Goal: Task Accomplishment & Management: Complete application form

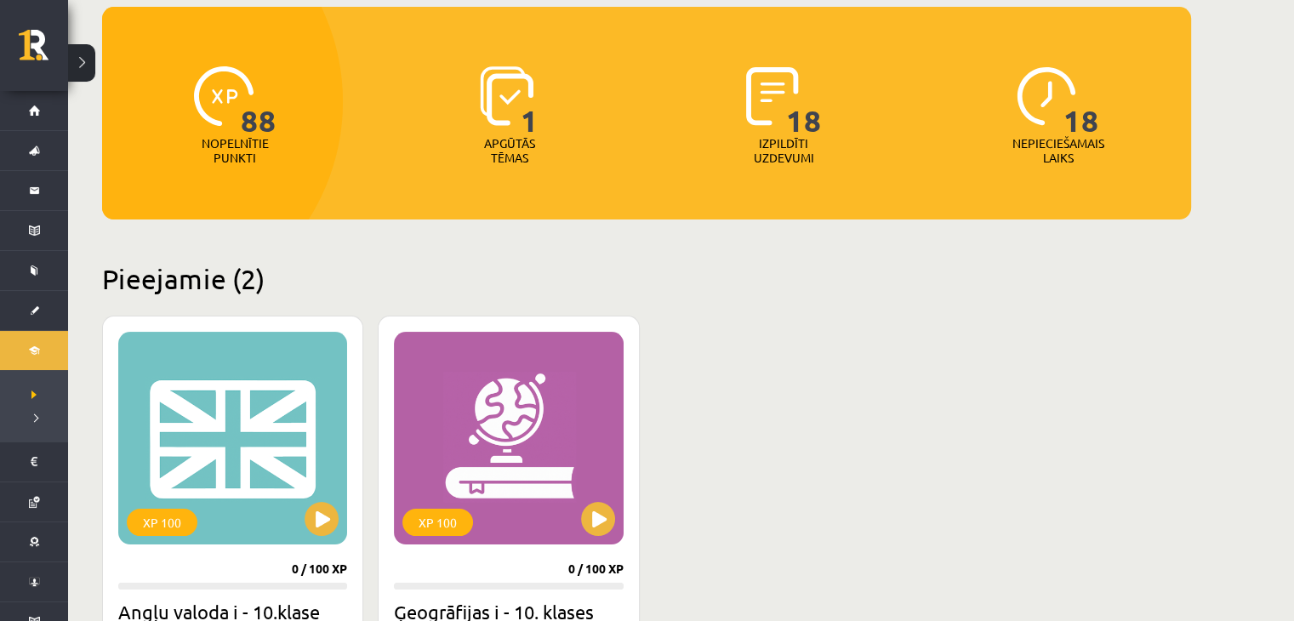
scroll to position [340, 0]
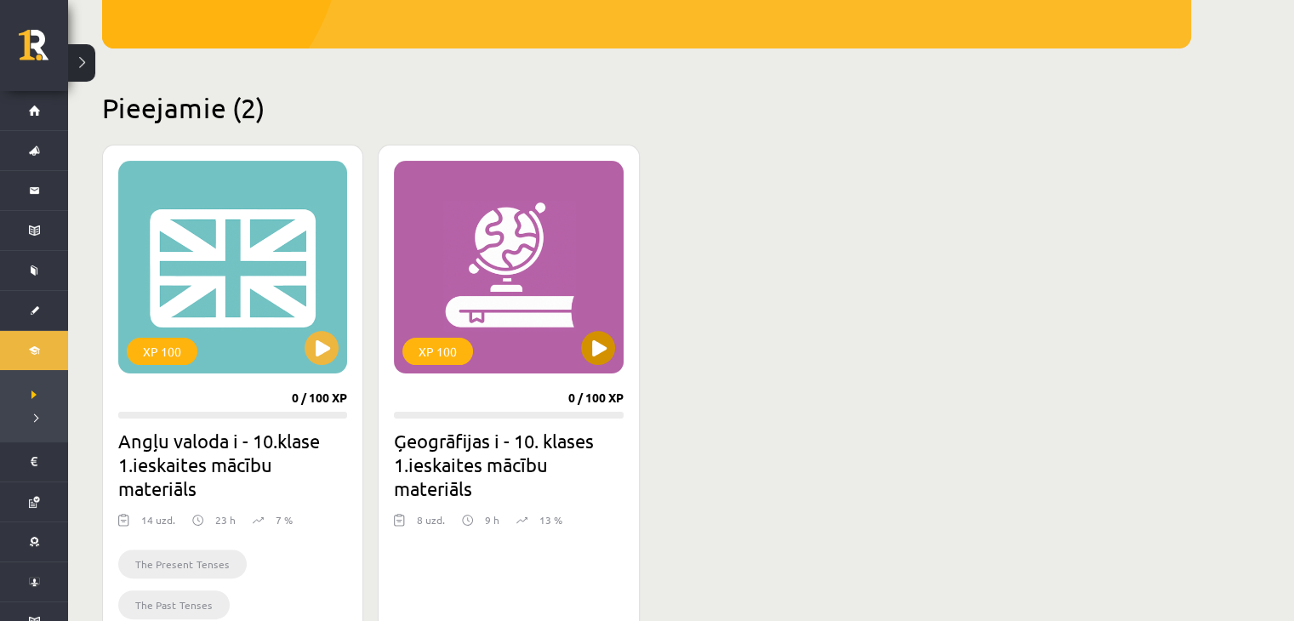
click at [527, 315] on div "XP 100" at bounding box center [508, 267] width 229 height 213
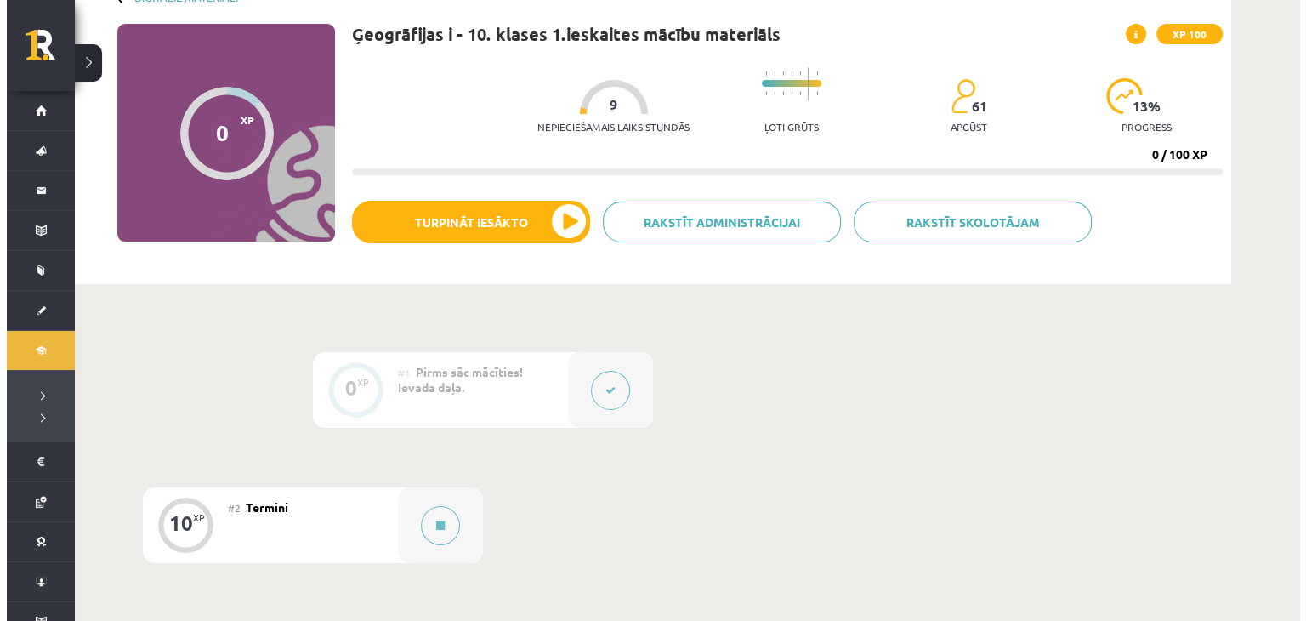
scroll to position [340, 0]
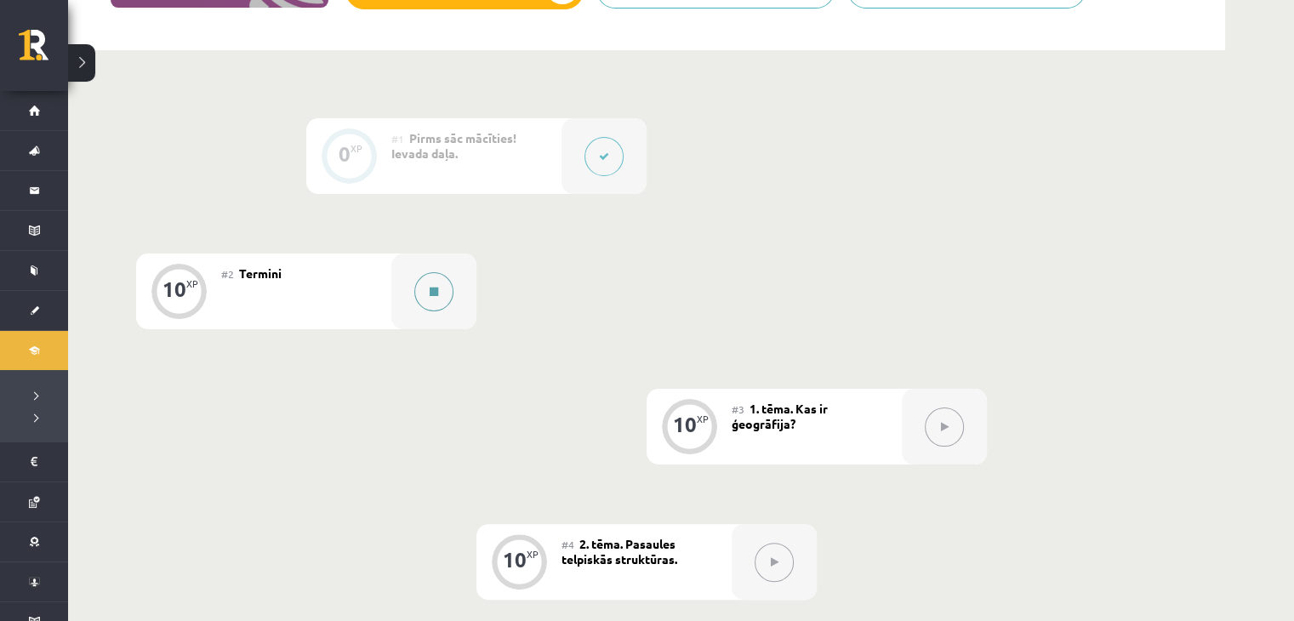
click at [446, 300] on button at bounding box center [433, 291] width 39 height 39
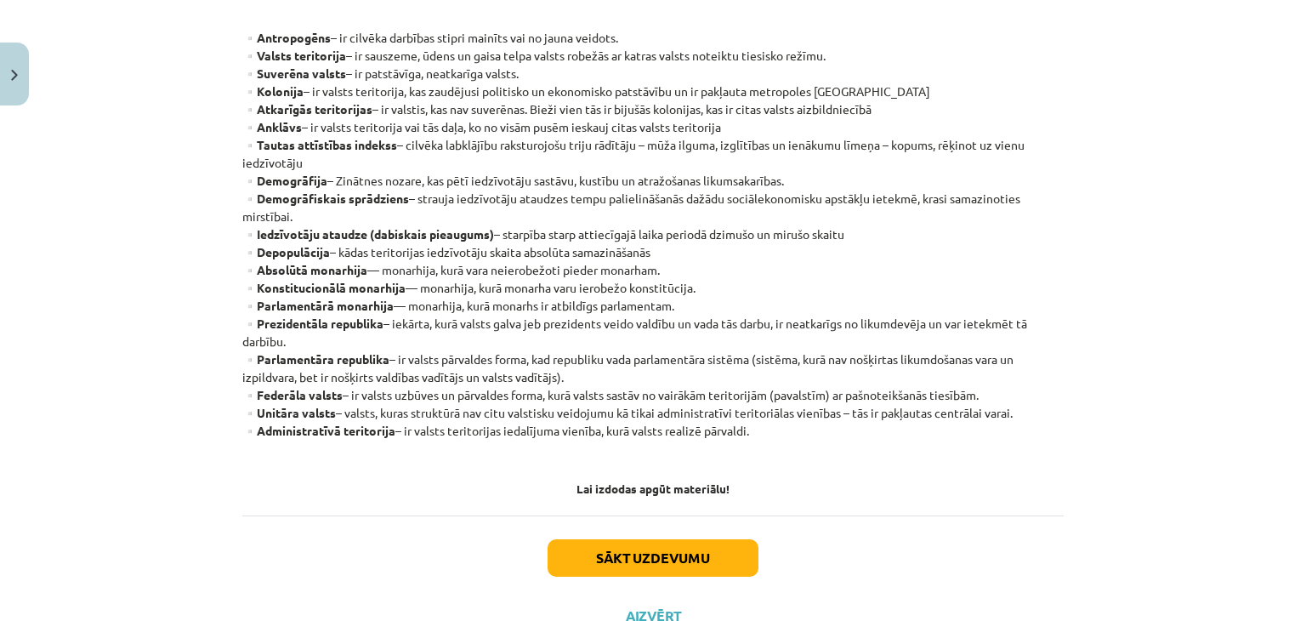
scroll to position [469, 0]
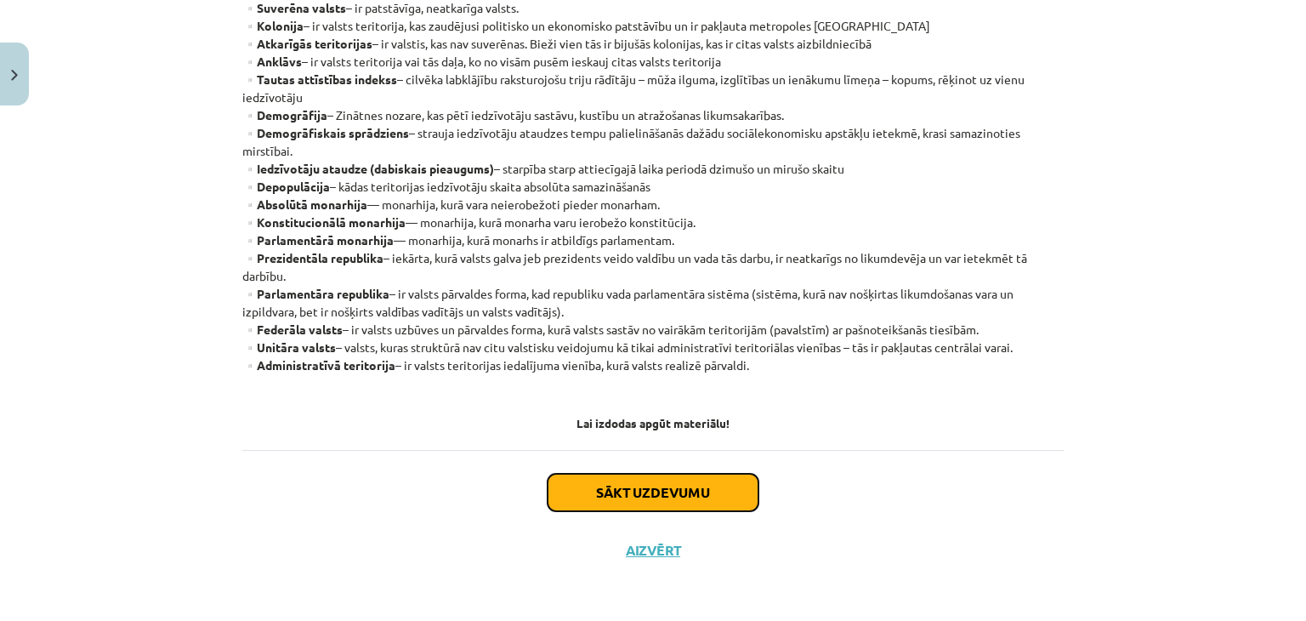
click at [748, 494] on button "Sākt uzdevumu" at bounding box center [653, 492] width 211 height 37
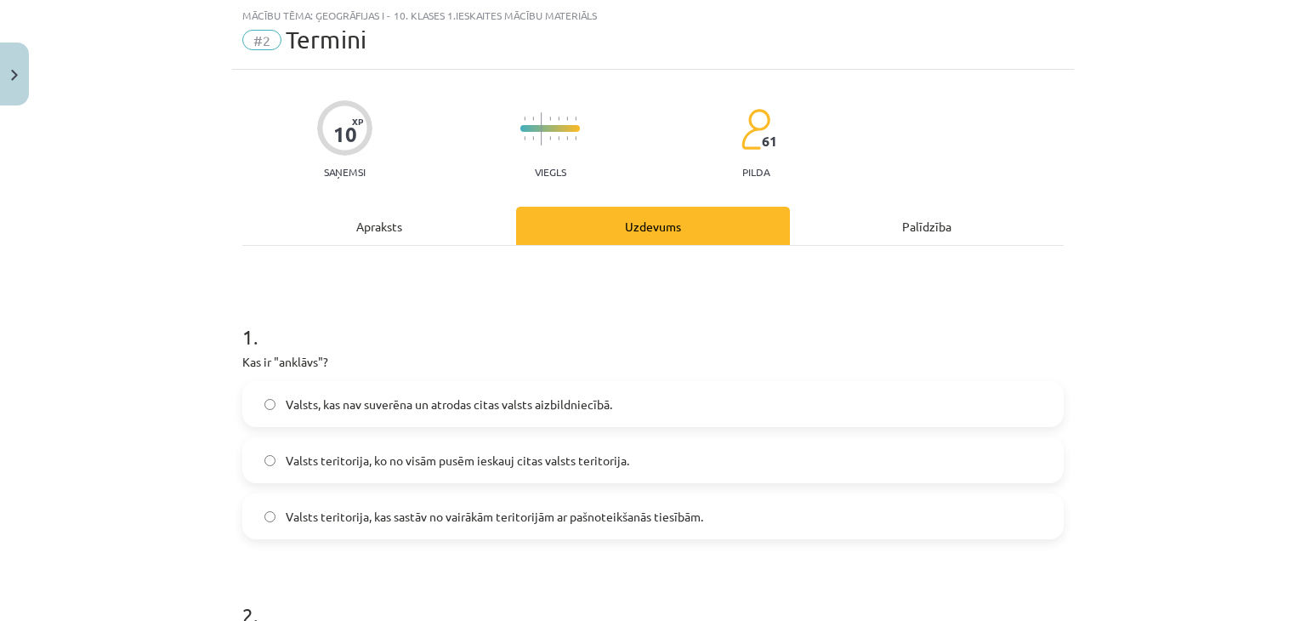
scroll to position [43, 0]
click at [561, 462] on span "Valsts teritorija, ko no visām pusēm ieskauj citas valsts teritorija." at bounding box center [458, 461] width 344 height 18
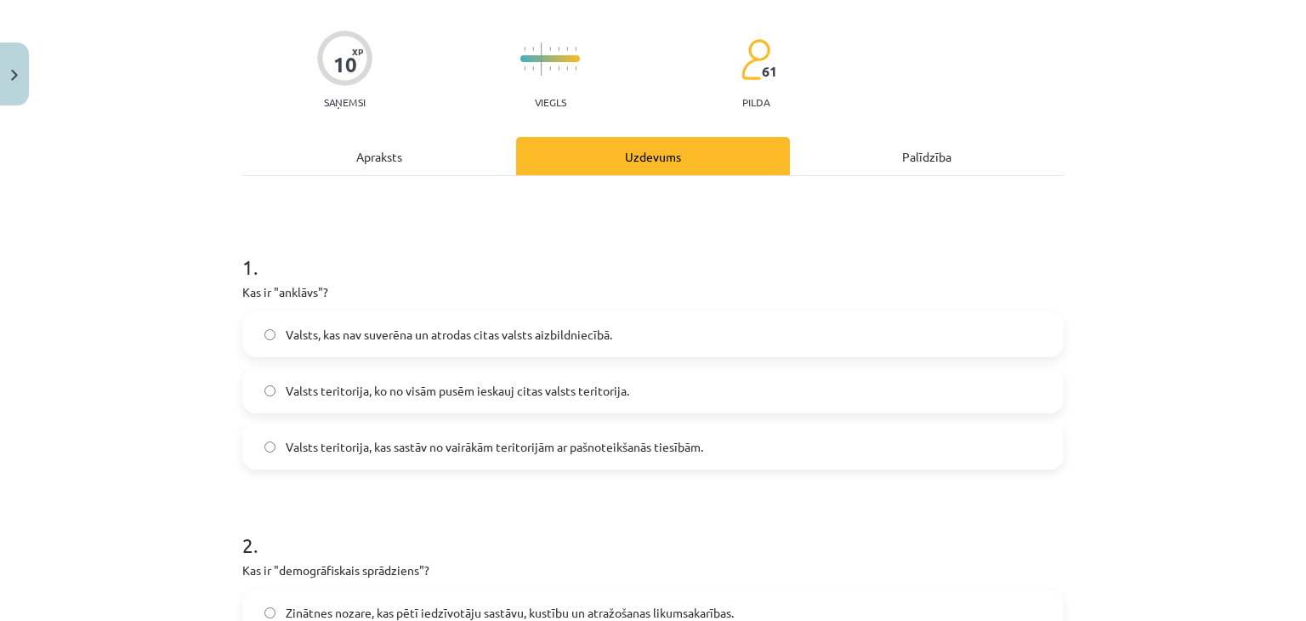
scroll to position [298, 0]
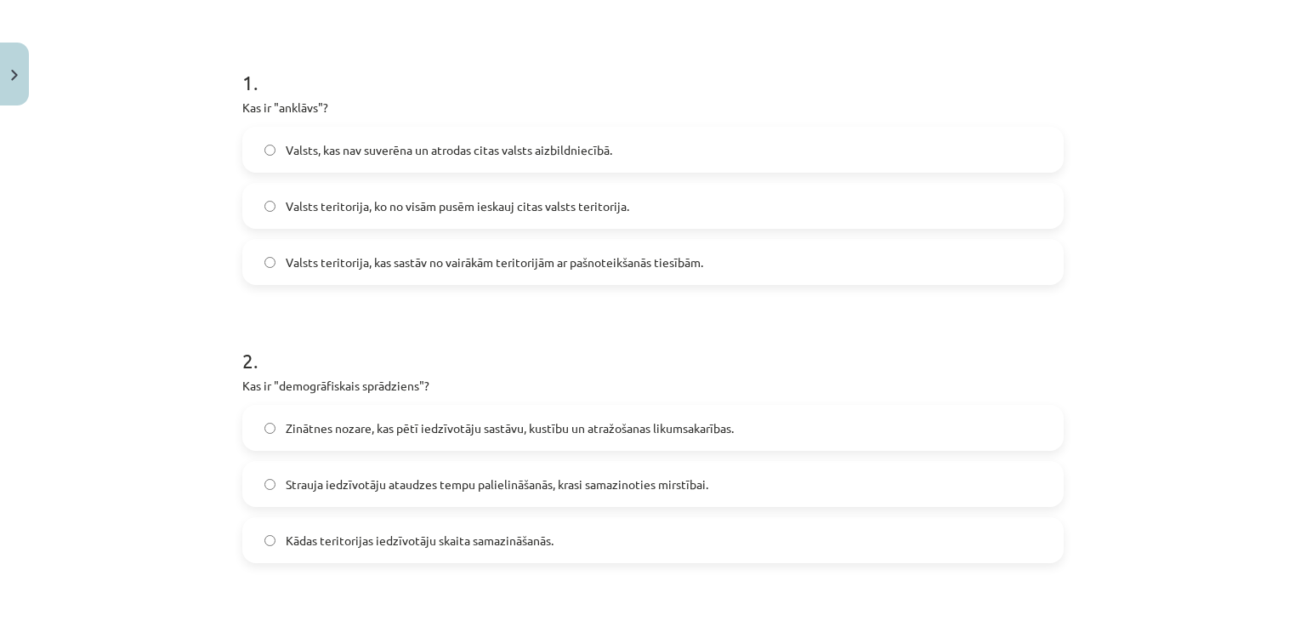
click at [718, 494] on label "Strauja iedzīvotāju ataudzes tempu palielināšanās, krasi samazinoties mirstībai." at bounding box center [653, 484] width 818 height 43
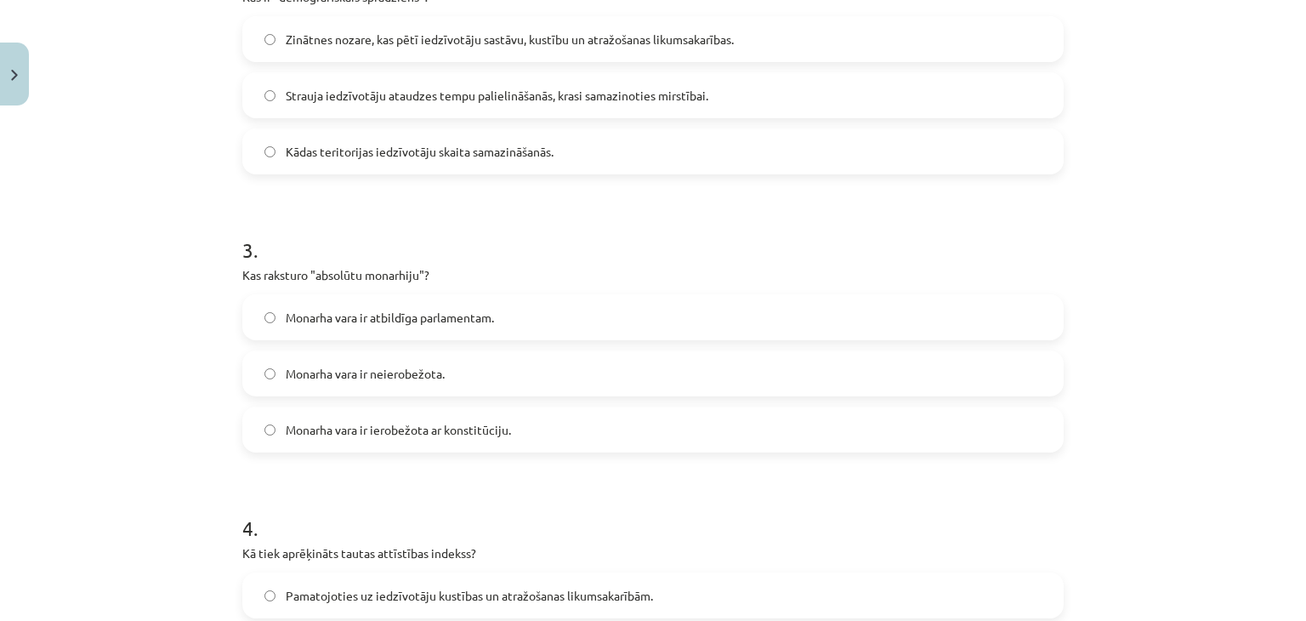
scroll to position [723, 0]
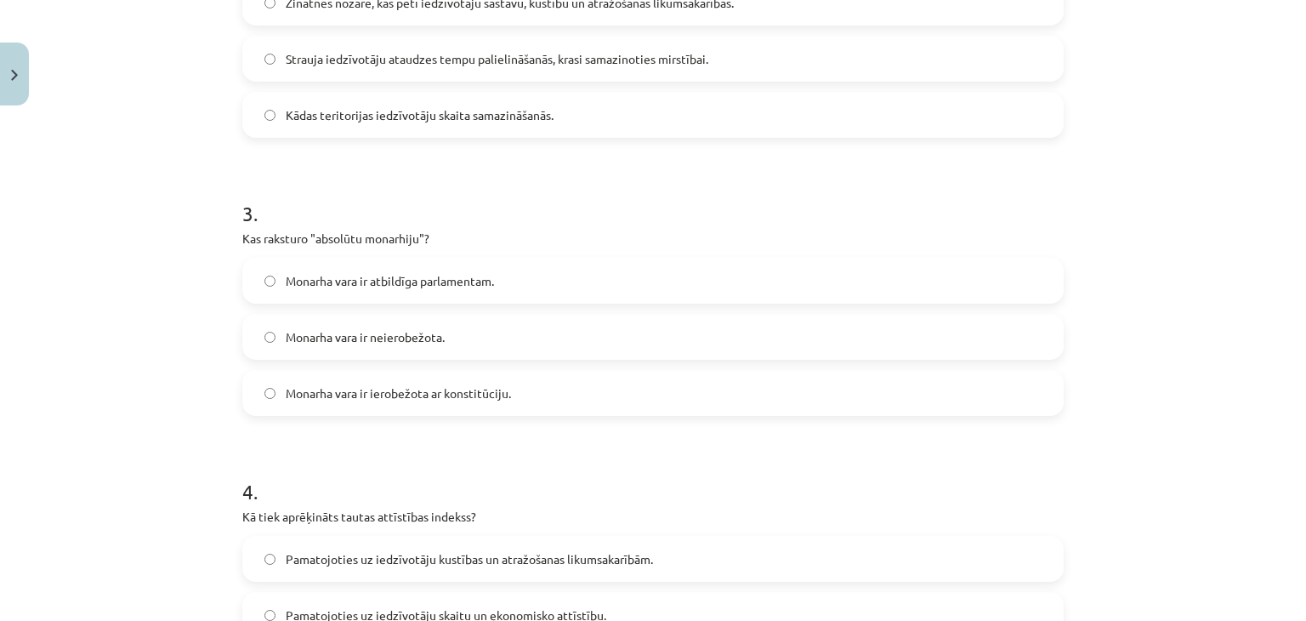
click at [639, 333] on label "Monarha vara ir neierobežota." at bounding box center [653, 337] width 818 height 43
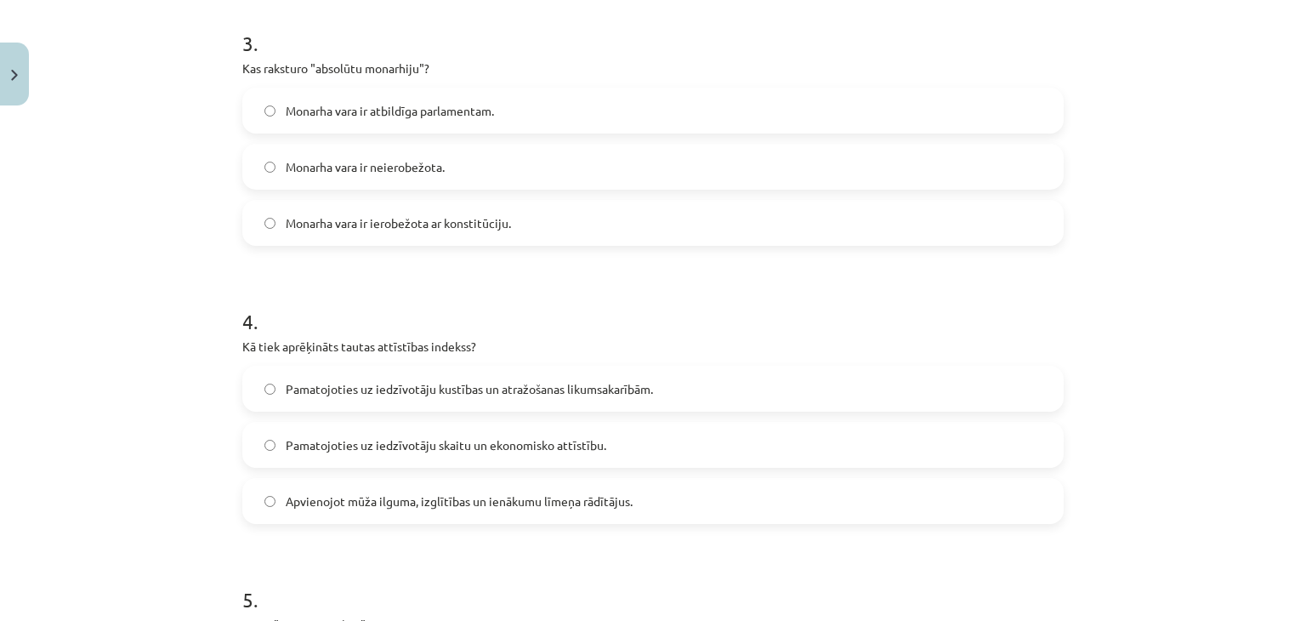
scroll to position [978, 0]
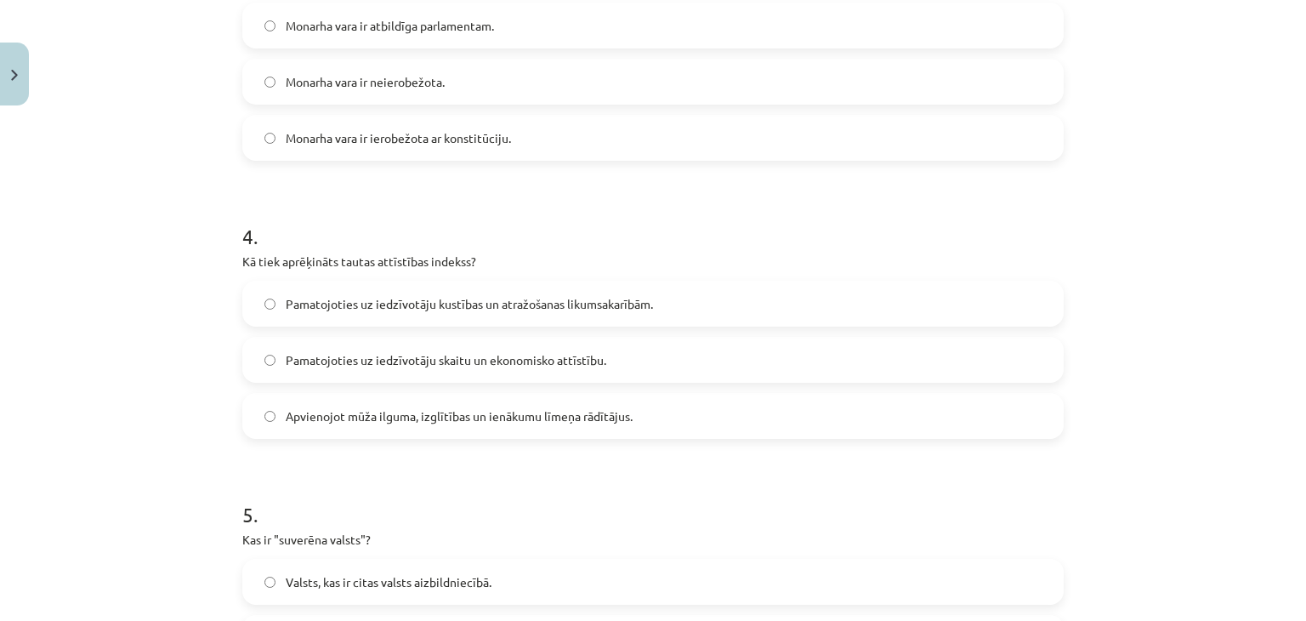
click at [693, 364] on label "Pamatojoties uz iedzīvotāju skaitu un ekonomisko attīstību." at bounding box center [653, 360] width 818 height 43
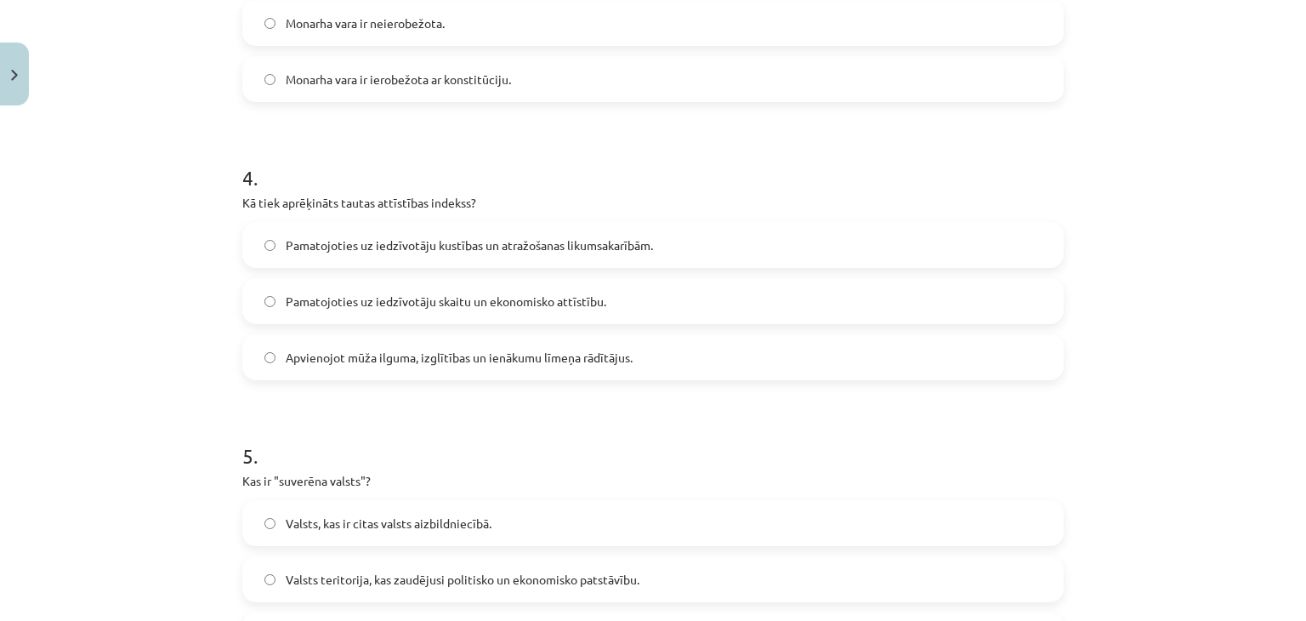
scroll to position [1063, 0]
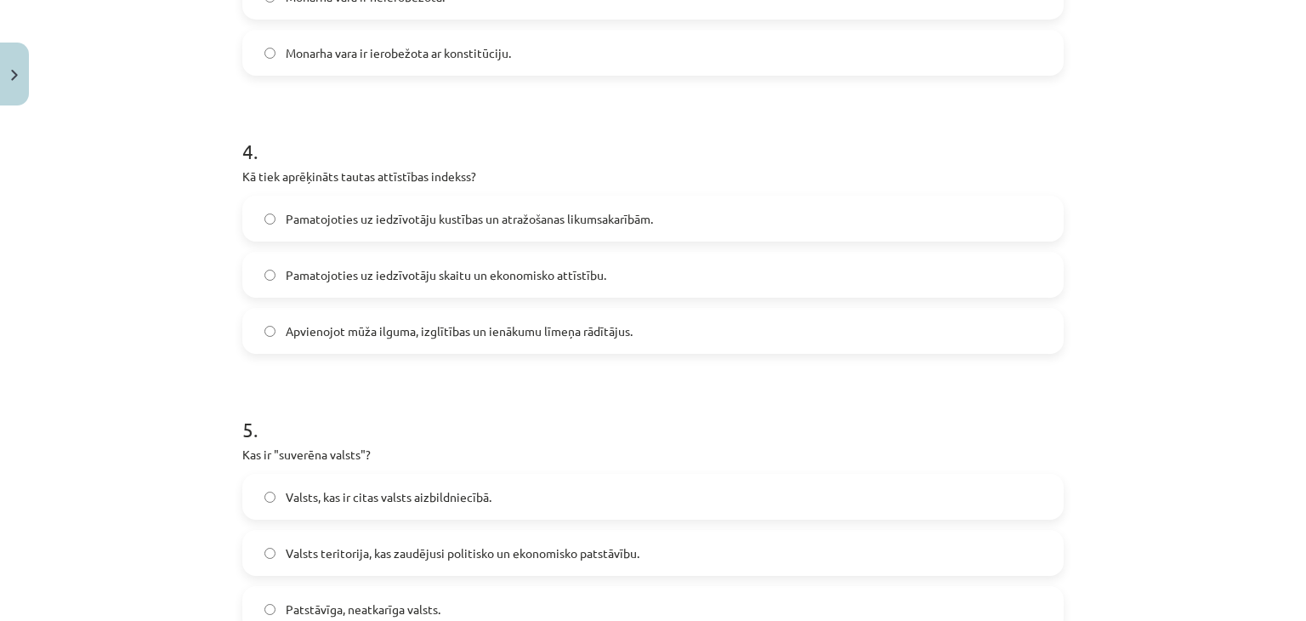
click at [432, 337] on span "Apvienojot mūža ilguma, izglītības un ienākumu līmeņa rādītājus." at bounding box center [459, 331] width 347 height 18
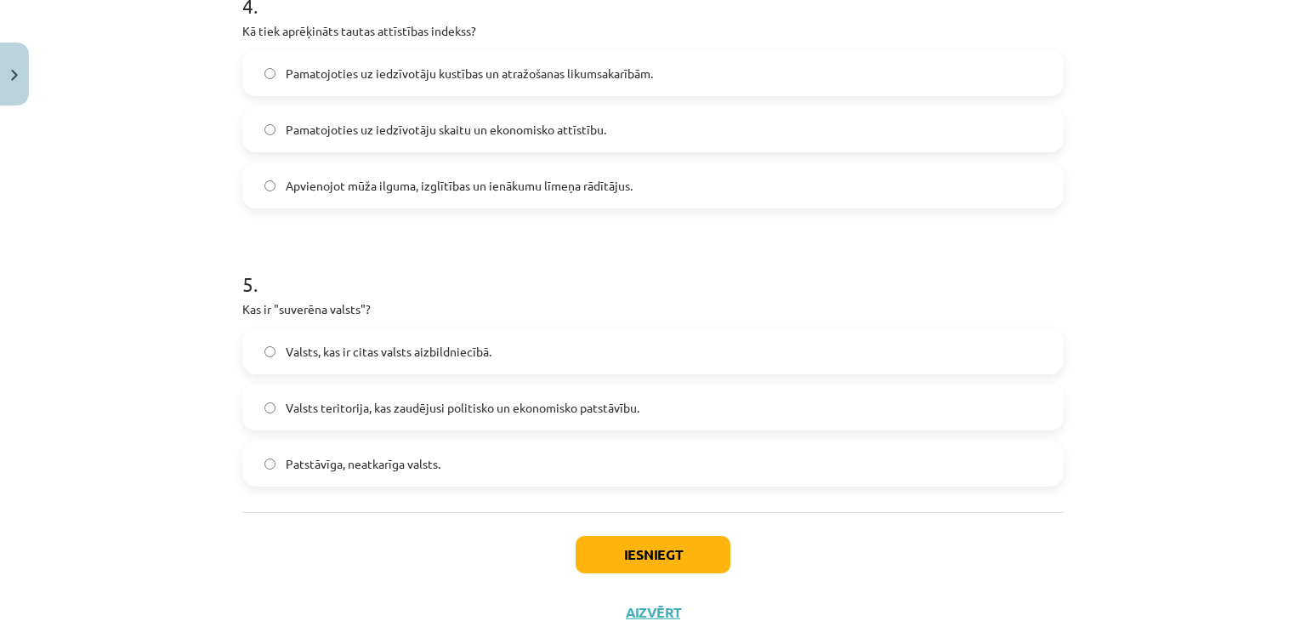
scroll to position [1233, 0]
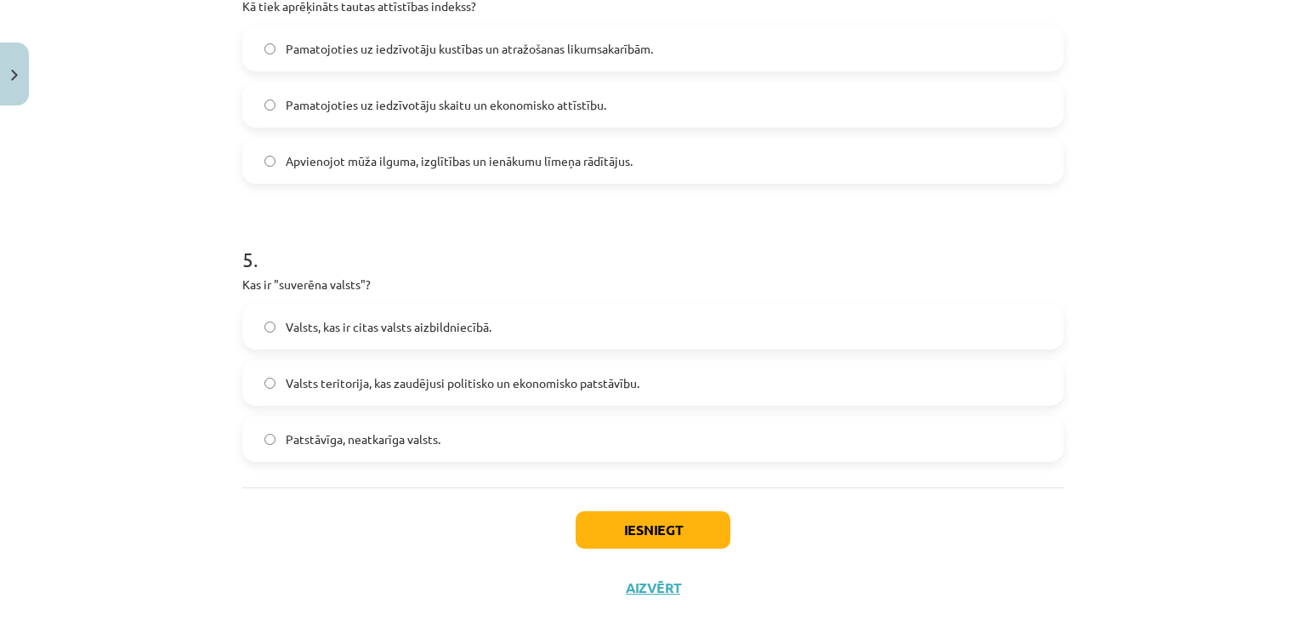
click at [554, 385] on span "Valsts teritorija, kas zaudējusi politisko un ekonomisko patstāvību." at bounding box center [463, 383] width 354 height 18
click at [706, 276] on p "Kas ir "suverēna valsts"?" at bounding box center [653, 285] width 822 height 18
click at [657, 437] on label "Patstāvīga, neatkarīga valsts." at bounding box center [653, 439] width 818 height 43
click at [647, 519] on button "Iesniegt" at bounding box center [653, 529] width 155 height 37
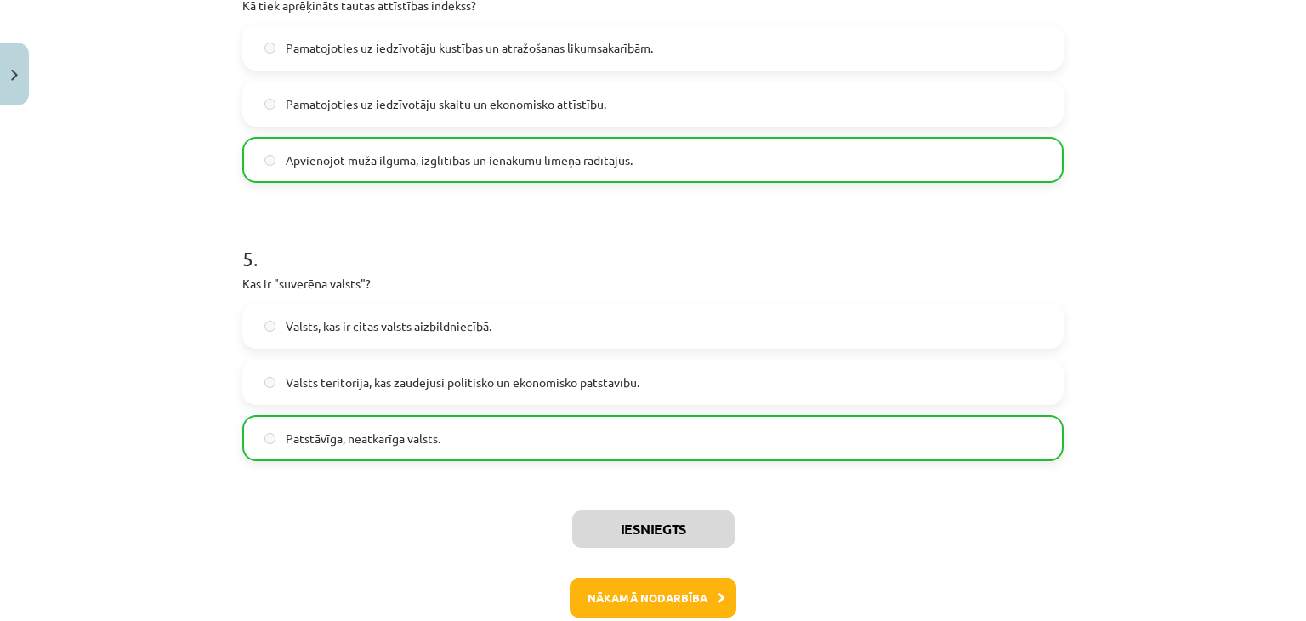
scroll to position [1324, 0]
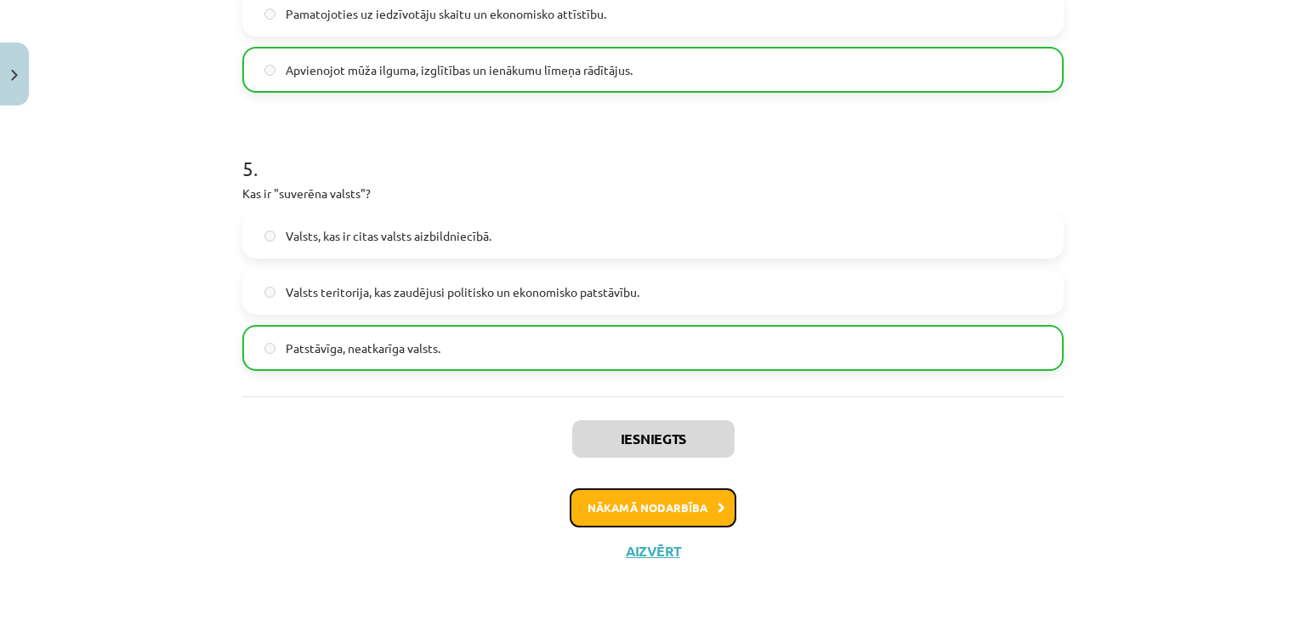
click at [646, 498] on button "Nākamā nodarbība" at bounding box center [653, 507] width 167 height 39
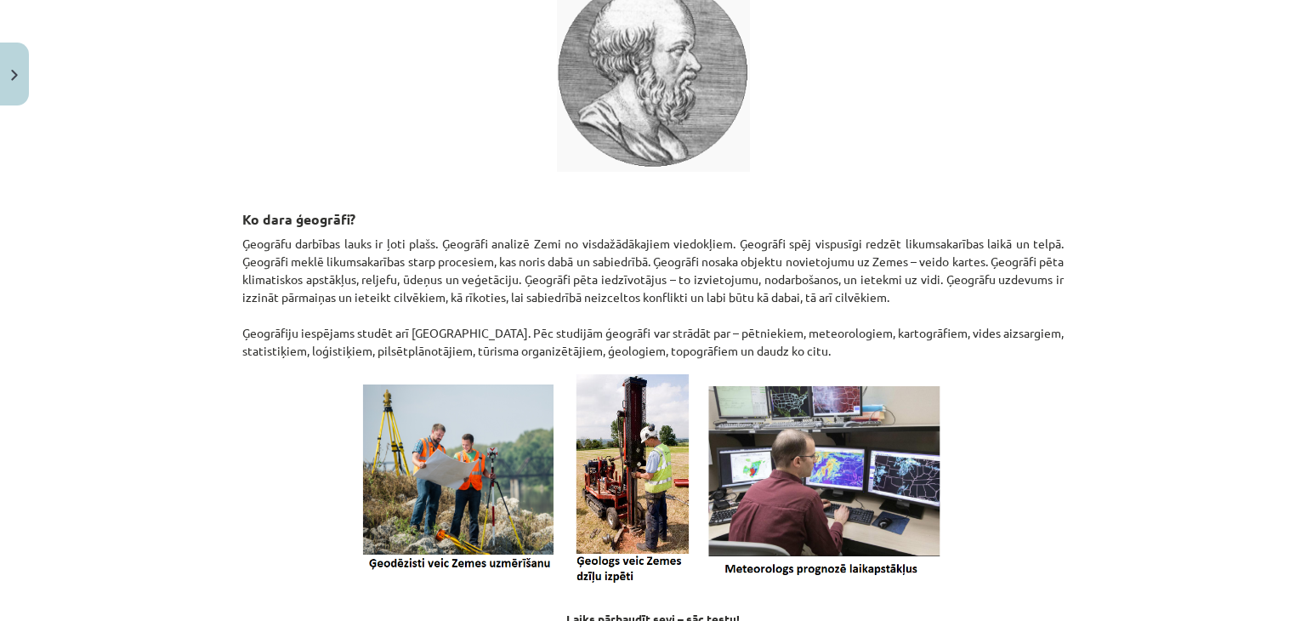
scroll to position [704, 0]
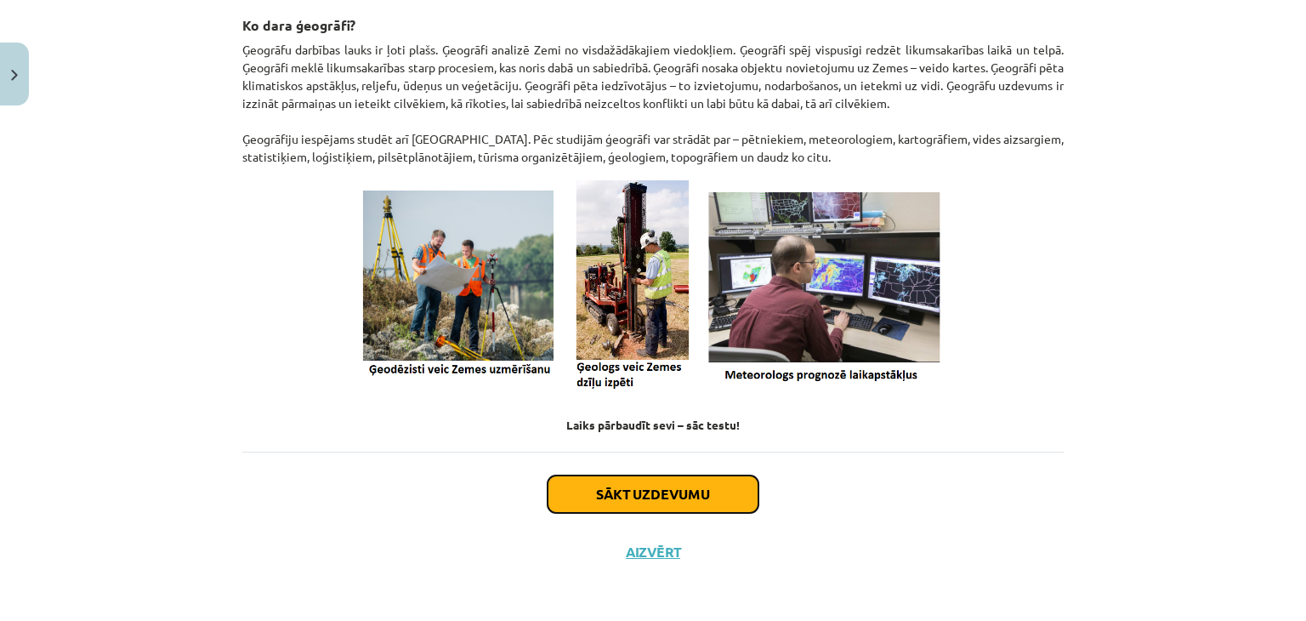
click at [670, 487] on button "Sākt uzdevumu" at bounding box center [653, 493] width 211 height 37
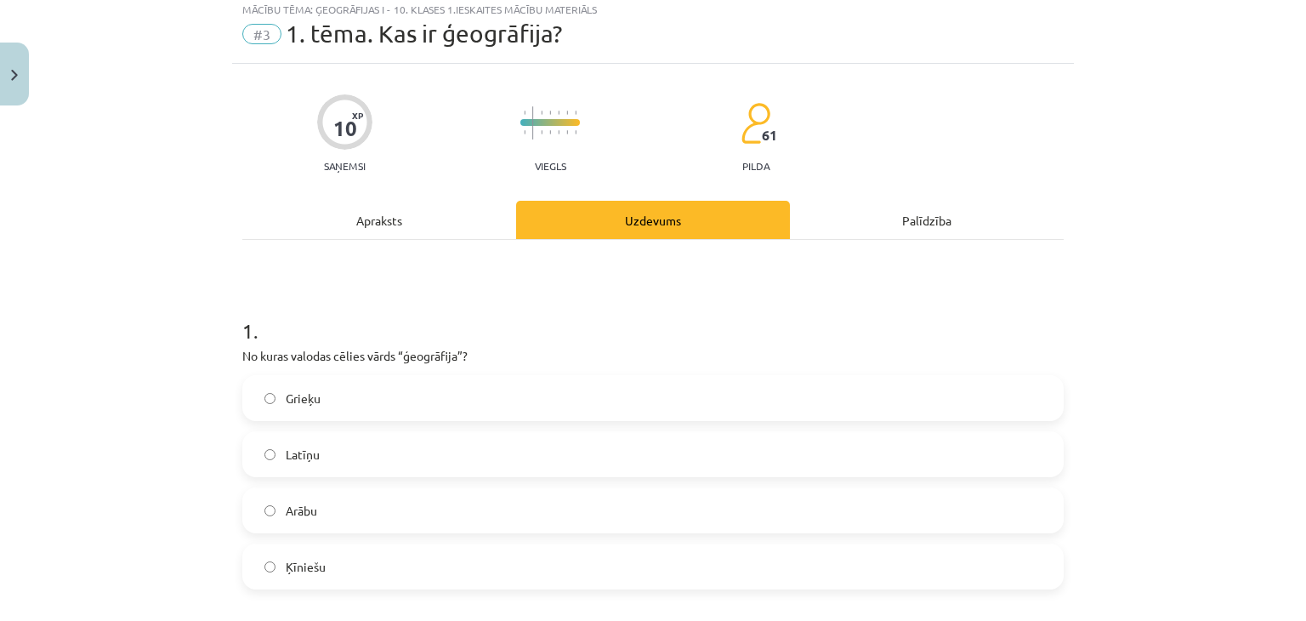
scroll to position [43, 0]
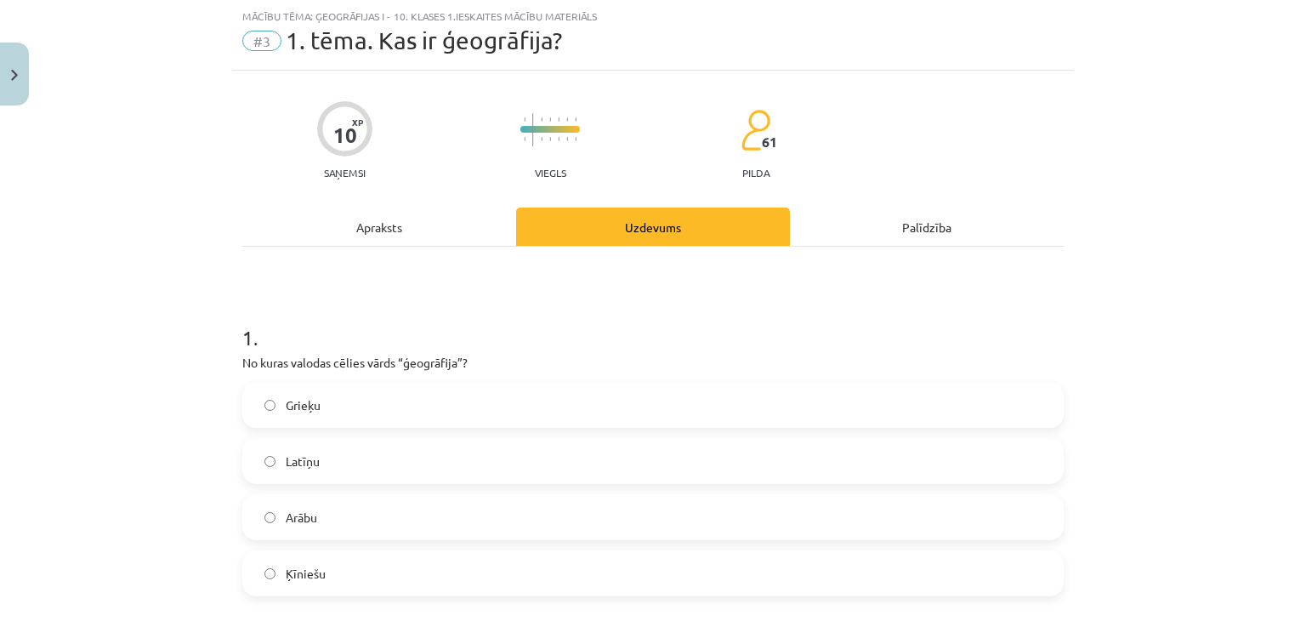
click at [553, 398] on label "Grieķu" at bounding box center [653, 405] width 818 height 43
click at [660, 458] on label "Latīņu" at bounding box center [653, 461] width 818 height 43
click at [657, 408] on label "Grieķu" at bounding box center [653, 405] width 818 height 43
click at [663, 452] on label "Latīņu" at bounding box center [653, 461] width 818 height 43
click at [684, 413] on label "Grieķu" at bounding box center [653, 405] width 818 height 43
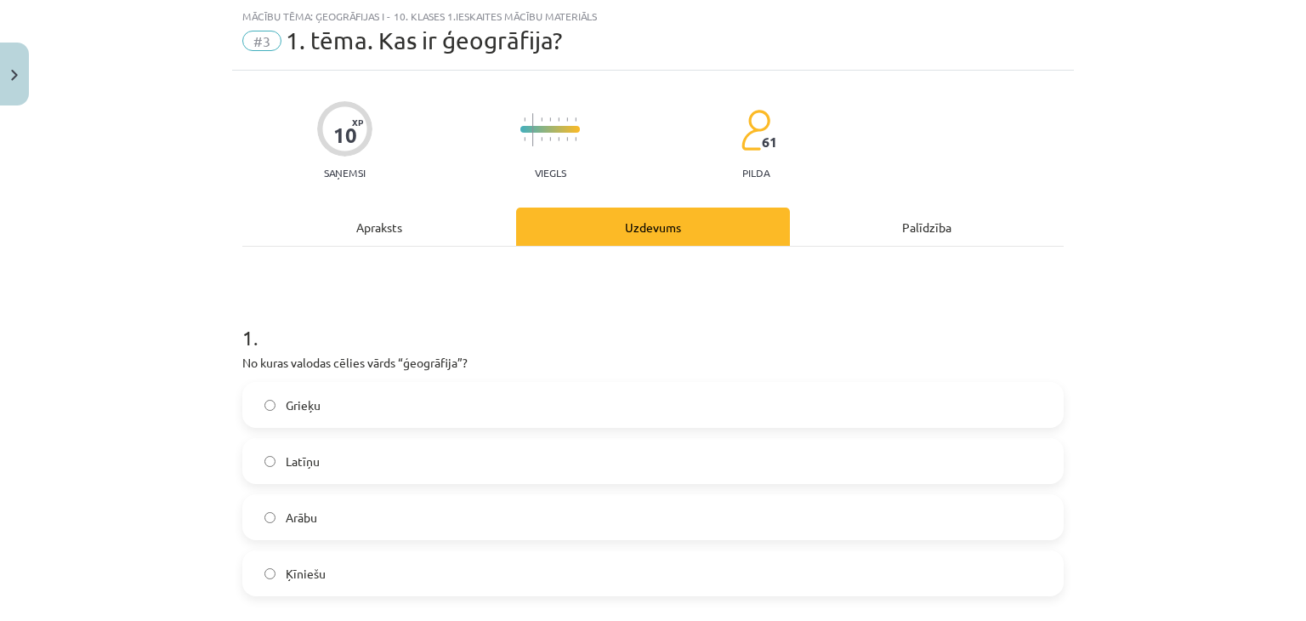
click at [455, 229] on div "Apraksts" at bounding box center [379, 227] width 274 height 38
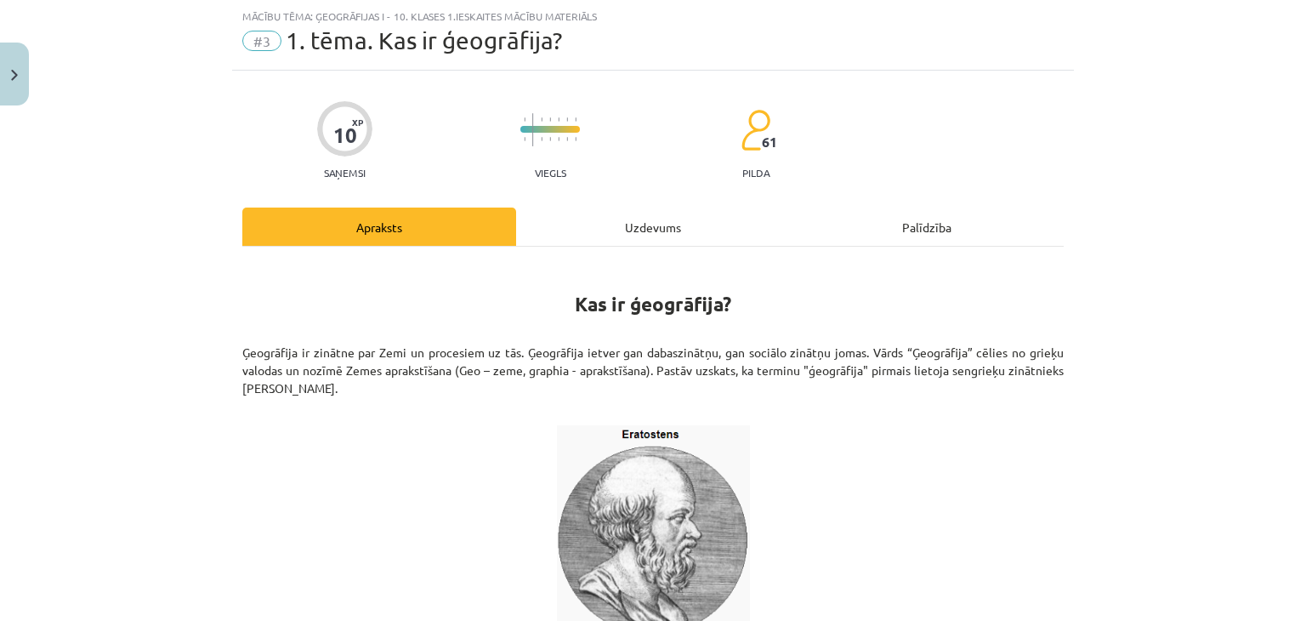
click at [646, 232] on div "Uzdevums" at bounding box center [653, 227] width 274 height 38
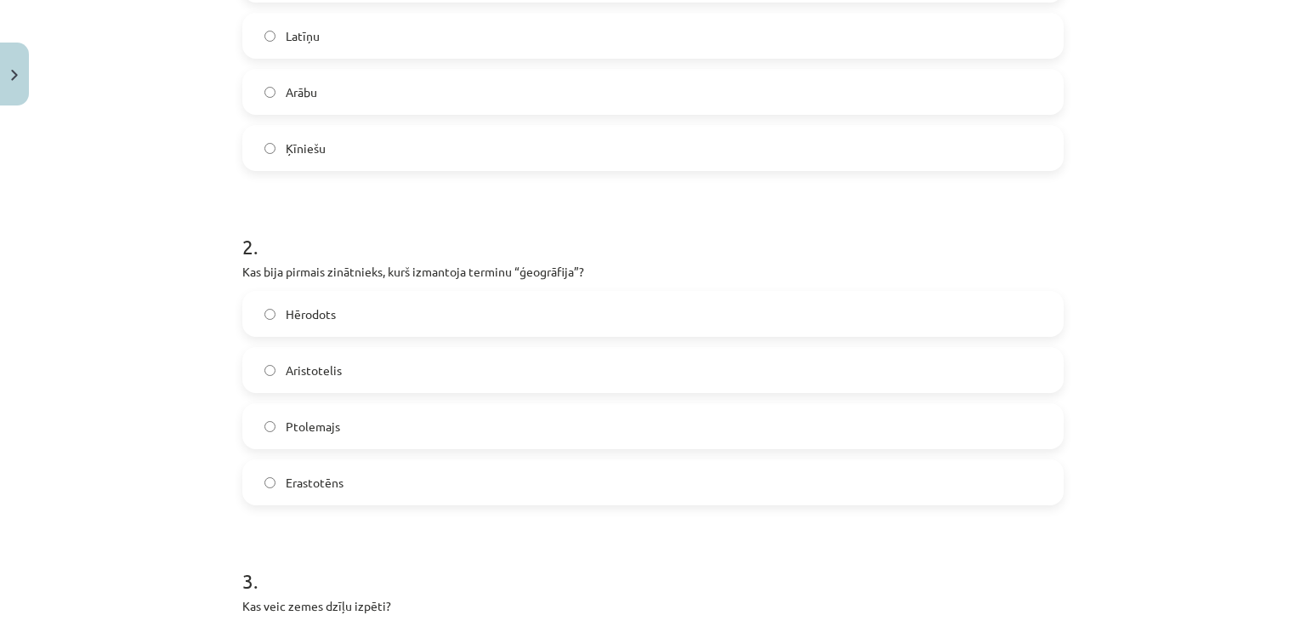
scroll to position [0, 0]
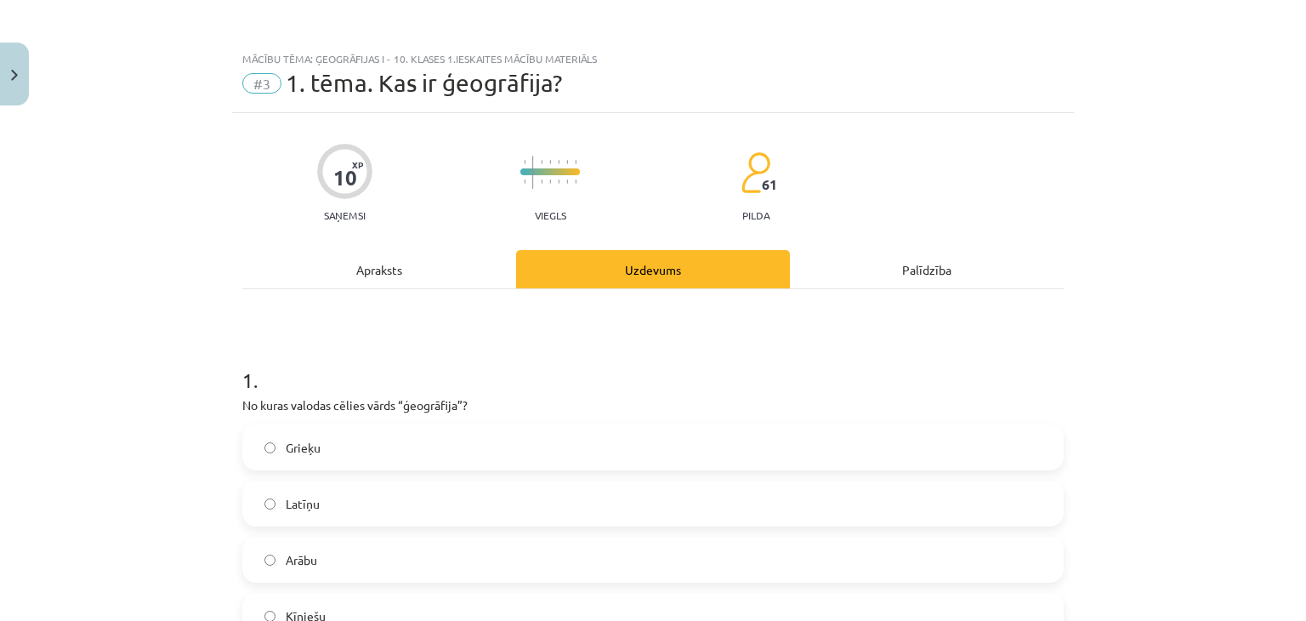
click at [379, 273] on div "Apraksts" at bounding box center [379, 269] width 274 height 38
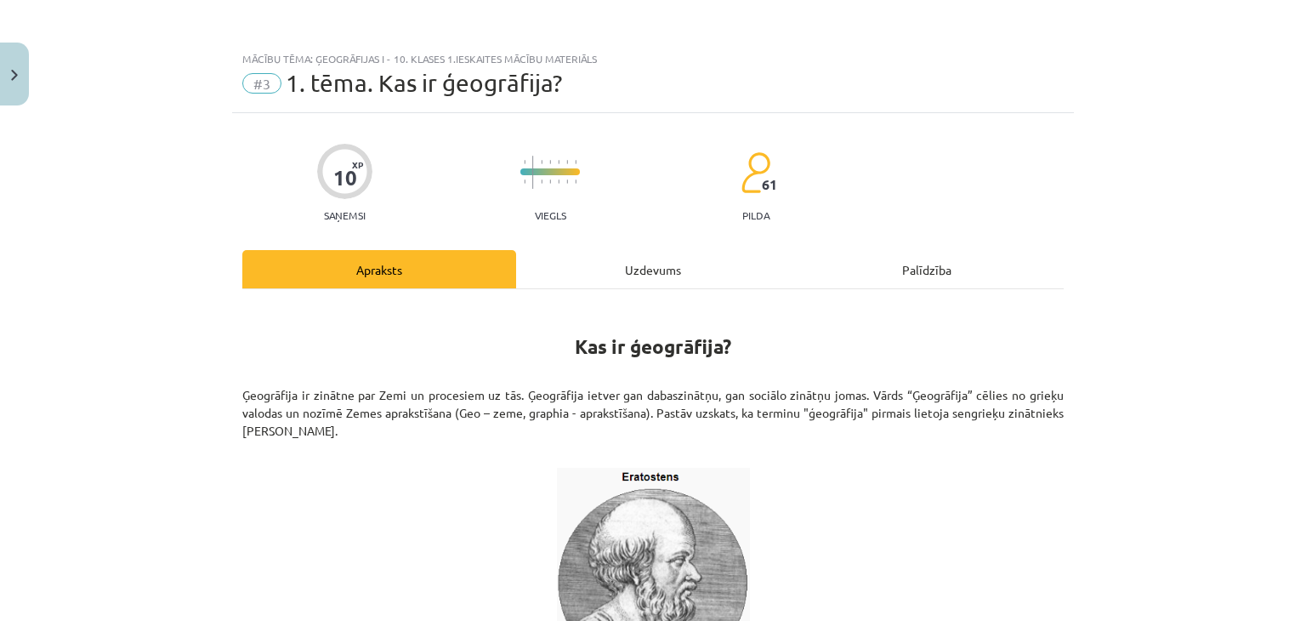
scroll to position [43, 0]
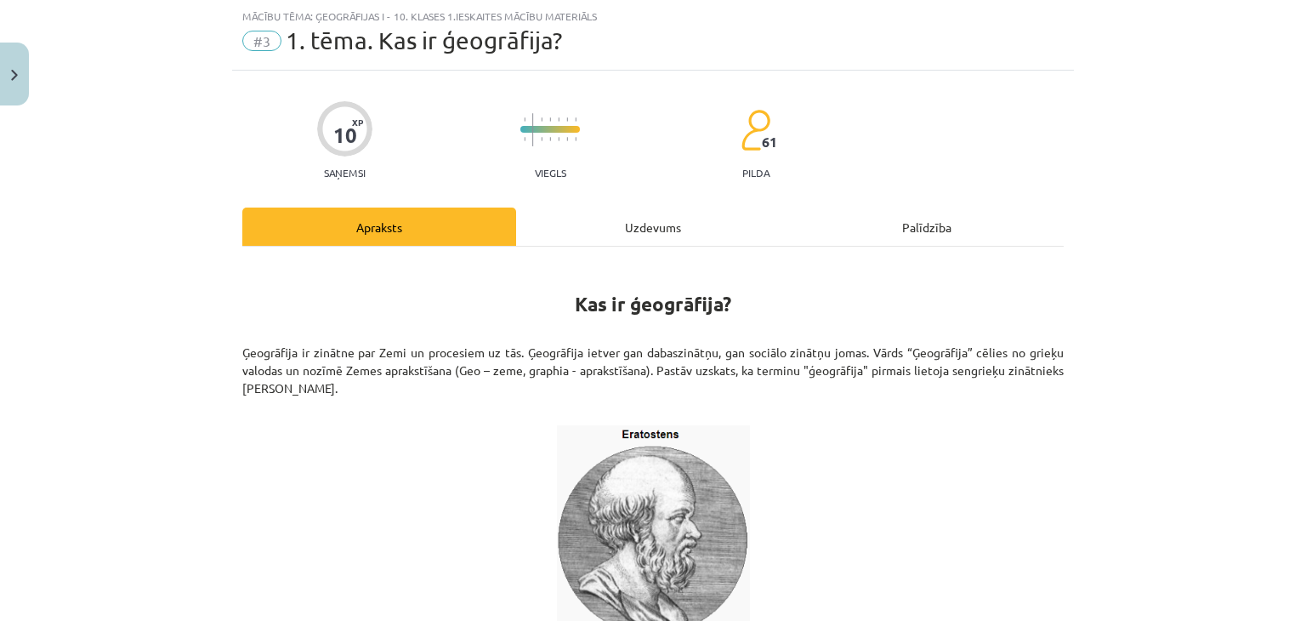
click at [680, 229] on div "Uzdevums" at bounding box center [653, 227] width 274 height 38
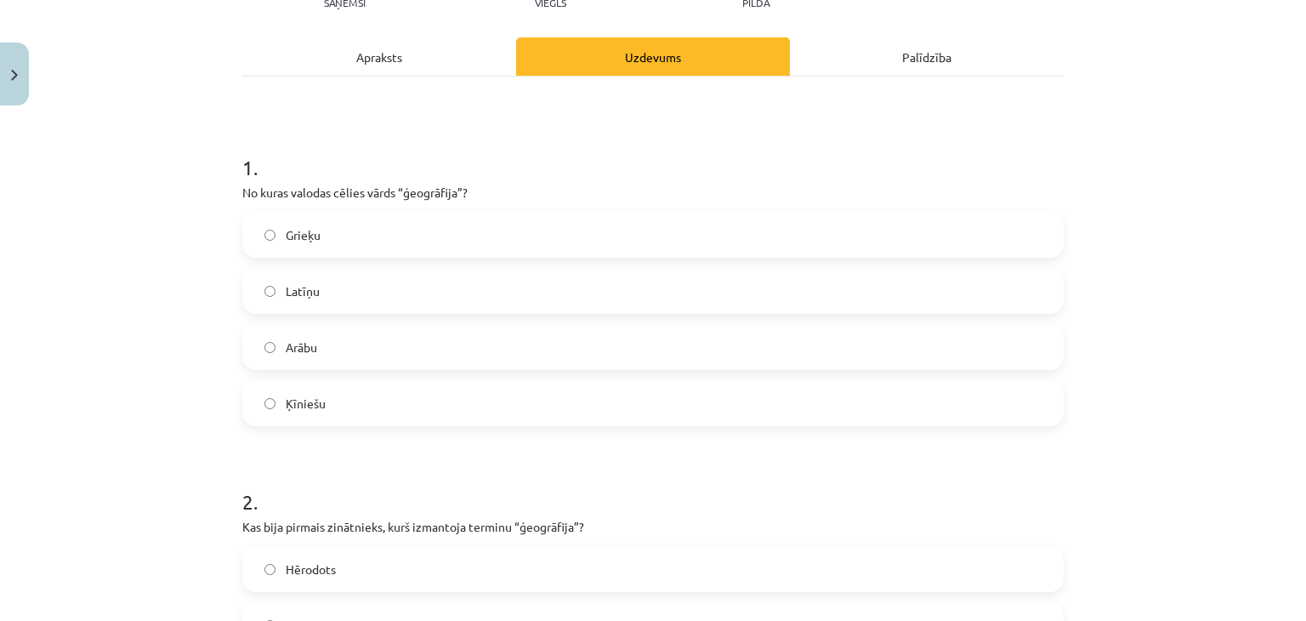
scroll to position [383, 0]
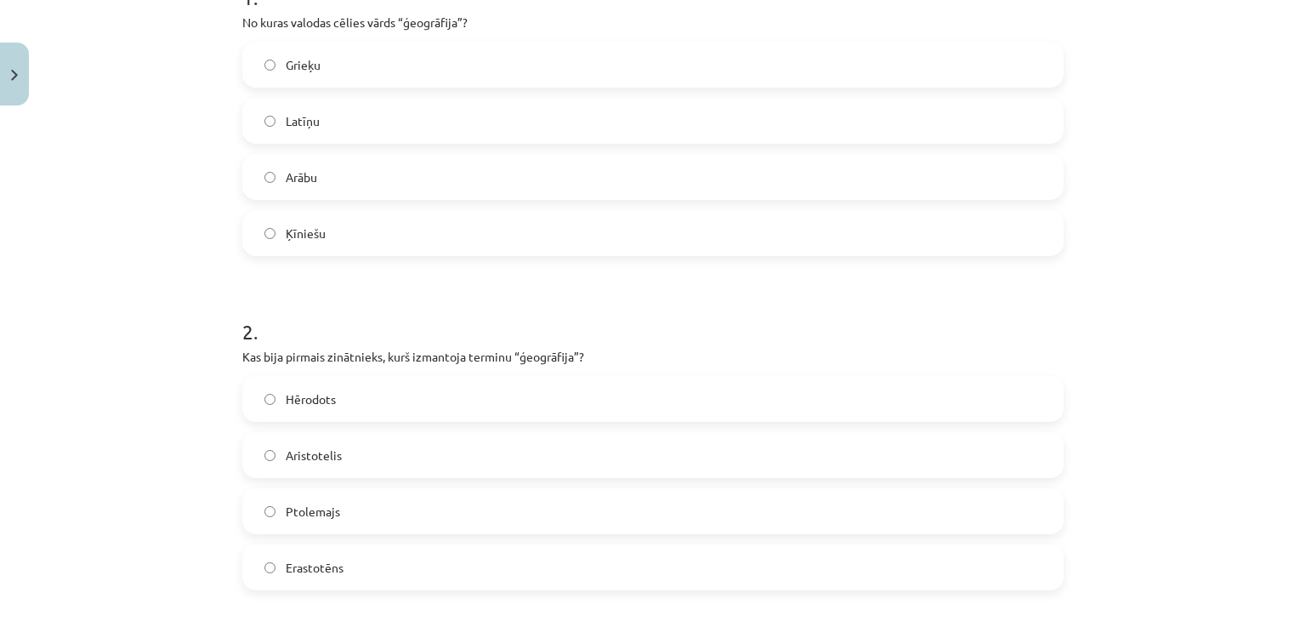
click at [332, 572] on span "Erastotēns" at bounding box center [315, 568] width 58 height 18
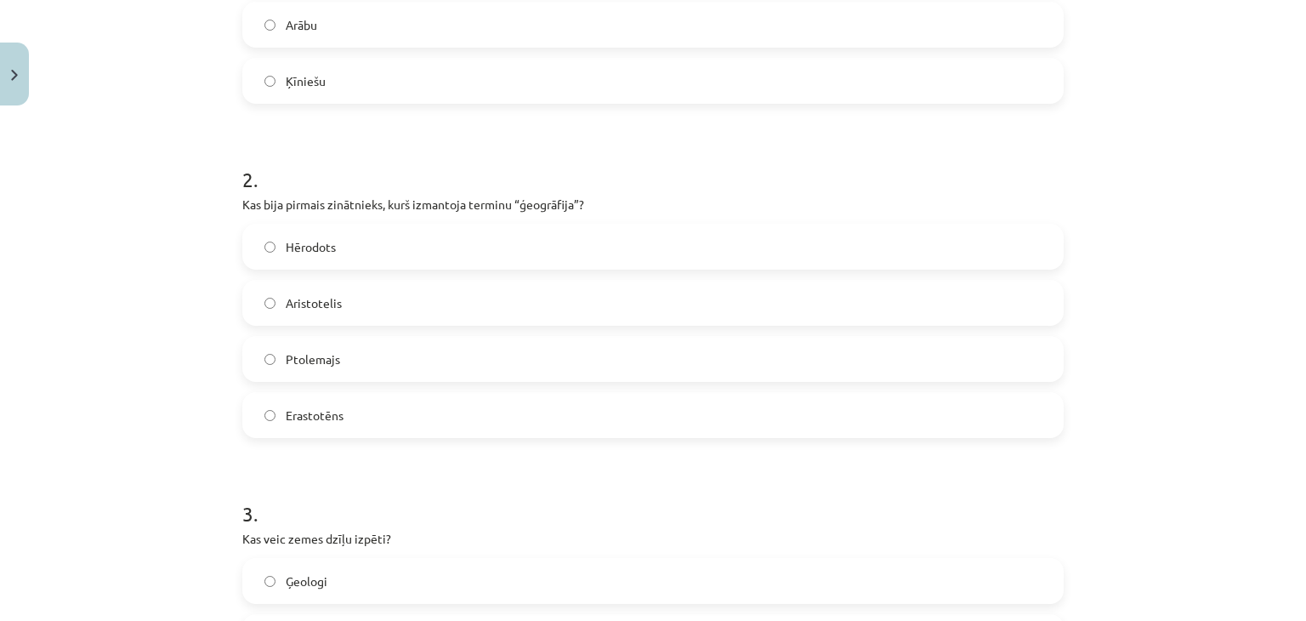
scroll to position [808, 0]
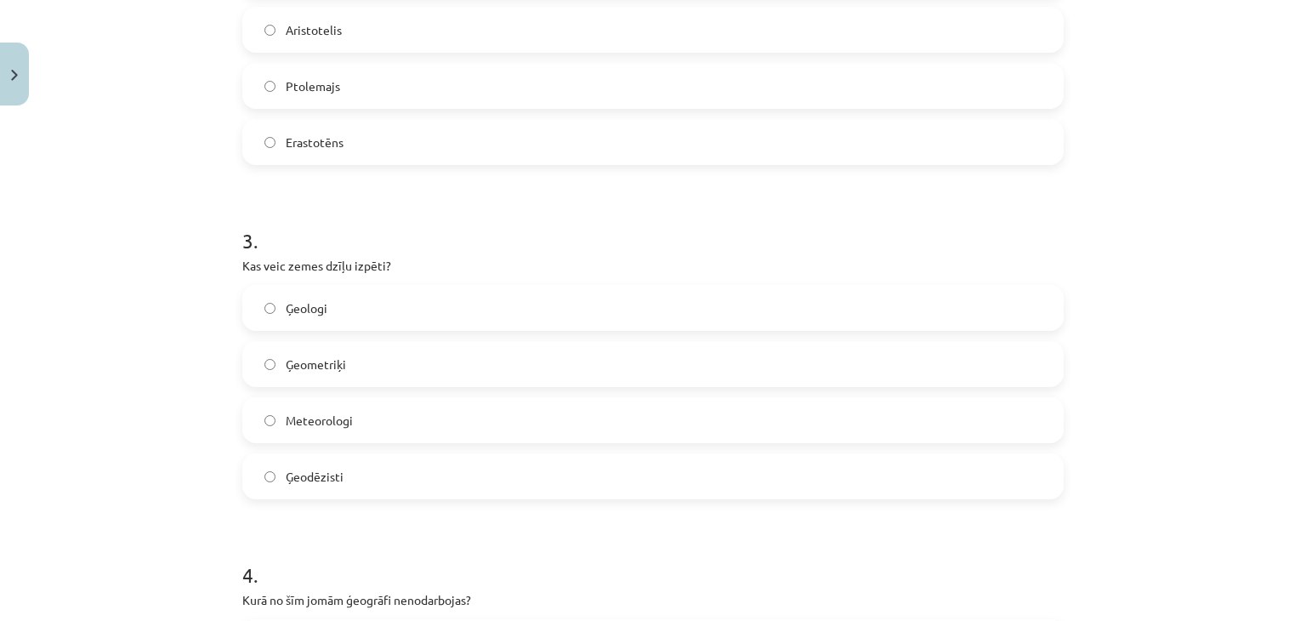
click at [411, 316] on label "Ģeologi" at bounding box center [653, 308] width 818 height 43
click at [405, 475] on label "Ģeodēzisti" at bounding box center [653, 476] width 818 height 43
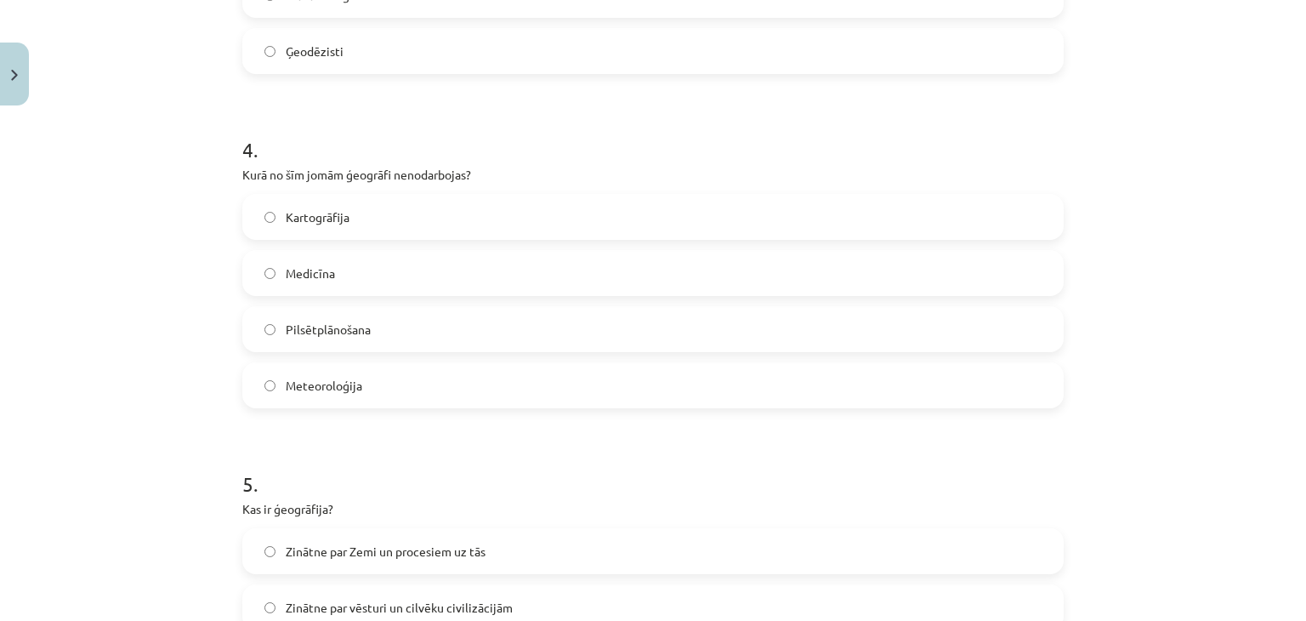
scroll to position [1148, 0]
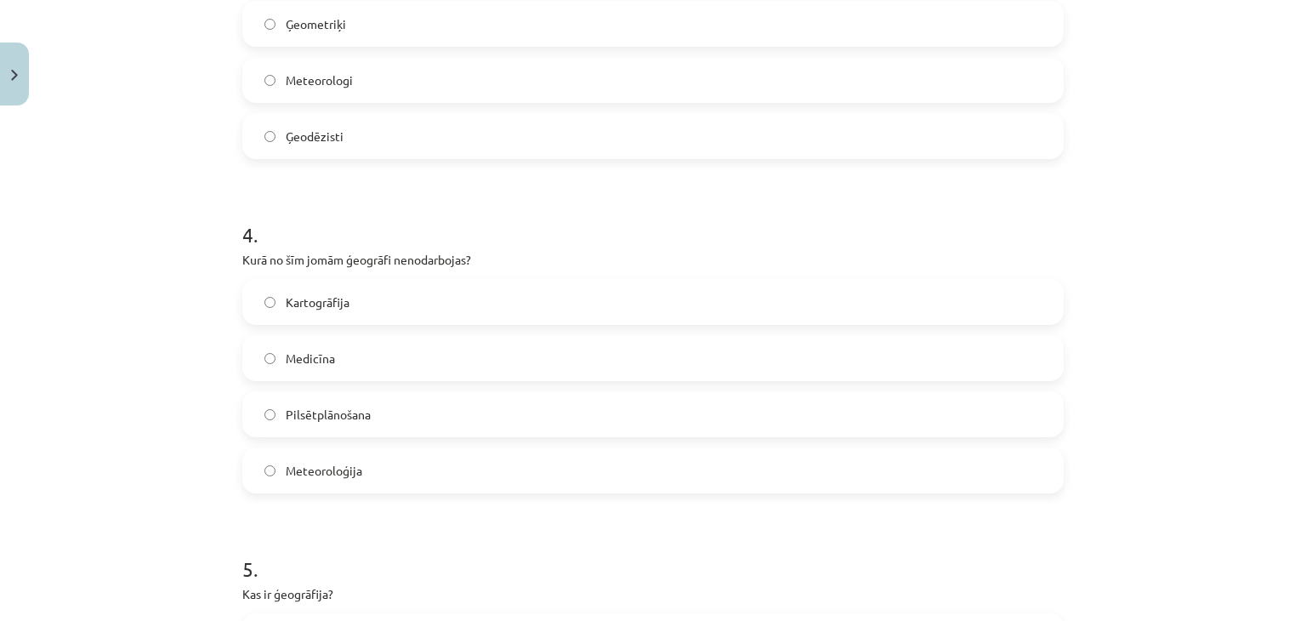
drag, startPoint x: 416, startPoint y: 352, endPoint x: 417, endPoint y: 339, distance: 13.6
click at [417, 352] on label "Medicīna" at bounding box center [653, 358] width 818 height 43
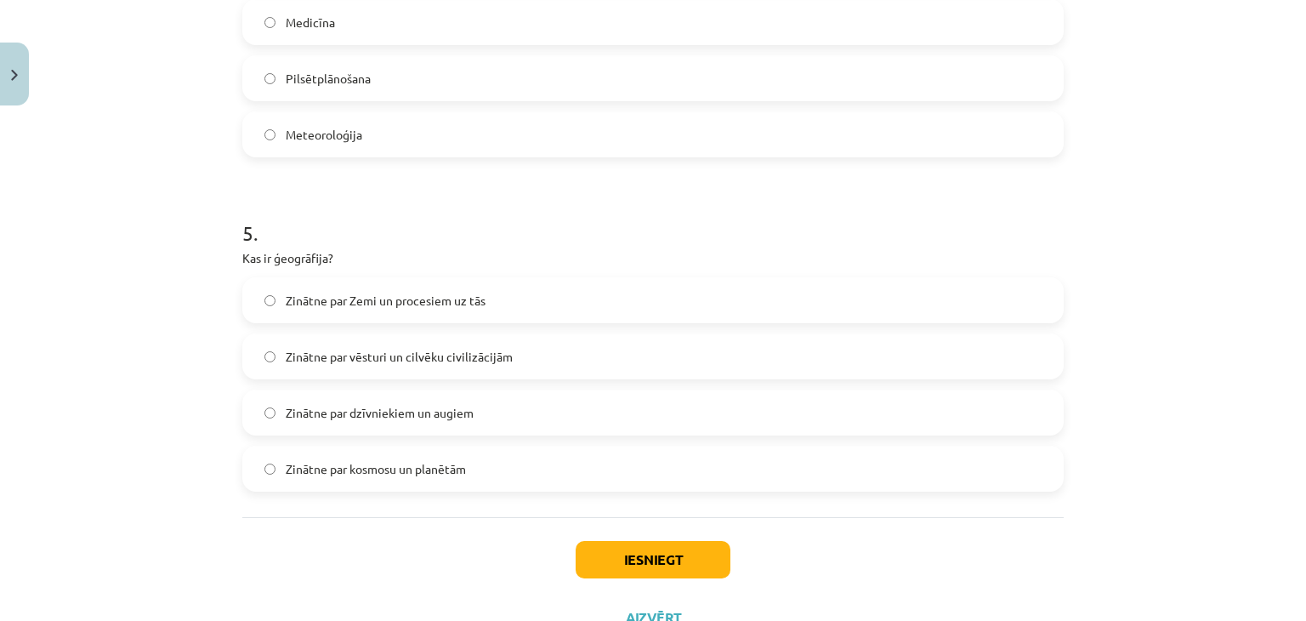
scroll to position [1488, 0]
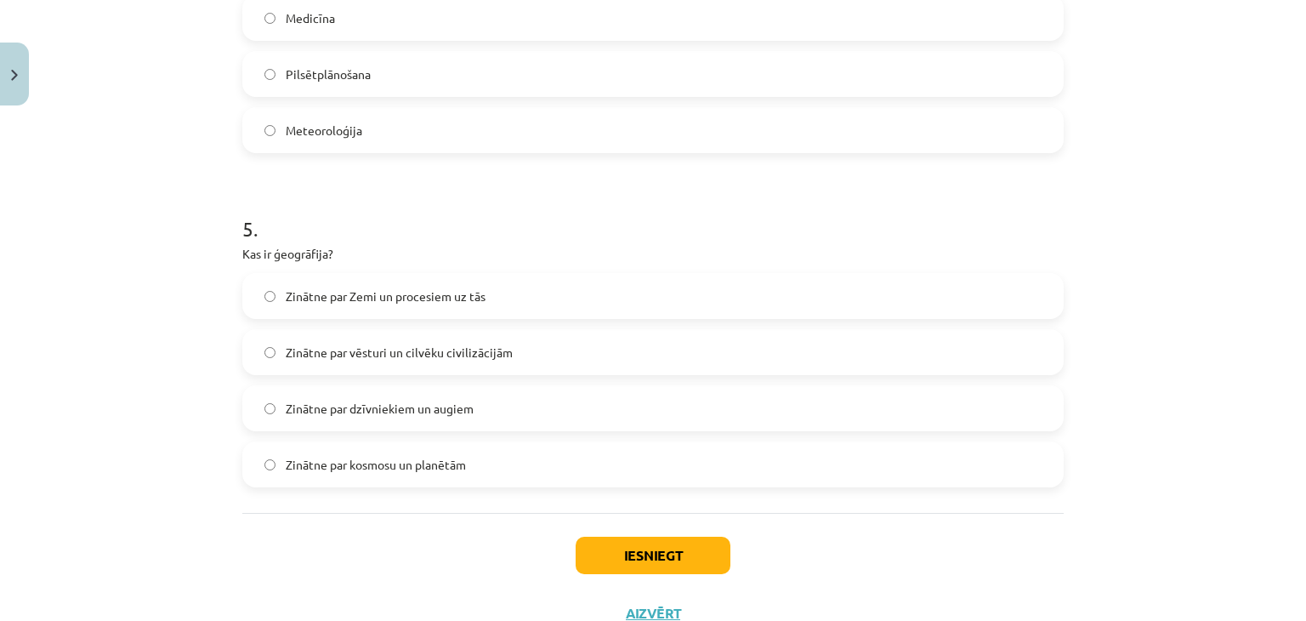
click at [544, 296] on label "Zinātne par Zemi un procesiem uz tās" at bounding box center [653, 296] width 818 height 43
click at [599, 553] on button "Iesniegt" at bounding box center [653, 555] width 155 height 37
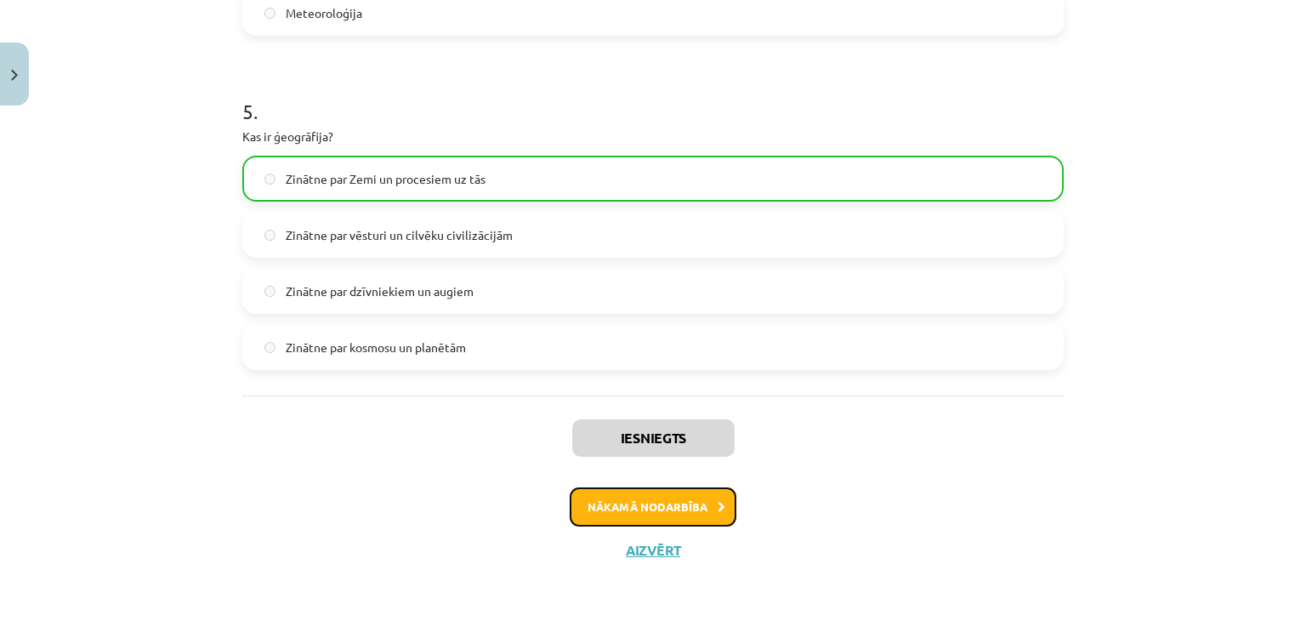
click at [633, 508] on button "Nākamā nodarbība" at bounding box center [653, 506] width 167 height 39
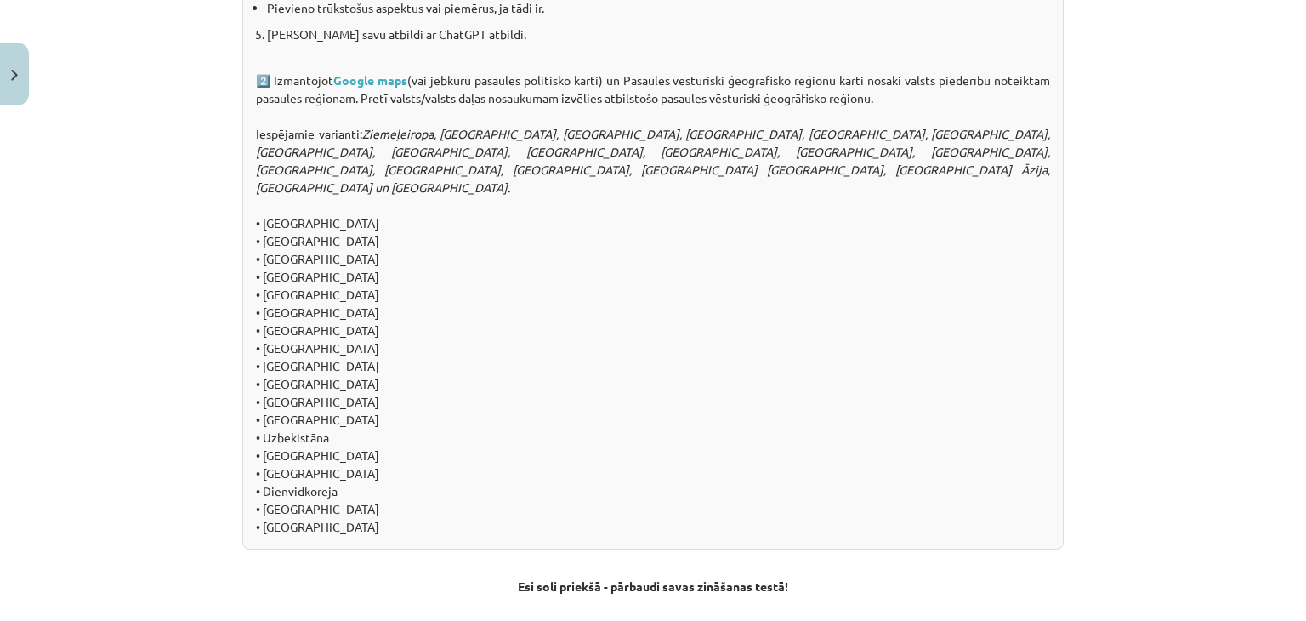
scroll to position [1592, 0]
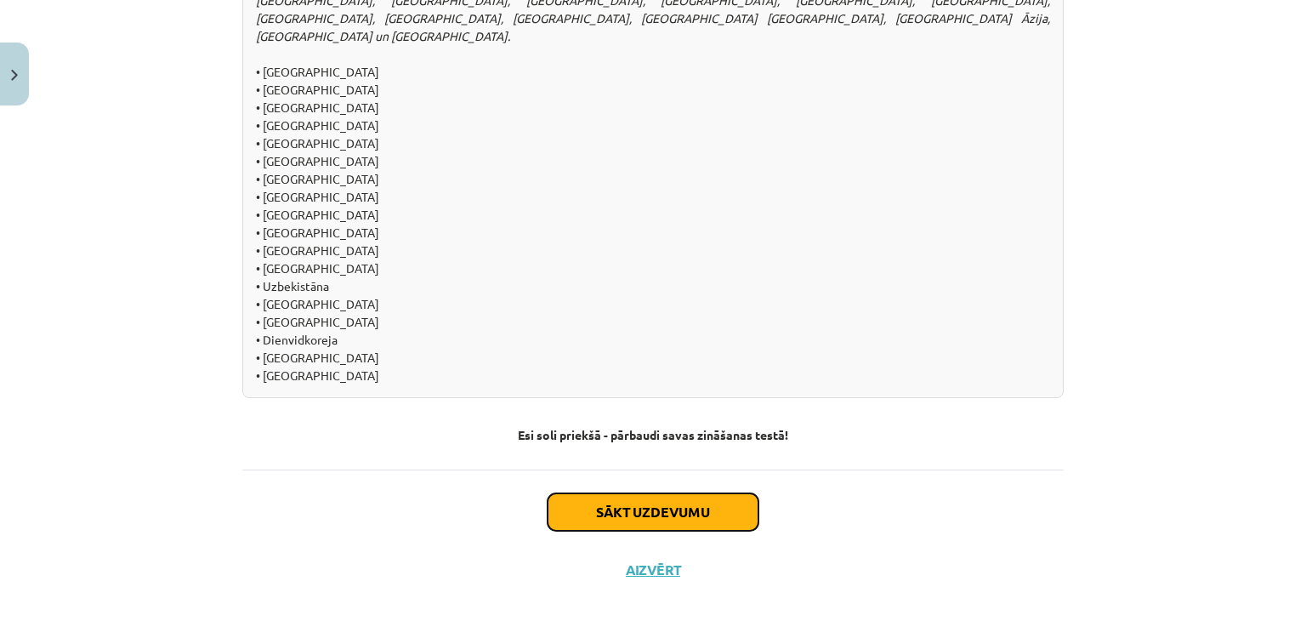
click at [626, 493] on button "Sākt uzdevumu" at bounding box center [653, 511] width 211 height 37
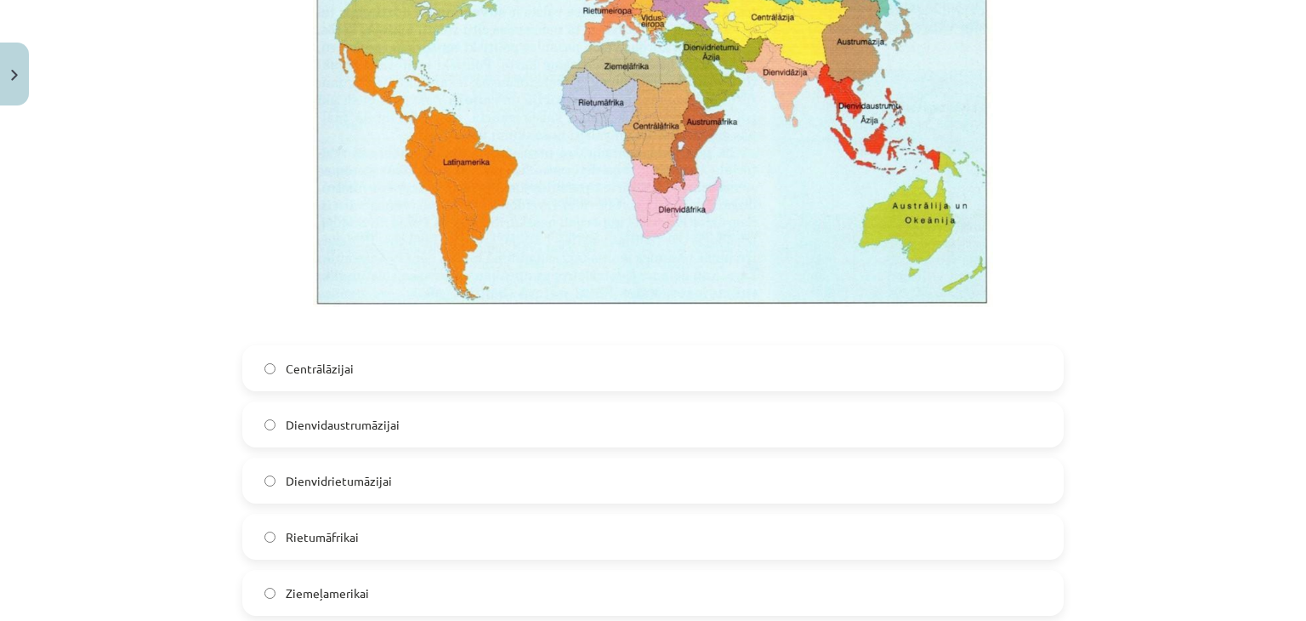
scroll to position [553, 0]
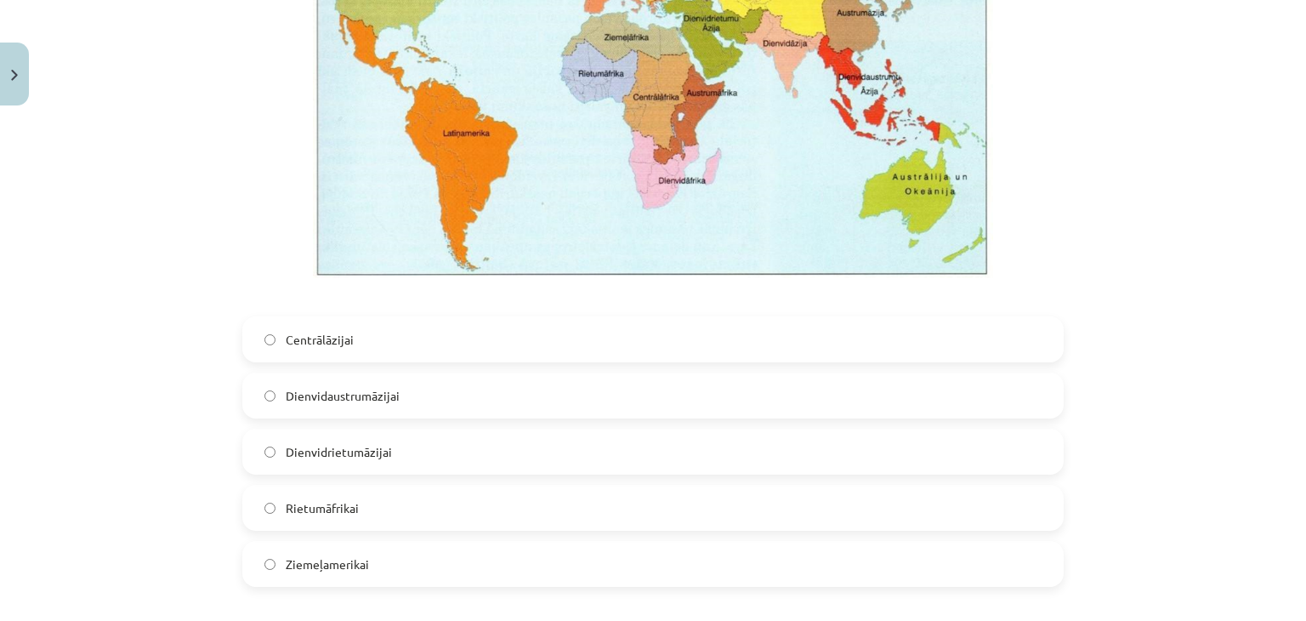
click at [420, 391] on label "Dienvidaustrumāzijai" at bounding box center [653, 395] width 818 height 43
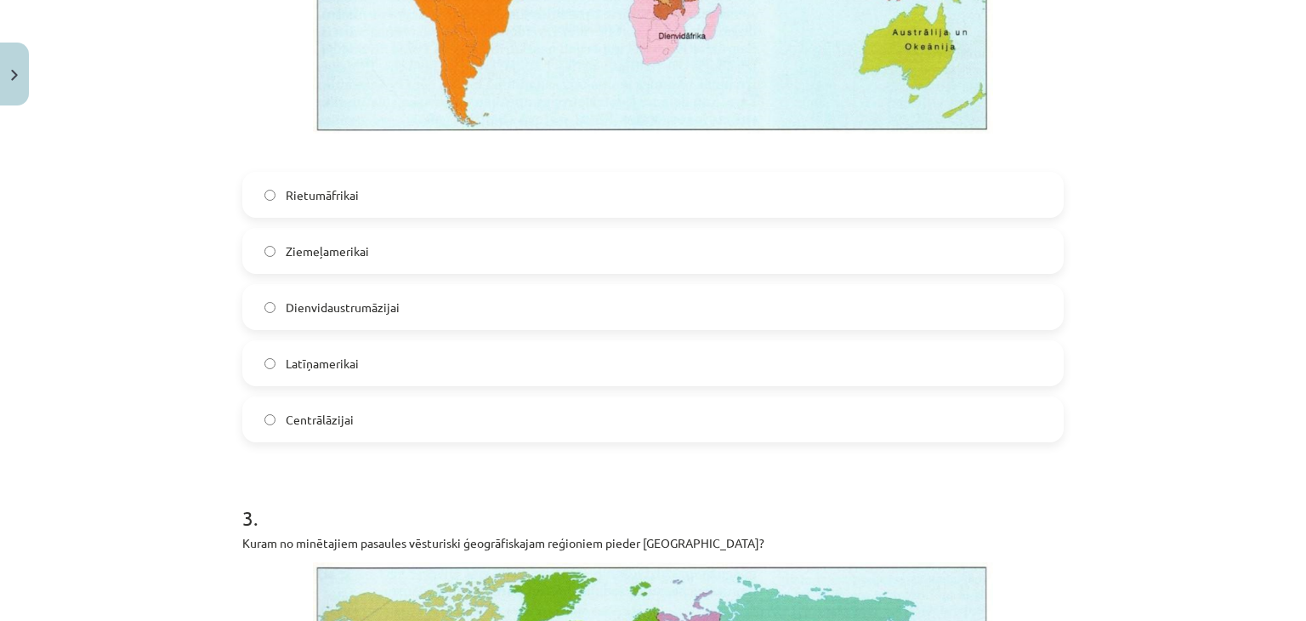
scroll to position [1574, 0]
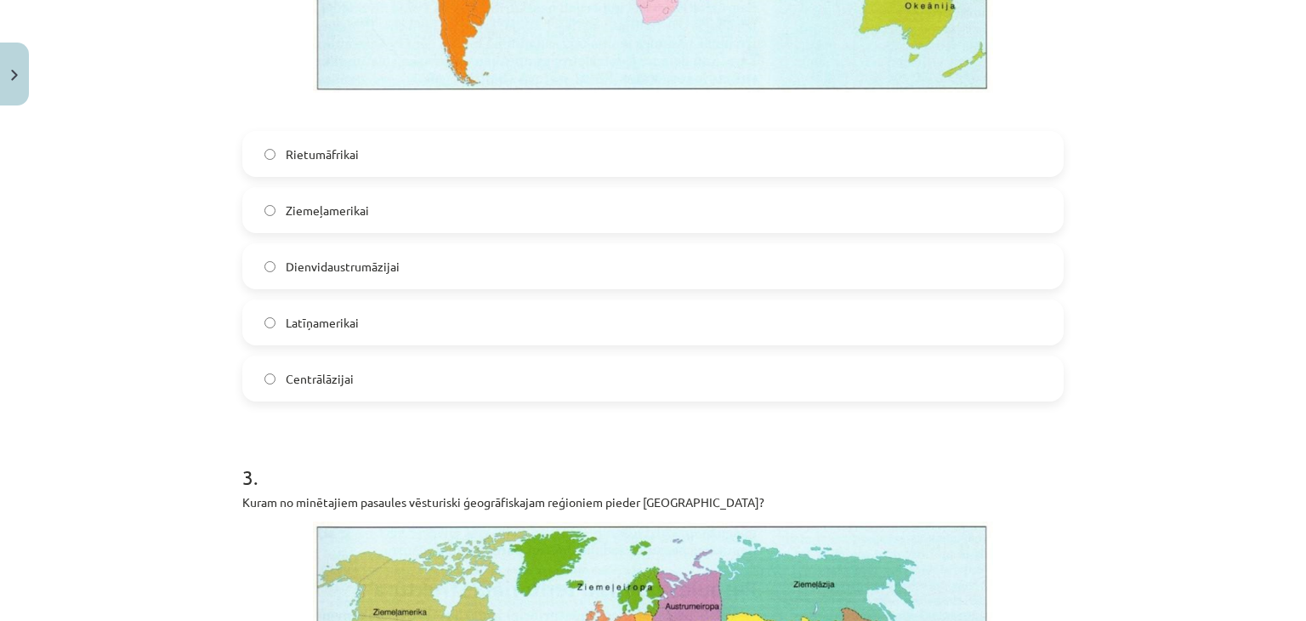
click at [348, 325] on span "Latīņamerikai" at bounding box center [322, 323] width 73 height 18
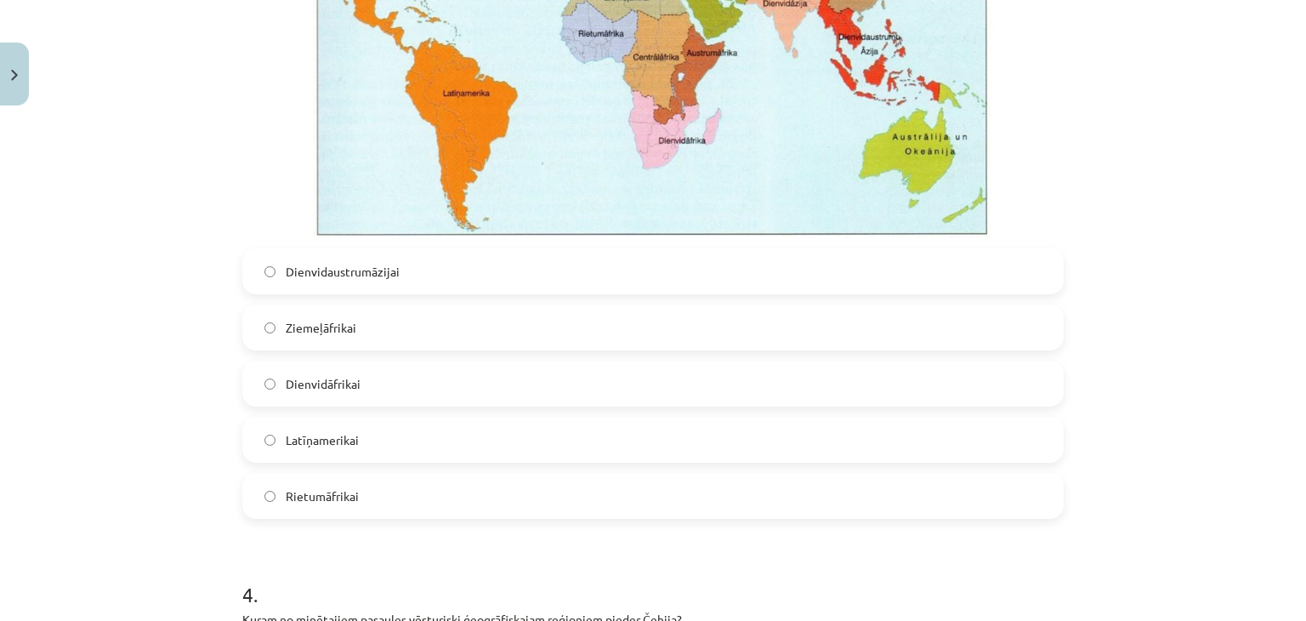
scroll to position [2339, 0]
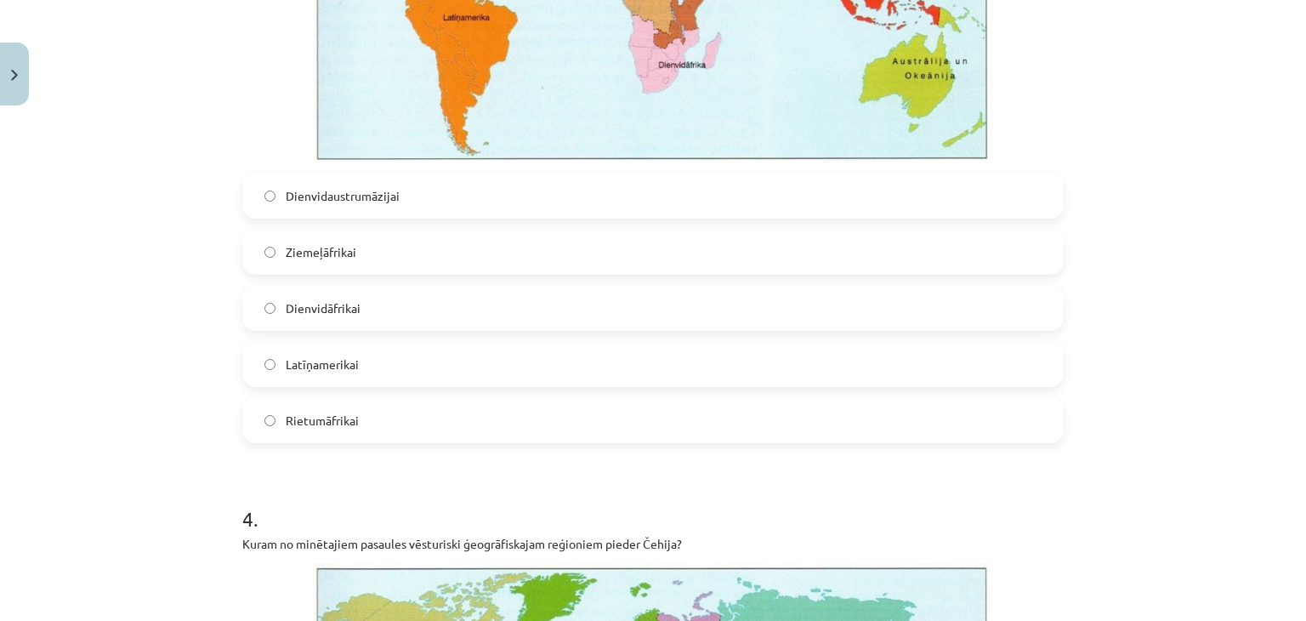
click at [439, 297] on label "Dienvidāfrikai" at bounding box center [653, 308] width 818 height 43
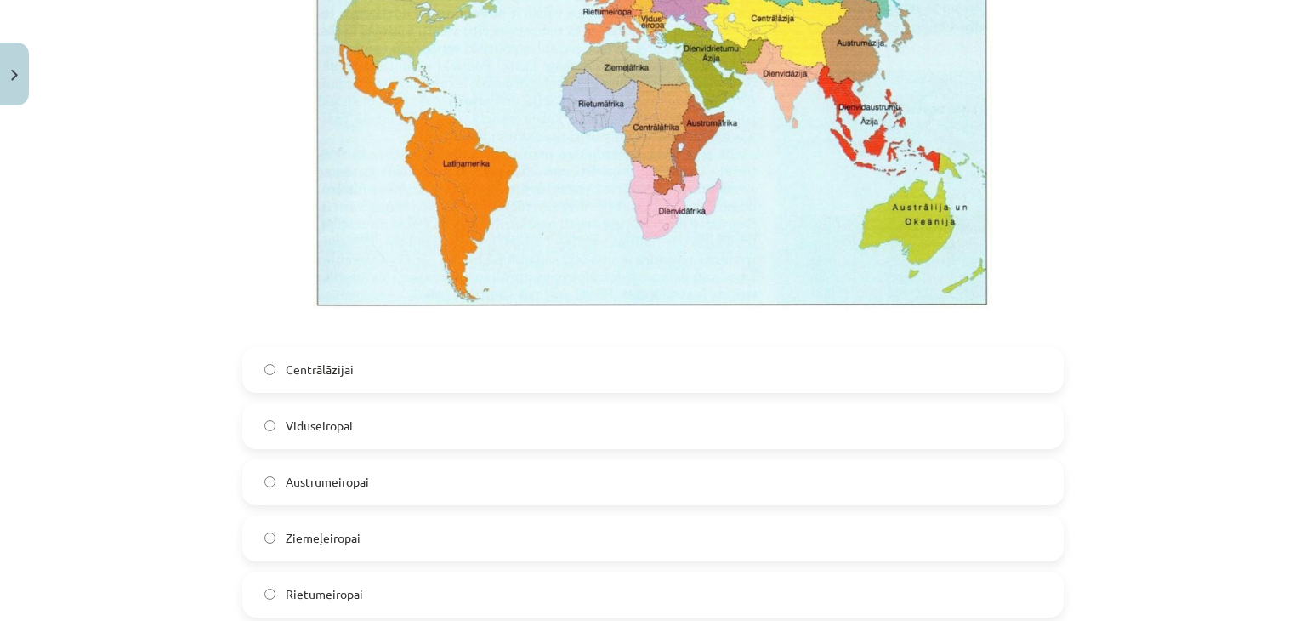
scroll to position [3190, 0]
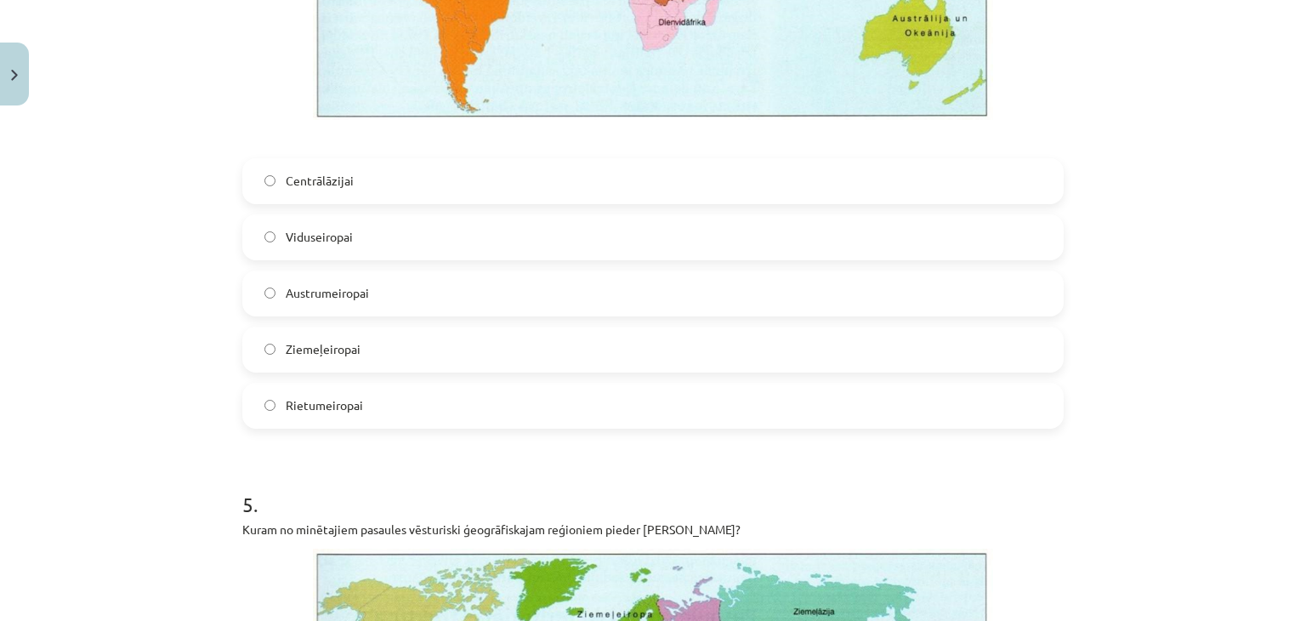
click at [384, 390] on label "Rietumeiropai" at bounding box center [653, 405] width 818 height 43
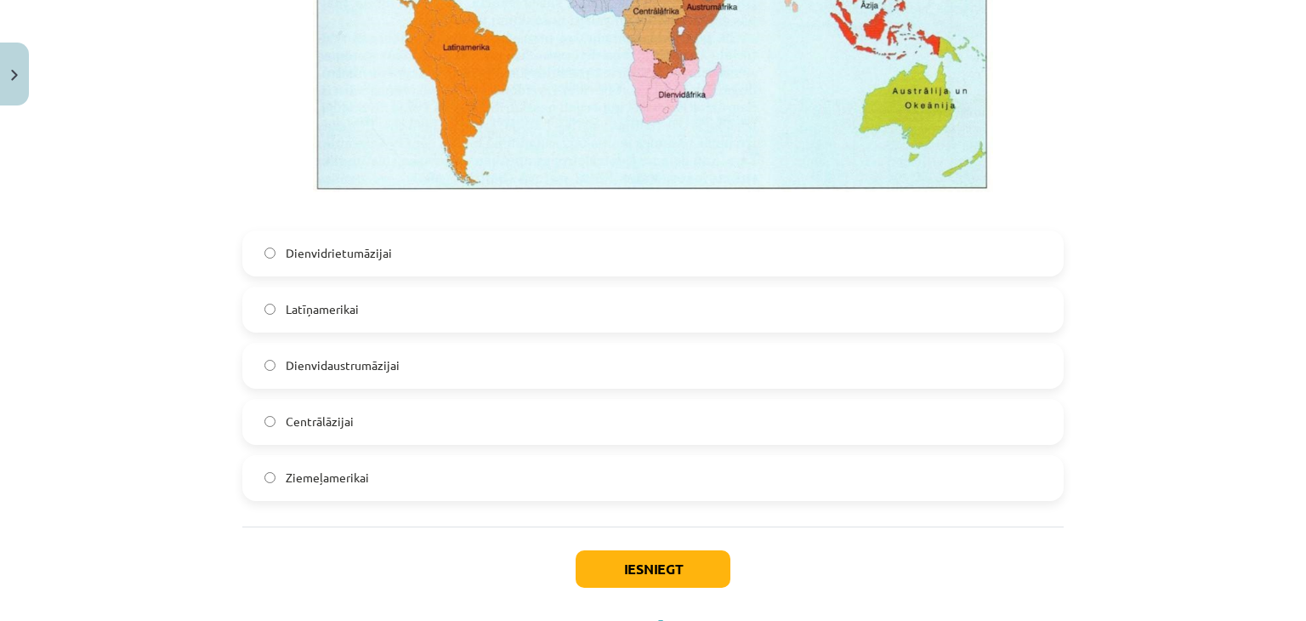
scroll to position [3955, 0]
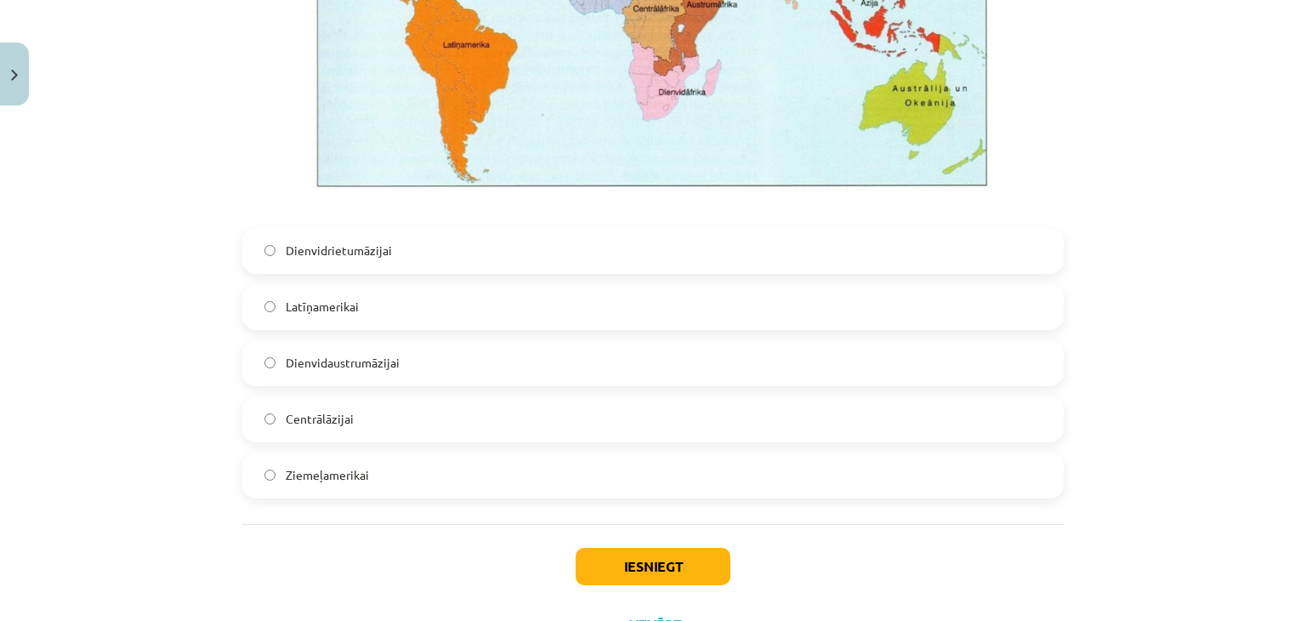
click at [447, 368] on label "Dienvidaustrumāzijai" at bounding box center [653, 363] width 818 height 43
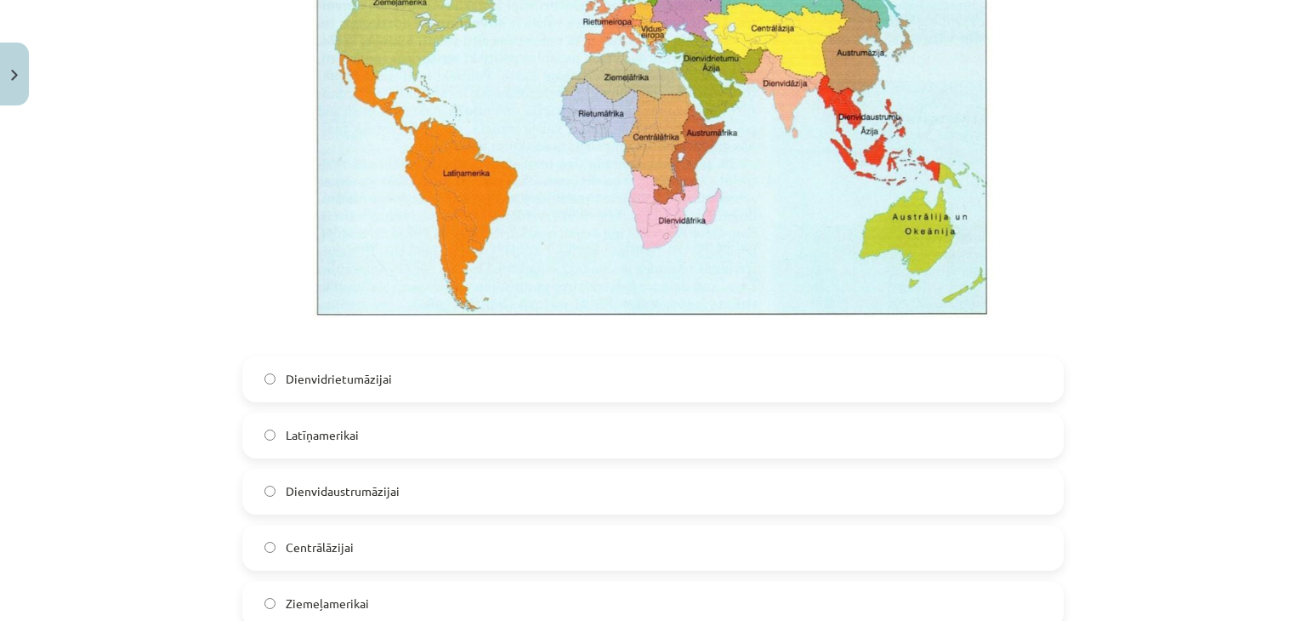
scroll to position [3785, 0]
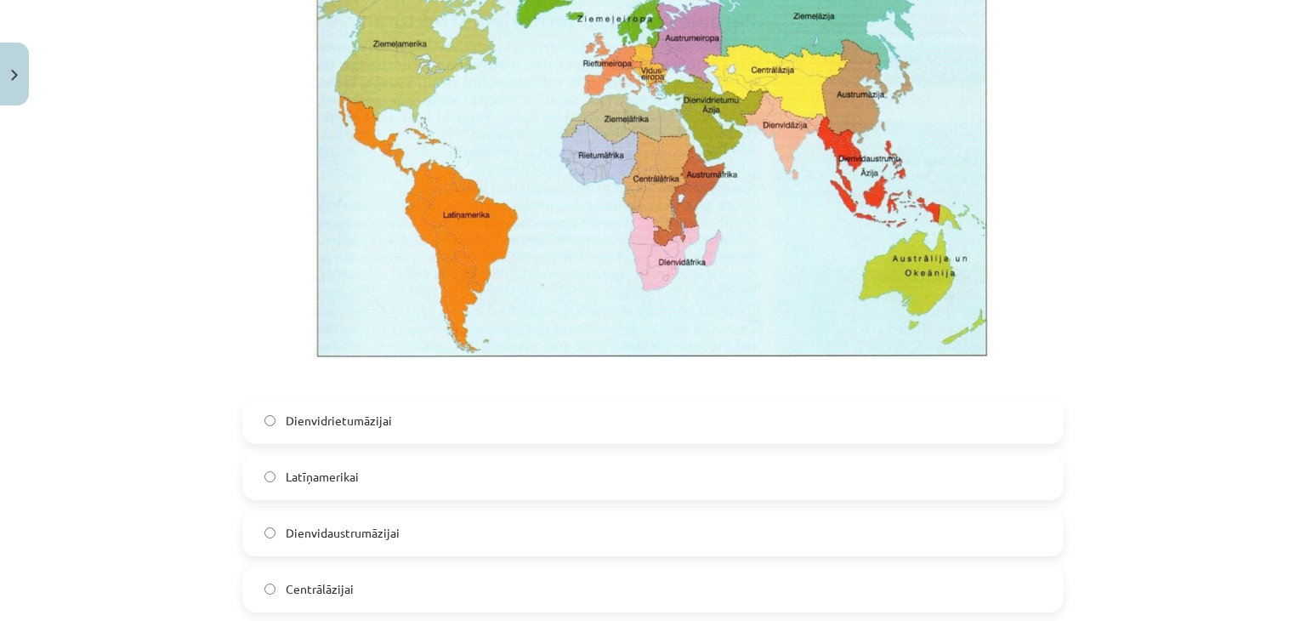
click at [509, 413] on label "Dienvidrietumāzijai" at bounding box center [653, 421] width 818 height 43
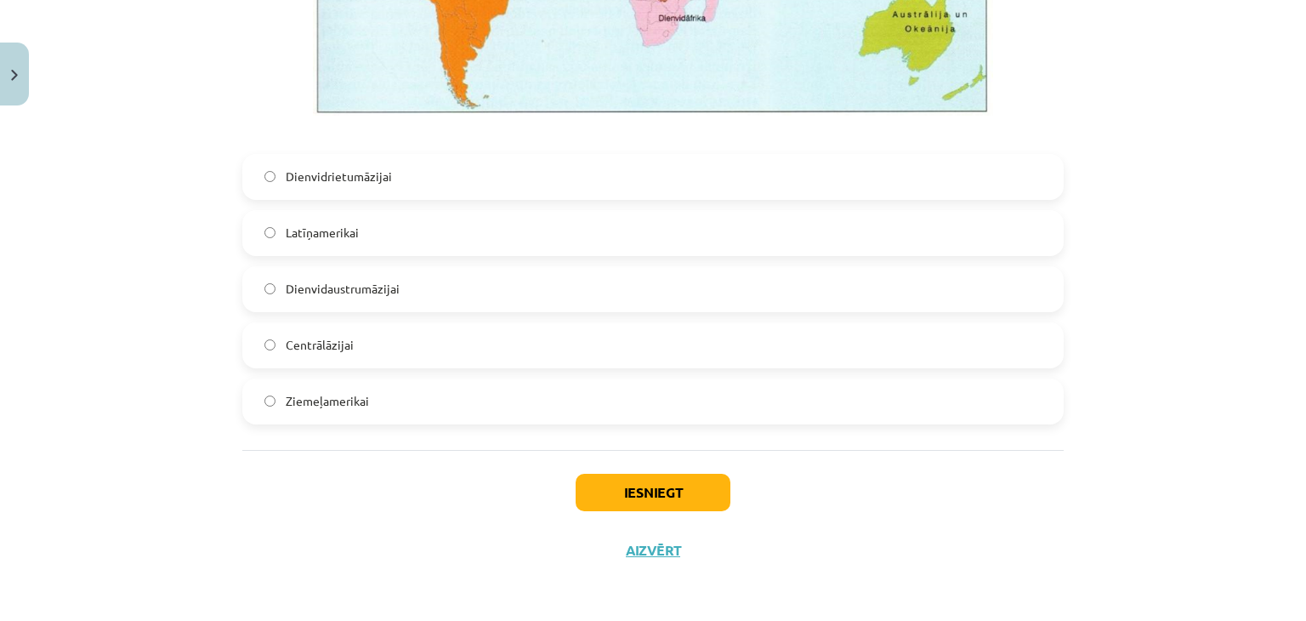
click at [615, 470] on div "Iesniegt Aizvērt" at bounding box center [653, 509] width 822 height 119
click at [617, 476] on button "Iesniegt" at bounding box center [653, 492] width 155 height 37
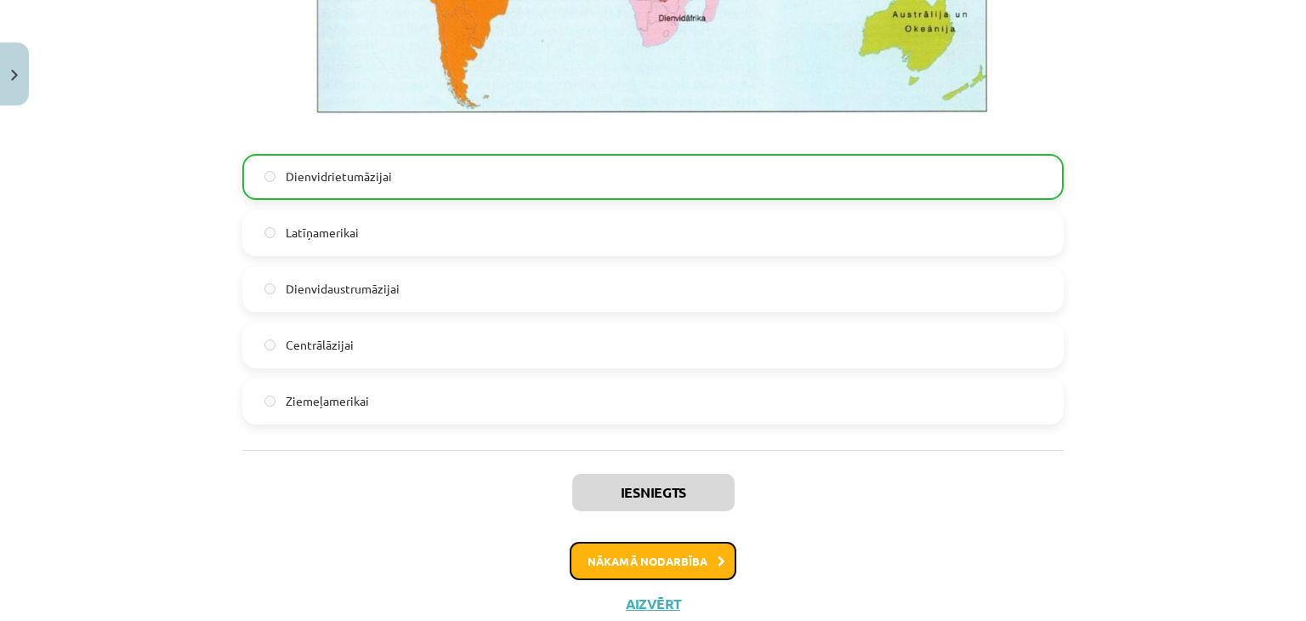
click at [644, 549] on button "Nākamā nodarbība" at bounding box center [653, 561] width 167 height 39
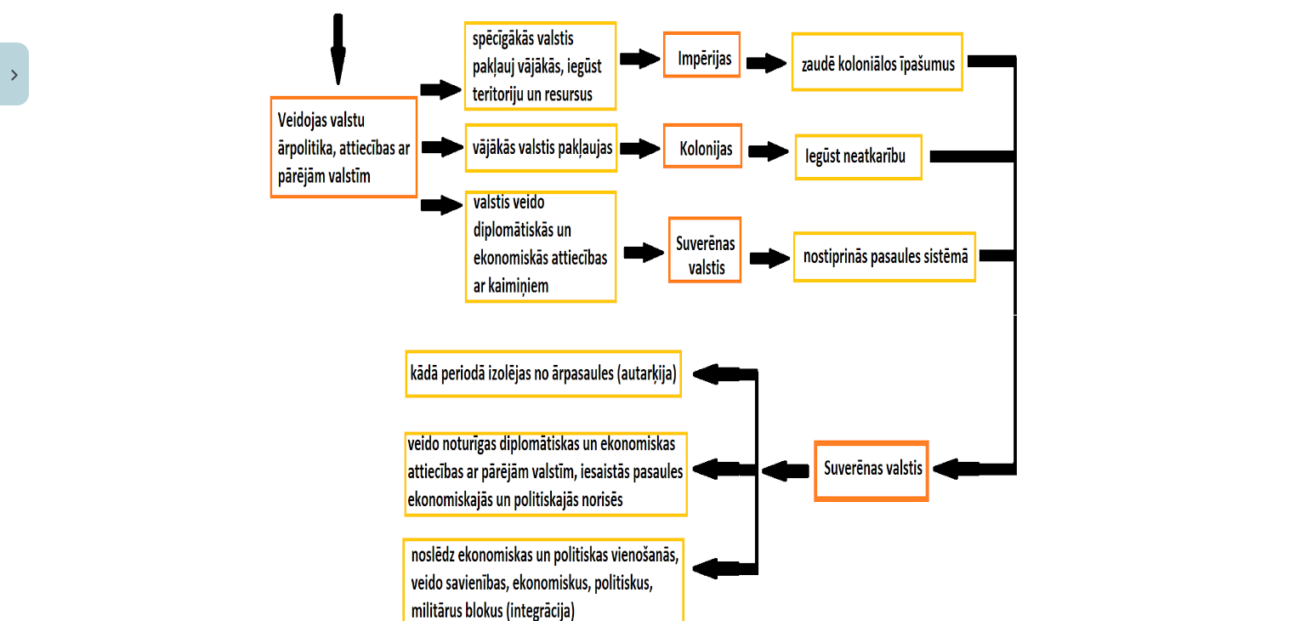
scroll to position [1318, 0]
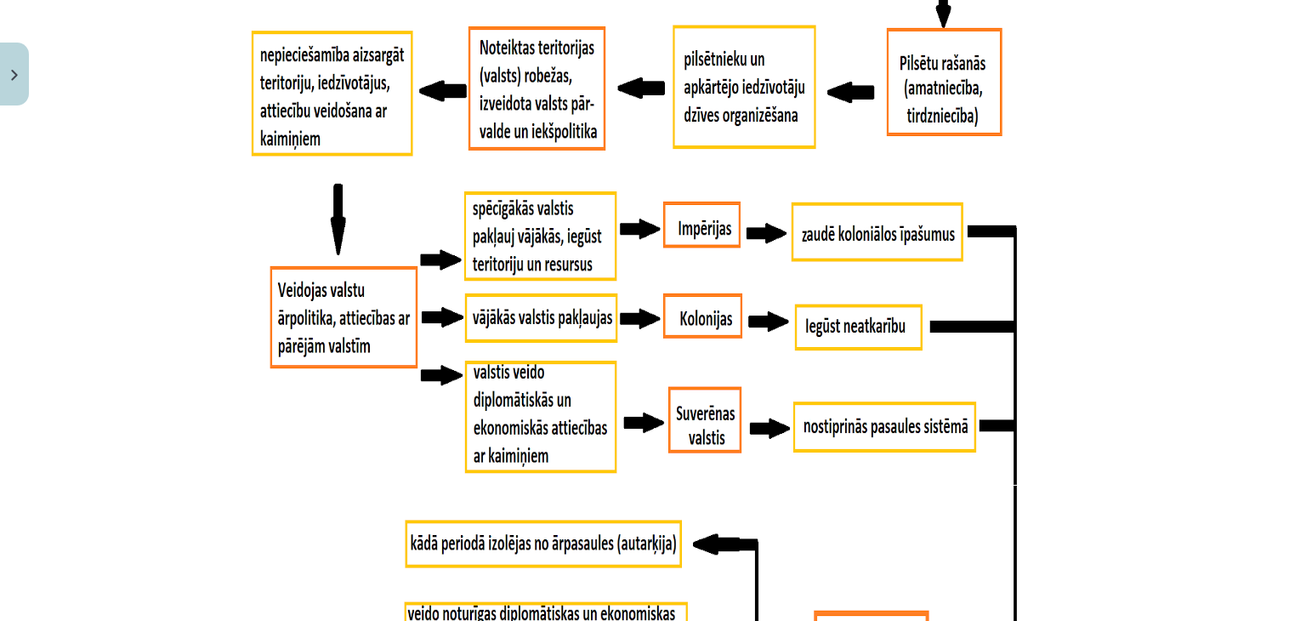
click at [1085, 520] on div "Mācību tēma: Ģeogrāfijas i - 10. klases 1.ieskaites mācību materiāls #5 3. tēma…" at bounding box center [653, 310] width 1306 height 621
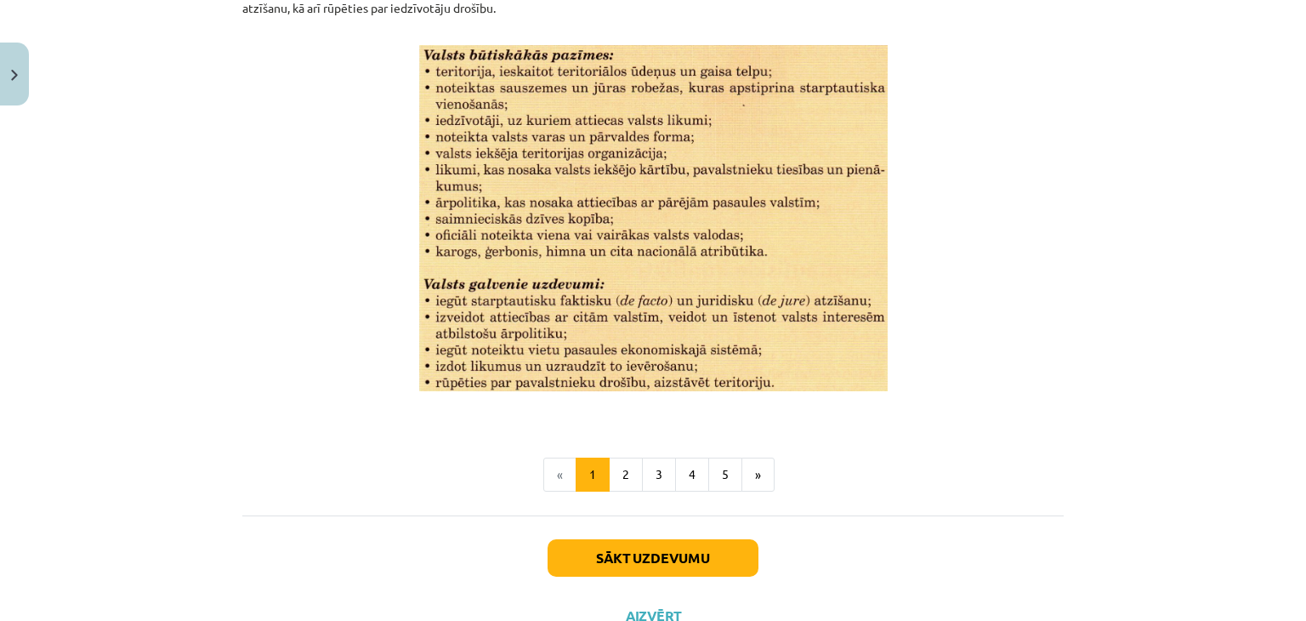
scroll to position [2065, 0]
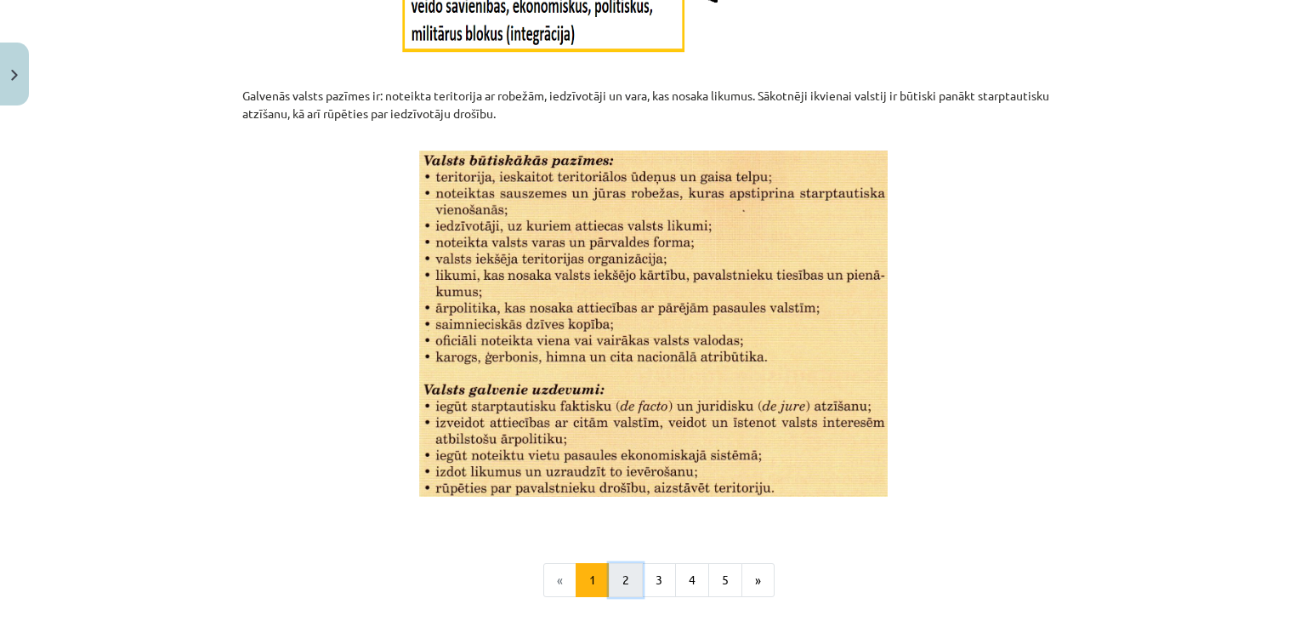
click at [623, 587] on button "2" at bounding box center [626, 580] width 34 height 34
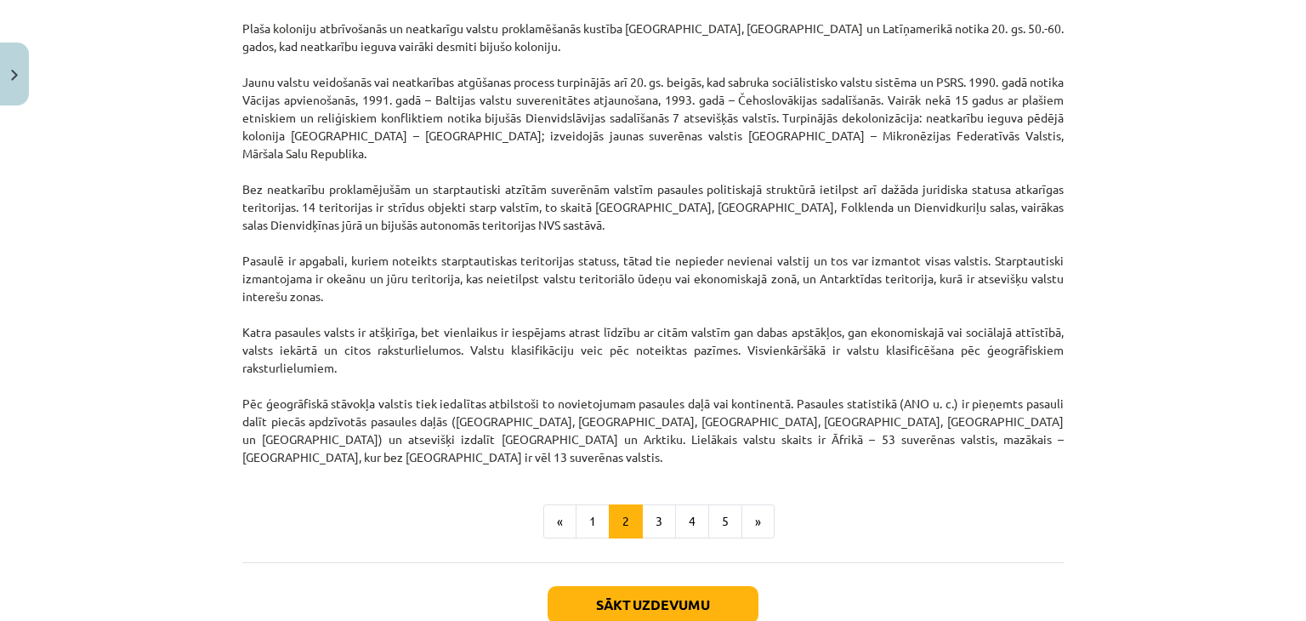
scroll to position [1409, 0]
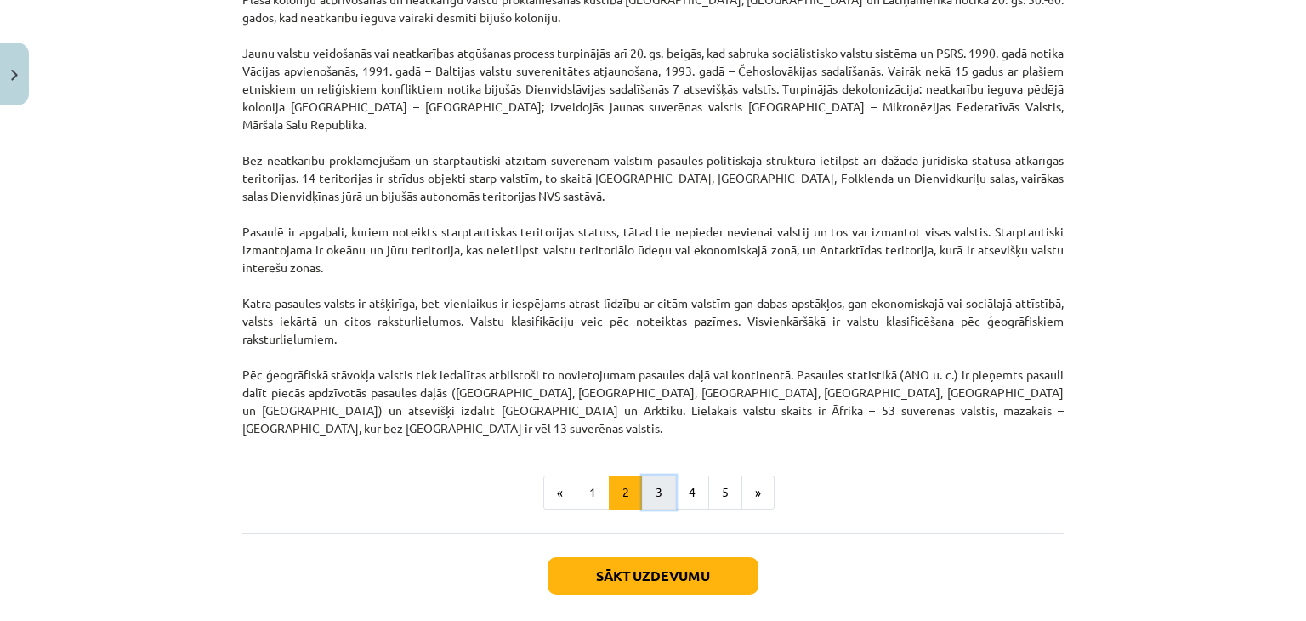
click at [645, 475] on button "3" at bounding box center [659, 492] width 34 height 34
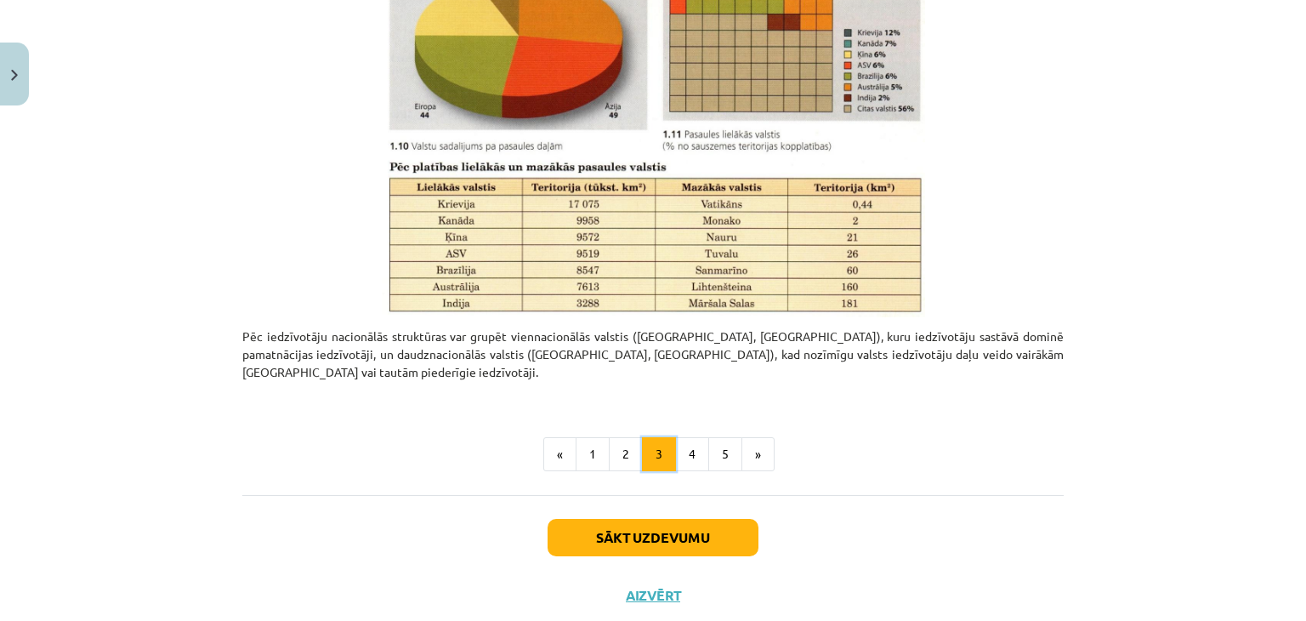
scroll to position [802, 0]
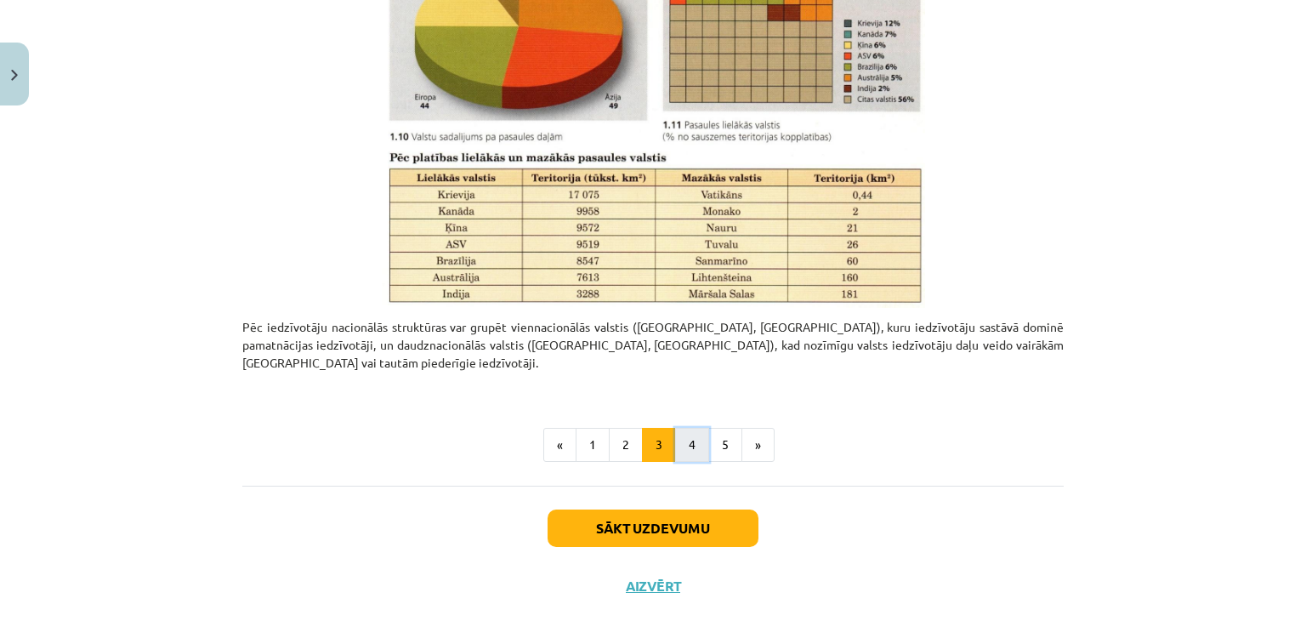
click at [692, 428] on button "4" at bounding box center [692, 445] width 34 height 34
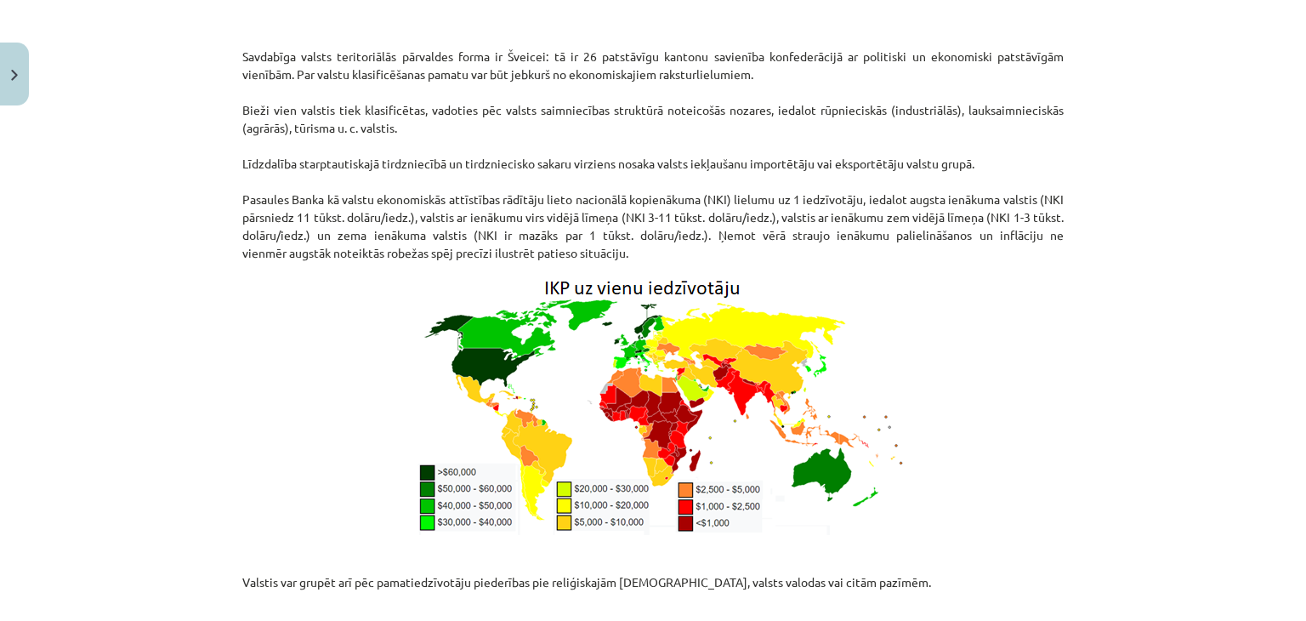
scroll to position [2005, 0]
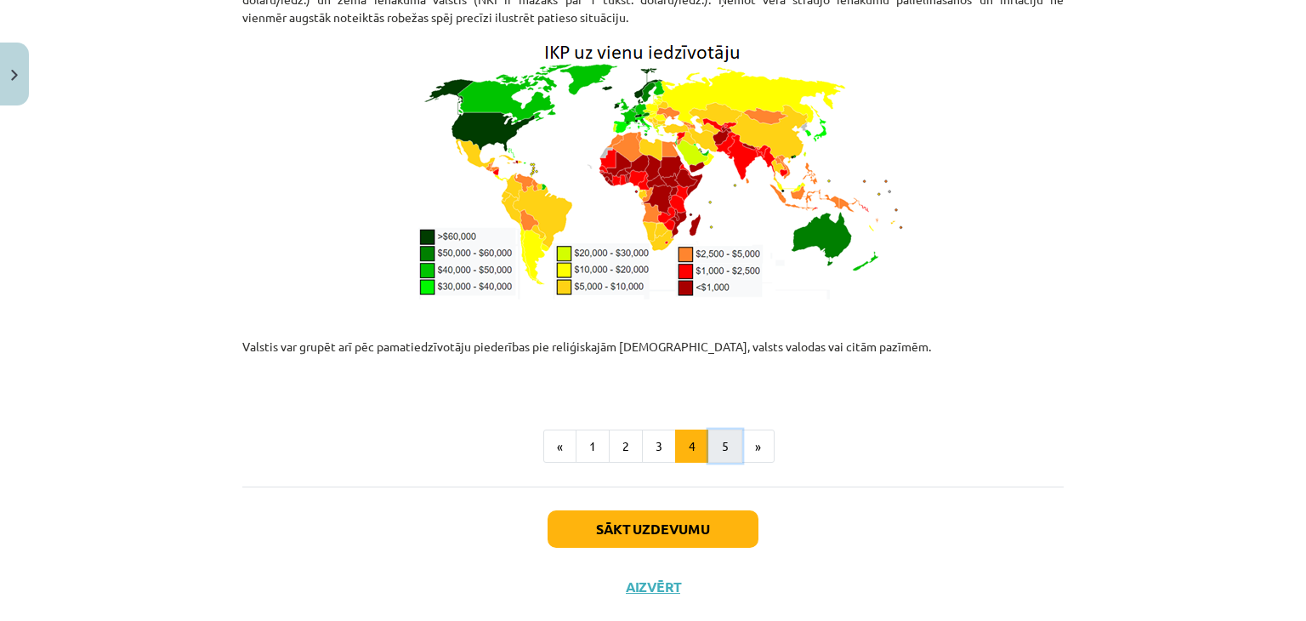
click at [709, 430] on button "5" at bounding box center [726, 447] width 34 height 34
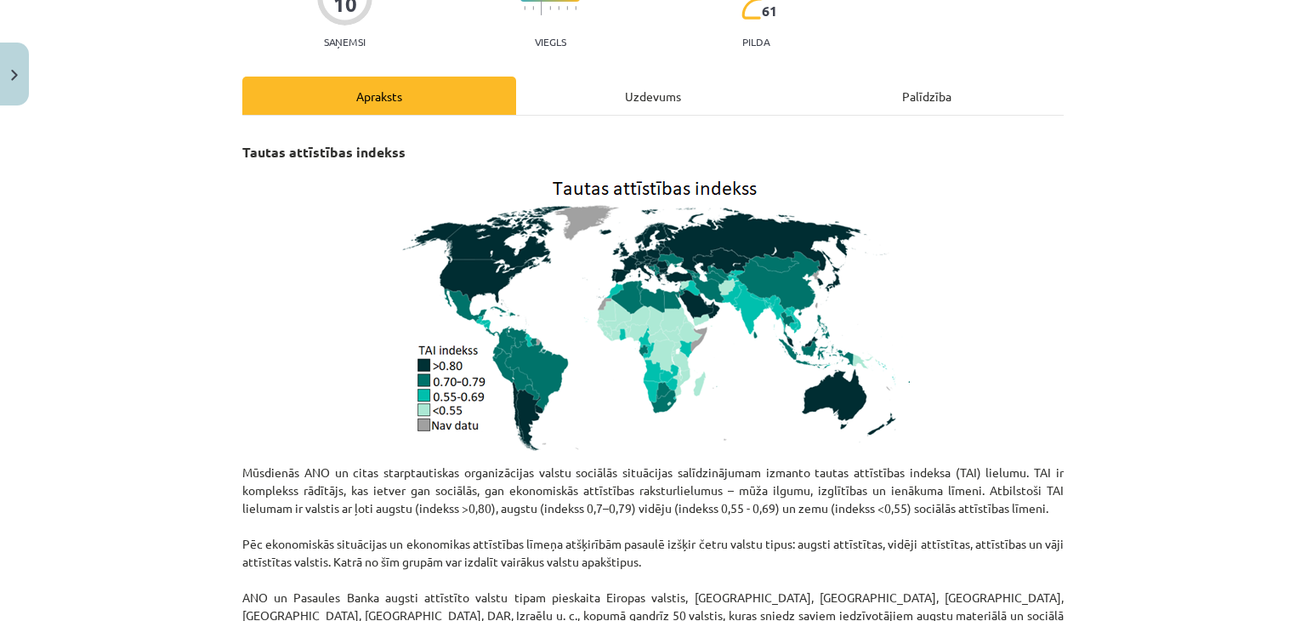
scroll to position [134, 0]
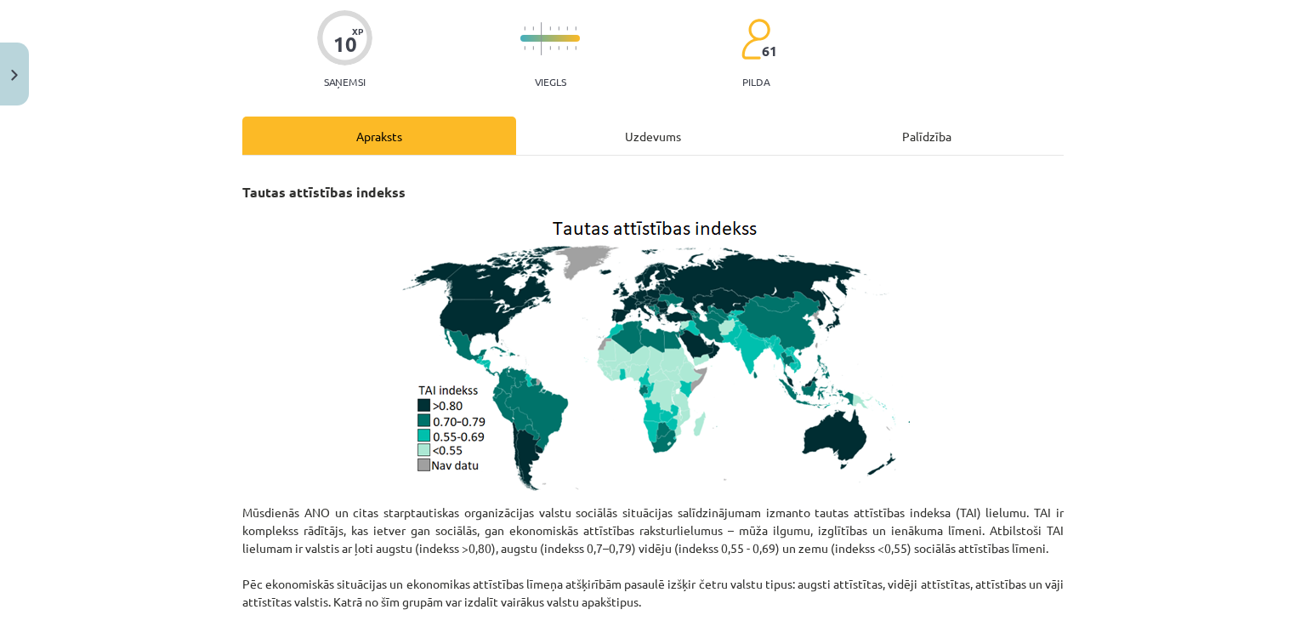
click at [657, 287] on img at bounding box center [653, 351] width 514 height 286
click at [646, 317] on img at bounding box center [653, 351] width 514 height 286
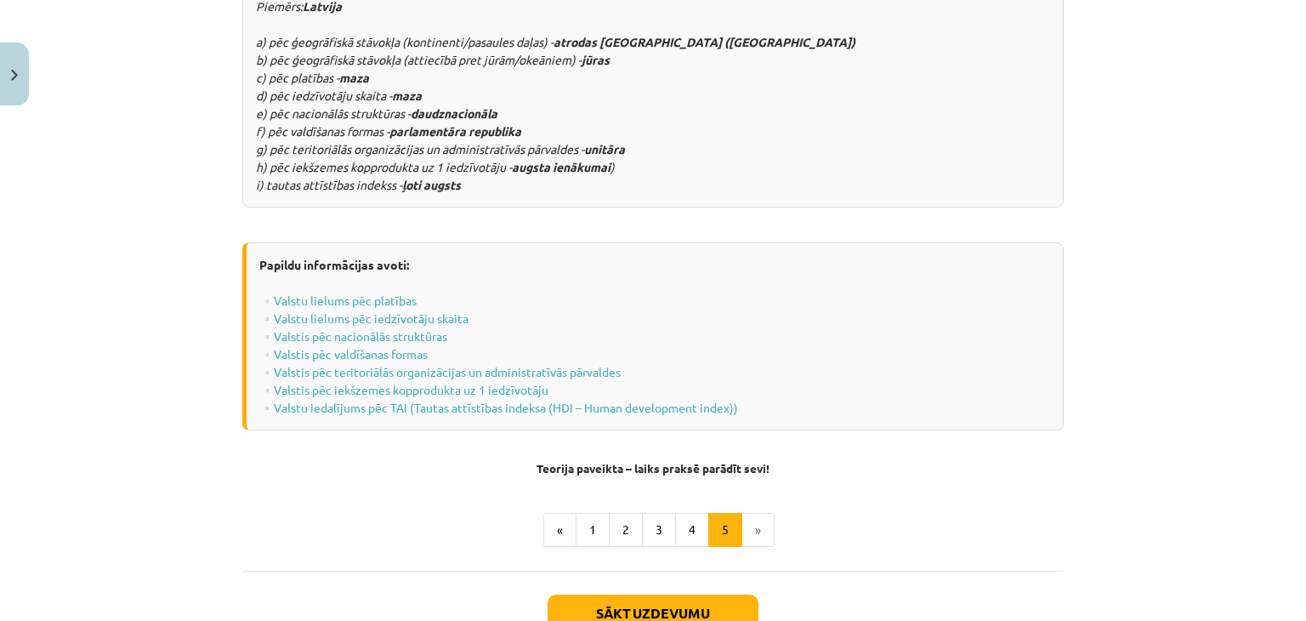
scroll to position [2175, 0]
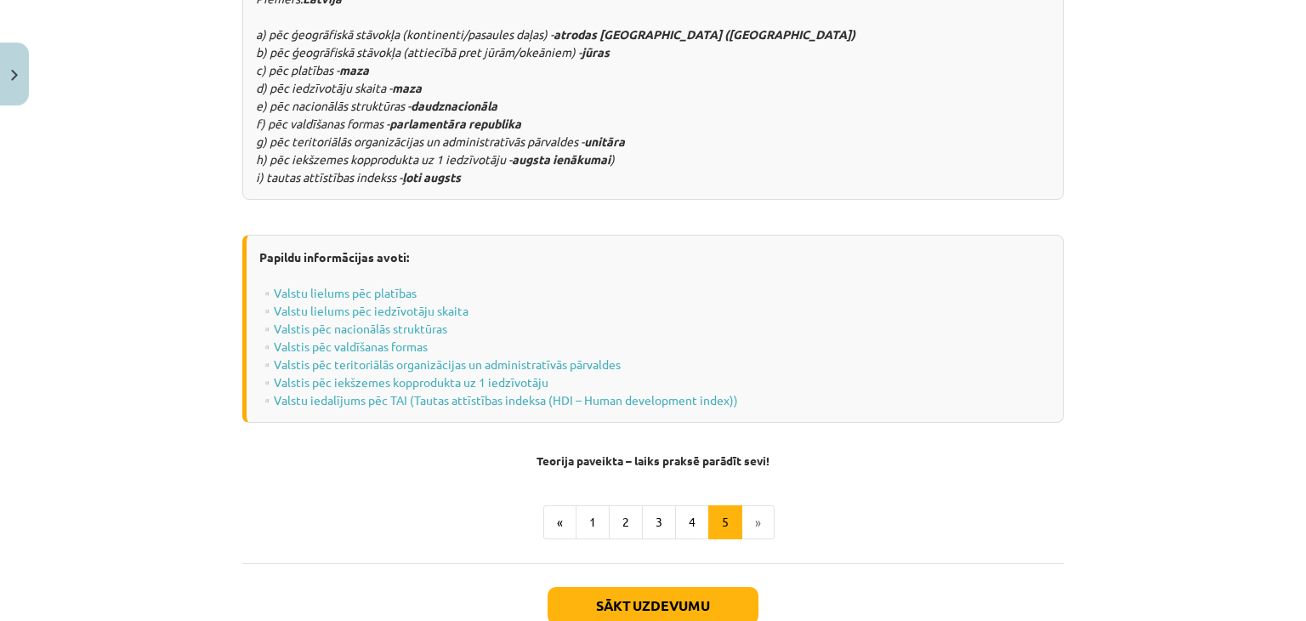
click at [755, 505] on li "»" at bounding box center [759, 522] width 32 height 34
click at [712, 587] on button "Sākt uzdevumu" at bounding box center [653, 605] width 211 height 37
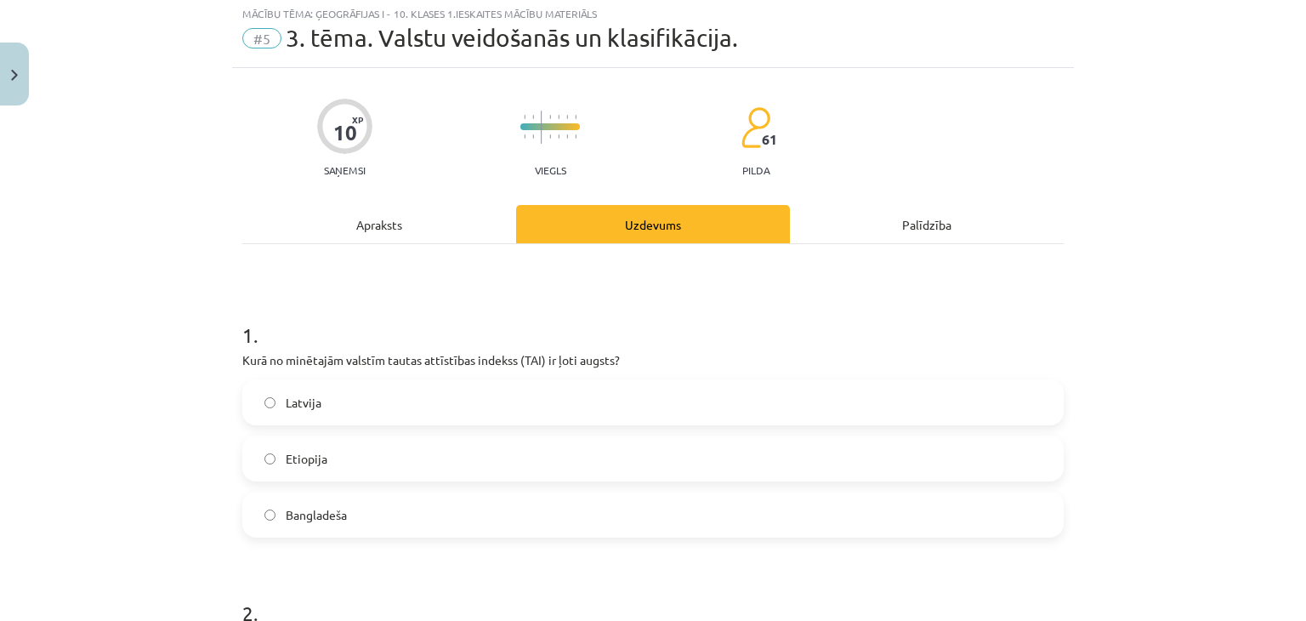
scroll to position [43, 0]
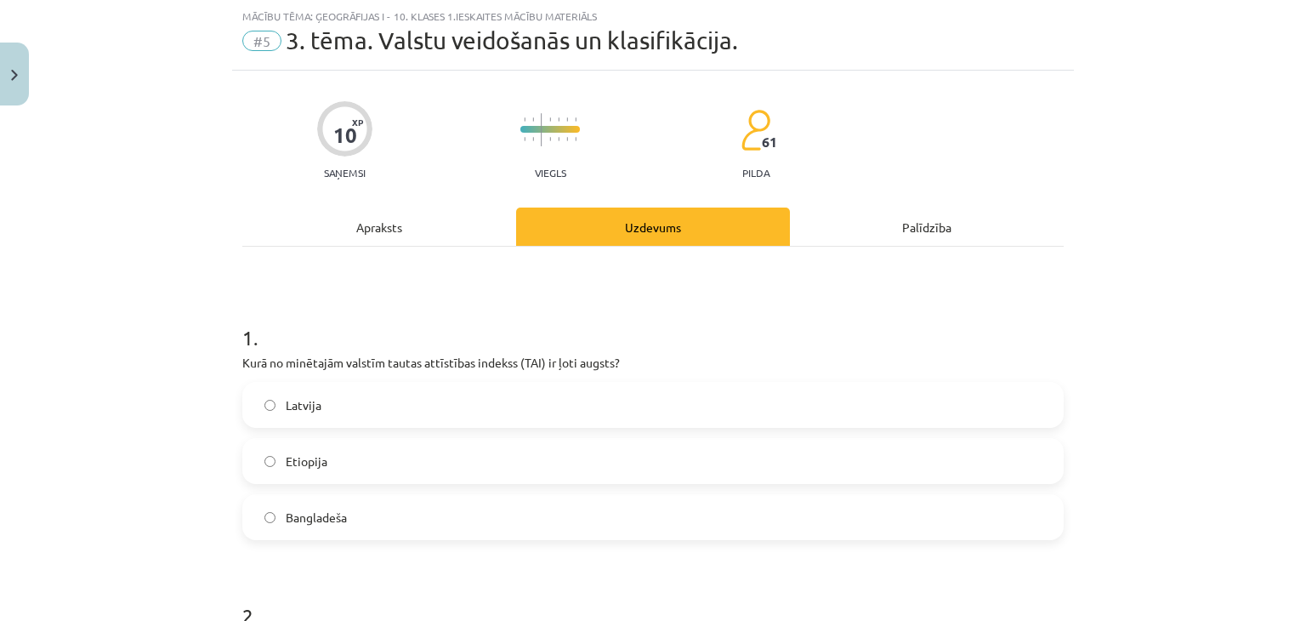
click at [493, 401] on label "Latvija" at bounding box center [653, 405] width 818 height 43
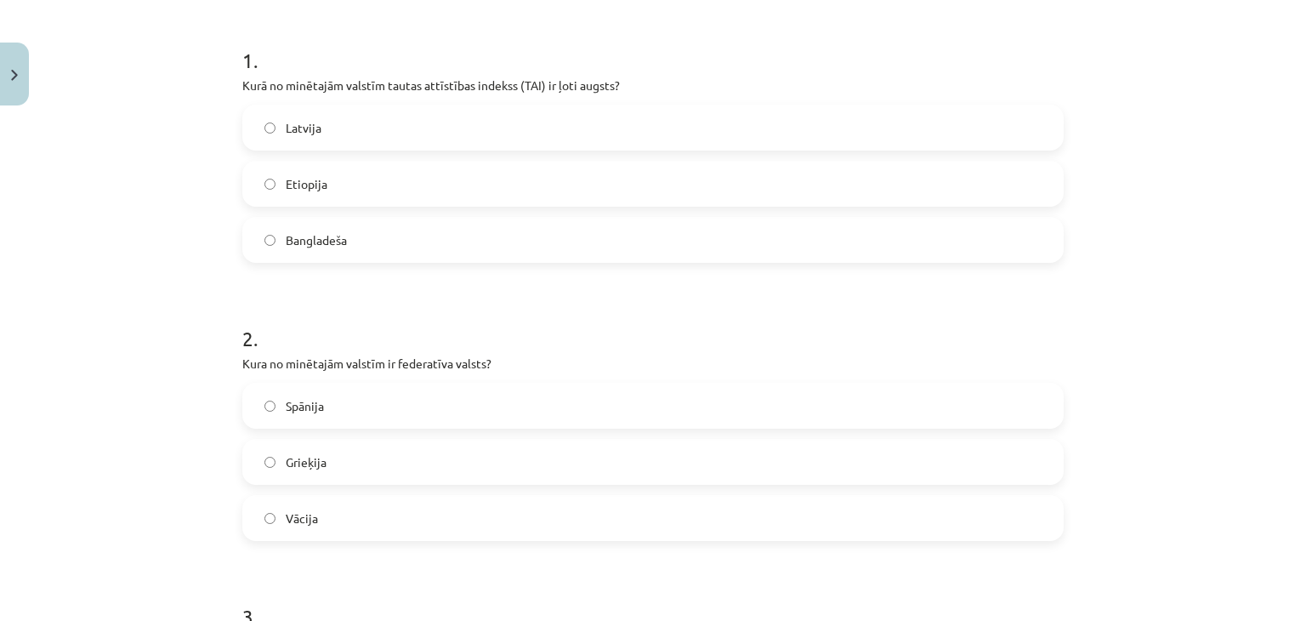
scroll to position [383, 0]
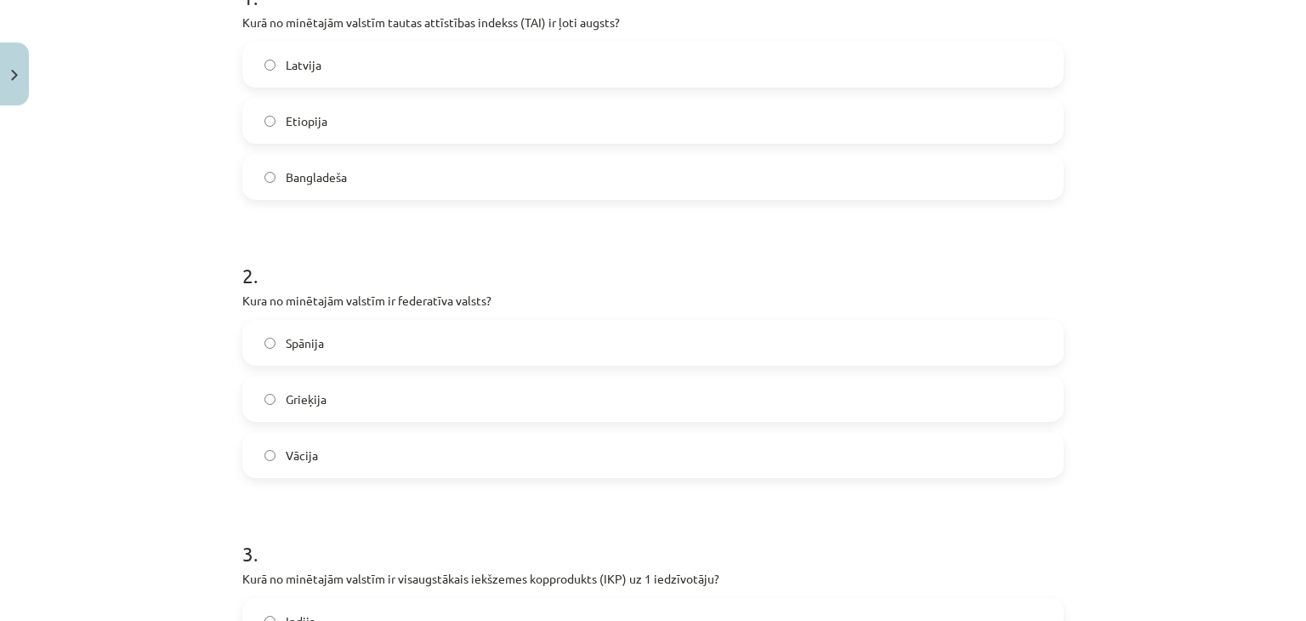
click at [350, 467] on label "Vācija" at bounding box center [653, 455] width 818 height 43
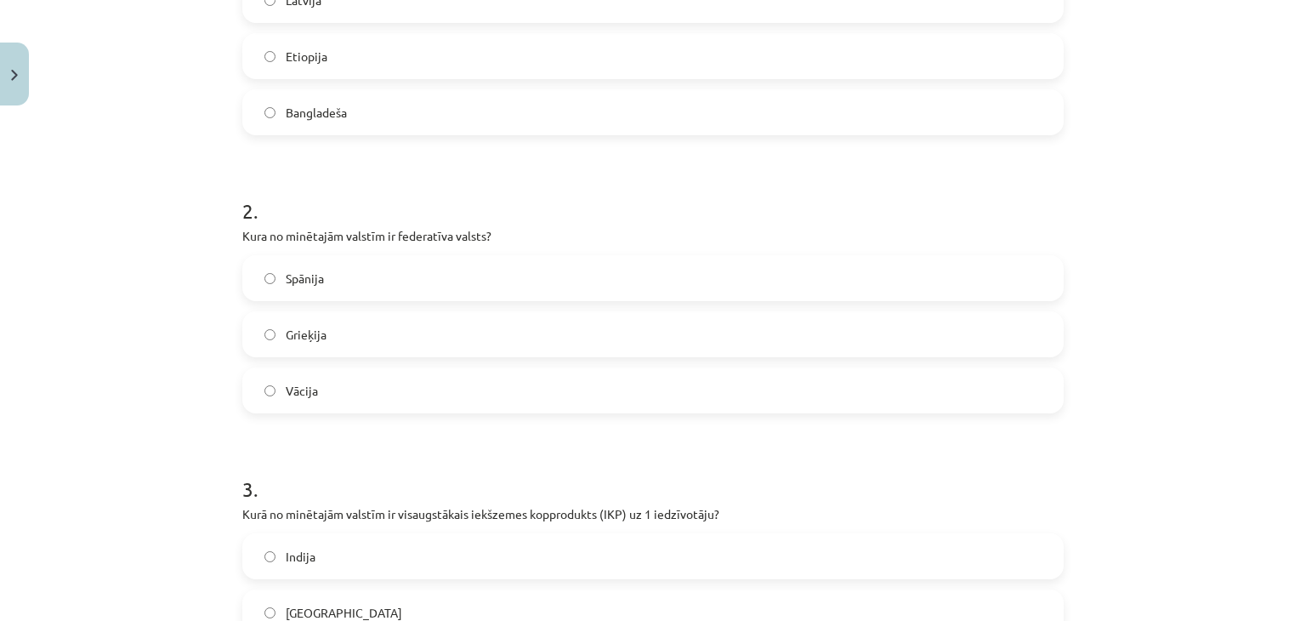
scroll to position [638, 0]
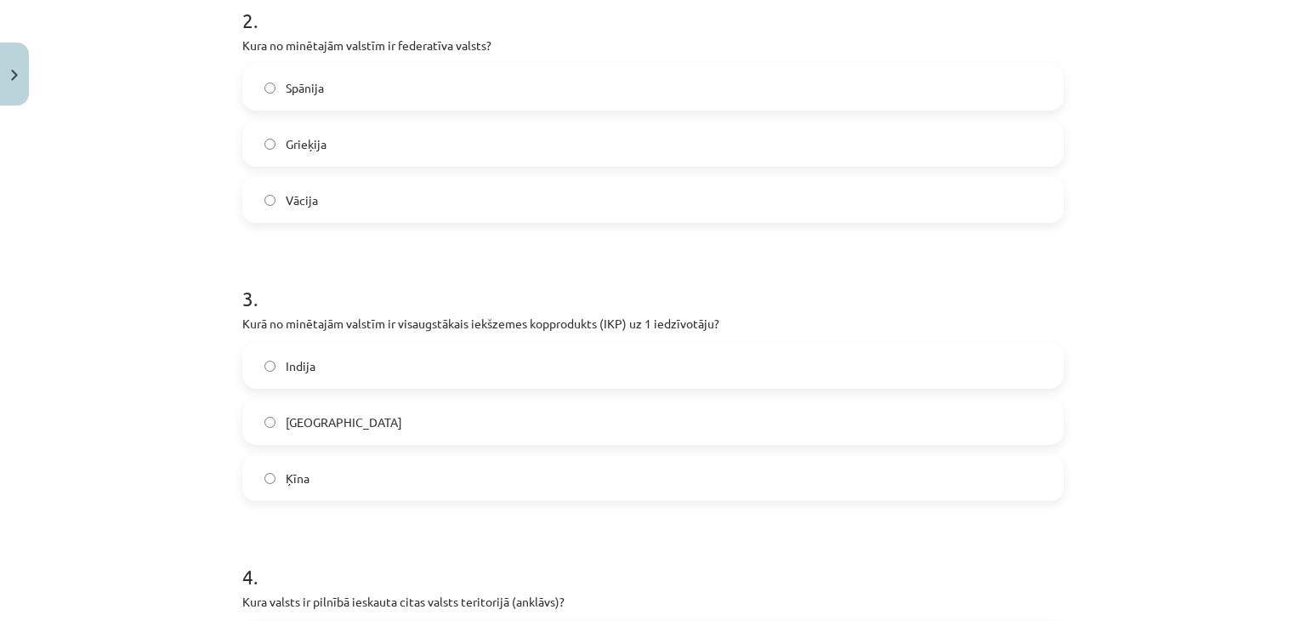
click at [401, 422] on label "ASV" at bounding box center [653, 422] width 818 height 43
click at [395, 482] on label "Ķīna" at bounding box center [653, 478] width 818 height 43
click at [455, 419] on label "ASV" at bounding box center [653, 422] width 818 height 43
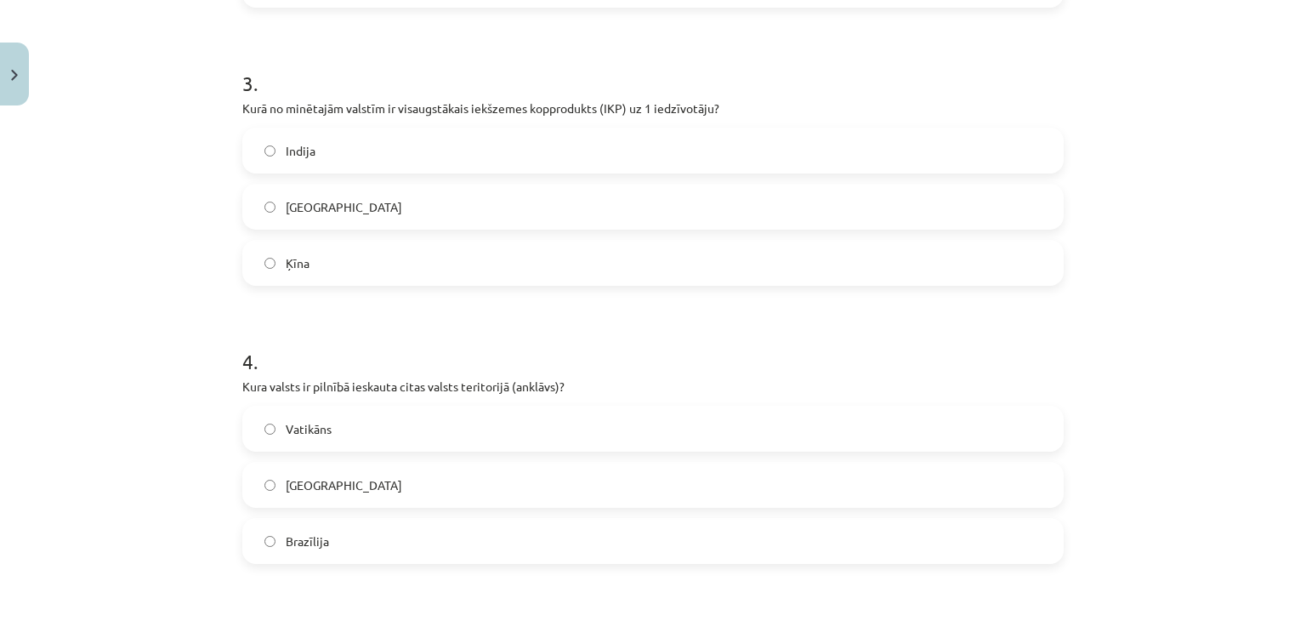
scroll to position [893, 0]
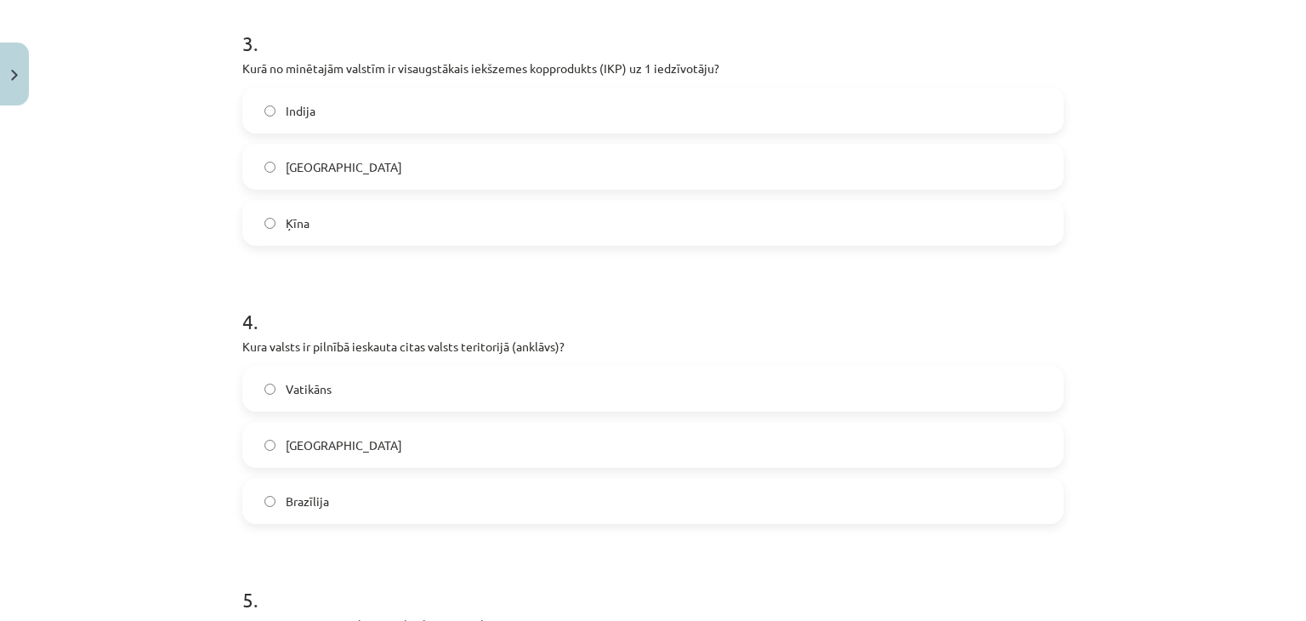
click at [688, 397] on label "Vatikāns" at bounding box center [653, 388] width 818 height 43
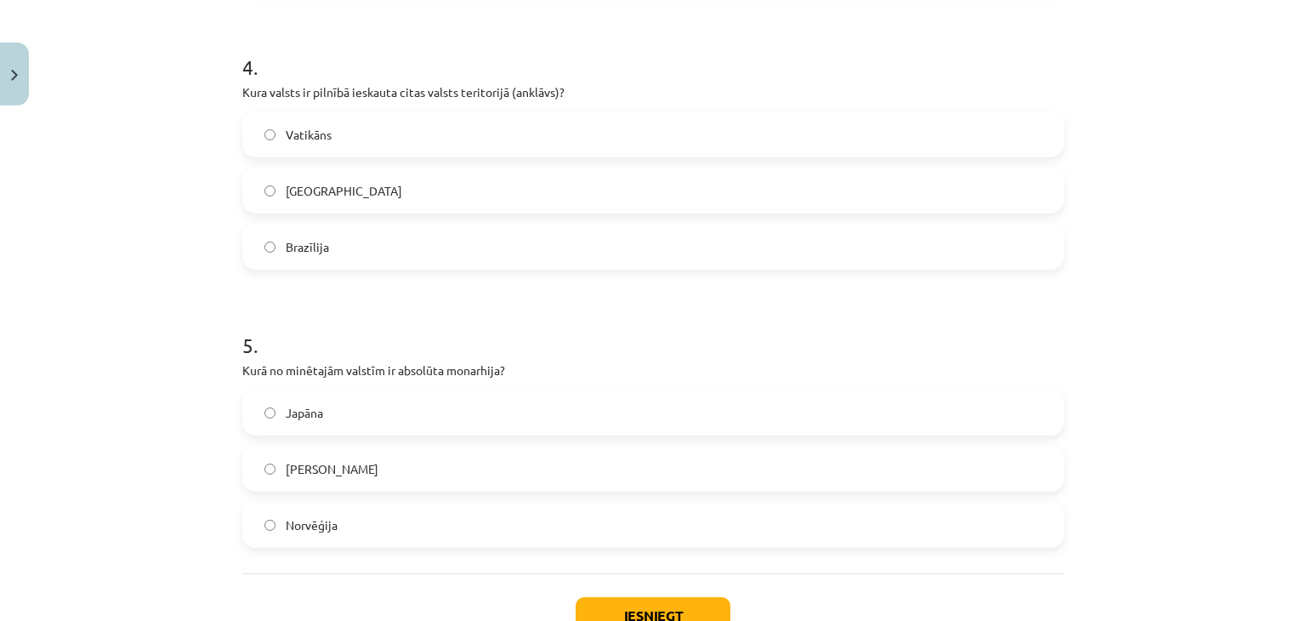
scroll to position [1148, 0]
click at [439, 460] on label "Saūda Arābija" at bounding box center [653, 468] width 818 height 43
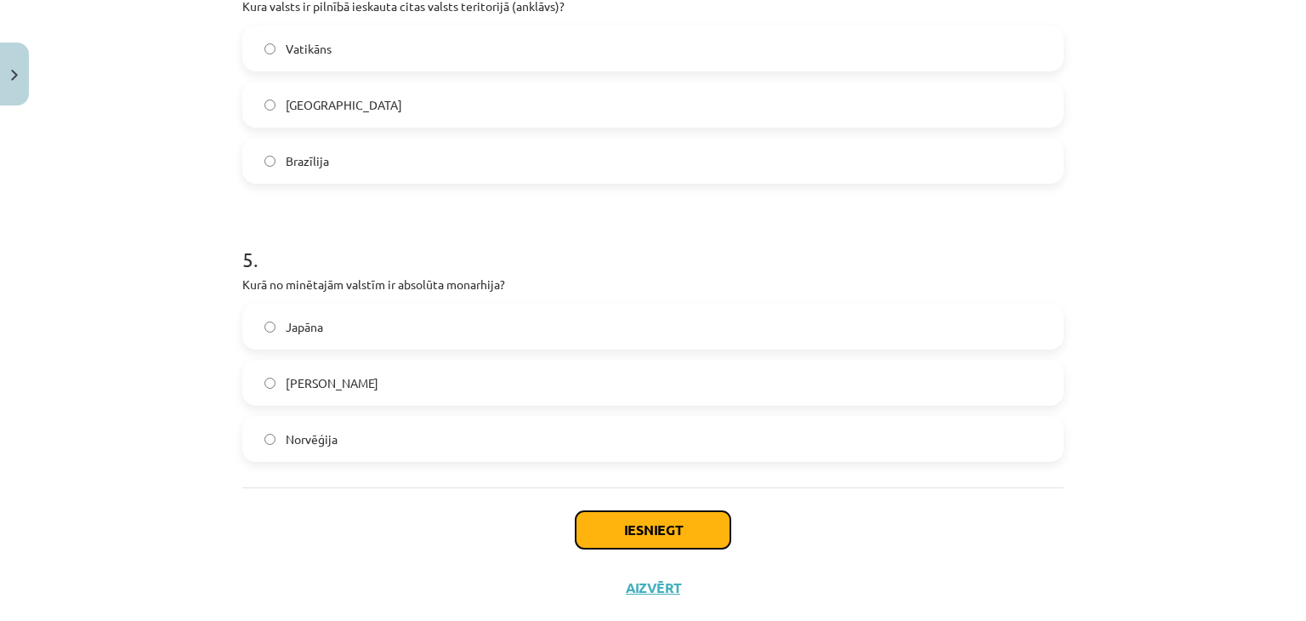
click at [645, 521] on button "Iesniegt" at bounding box center [653, 529] width 155 height 37
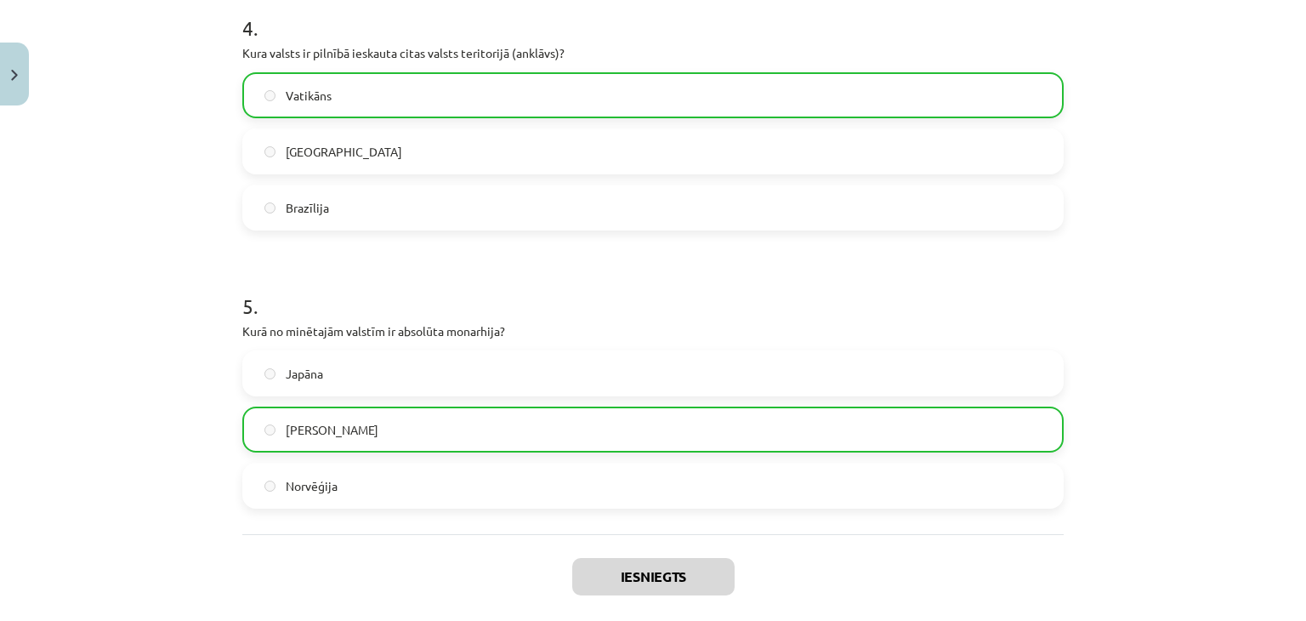
scroll to position [1324, 0]
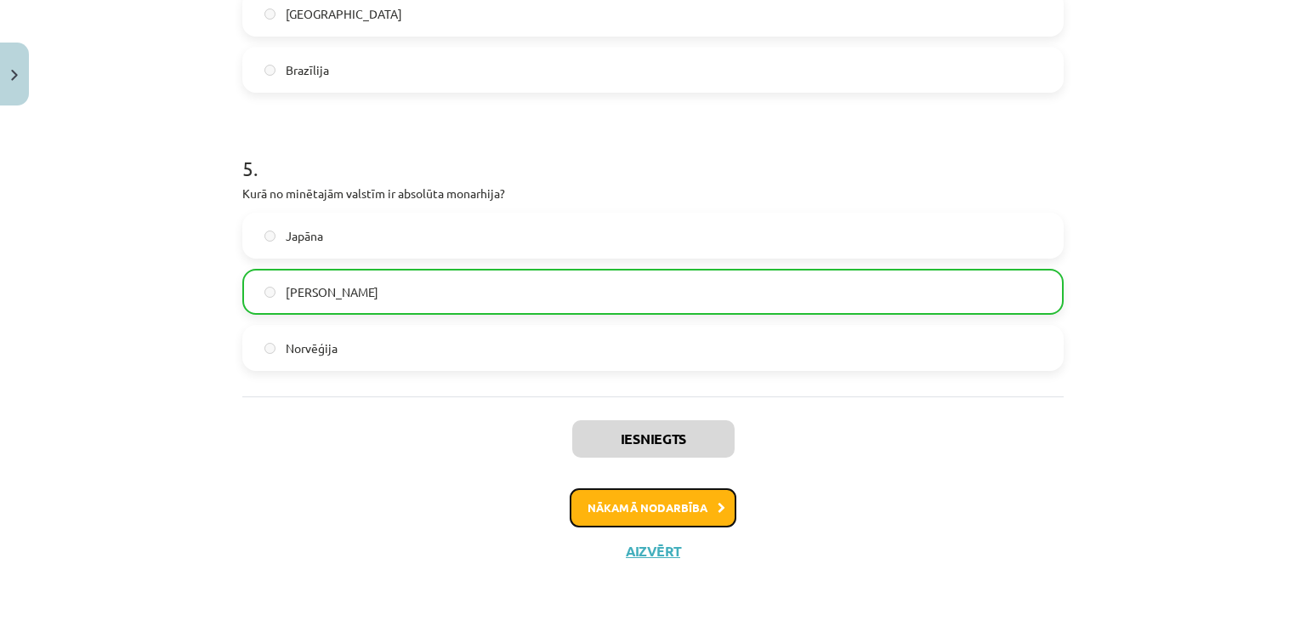
click at [710, 512] on button "Nākamā nodarbība" at bounding box center [653, 507] width 167 height 39
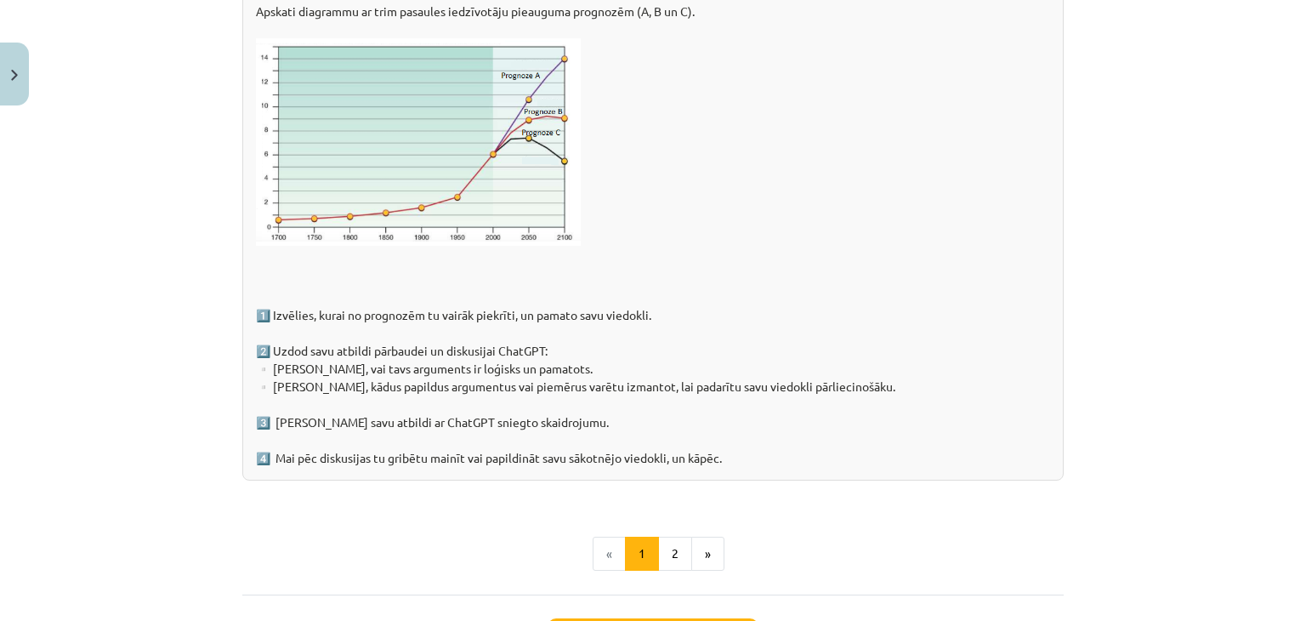
scroll to position [2719, 0]
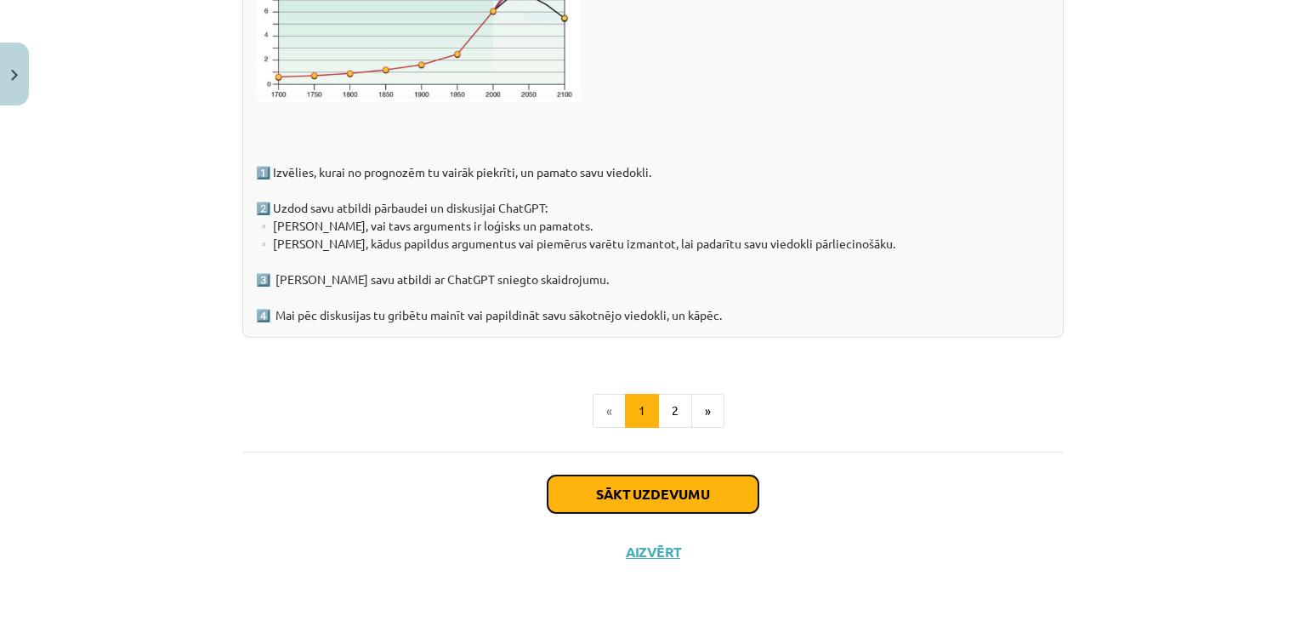
click at [705, 490] on button "Sākt uzdevumu" at bounding box center [653, 493] width 211 height 37
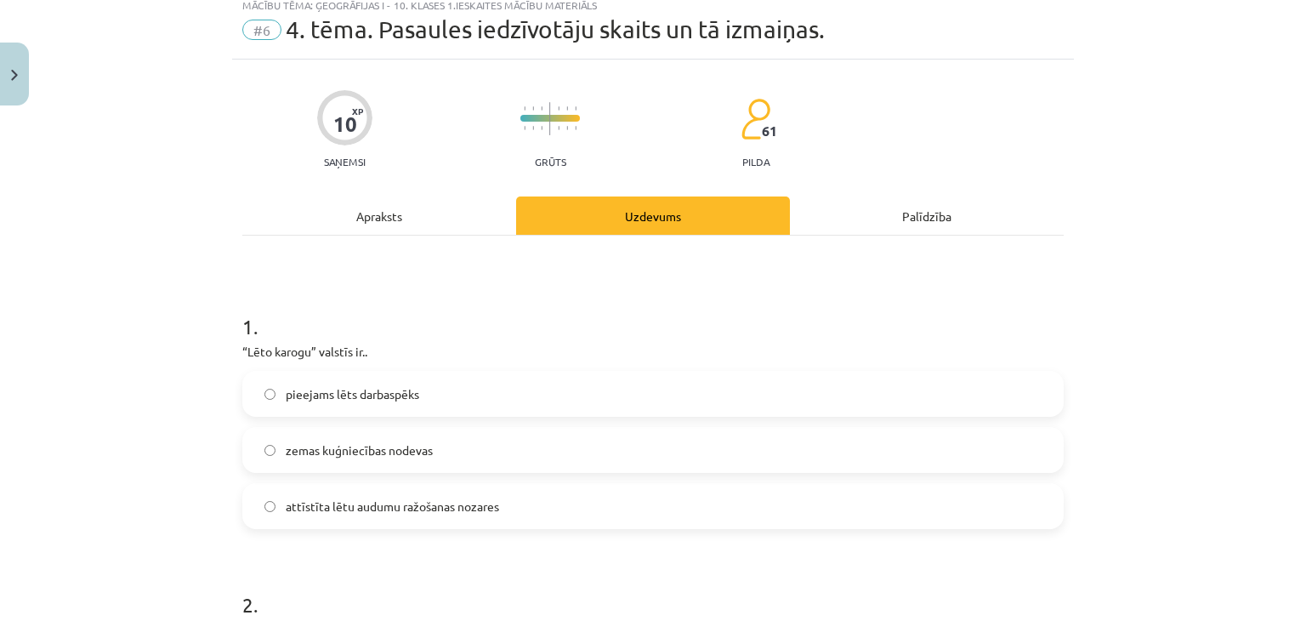
scroll to position [43, 0]
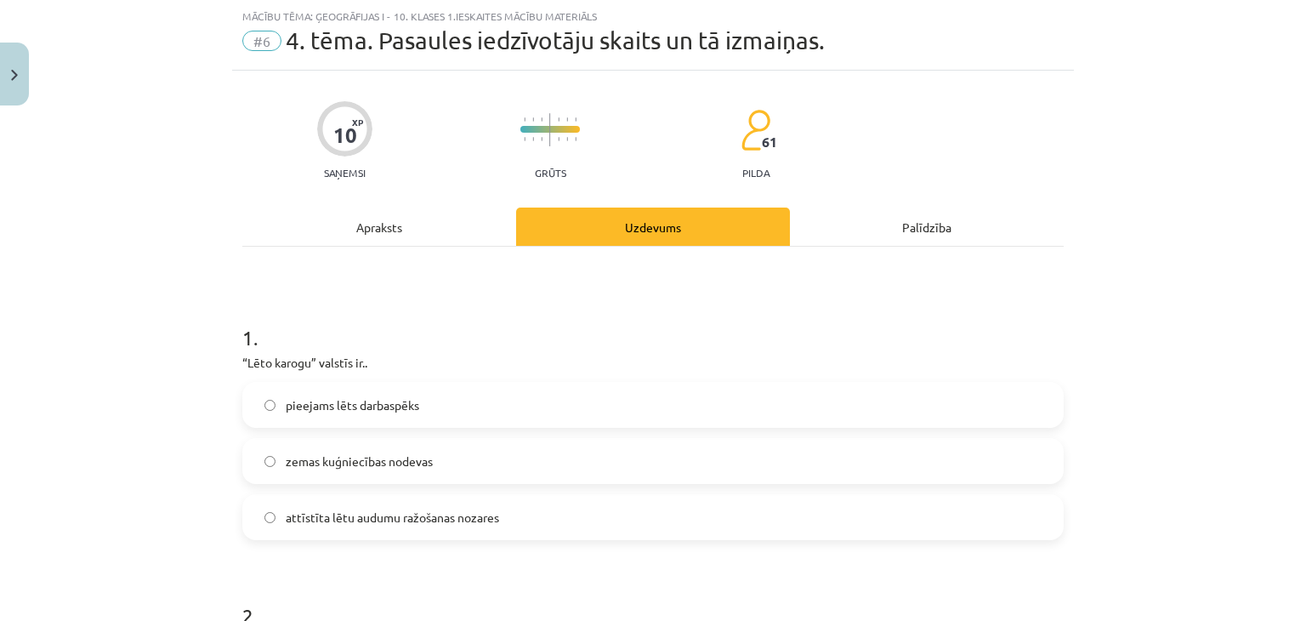
click at [364, 407] on span "pieejams lēts darbaspēks" at bounding box center [353, 405] width 134 height 18
click at [376, 460] on span "zemas kuģniecības nodevas" at bounding box center [359, 461] width 147 height 18
click at [418, 245] on div "Apraksts" at bounding box center [379, 227] width 274 height 38
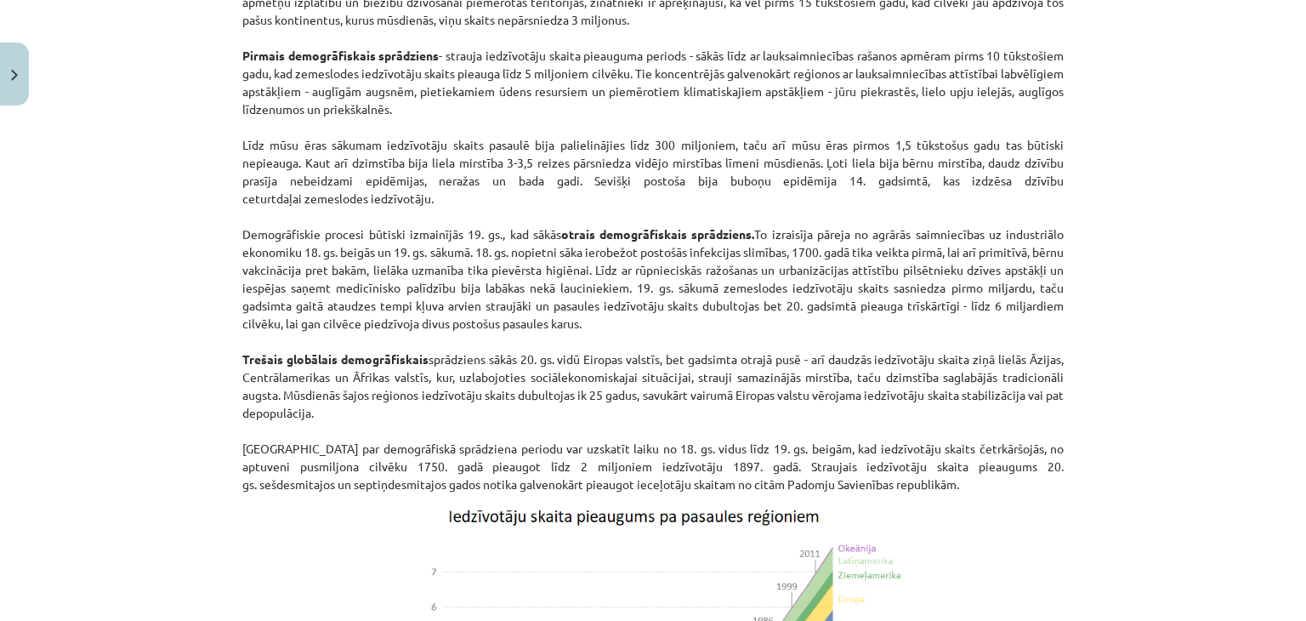
scroll to position [978, 0]
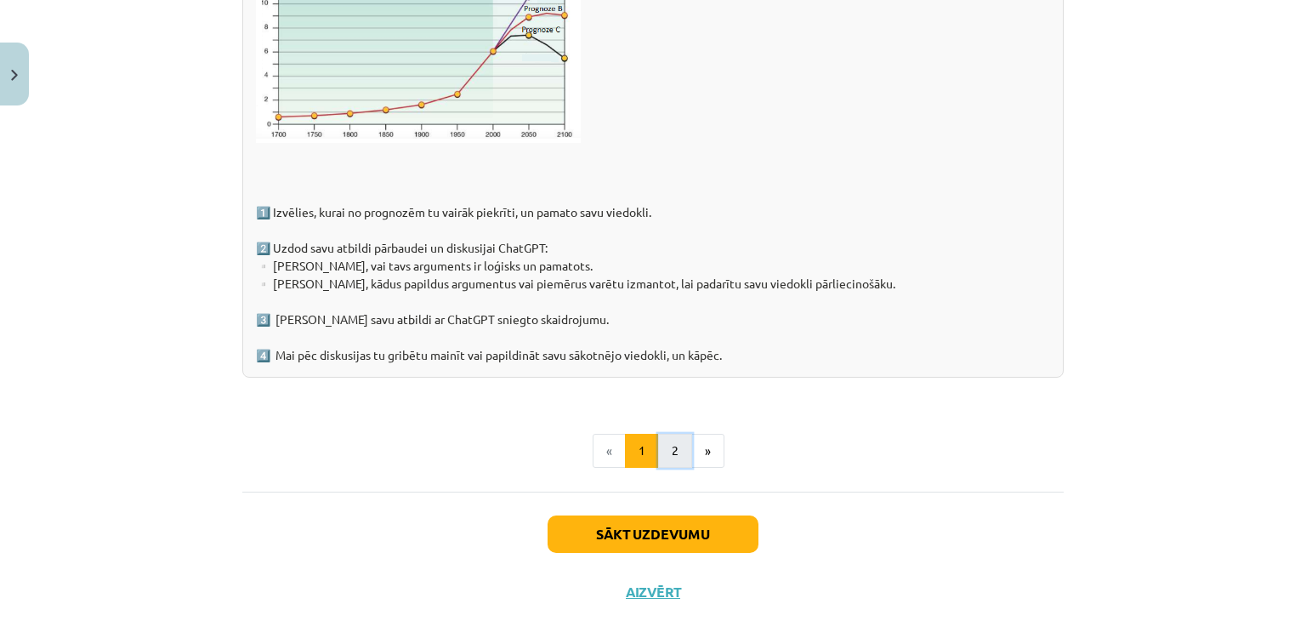
click at [661, 450] on button "2" at bounding box center [675, 451] width 34 height 34
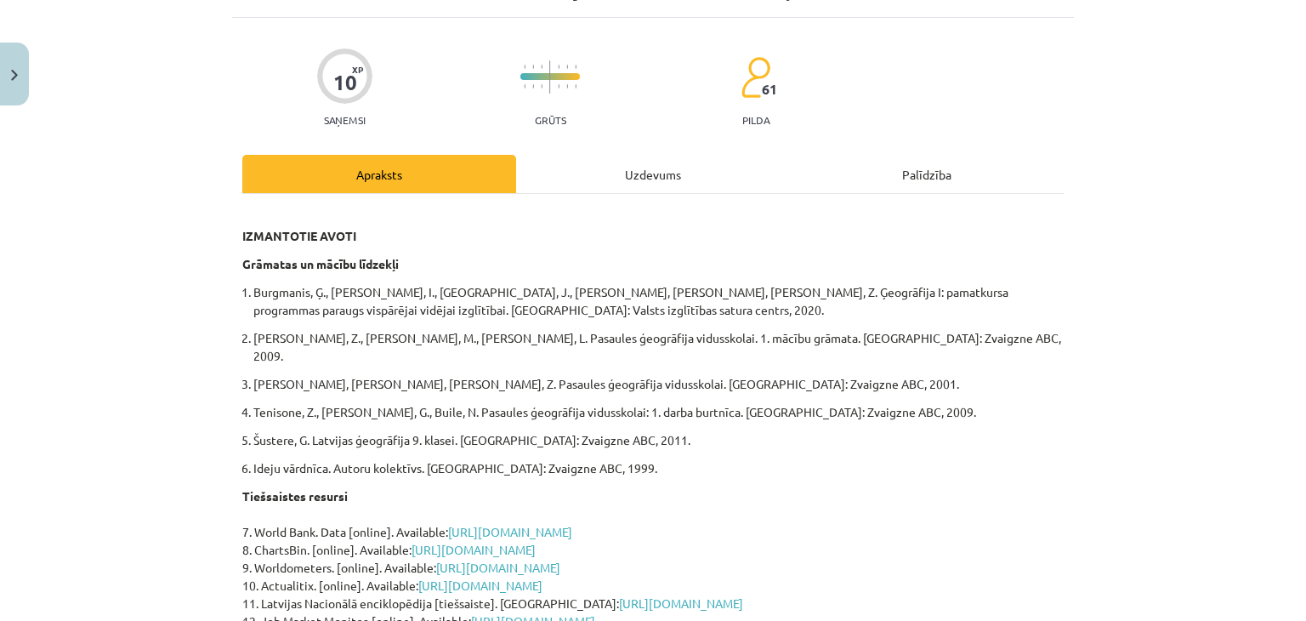
scroll to position [48, 0]
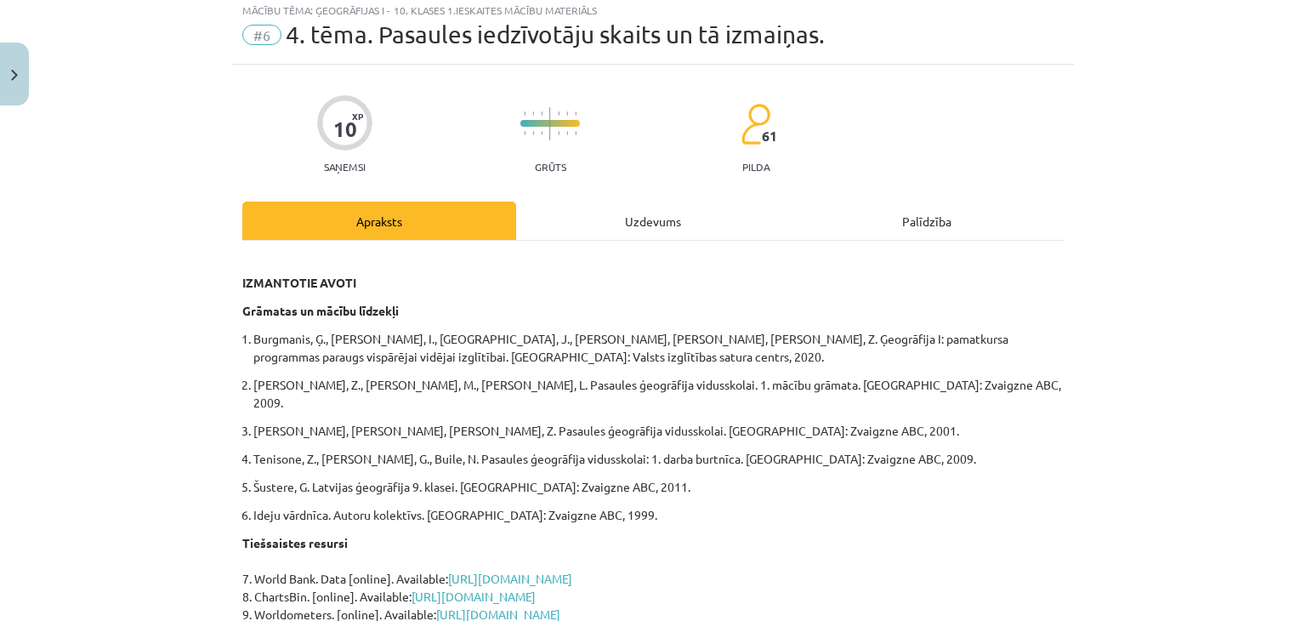
click at [579, 224] on div "Uzdevums" at bounding box center [653, 221] width 274 height 38
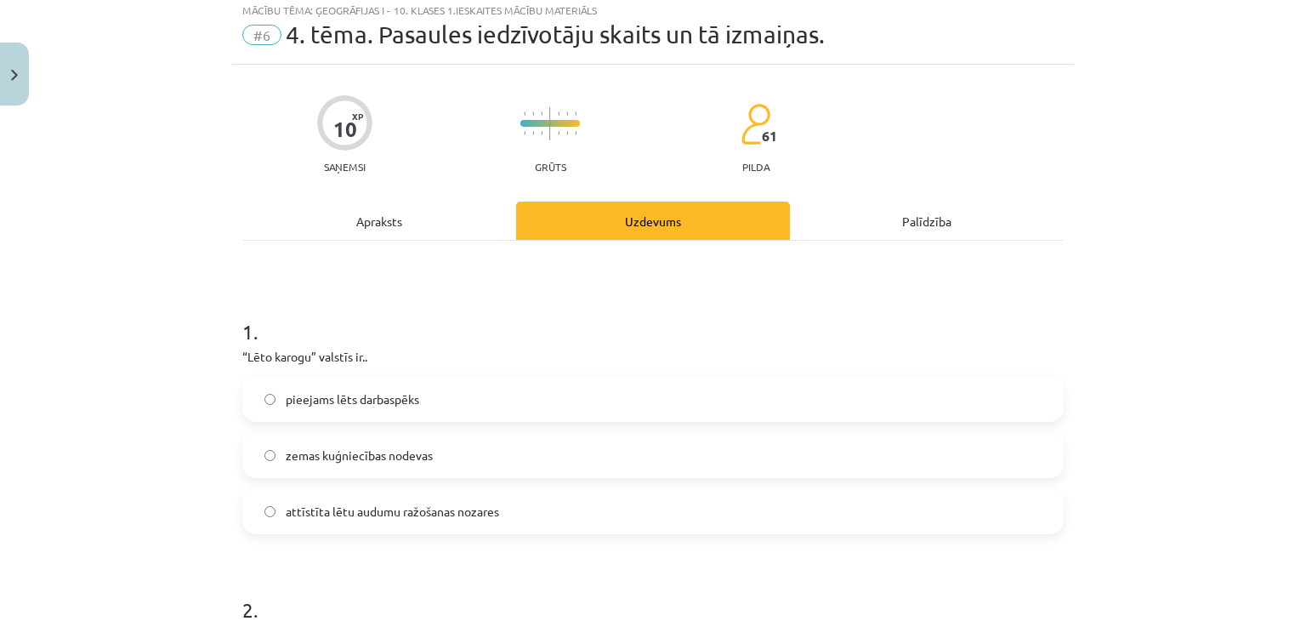
scroll to position [43, 0]
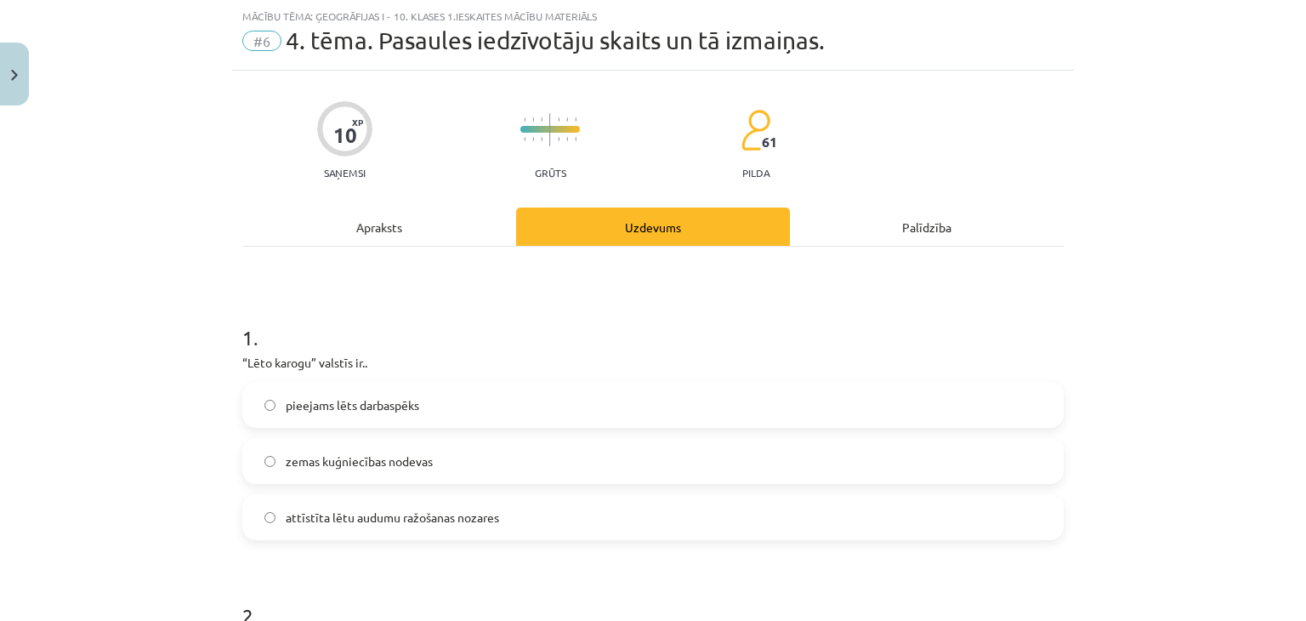
click at [489, 526] on label "attīstīta lētu audumu ražošanas nozares" at bounding box center [653, 517] width 818 height 43
click at [470, 403] on label "pieejams lēts darbaspēks" at bounding box center [653, 405] width 818 height 43
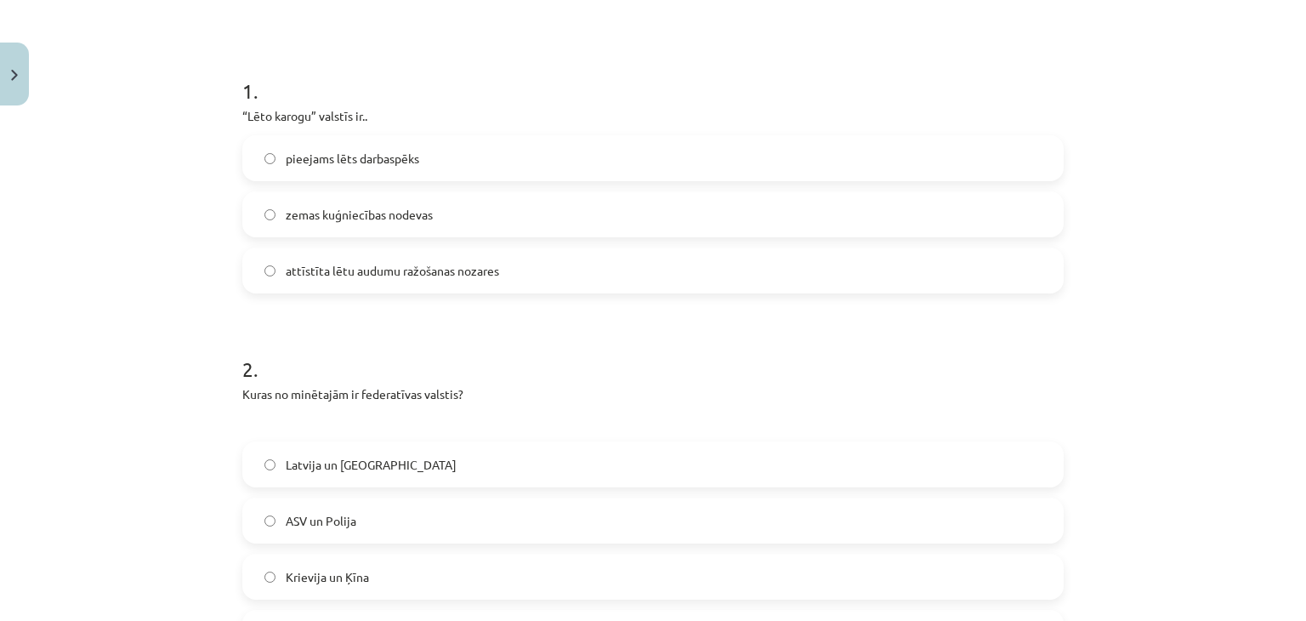
scroll to position [298, 0]
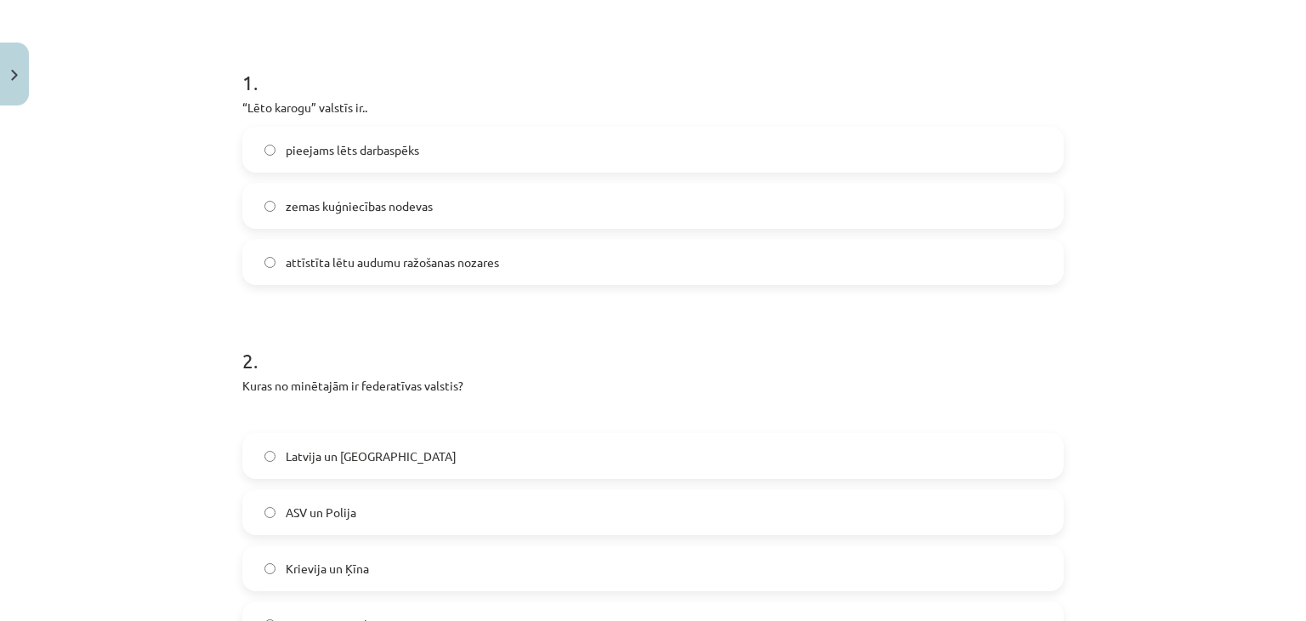
click at [471, 517] on label "ASV un Polija" at bounding box center [653, 512] width 818 height 43
click at [453, 572] on label "Krievija un Ķīna" at bounding box center [653, 568] width 818 height 43
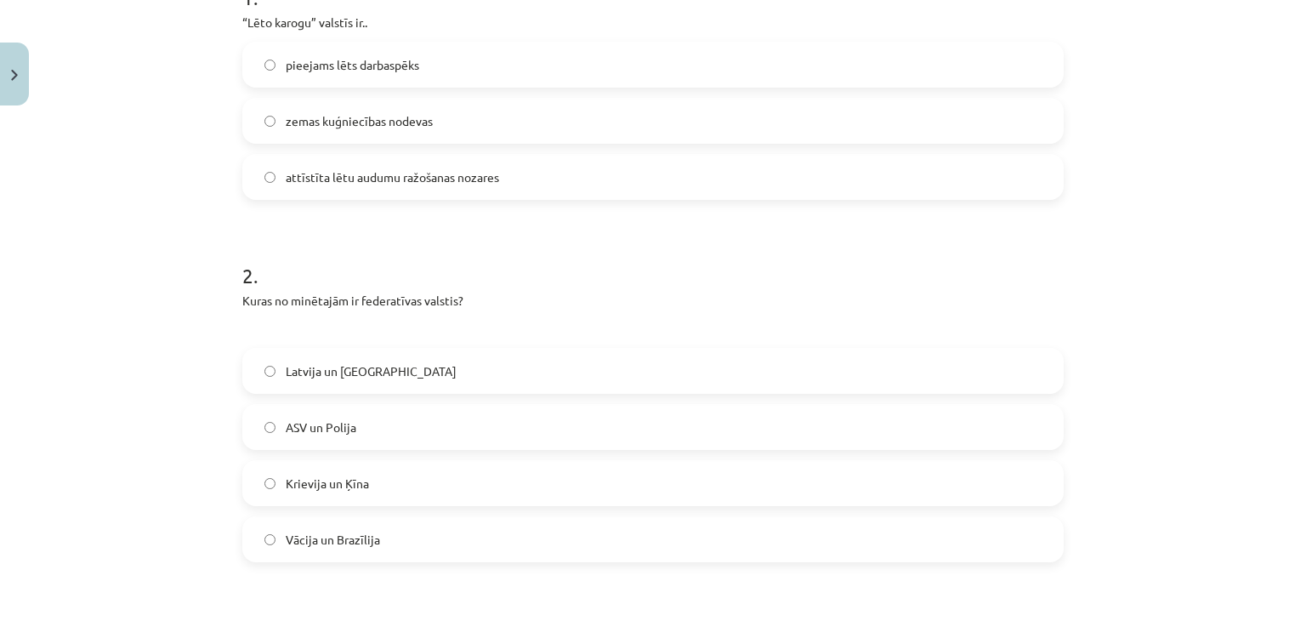
scroll to position [468, 0]
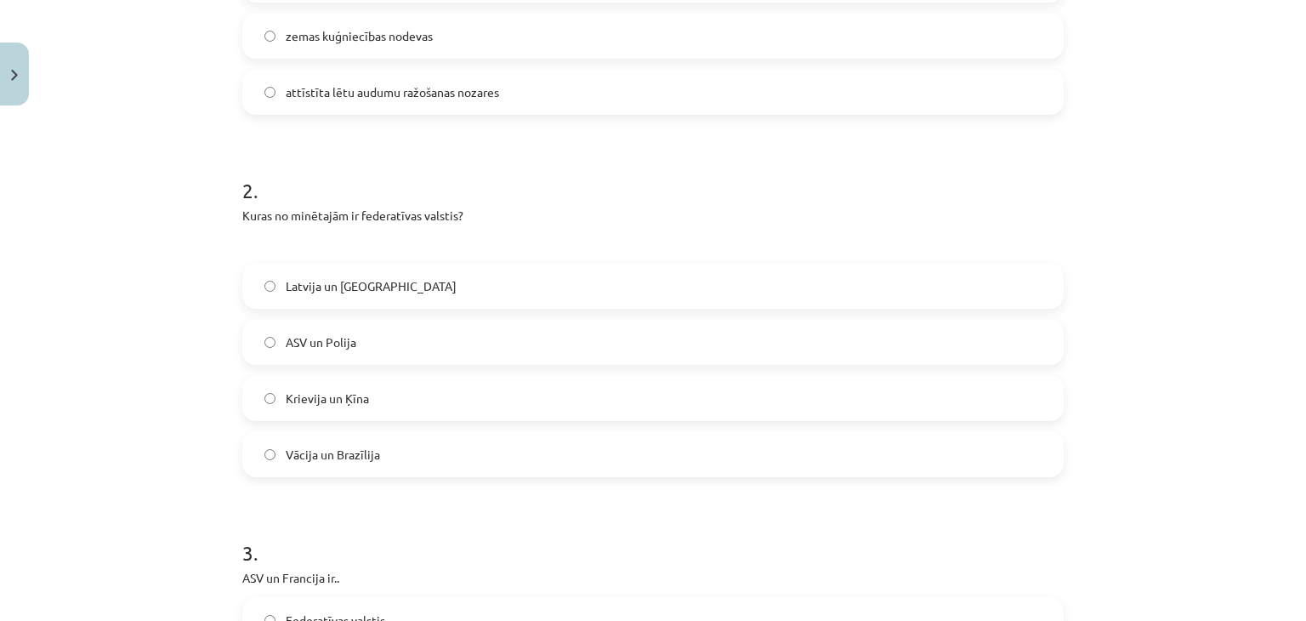
click at [493, 452] on label "Vācija un Brazīlija" at bounding box center [653, 454] width 818 height 43
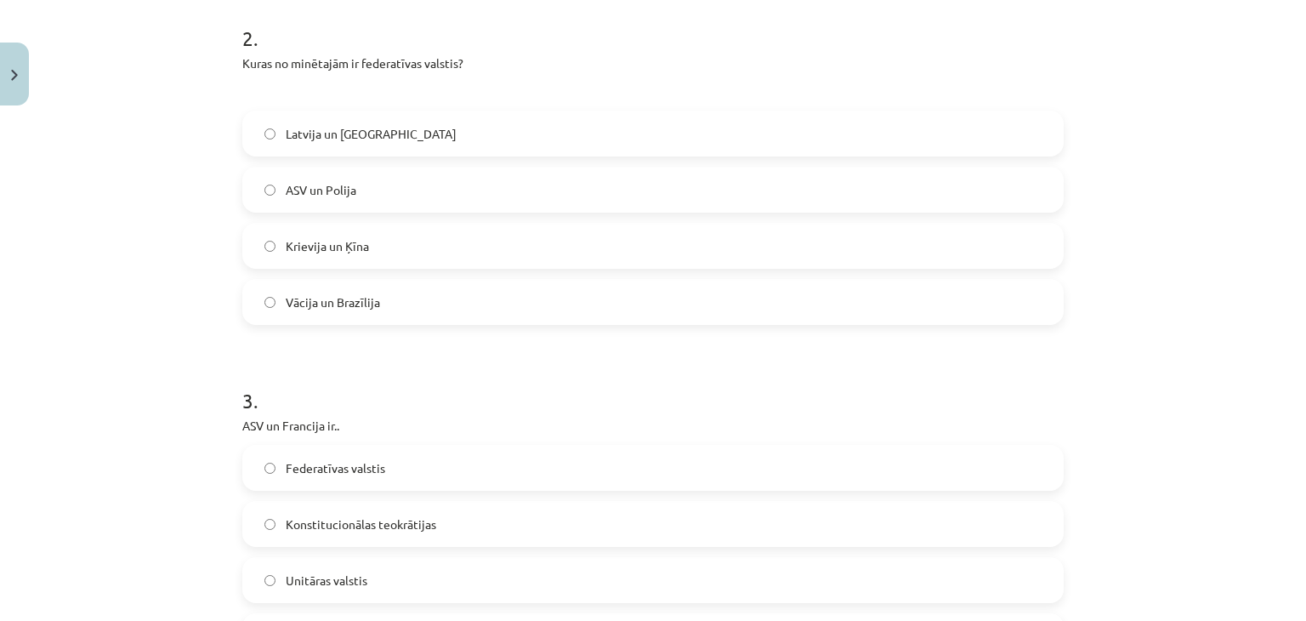
scroll to position [723, 0]
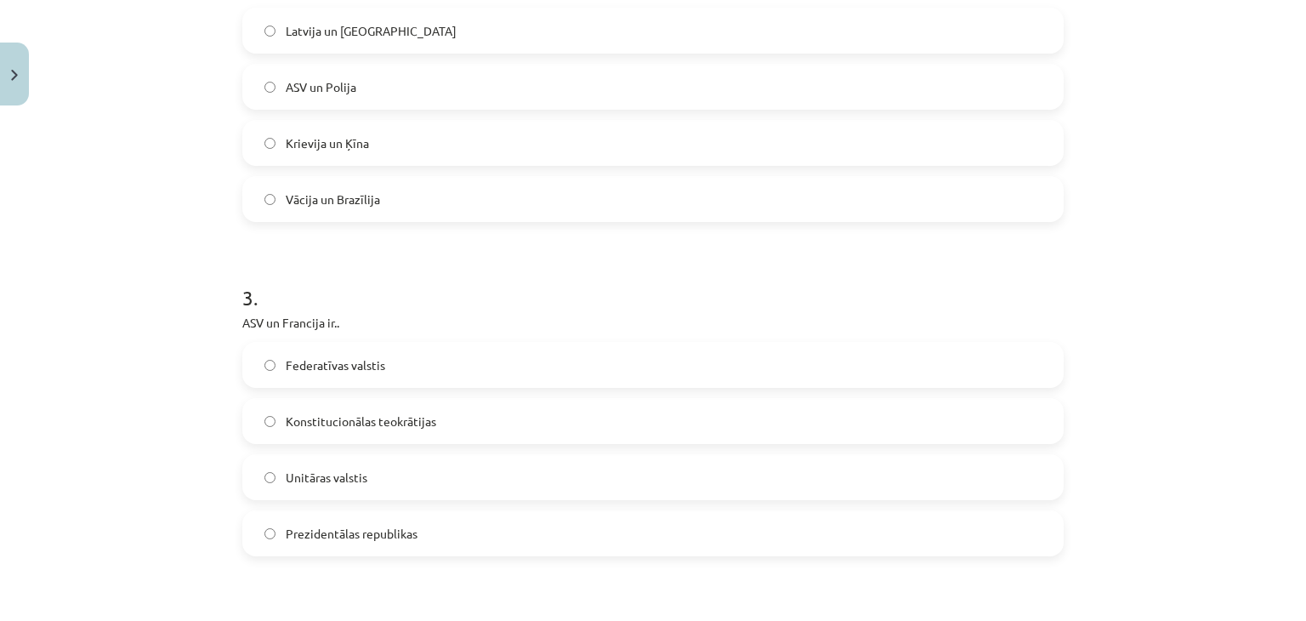
click at [366, 479] on label "Unitāras valstis" at bounding box center [653, 477] width 818 height 43
click at [371, 540] on span "Prezidentālas republikas" at bounding box center [352, 534] width 132 height 18
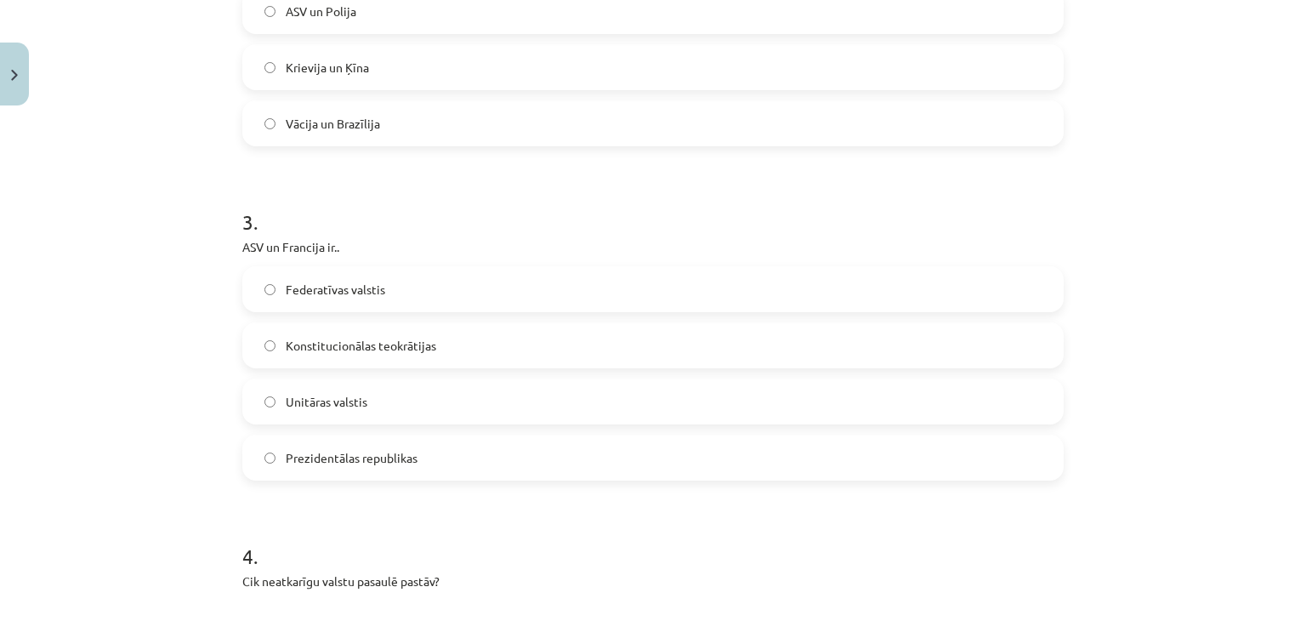
scroll to position [1233, 0]
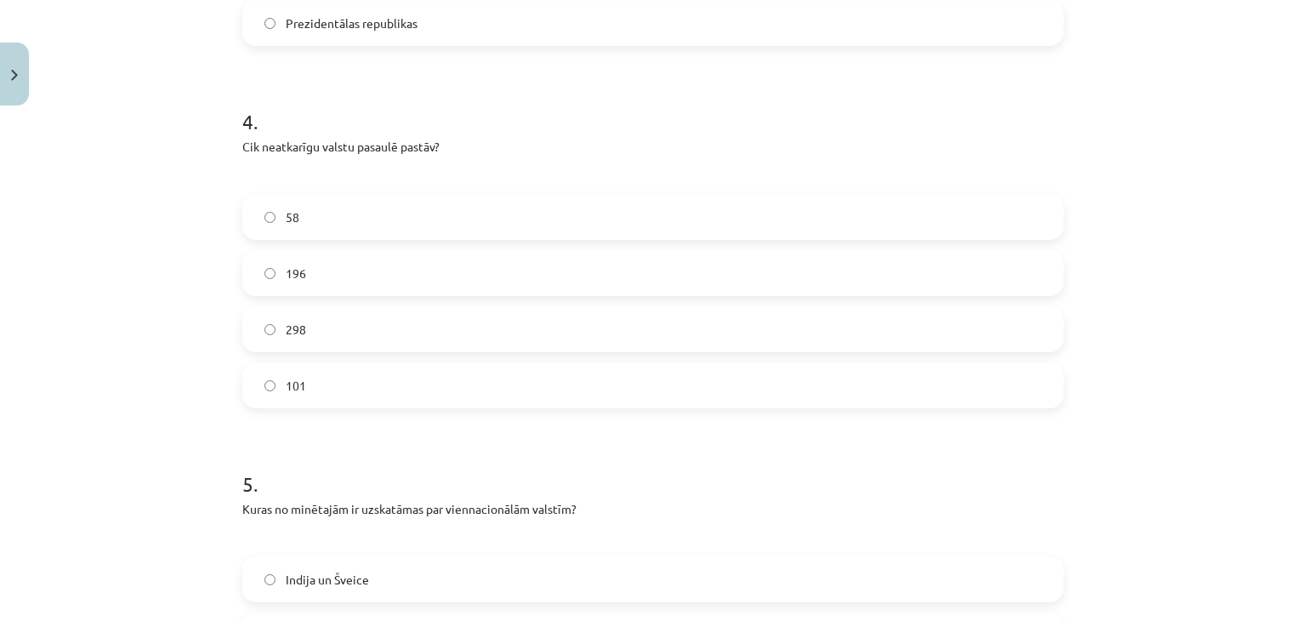
click at [357, 275] on label "196" at bounding box center [653, 273] width 818 height 43
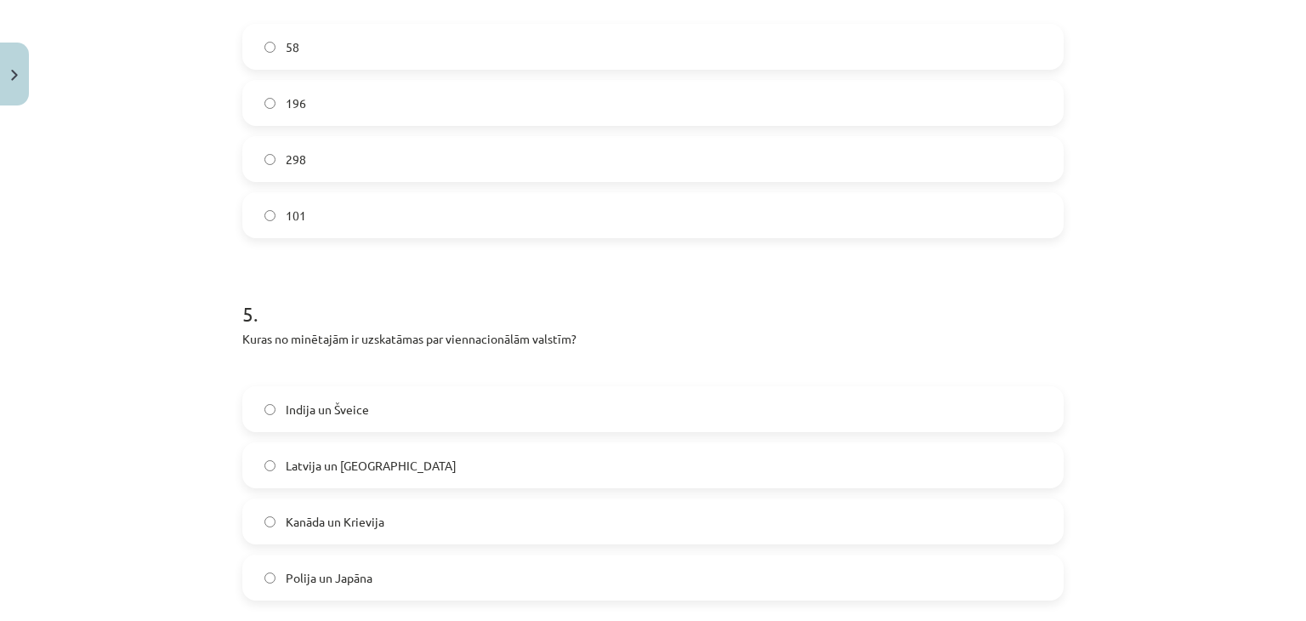
scroll to position [1488, 0]
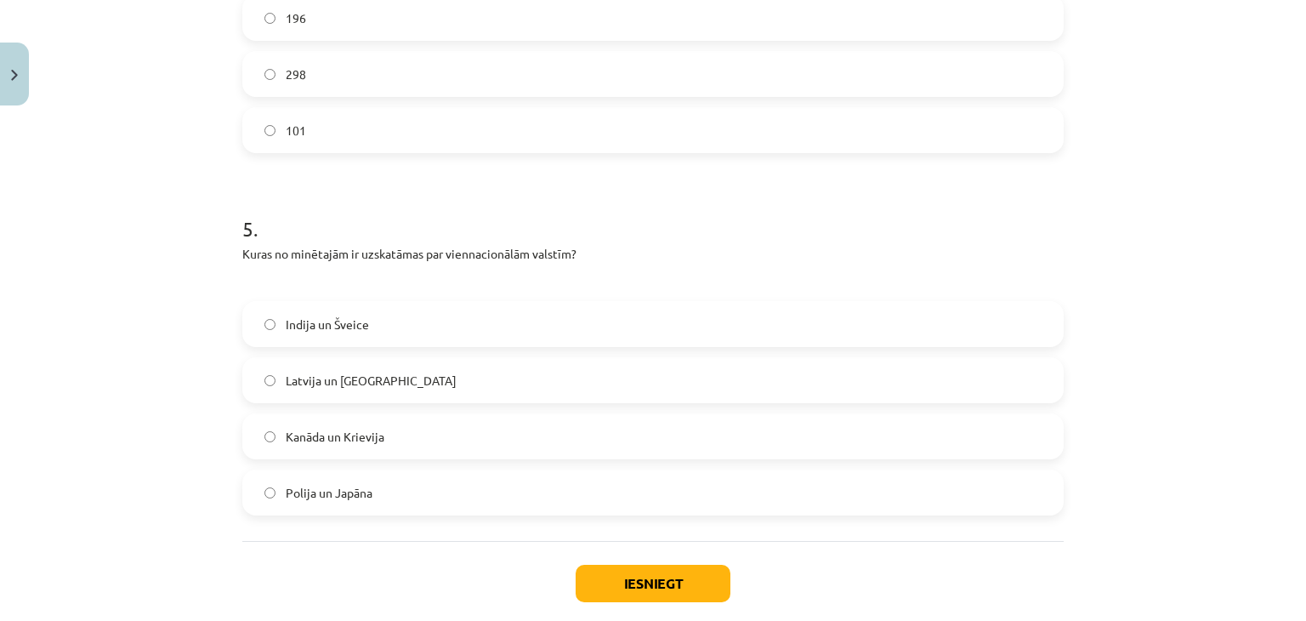
click at [407, 435] on label "Kanāda un Krievija" at bounding box center [653, 436] width 818 height 43
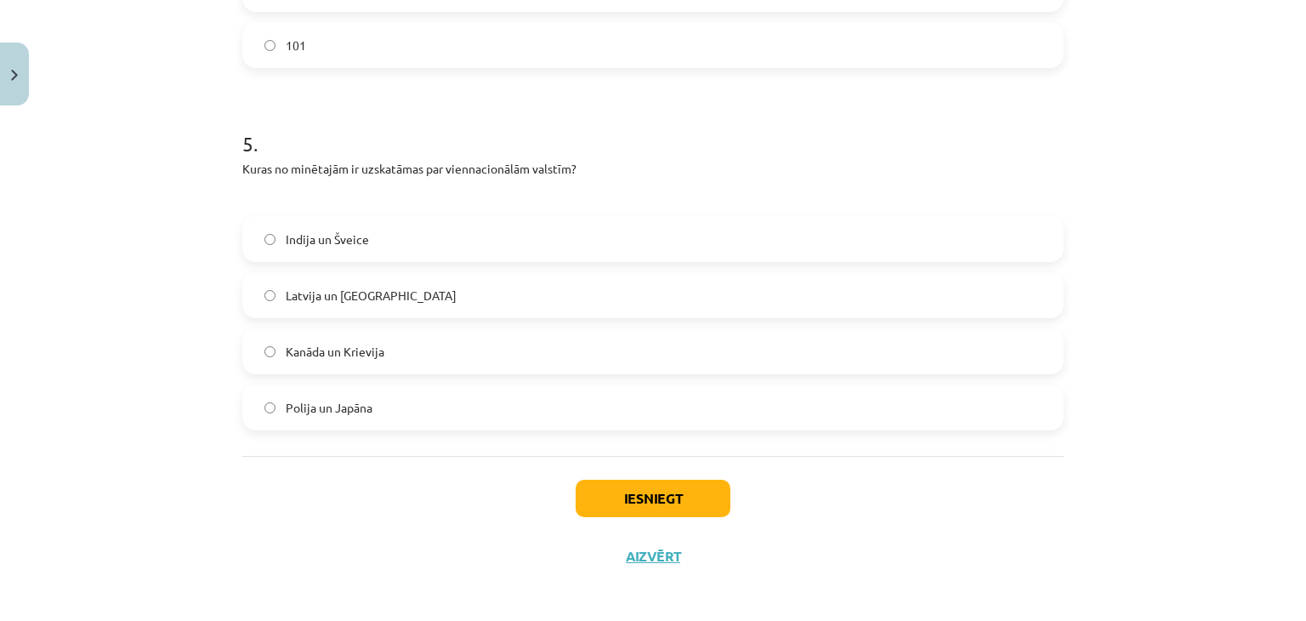
click at [345, 232] on span "Indija un Šveice" at bounding box center [327, 240] width 83 height 18
click at [636, 509] on button "Iesniegt" at bounding box center [653, 498] width 155 height 37
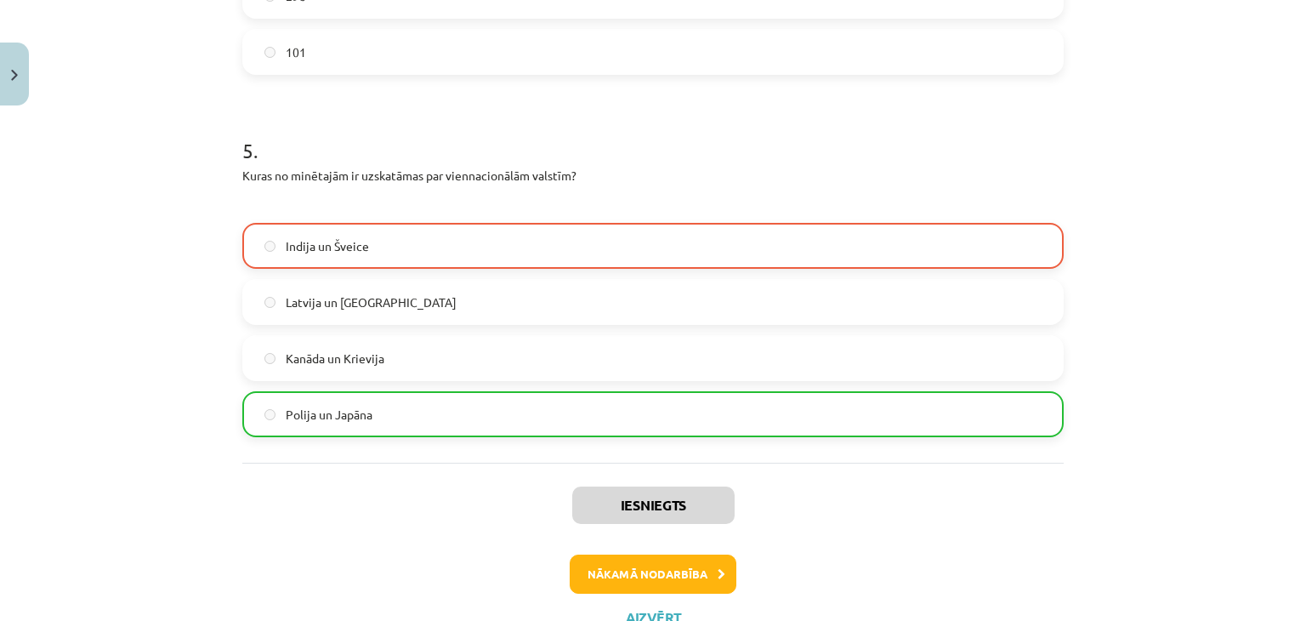
scroll to position [1633, 0]
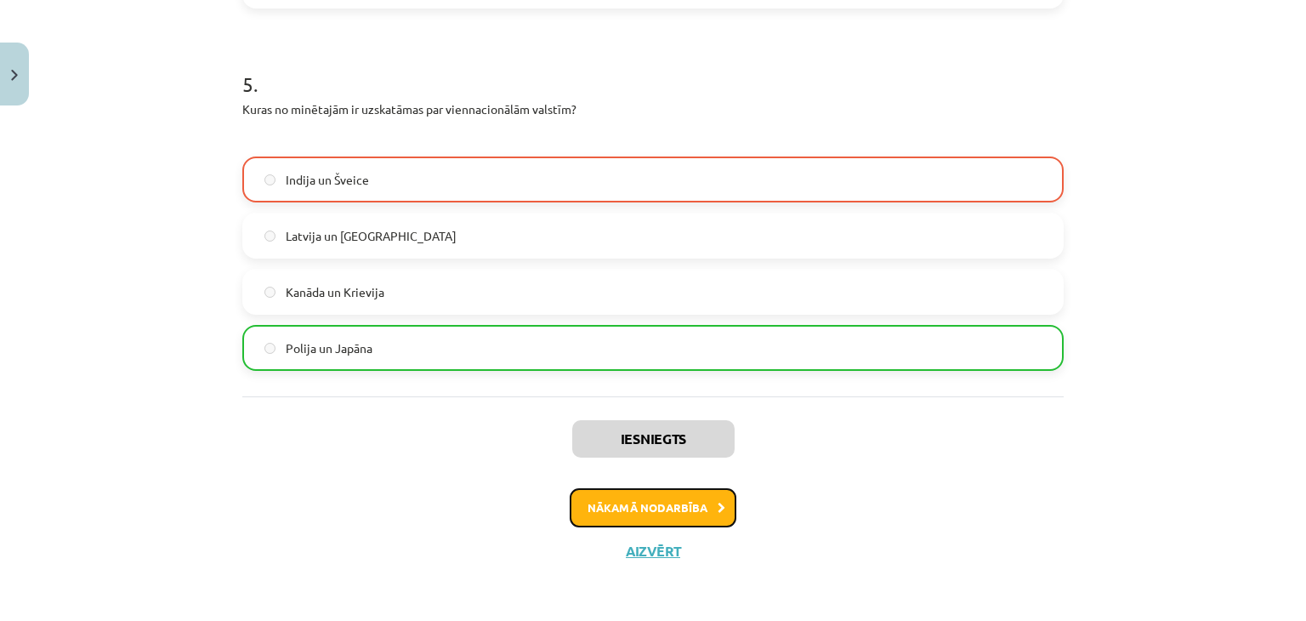
click at [669, 503] on button "Nākamā nodarbība" at bounding box center [653, 507] width 167 height 39
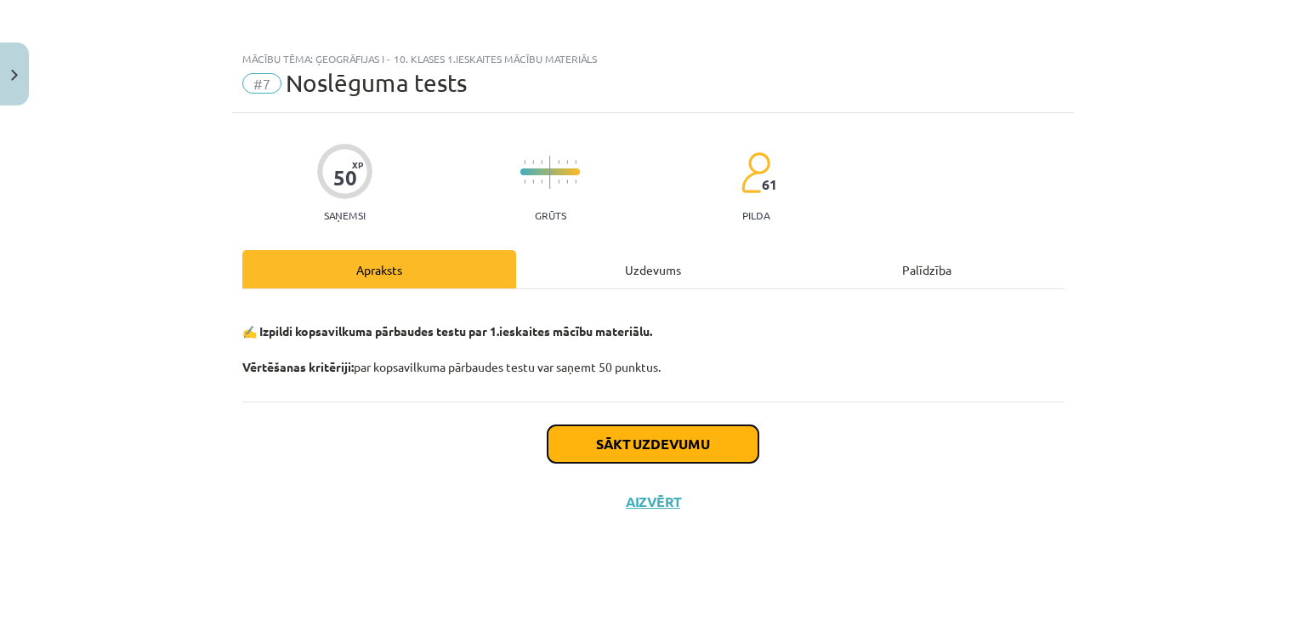
click at [606, 436] on button "Sākt uzdevumu" at bounding box center [653, 443] width 211 height 37
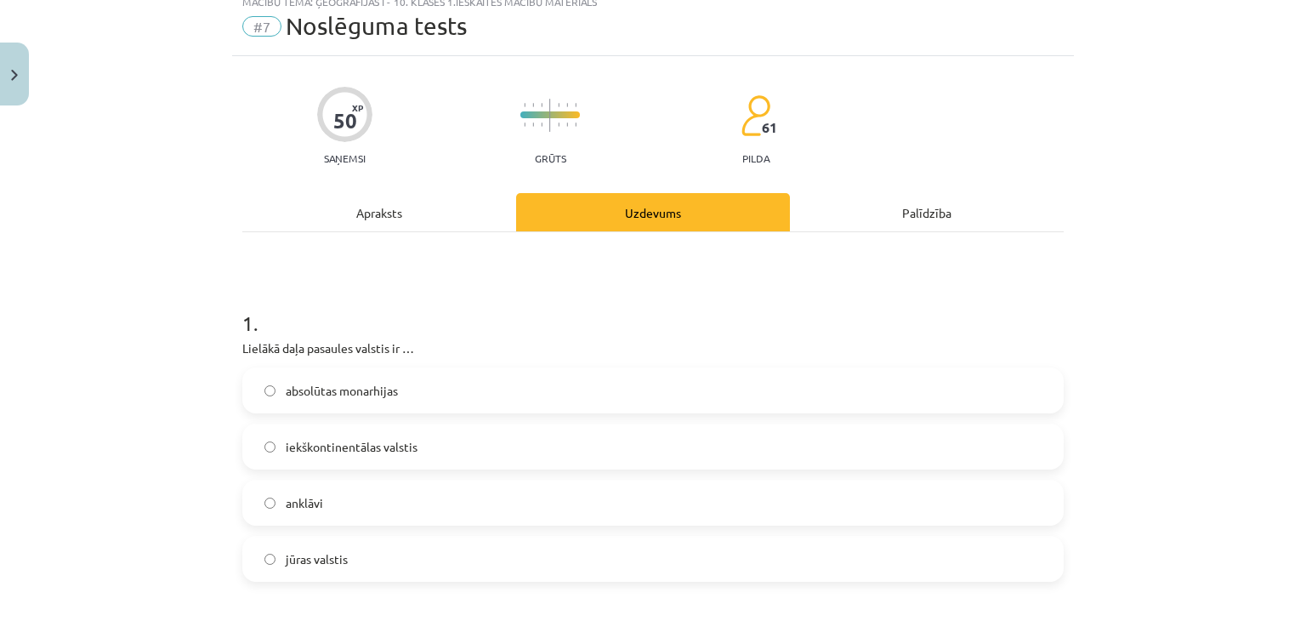
scroll to position [85, 0]
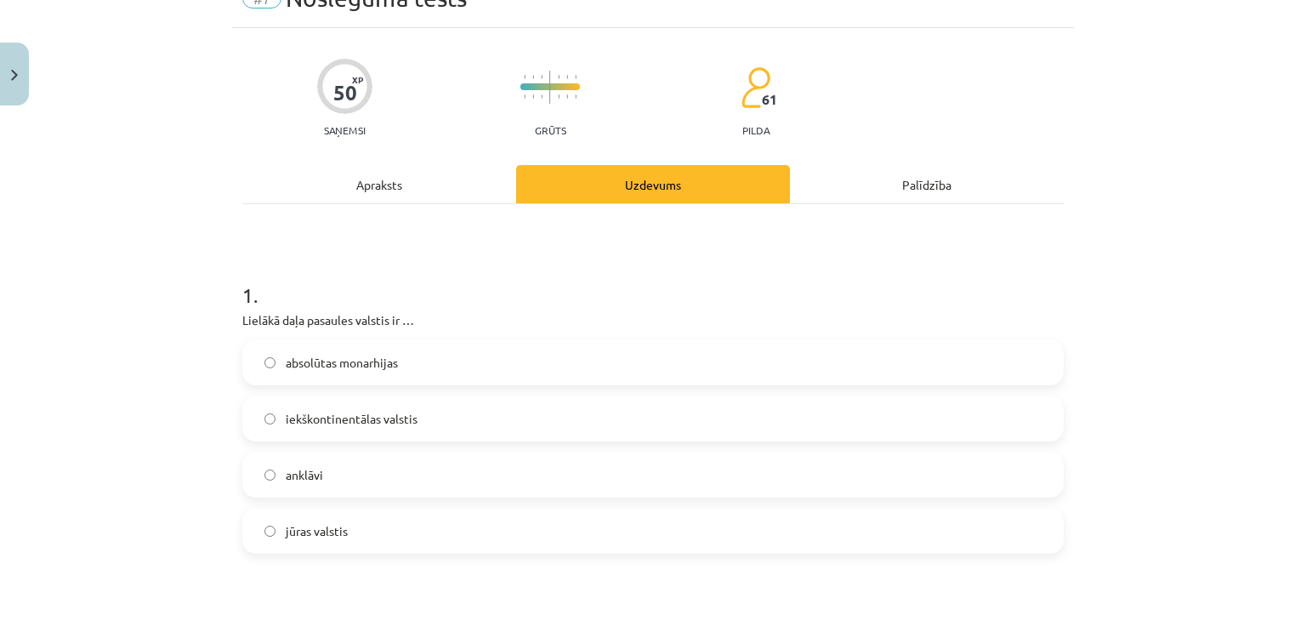
click at [374, 531] on label "jūras valstis" at bounding box center [653, 530] width 818 height 43
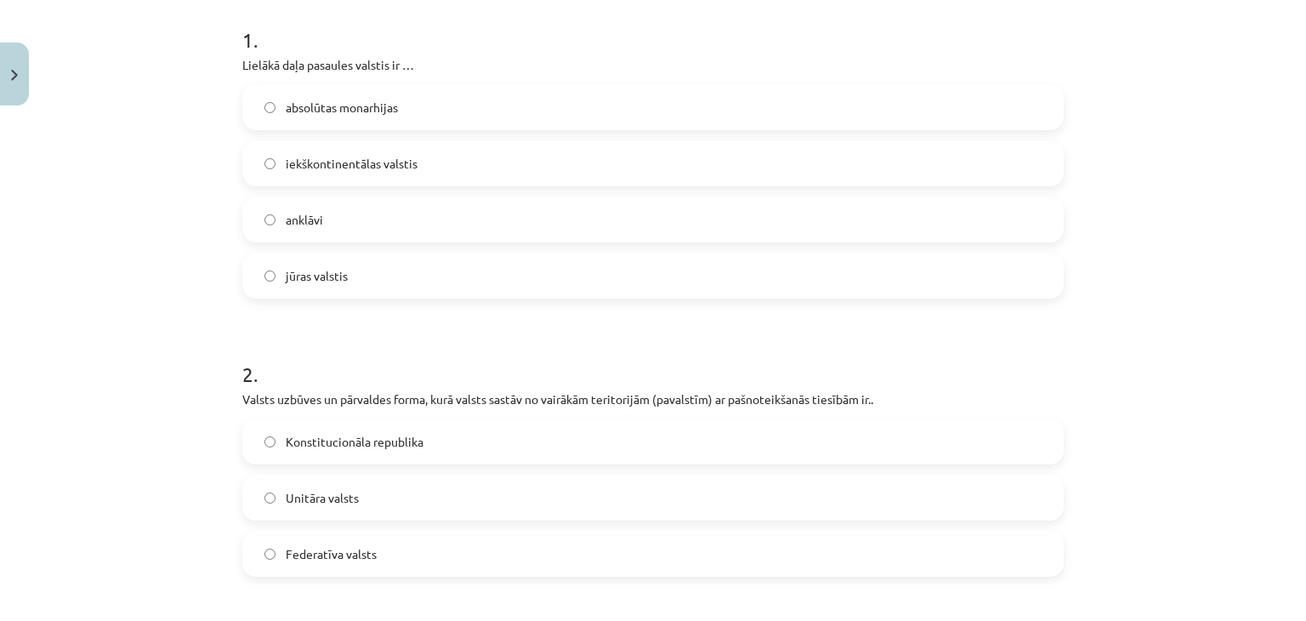
scroll to position [425, 0]
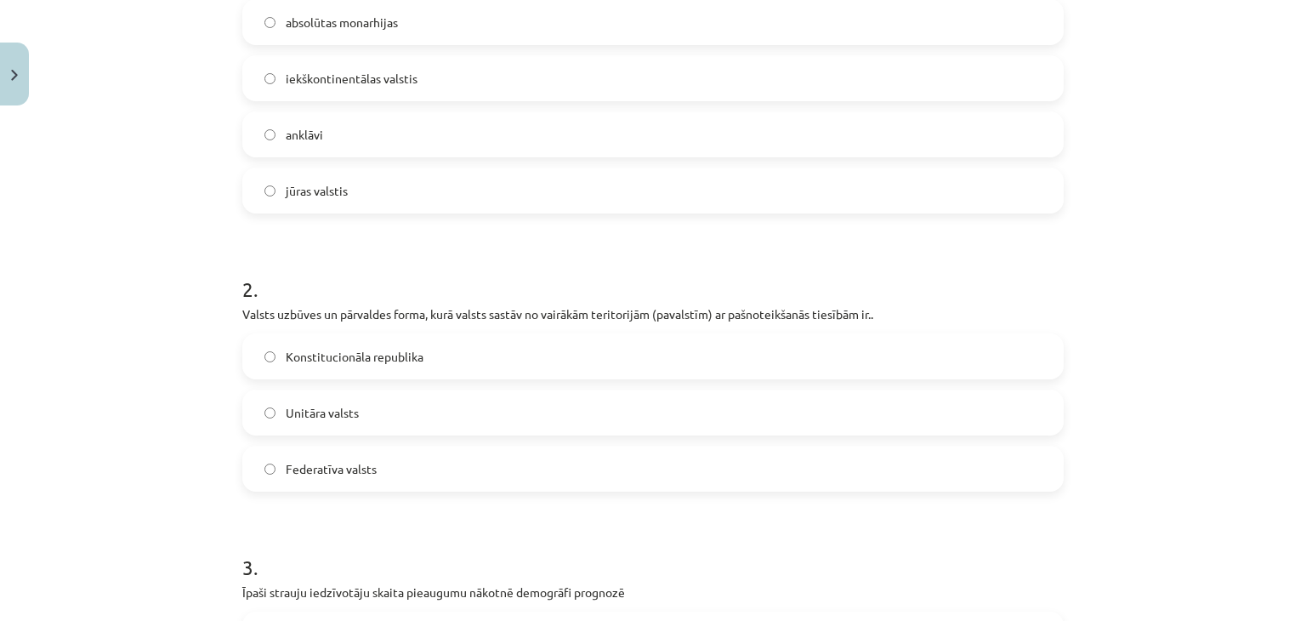
click at [395, 459] on label "Federatīva valsts" at bounding box center [653, 468] width 818 height 43
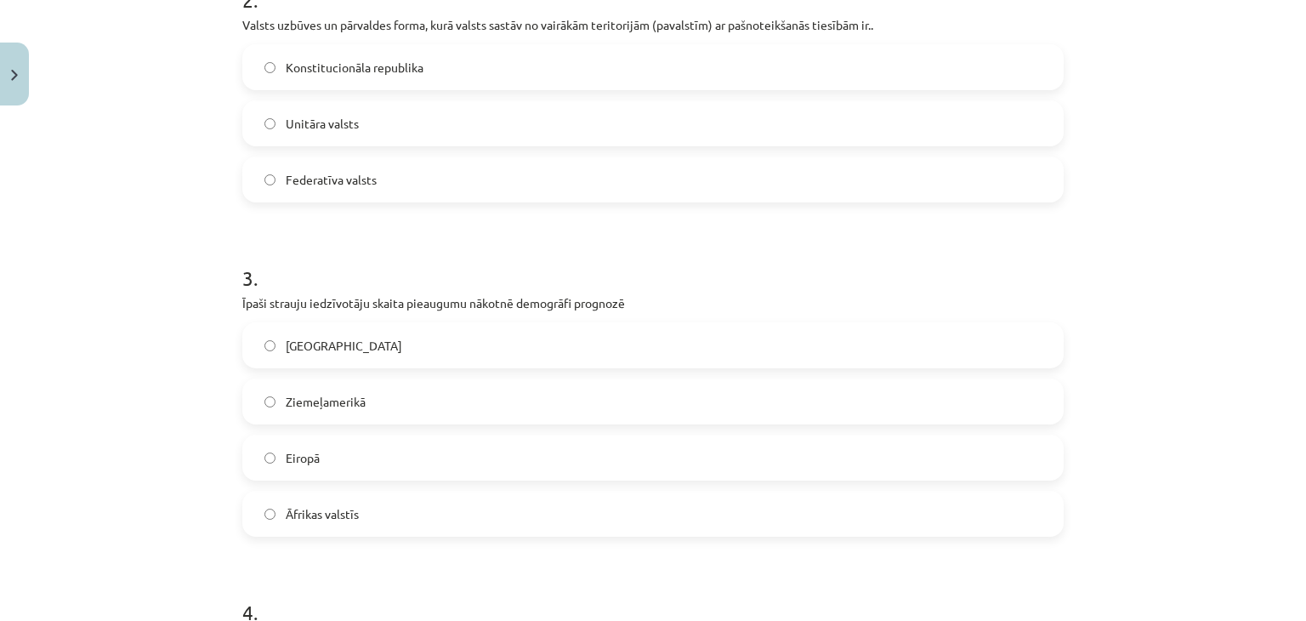
scroll to position [766, 0]
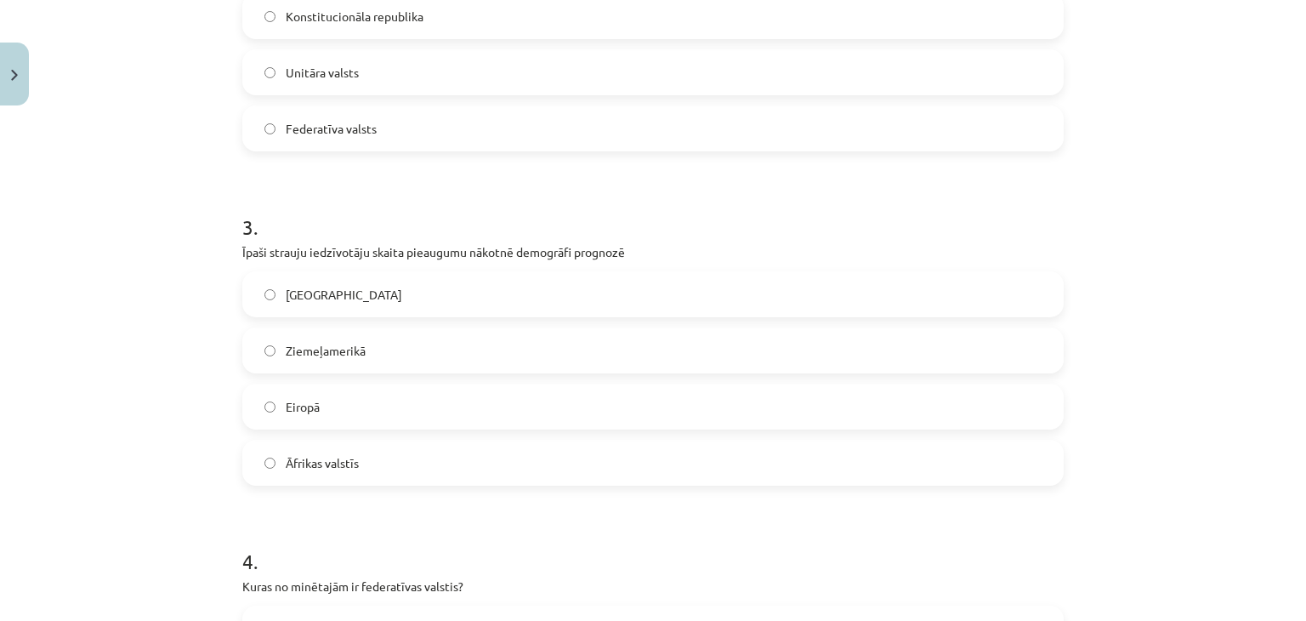
click at [473, 356] on label "Ziemeļamerikā" at bounding box center [653, 350] width 818 height 43
click at [470, 453] on label "Āfrikas valstīs" at bounding box center [653, 462] width 818 height 43
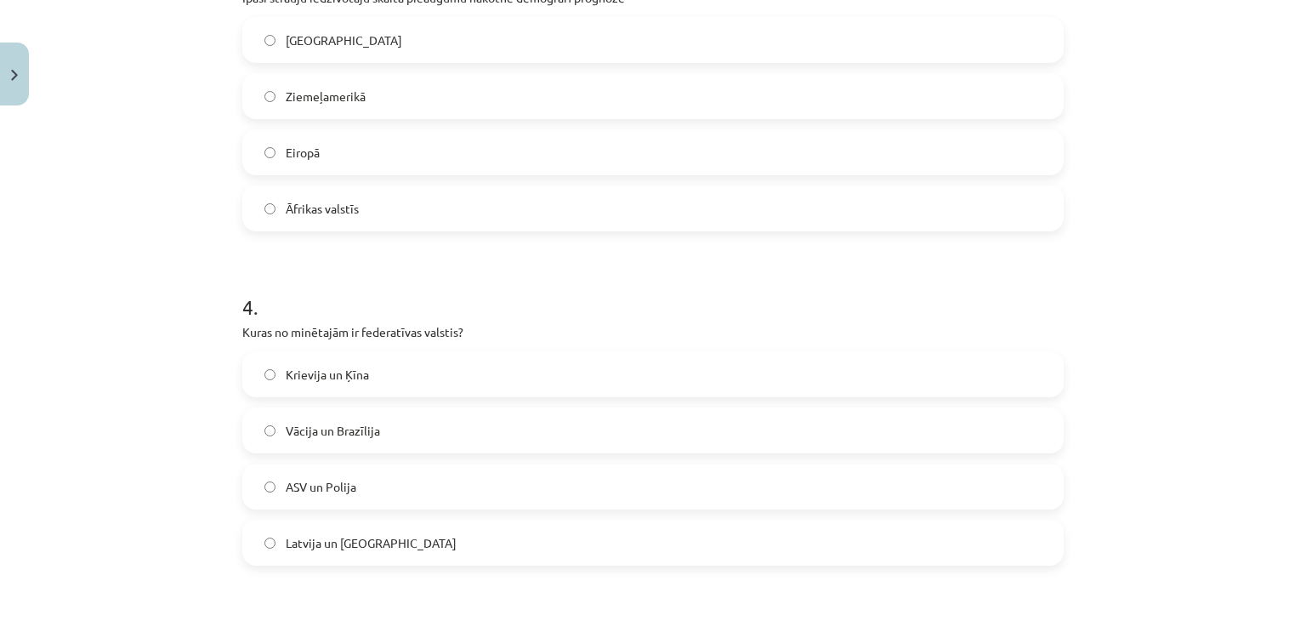
scroll to position [1021, 0]
click at [483, 387] on label "Krievija un Ķīna" at bounding box center [653, 373] width 818 height 43
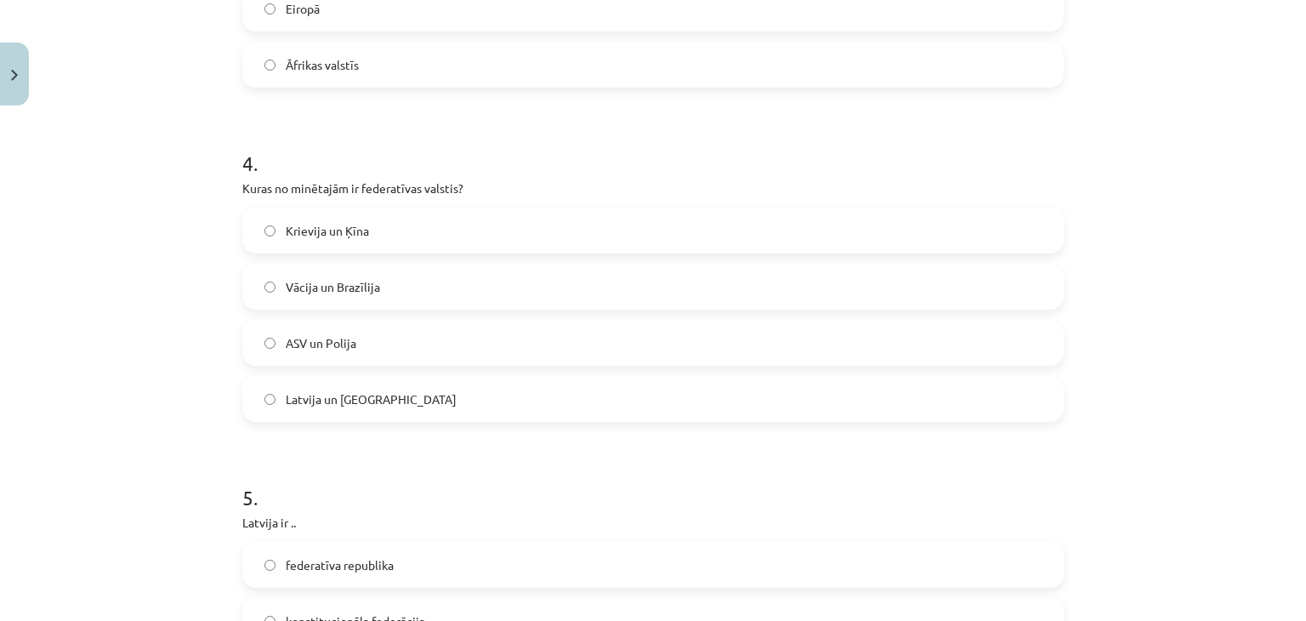
scroll to position [1191, 0]
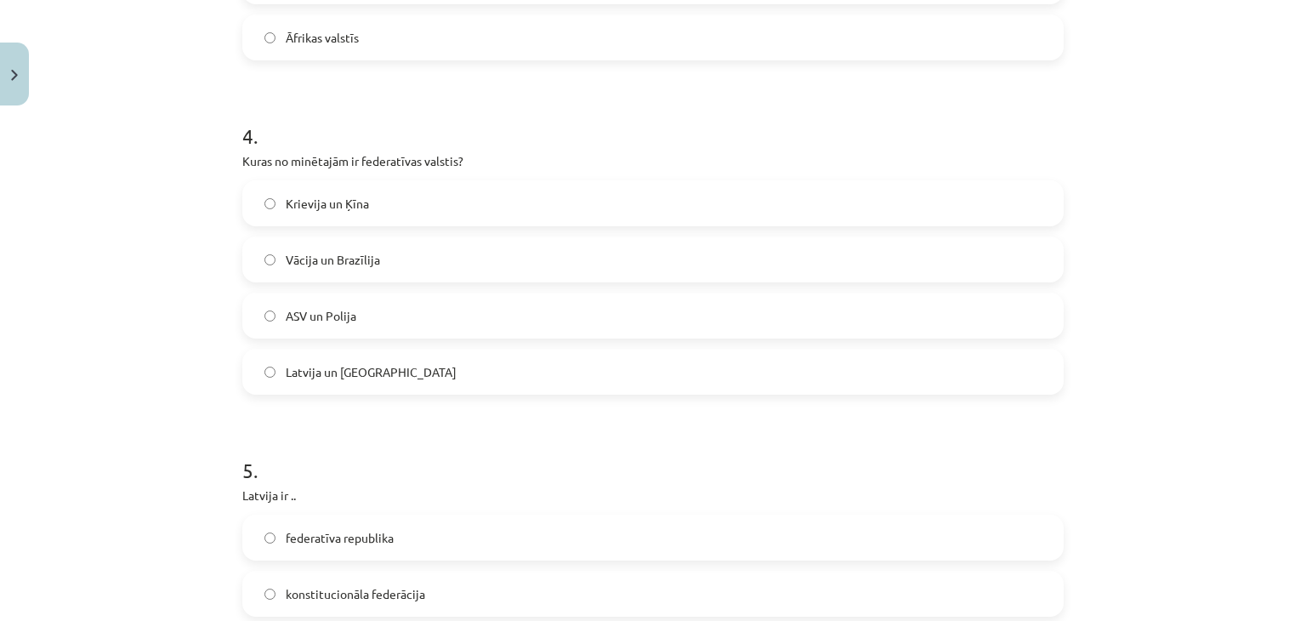
click at [582, 253] on label "Vācija un Brazīlija" at bounding box center [653, 259] width 818 height 43
click at [590, 205] on label "Krievija un Ķīna" at bounding box center [653, 203] width 818 height 43
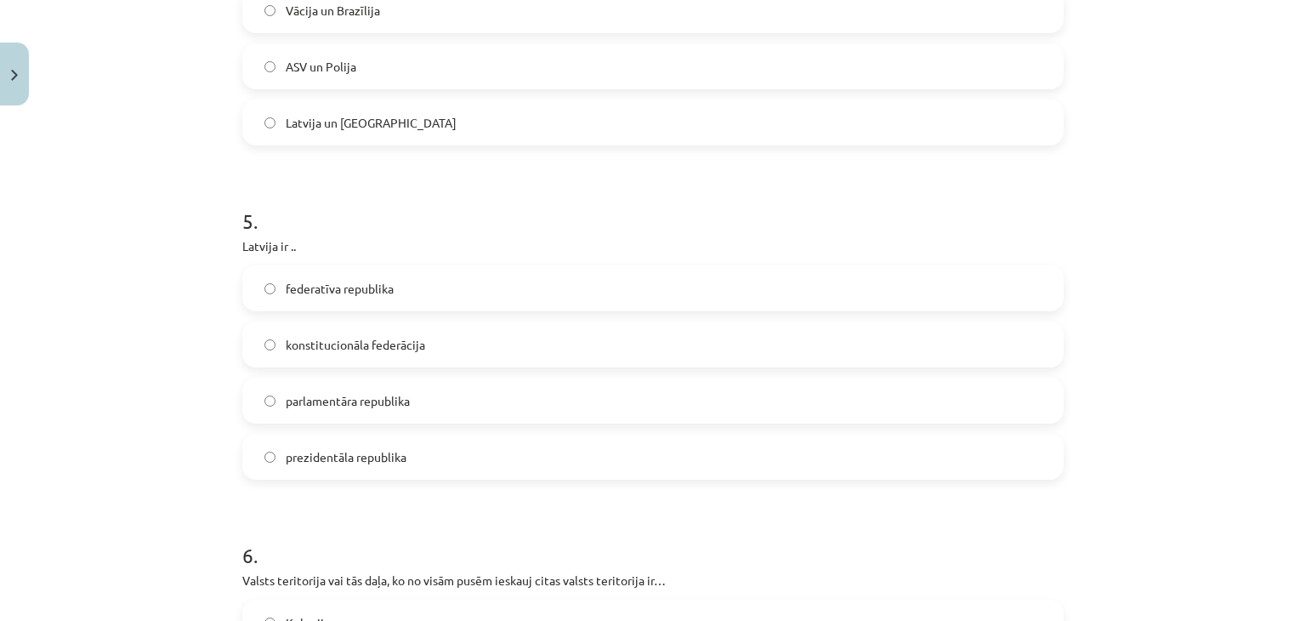
scroll to position [1446, 0]
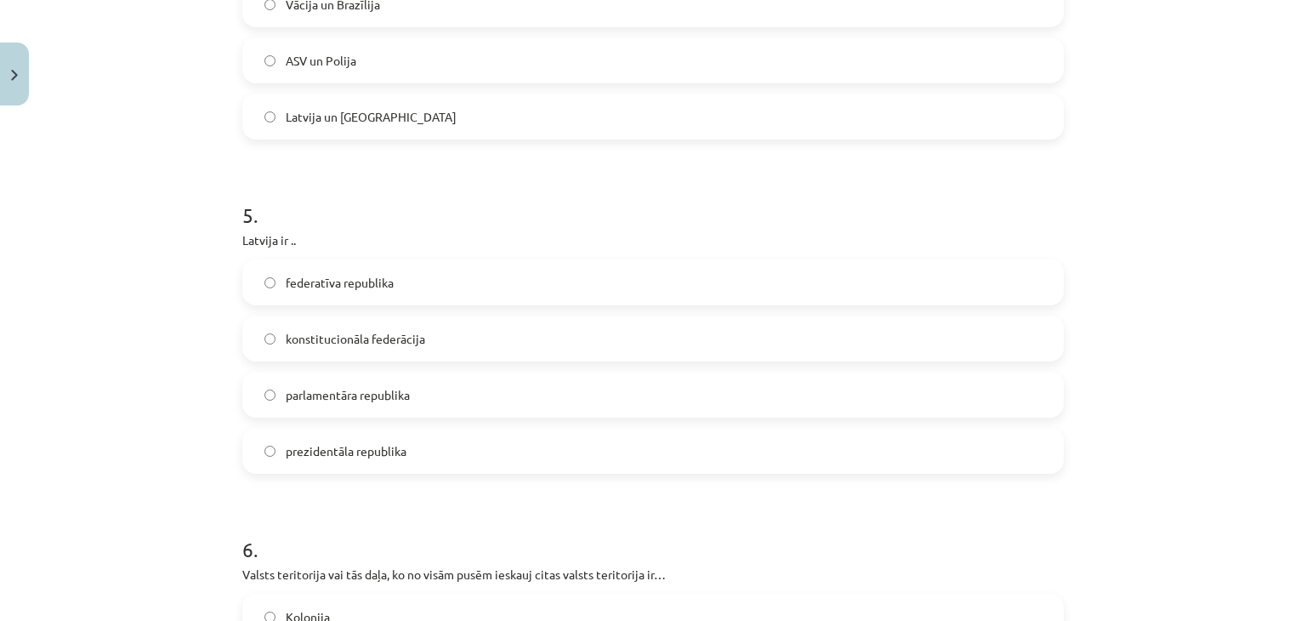
click at [459, 383] on label "parlamentāra republika" at bounding box center [653, 394] width 818 height 43
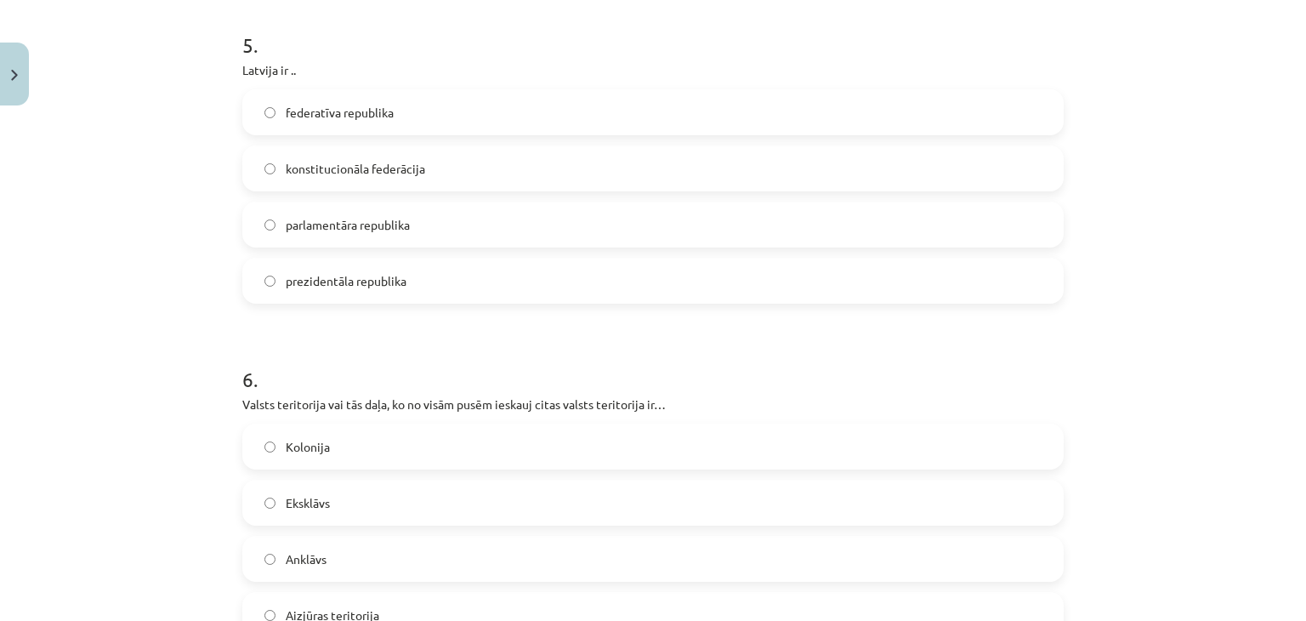
scroll to position [1701, 0]
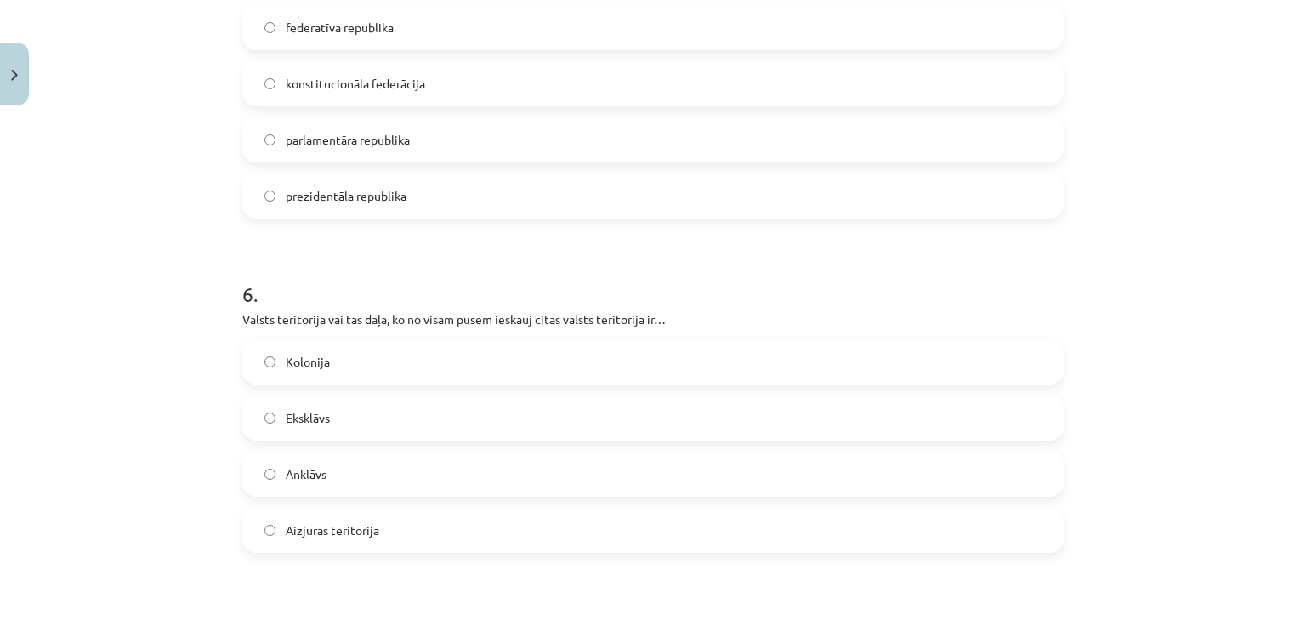
click at [308, 477] on span "Anklāvs" at bounding box center [306, 474] width 41 height 18
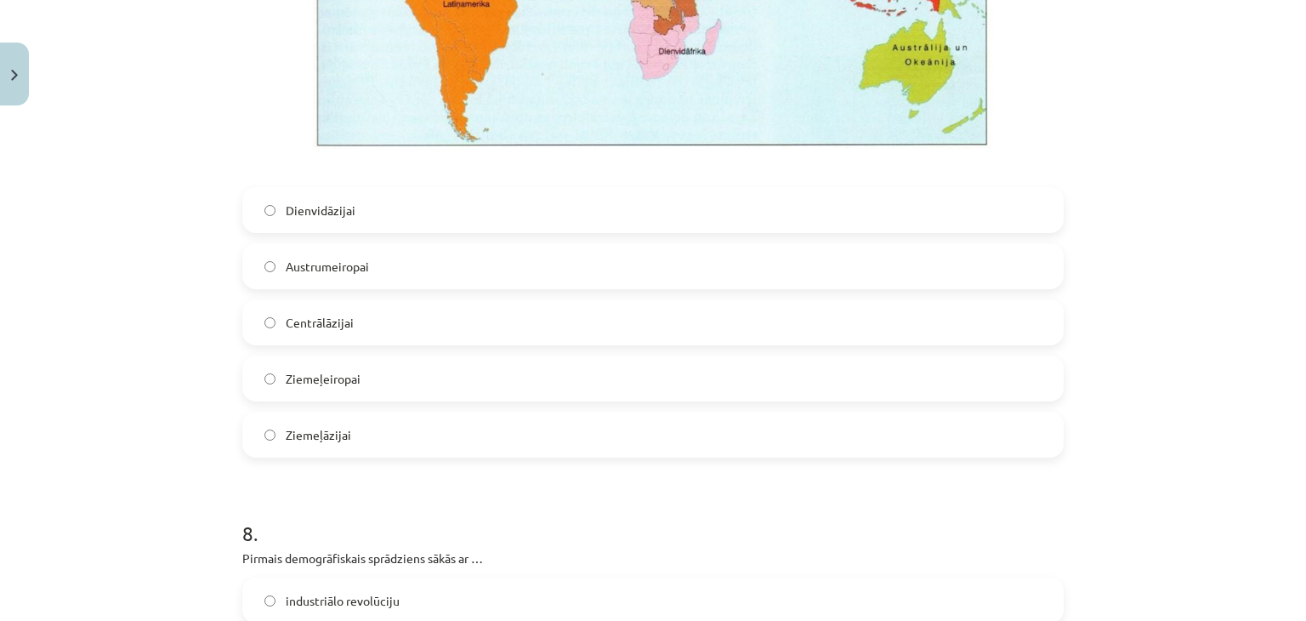
scroll to position [2637, 0]
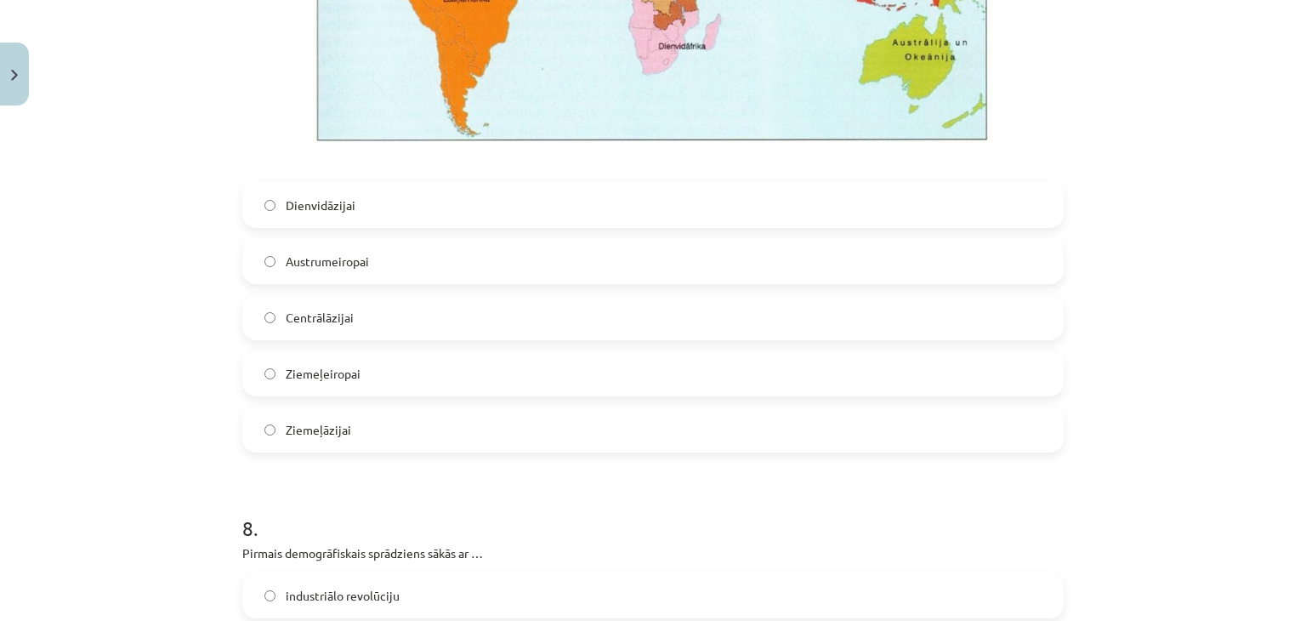
click at [286, 317] on span "Centrālāzijai" at bounding box center [320, 318] width 68 height 18
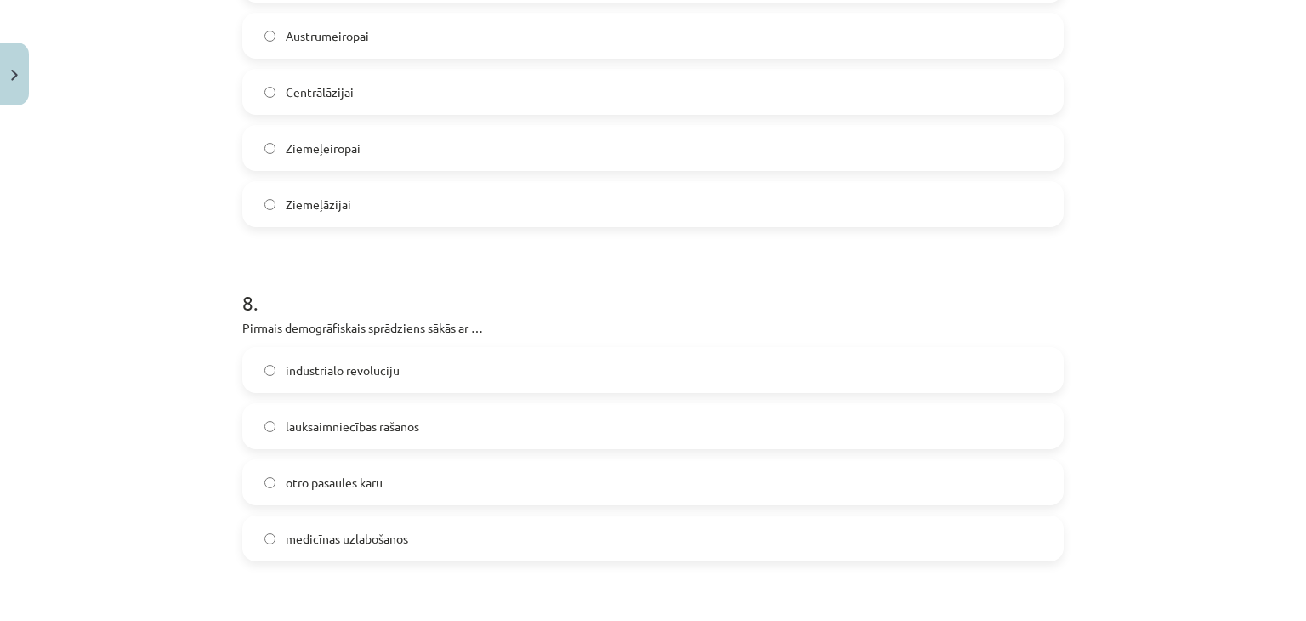
scroll to position [2892, 0]
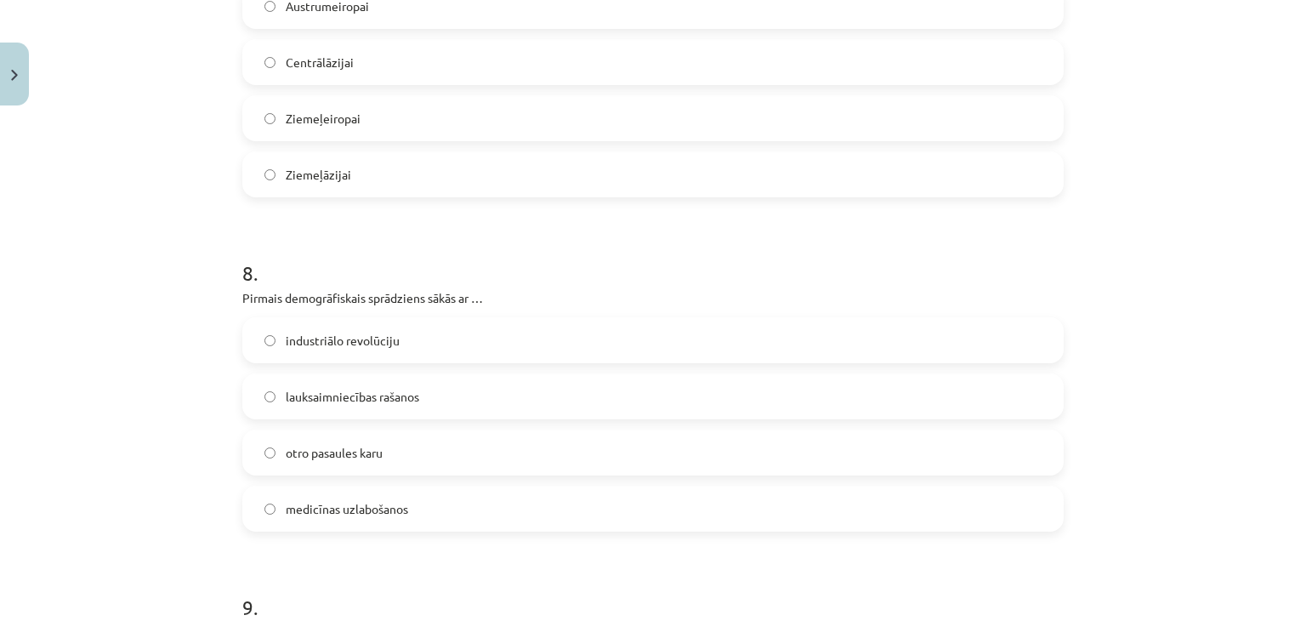
click at [367, 511] on span "medicīnas uzlabošanos" at bounding box center [347, 509] width 122 height 18
click at [371, 388] on span "lauksaimniecības rašanos" at bounding box center [353, 397] width 134 height 18
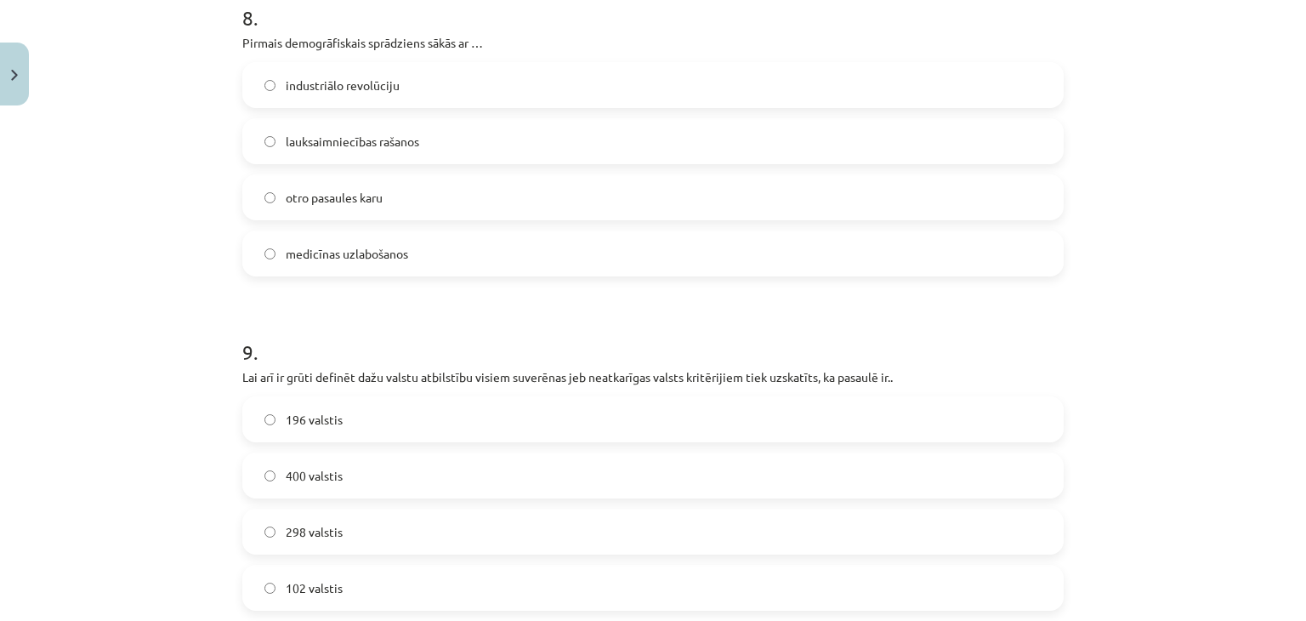
scroll to position [3232, 0]
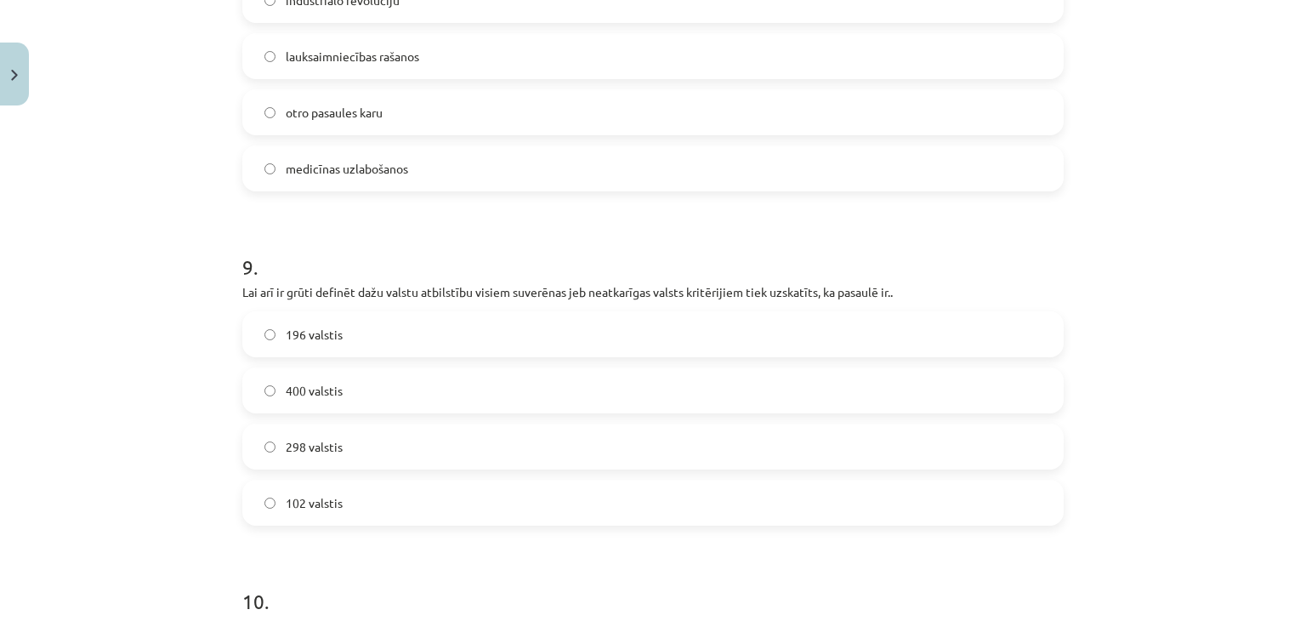
click at [408, 337] on label "196 valstis" at bounding box center [653, 334] width 818 height 43
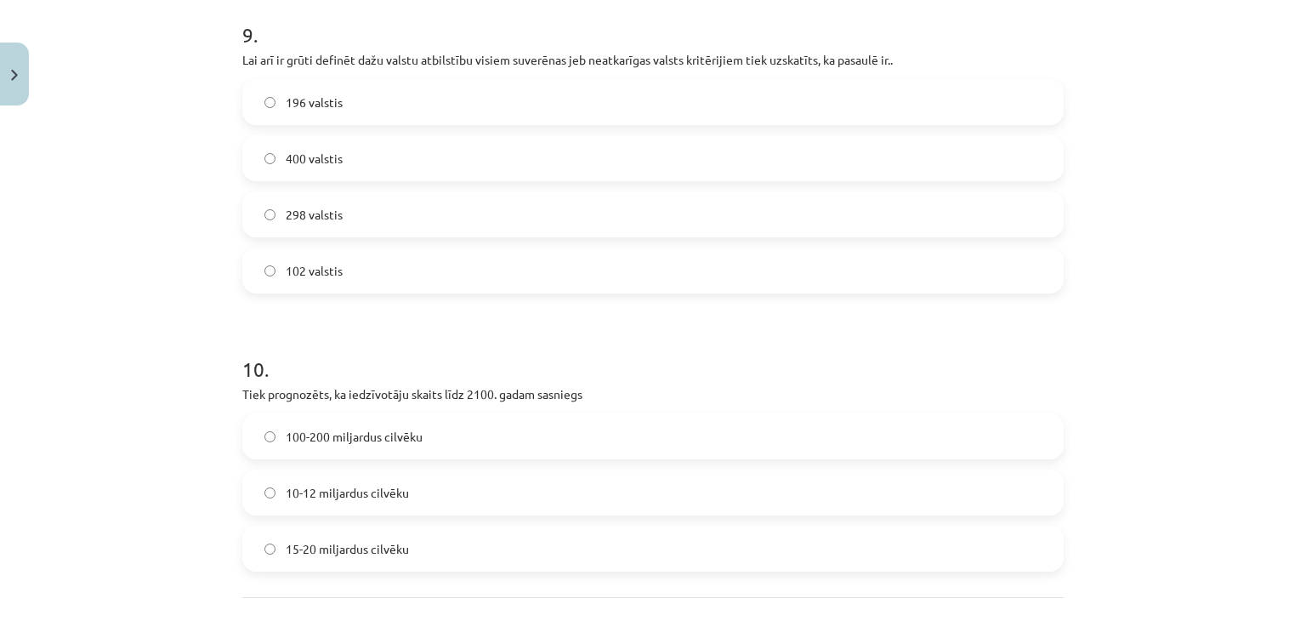
scroll to position [3572, 0]
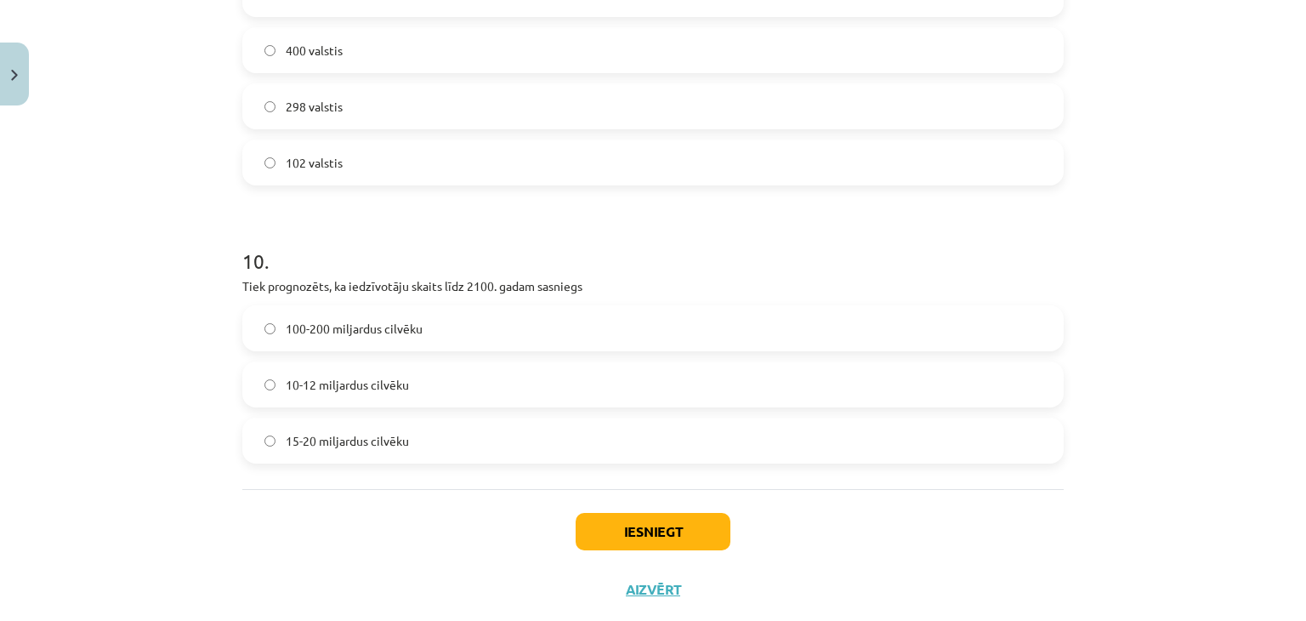
click at [409, 399] on label "10-12 miljardus cilvēku" at bounding box center [653, 384] width 818 height 43
click at [593, 522] on button "Iesniegt" at bounding box center [653, 531] width 155 height 37
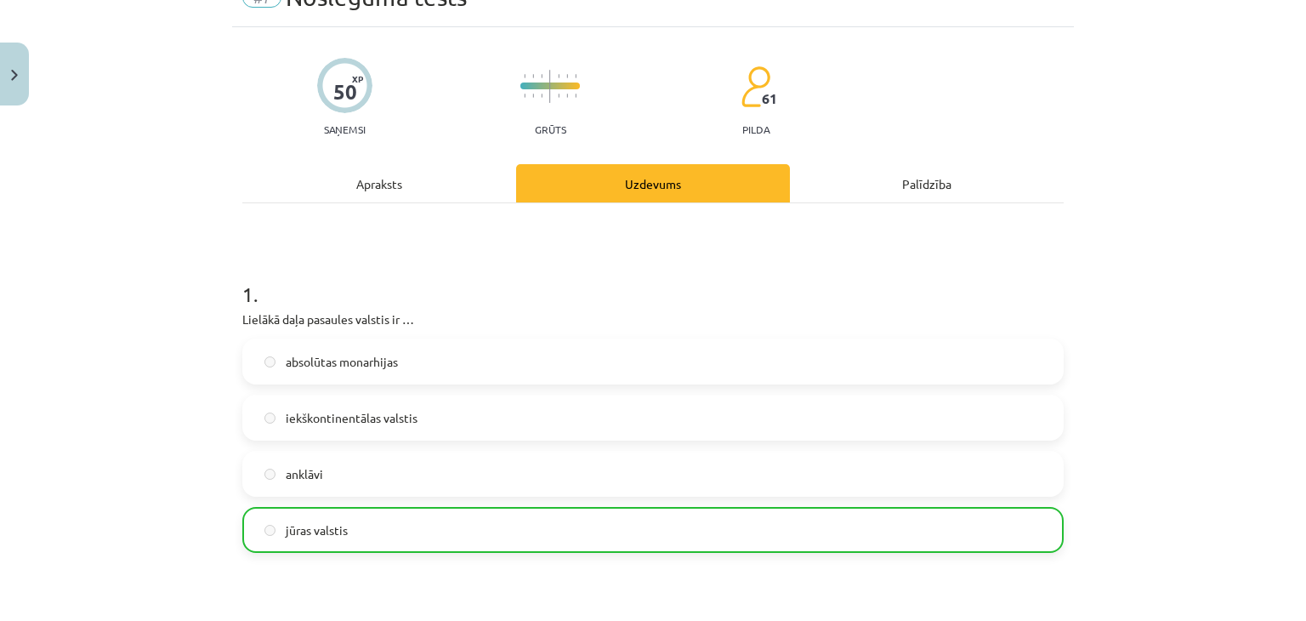
scroll to position [0, 0]
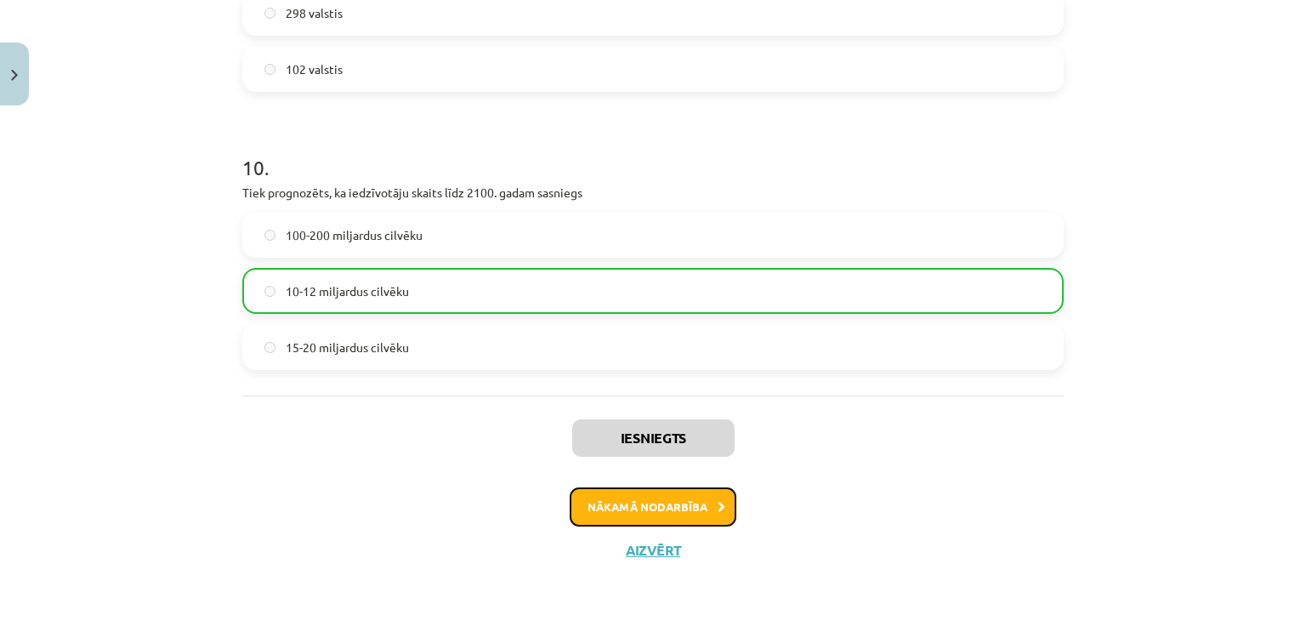
click at [655, 509] on button "Nākamā nodarbība" at bounding box center [653, 506] width 167 height 39
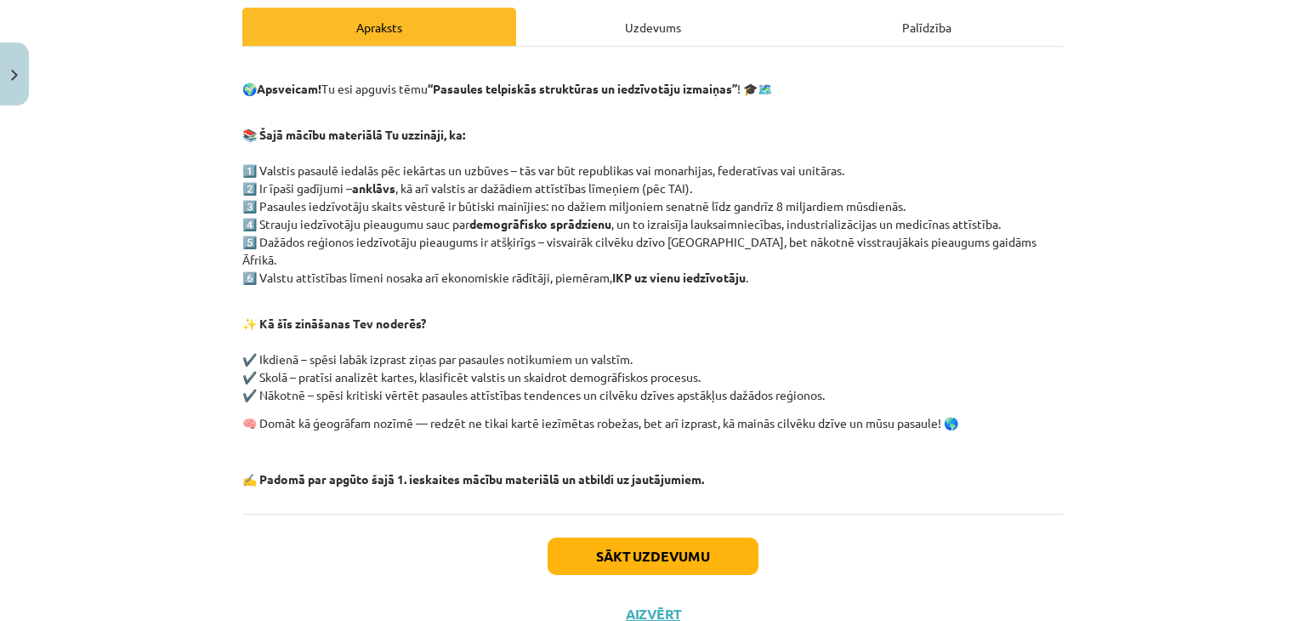
scroll to position [289, 0]
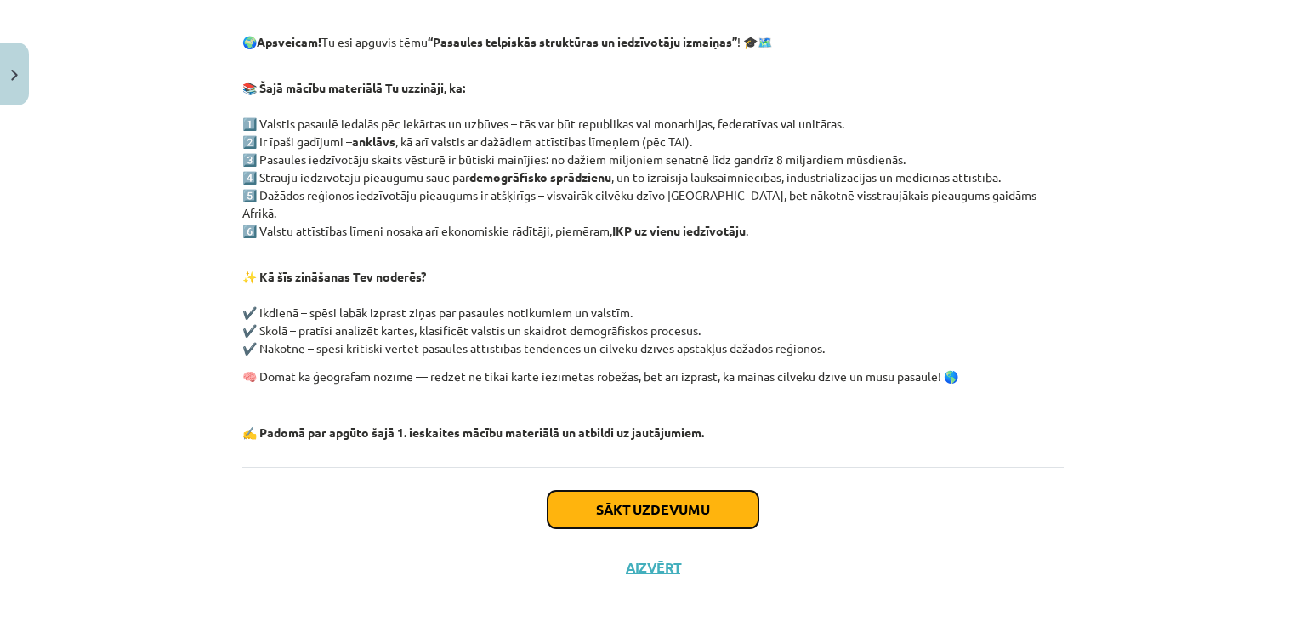
click at [586, 496] on button "Sākt uzdevumu" at bounding box center [653, 509] width 211 height 37
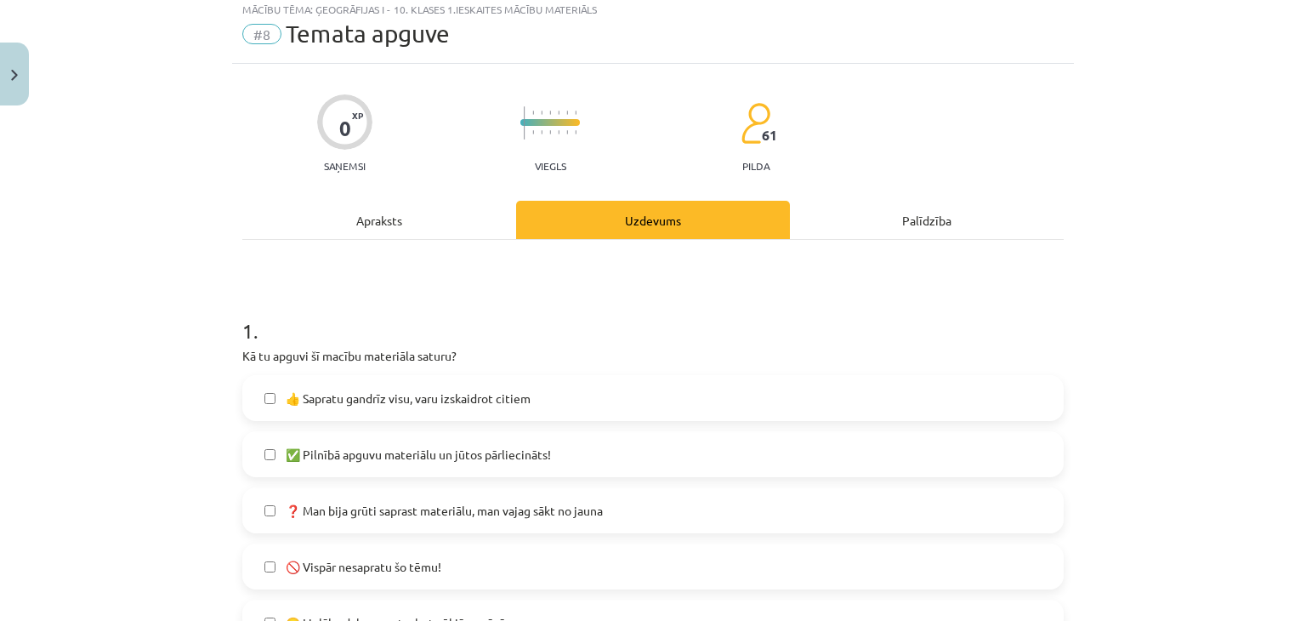
scroll to position [43, 0]
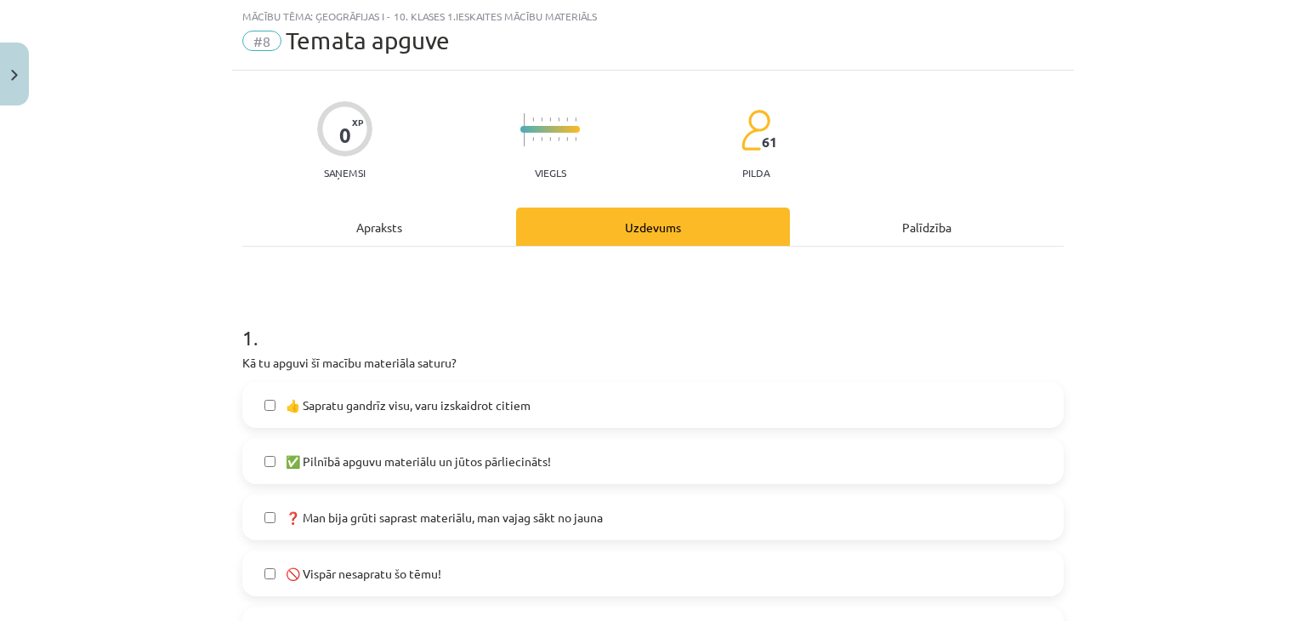
click at [395, 457] on span "✅ Pilnībā apguvu materiālu un jūtos pārliecināts!" at bounding box center [418, 461] width 265 height 18
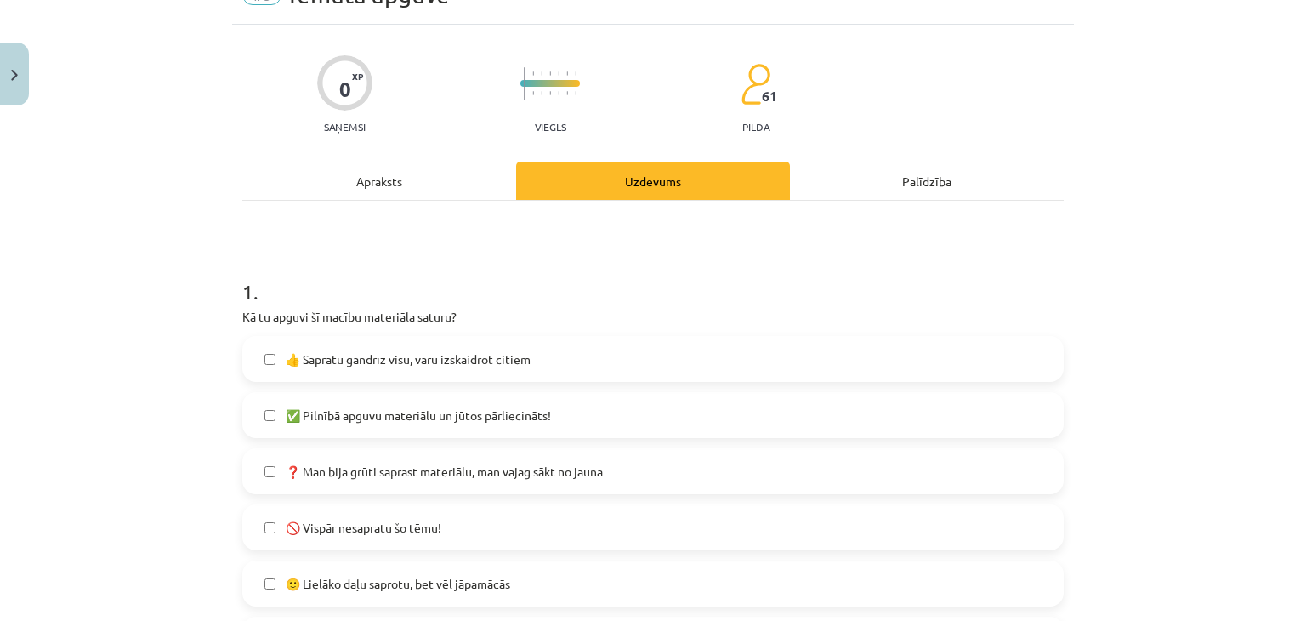
scroll to position [128, 0]
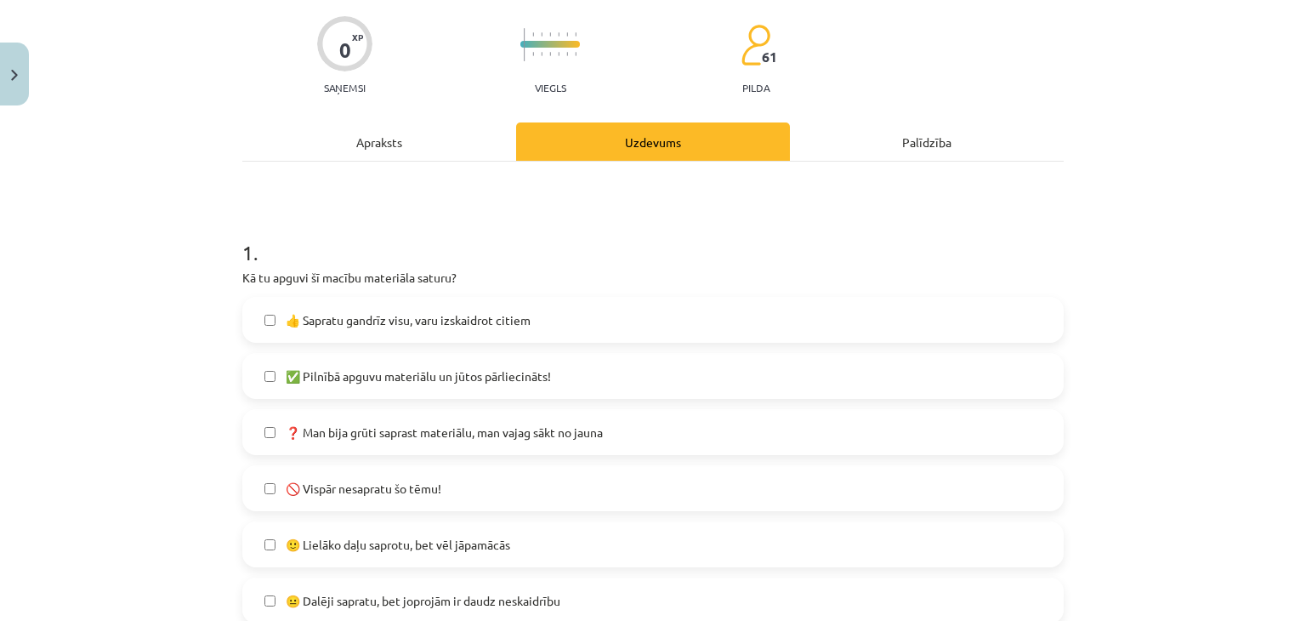
click at [532, 330] on label "👍 Sapratu gandrīz visu, varu izskaidrot citiem" at bounding box center [653, 320] width 818 height 43
click at [520, 384] on label "✅ Pilnībā apguvu materiālu un jūtos pārliecināts!" at bounding box center [653, 376] width 818 height 43
click at [521, 379] on span "✅ Pilnībā apguvu materiālu un jūtos pārliecināts!" at bounding box center [418, 376] width 265 height 18
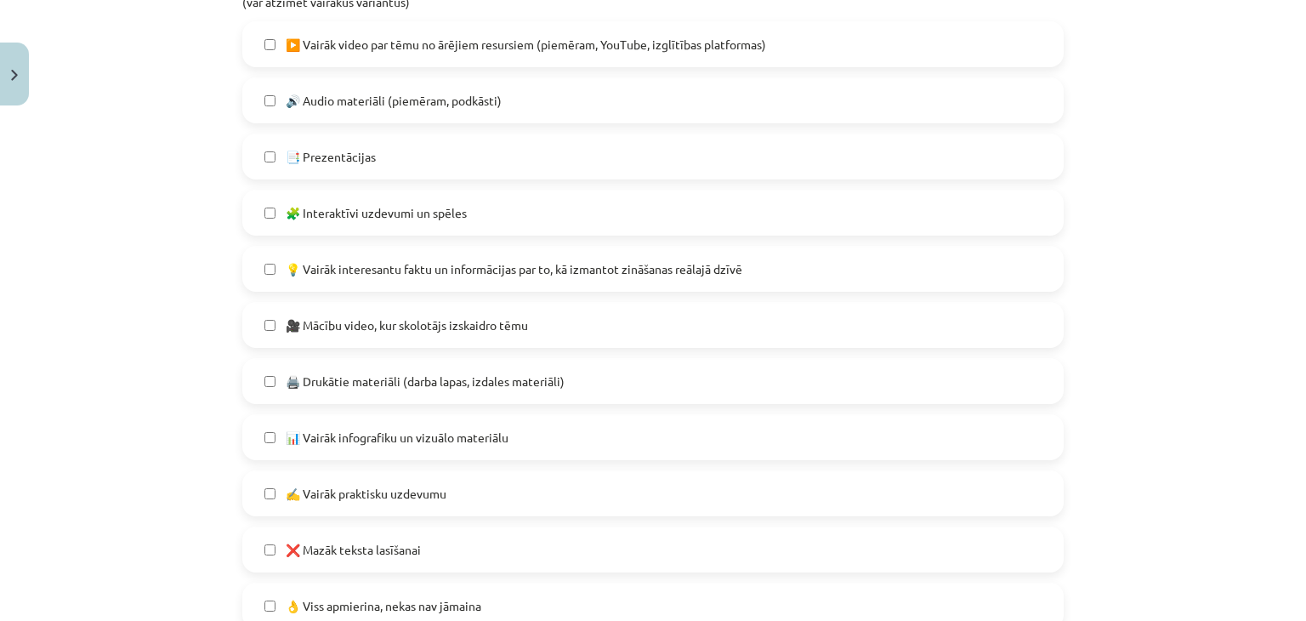
scroll to position [893, 0]
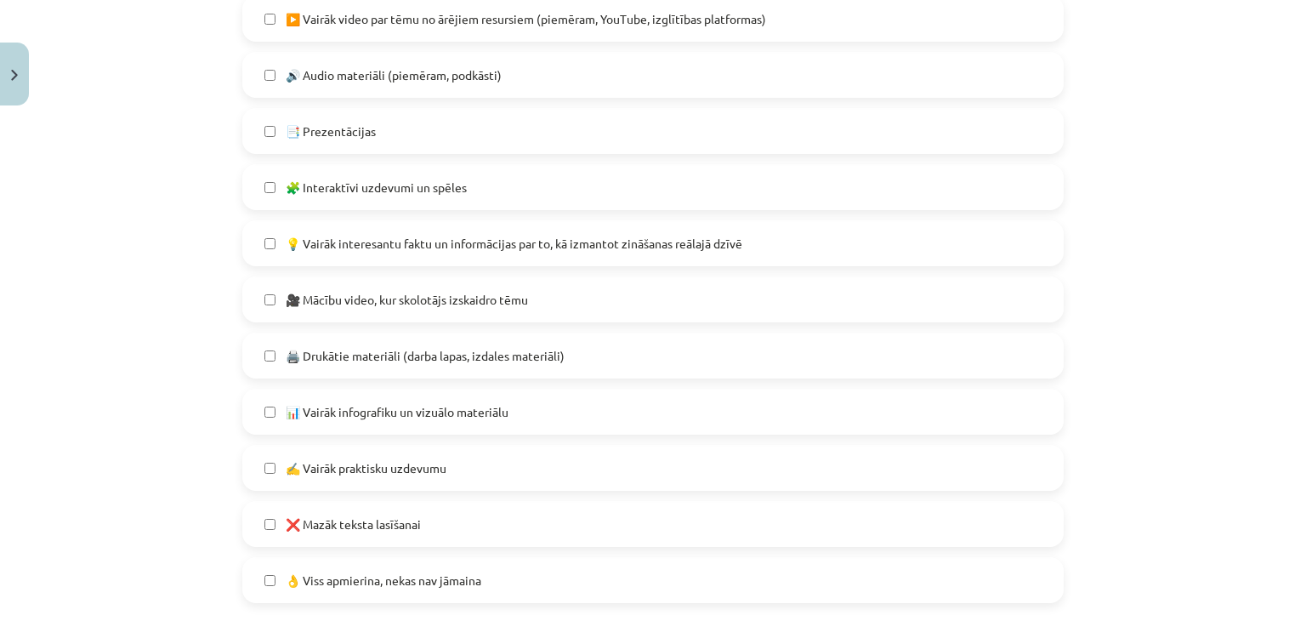
click at [527, 515] on label "❌ Mazāk teksta lasīšanai" at bounding box center [653, 524] width 818 height 43
click at [522, 420] on label "📊 Vairāk infografiku un vizuālo materiālu" at bounding box center [653, 411] width 818 height 43
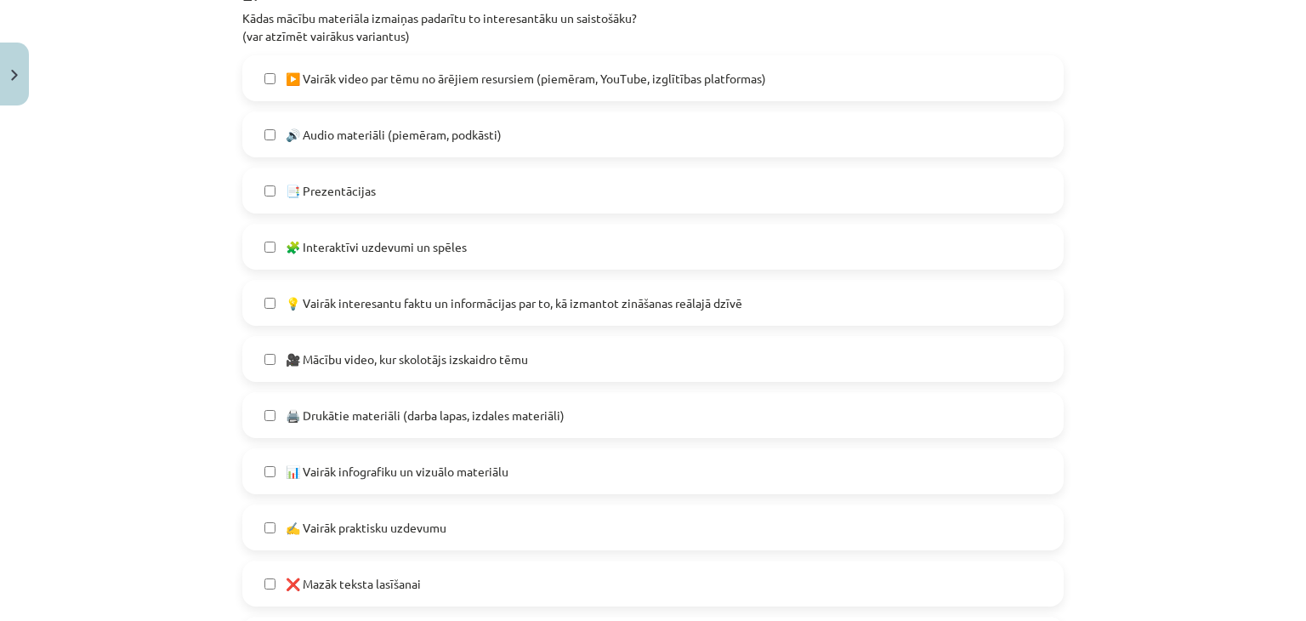
scroll to position [808, 0]
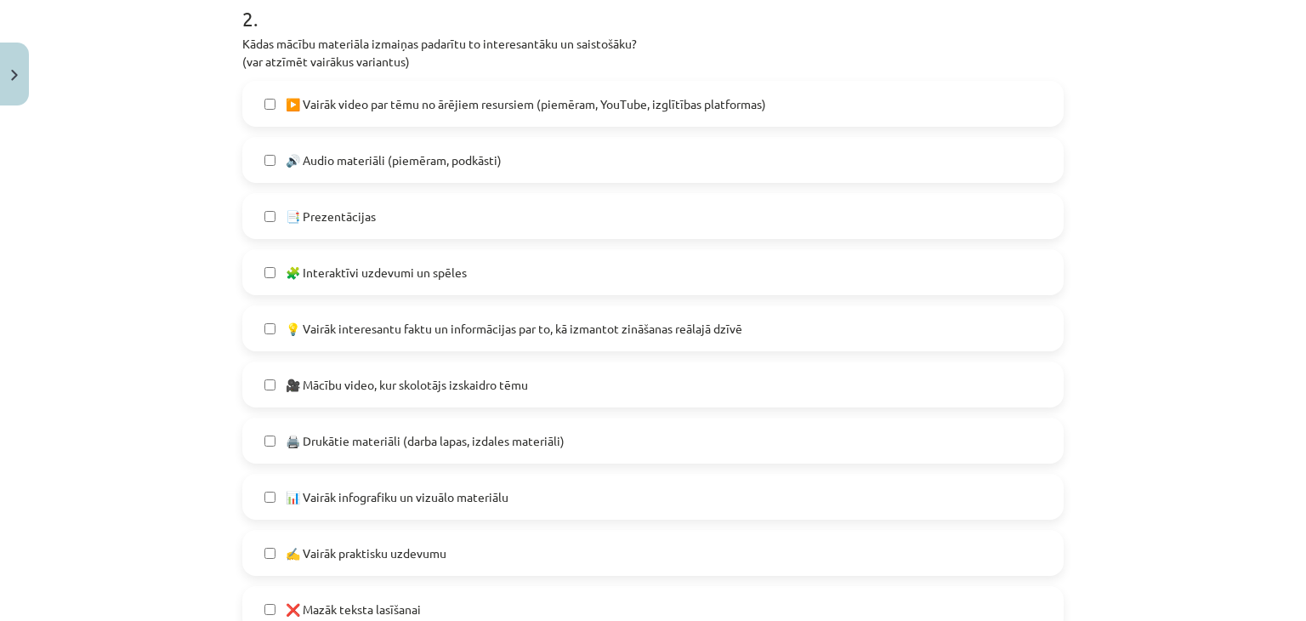
click at [565, 339] on label "💡 Vairāk interesantu faktu un informācijas par to, kā izmantot zināšanas reālaj…" at bounding box center [653, 328] width 818 height 43
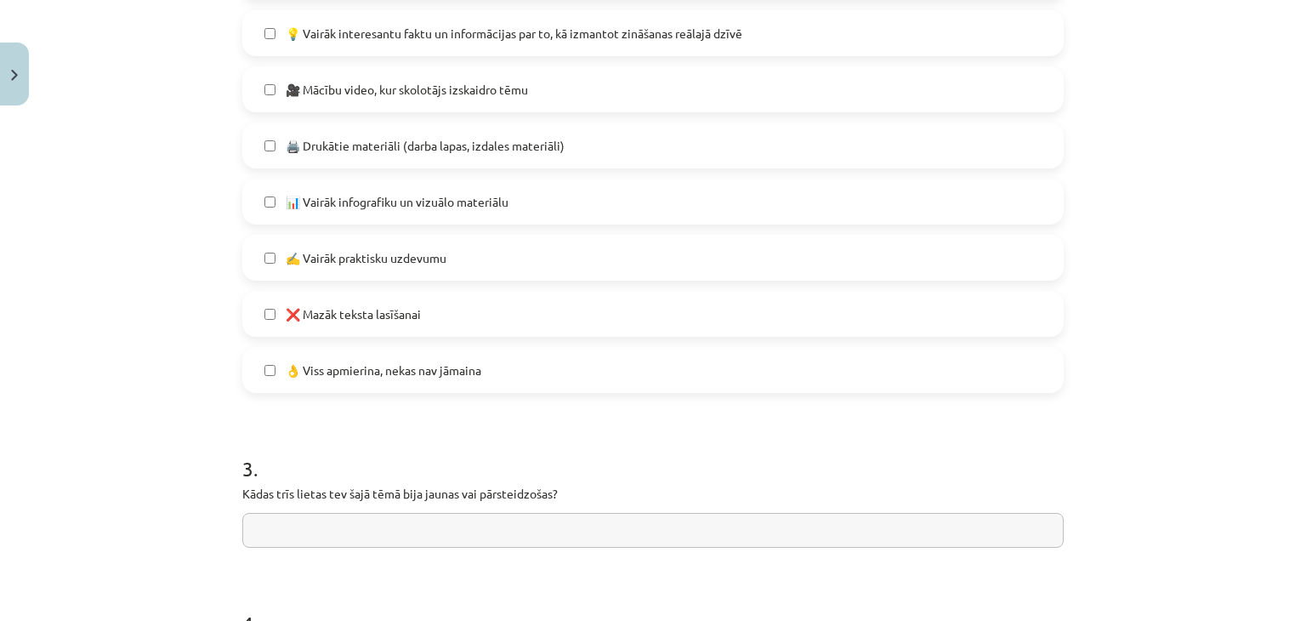
scroll to position [1233, 0]
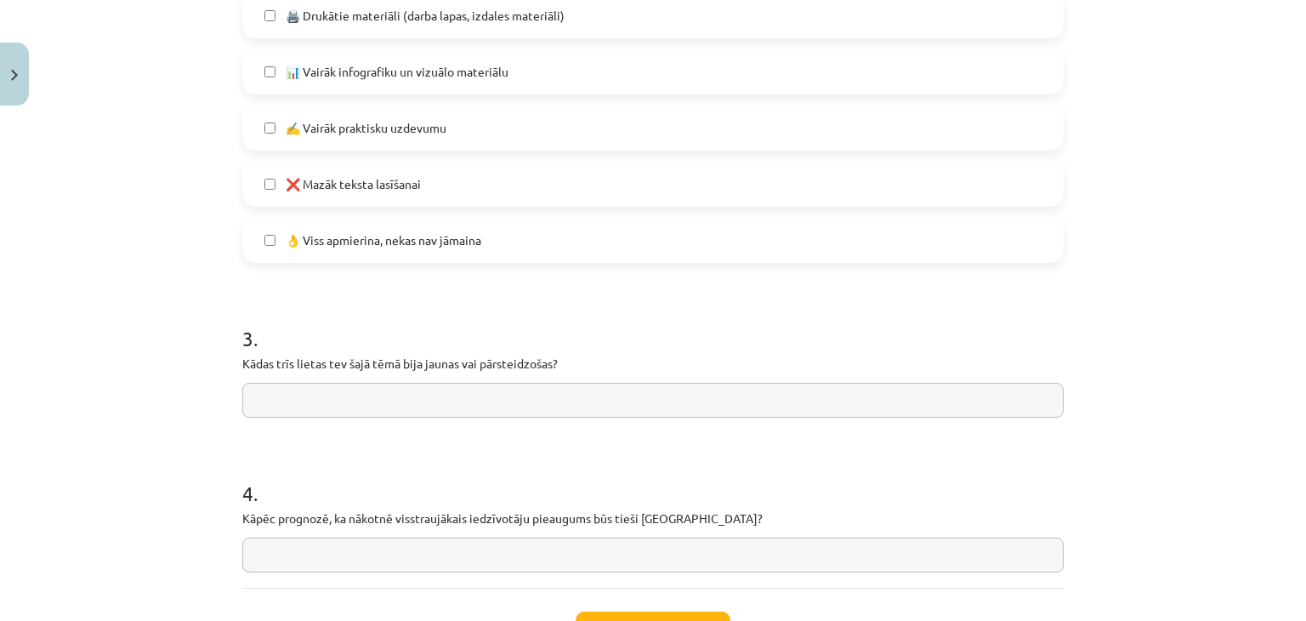
click at [493, 399] on input "text" at bounding box center [653, 400] width 822 height 35
type input "*"
click at [542, 556] on input "text" at bounding box center [653, 555] width 822 height 35
click at [531, 549] on input "**********" at bounding box center [653, 555] width 822 height 35
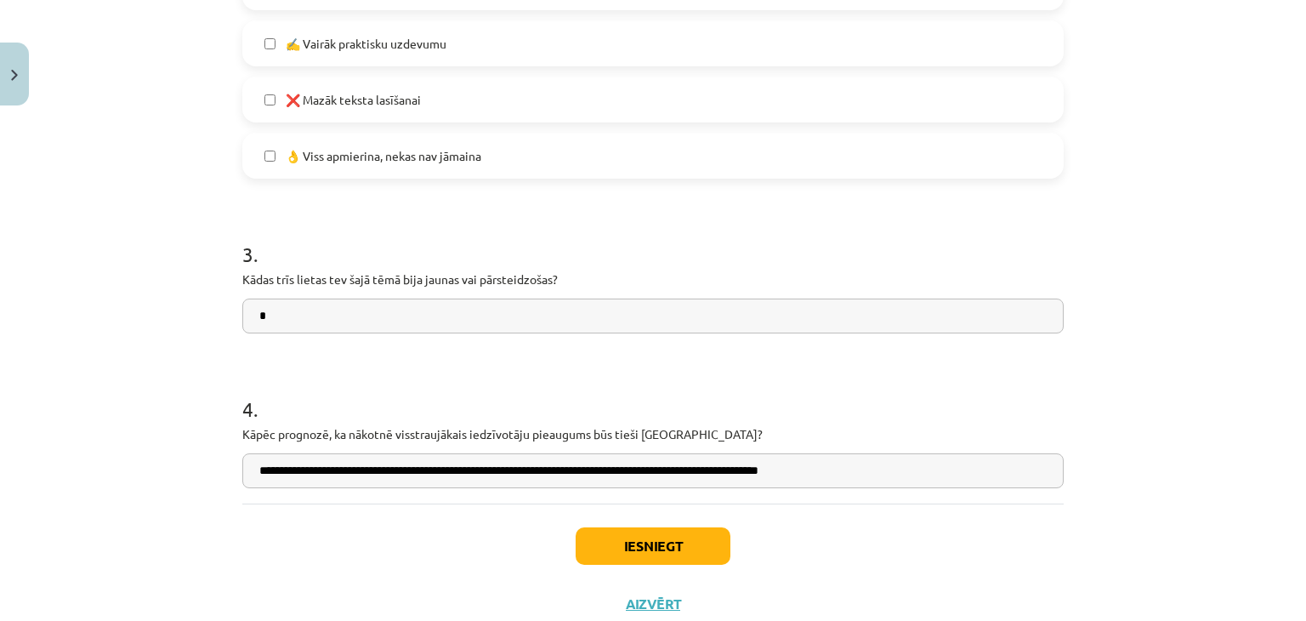
scroll to position [1318, 0]
type input "**********"
click at [650, 550] on button "Iesniegt" at bounding box center [653, 544] width 155 height 37
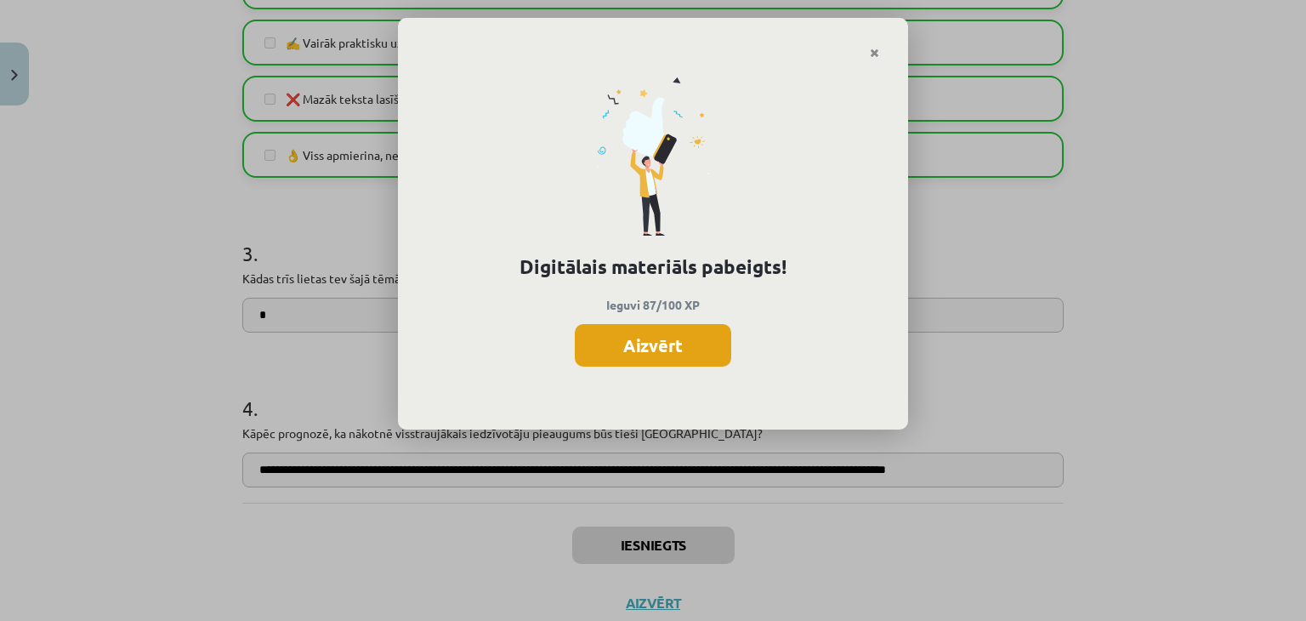
click at [653, 342] on button "Aizvērt" at bounding box center [653, 345] width 157 height 43
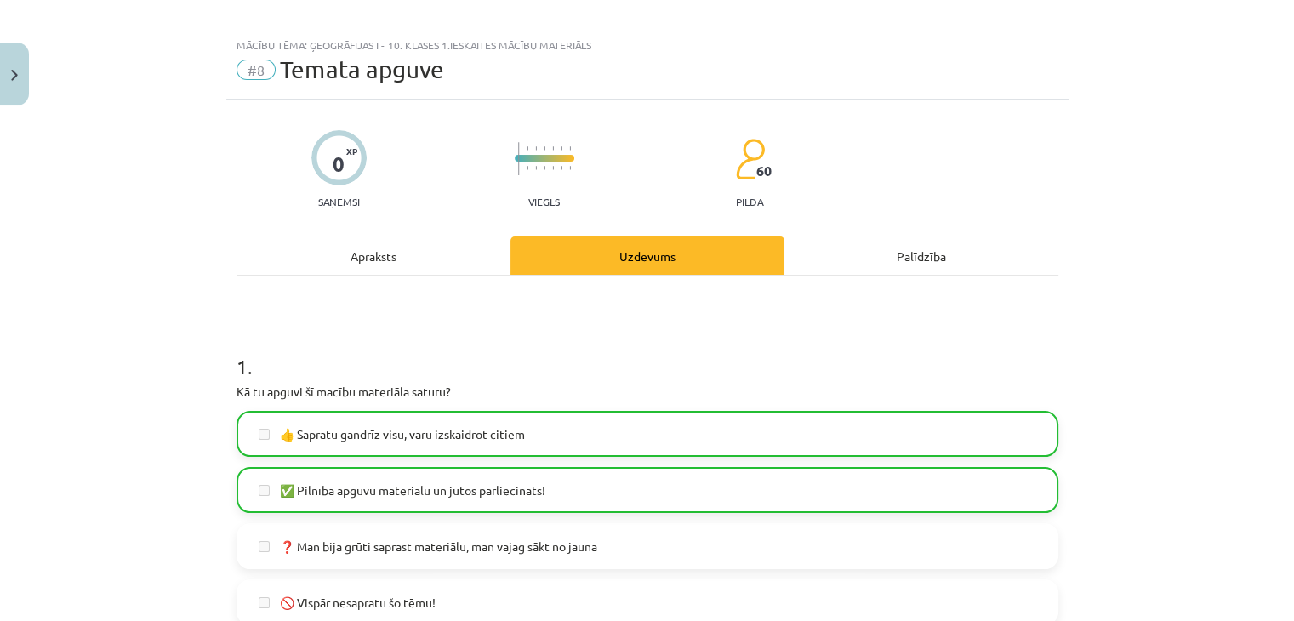
scroll to position [0, 0]
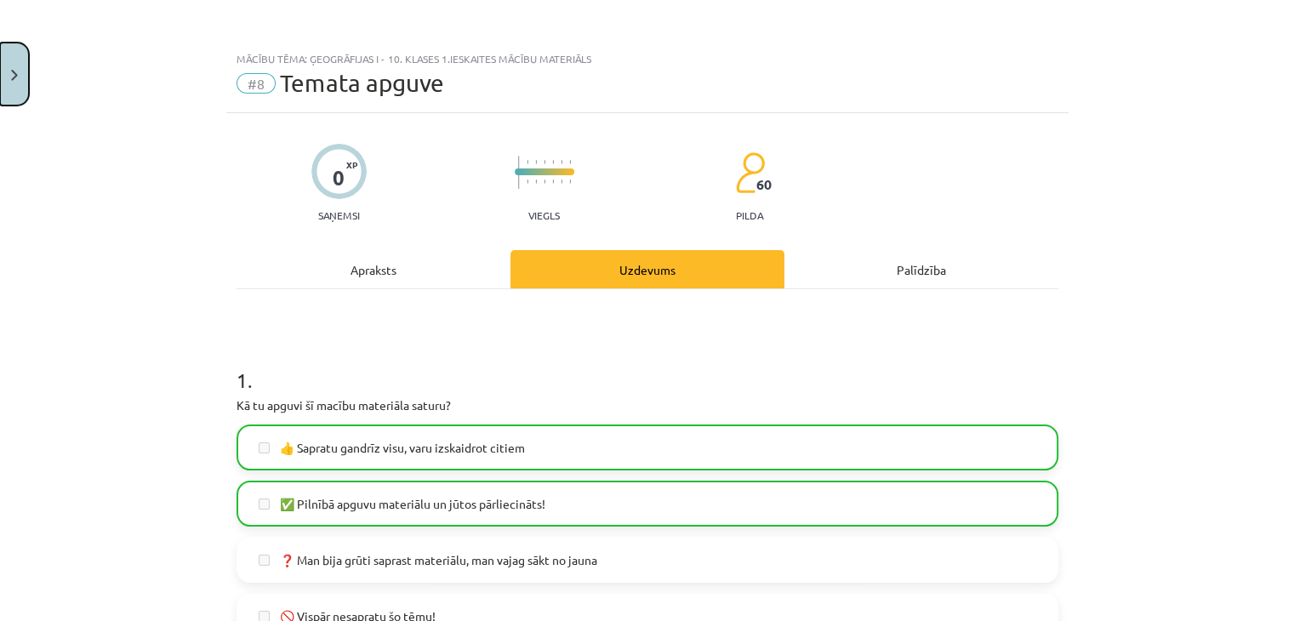
click at [9, 83] on button "Close" at bounding box center [14, 74] width 29 height 63
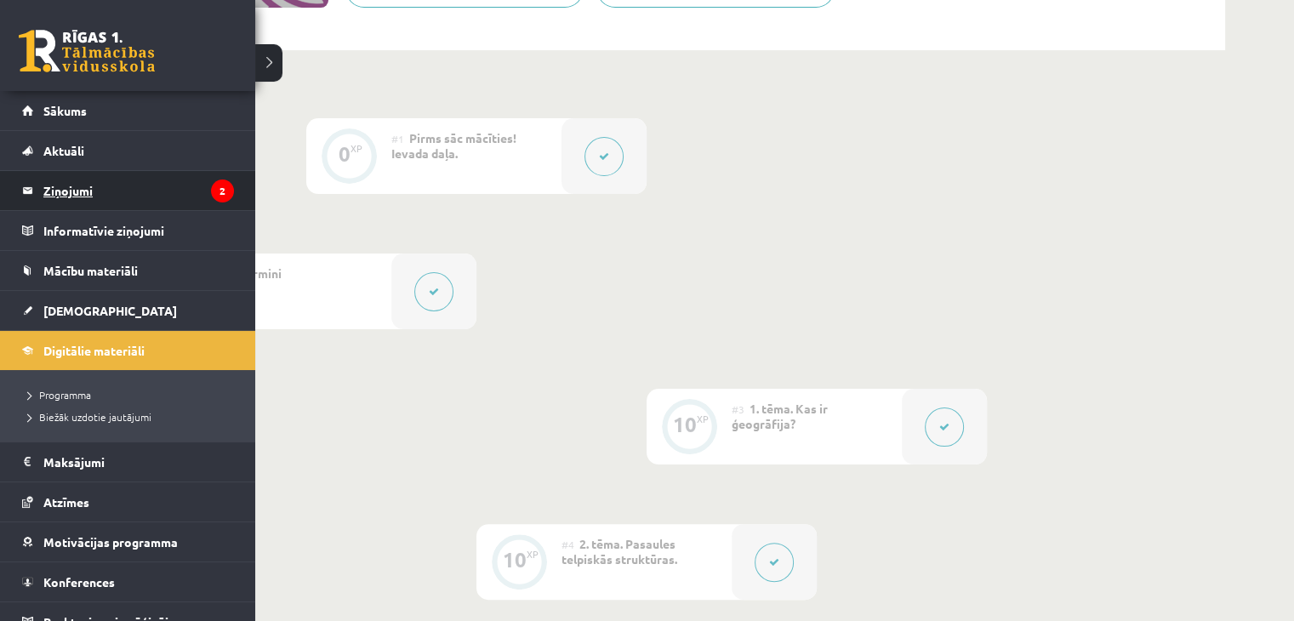
click at [88, 191] on legend "Ziņojumi 2" at bounding box center [138, 190] width 191 height 39
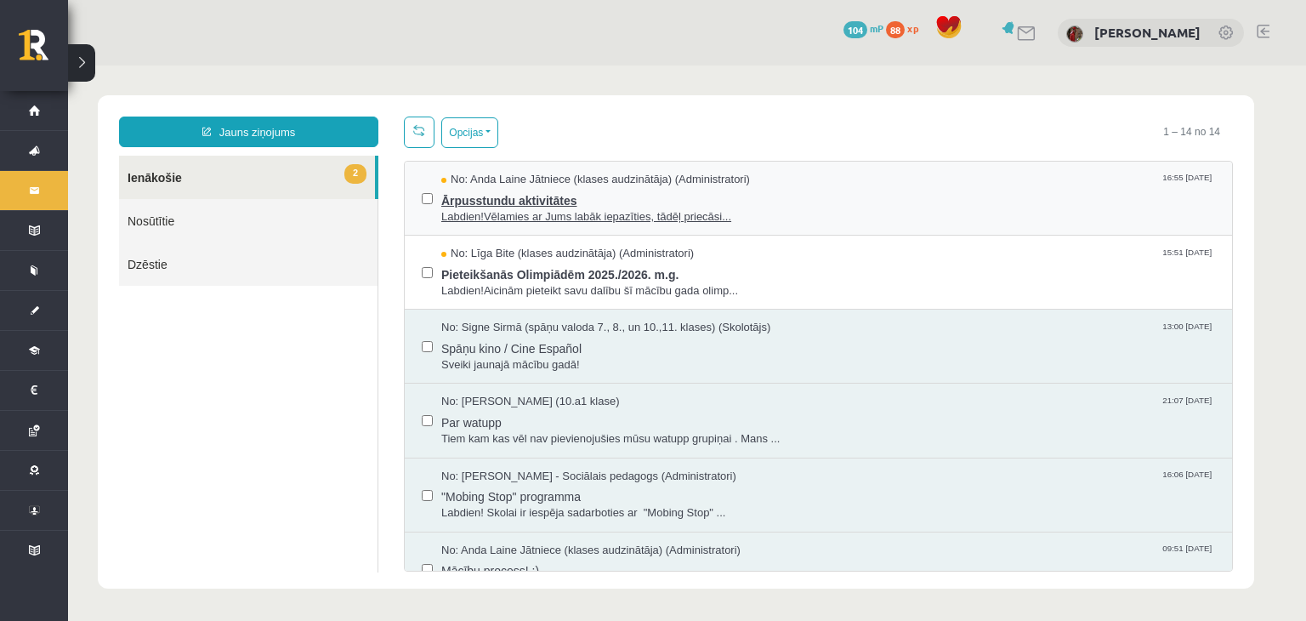
click at [546, 201] on span "Ārpusstundu aktivitātes" at bounding box center [828, 198] width 774 height 21
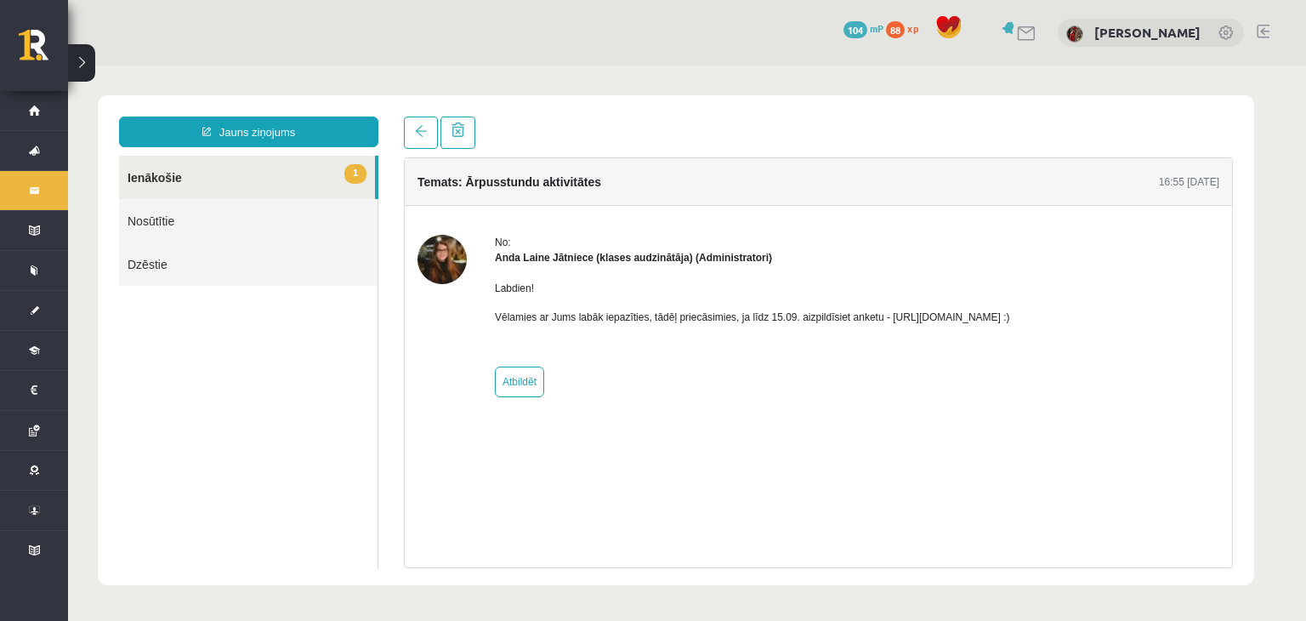
click at [248, 181] on link "1 Ienākošie" at bounding box center [247, 177] width 256 height 43
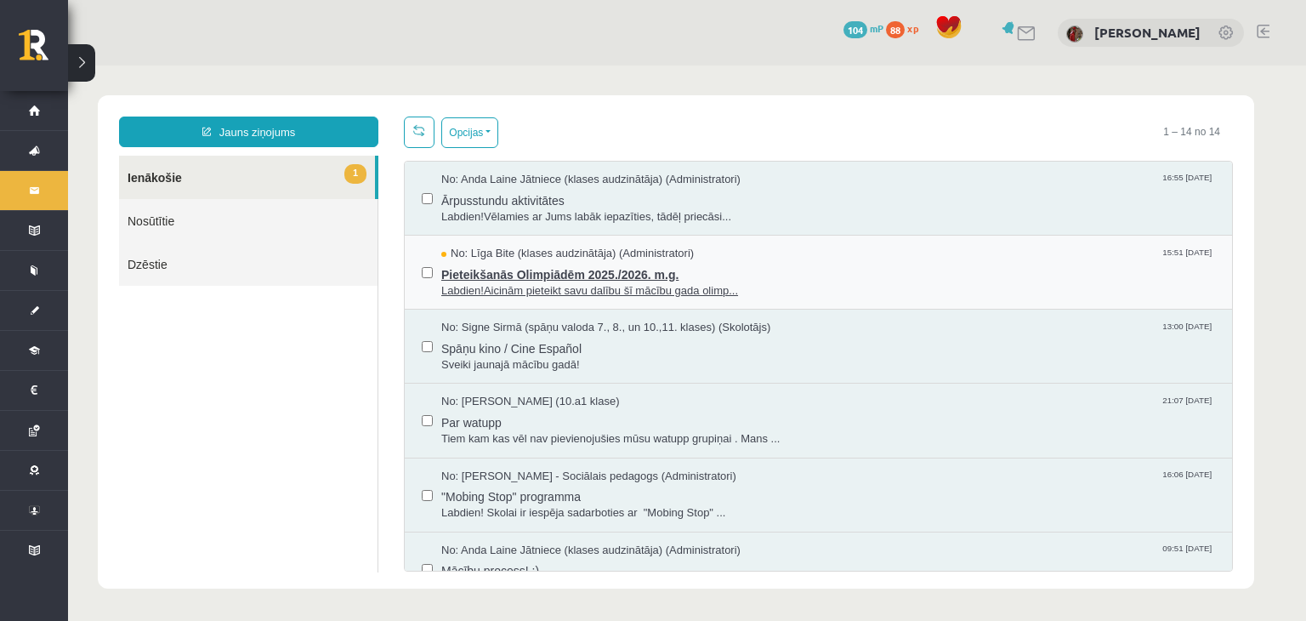
click at [578, 270] on span "Pieteikšanās Olimpiādēm 2025./2026. m.g." at bounding box center [828, 272] width 774 height 21
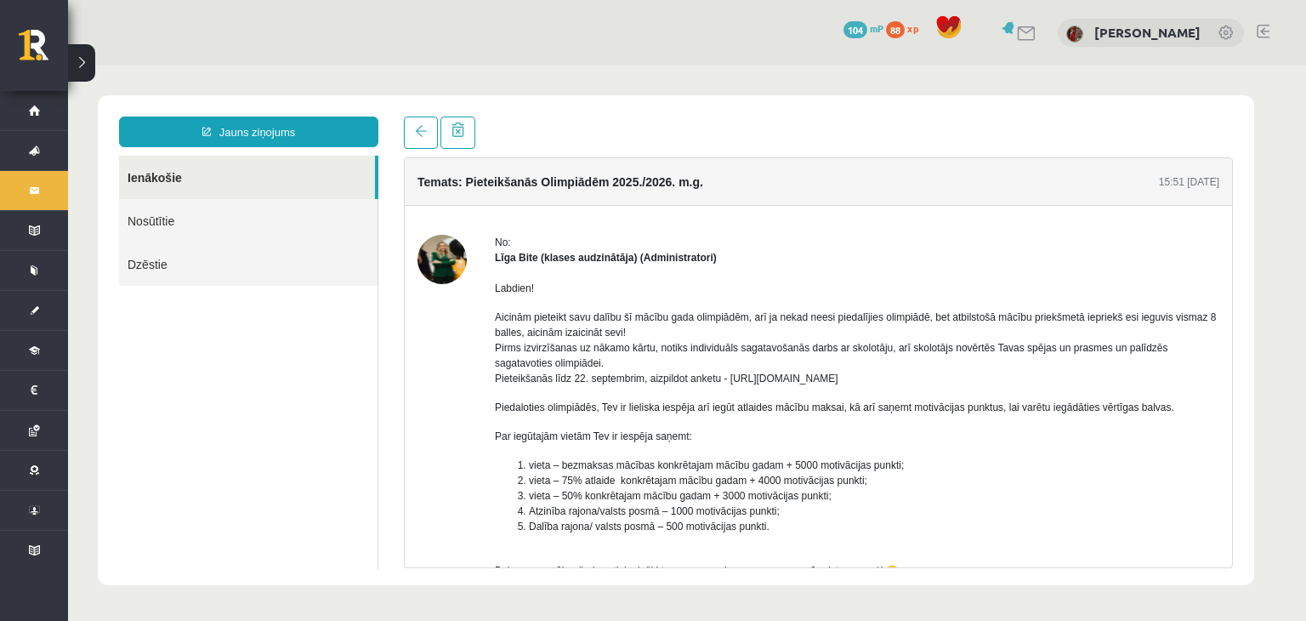
click at [444, 258] on img at bounding box center [442, 259] width 49 height 49
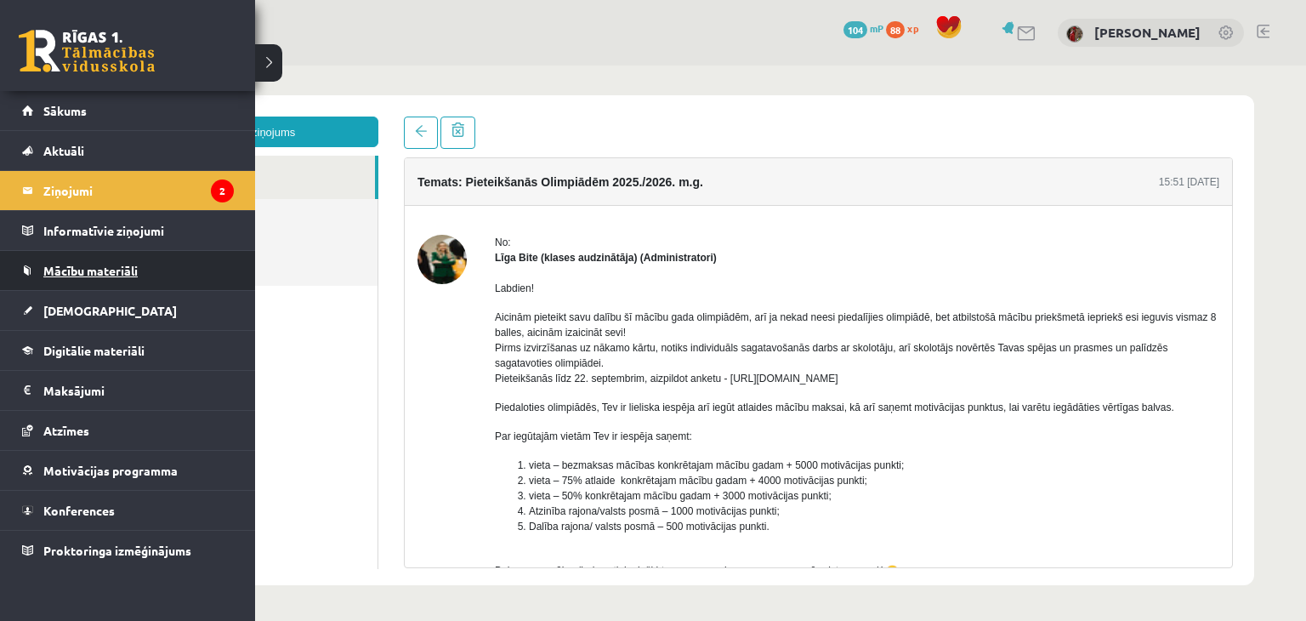
click at [37, 270] on link "Mācību materiāli" at bounding box center [128, 270] width 212 height 39
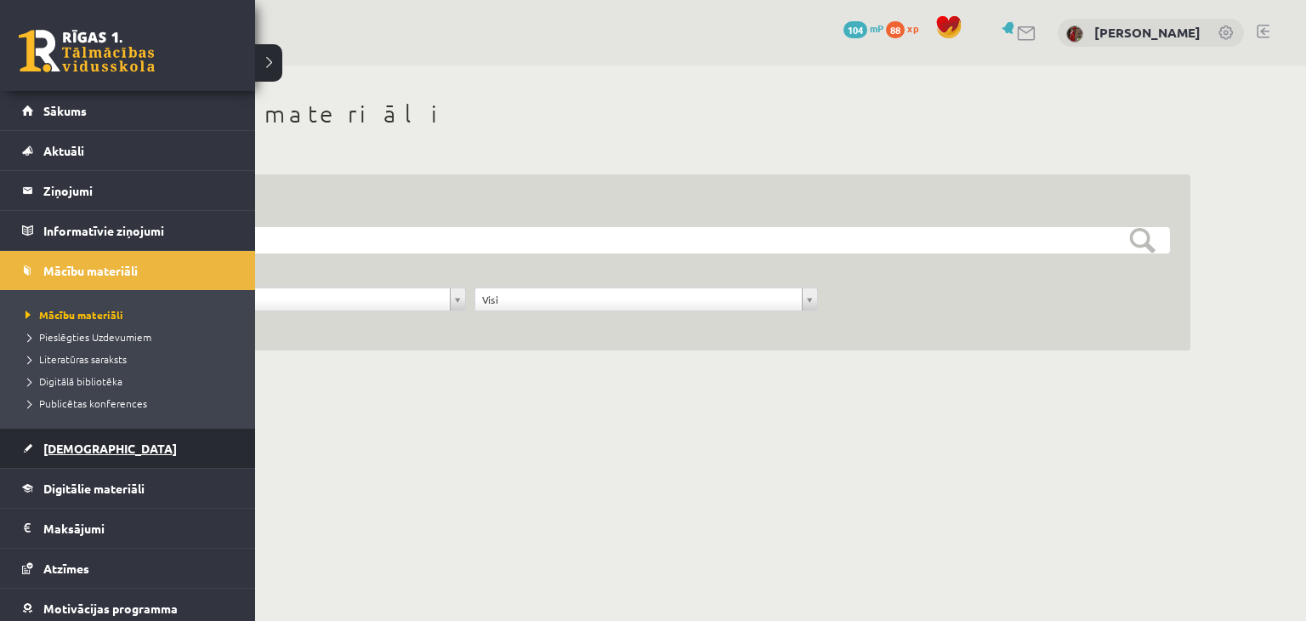
click at [82, 447] on span "[DEMOGRAPHIC_DATA]" at bounding box center [110, 448] width 134 height 15
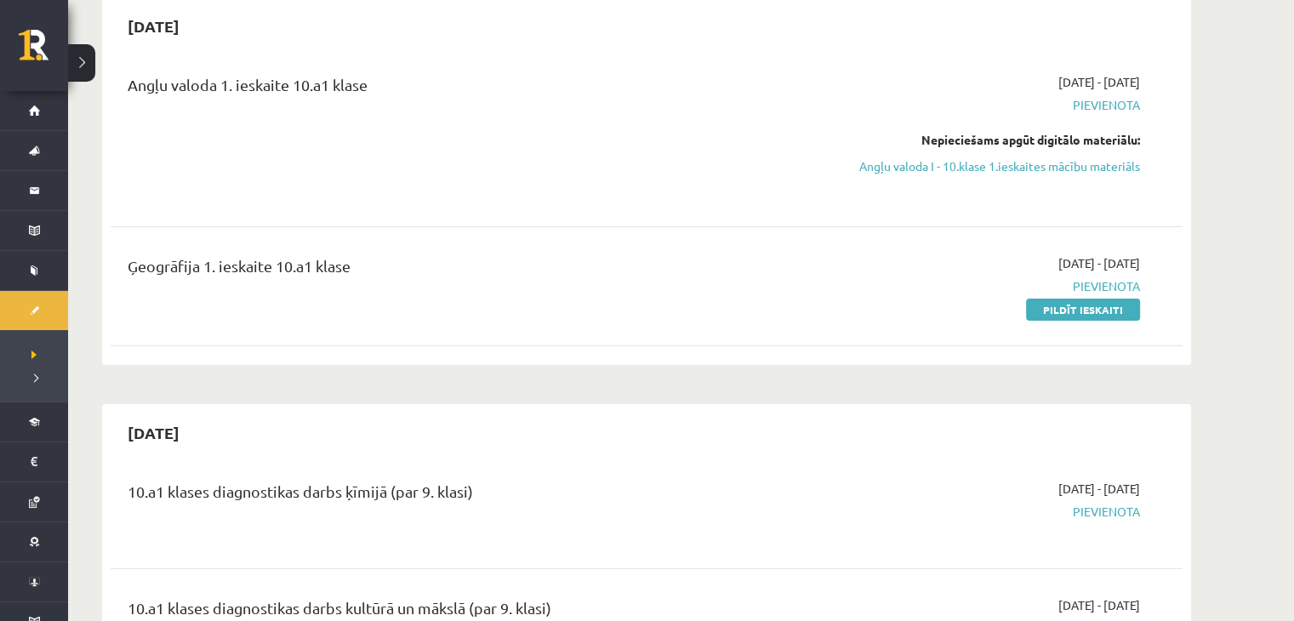
scroll to position [85, 0]
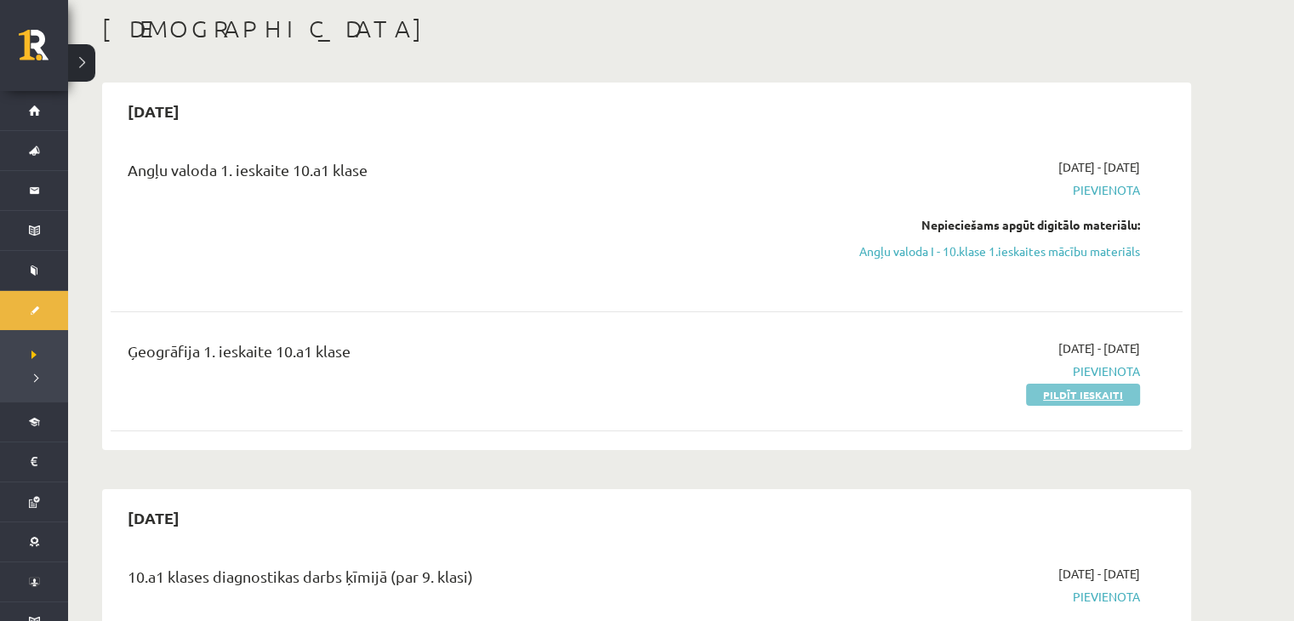
click at [1096, 399] on link "Pildīt ieskaiti" at bounding box center [1083, 395] width 114 height 22
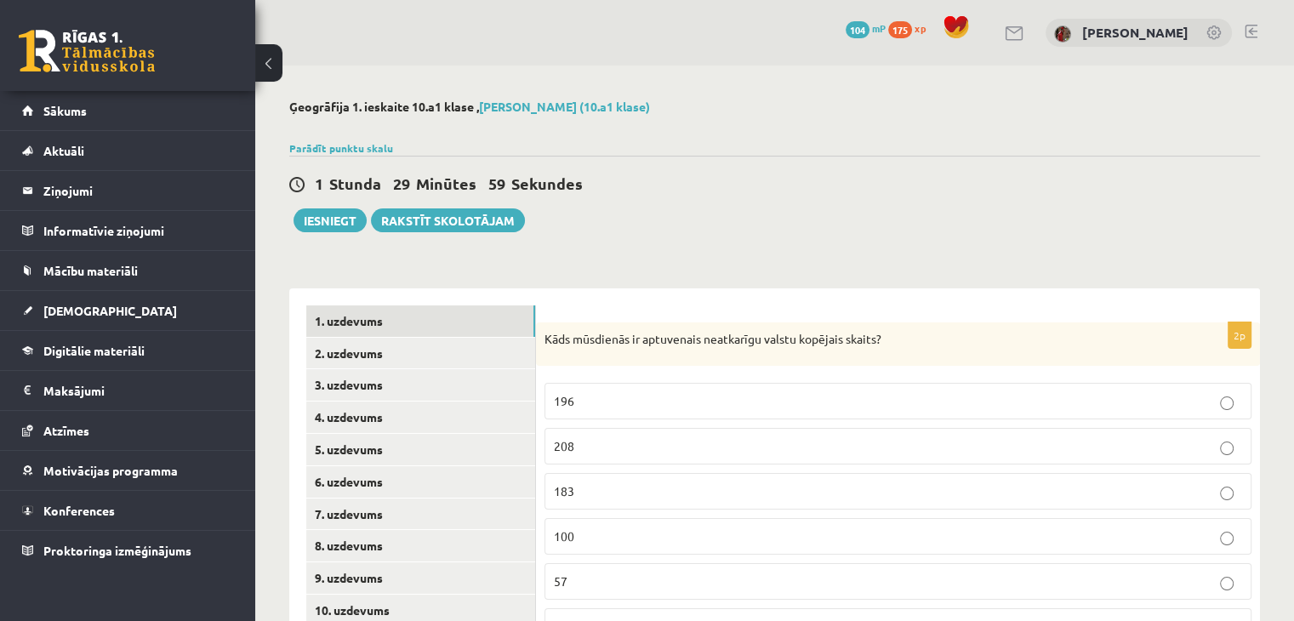
scroll to position [85, 0]
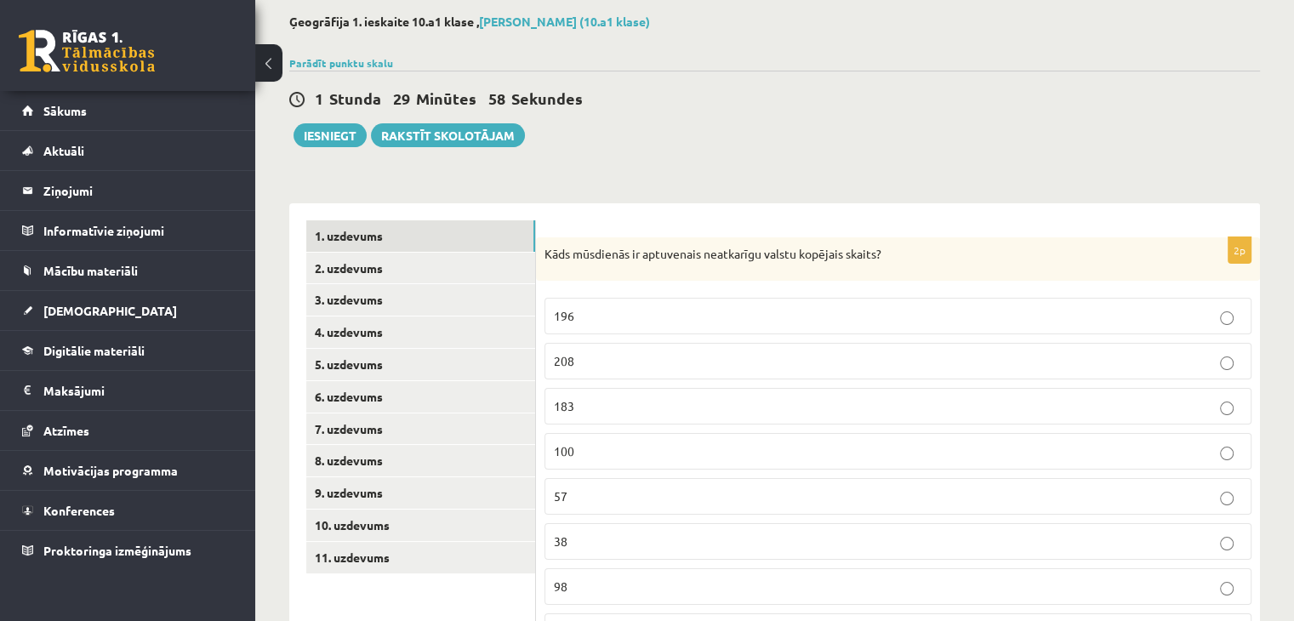
click at [708, 323] on p "196" at bounding box center [898, 316] width 688 height 18
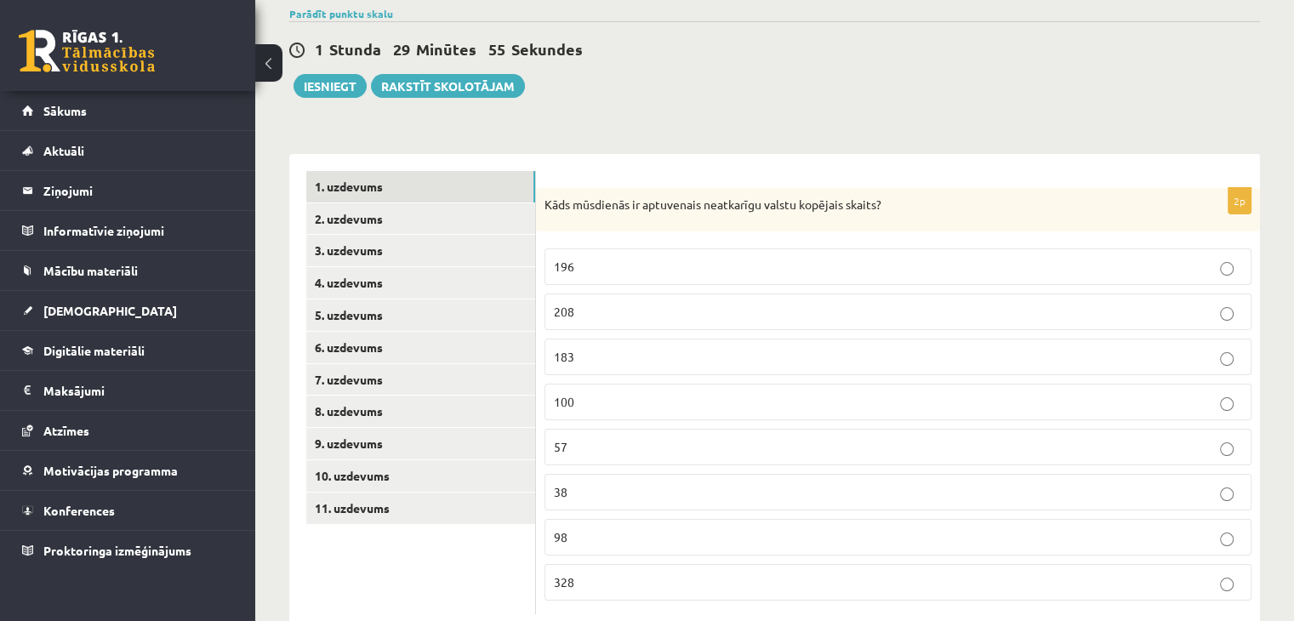
scroll to position [177, 0]
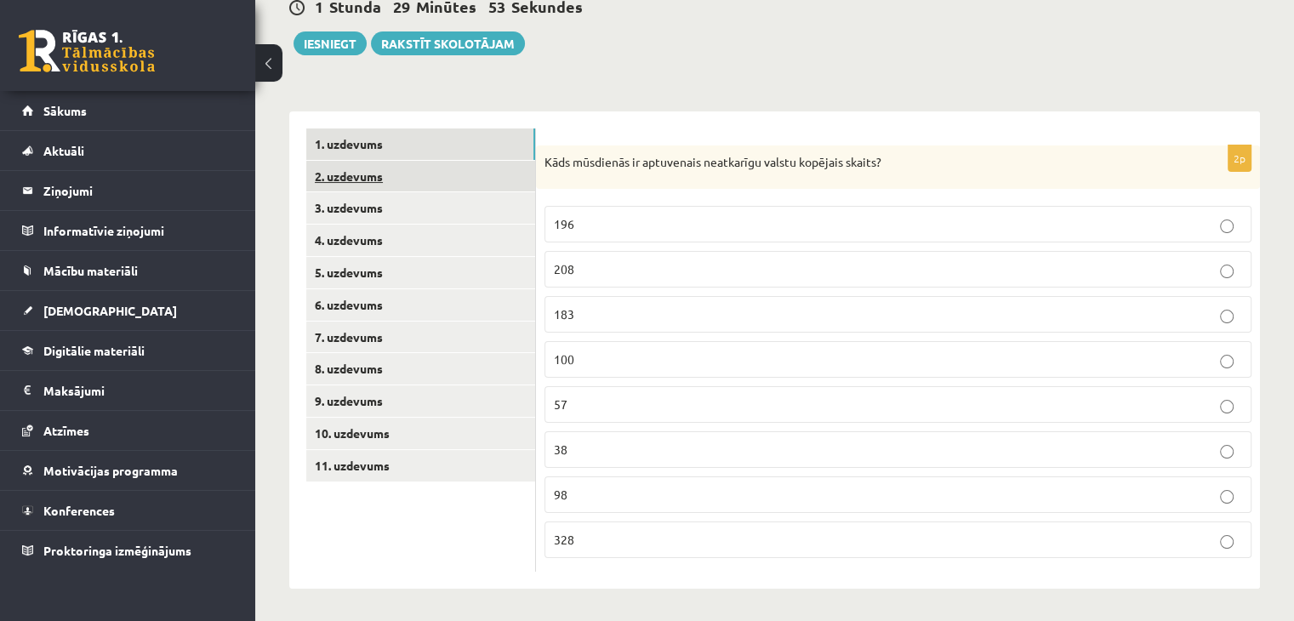
click at [497, 179] on link "2. uzdevums" at bounding box center [420, 176] width 229 height 31
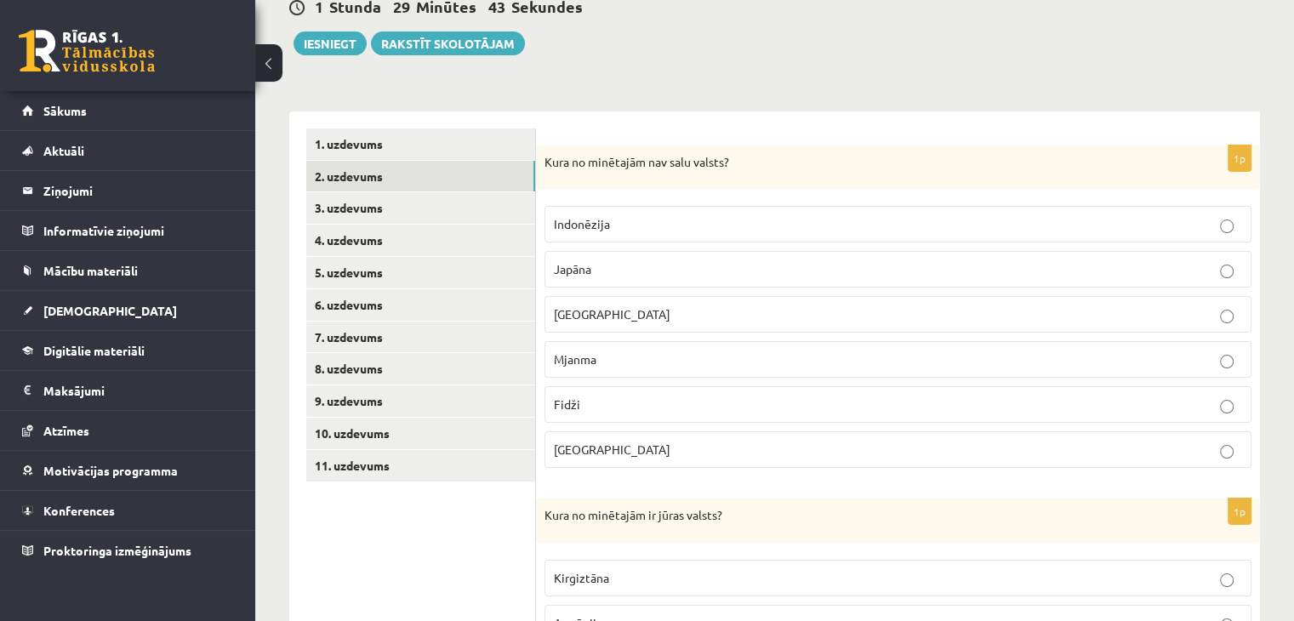
click at [748, 225] on p "Indonēzija" at bounding box center [898, 224] width 688 height 18
click at [741, 265] on p "Japāna" at bounding box center [898, 269] width 688 height 18
click at [727, 314] on p "Kuba" at bounding box center [898, 314] width 688 height 18
click at [635, 354] on p "Mjanma" at bounding box center [898, 359] width 688 height 18
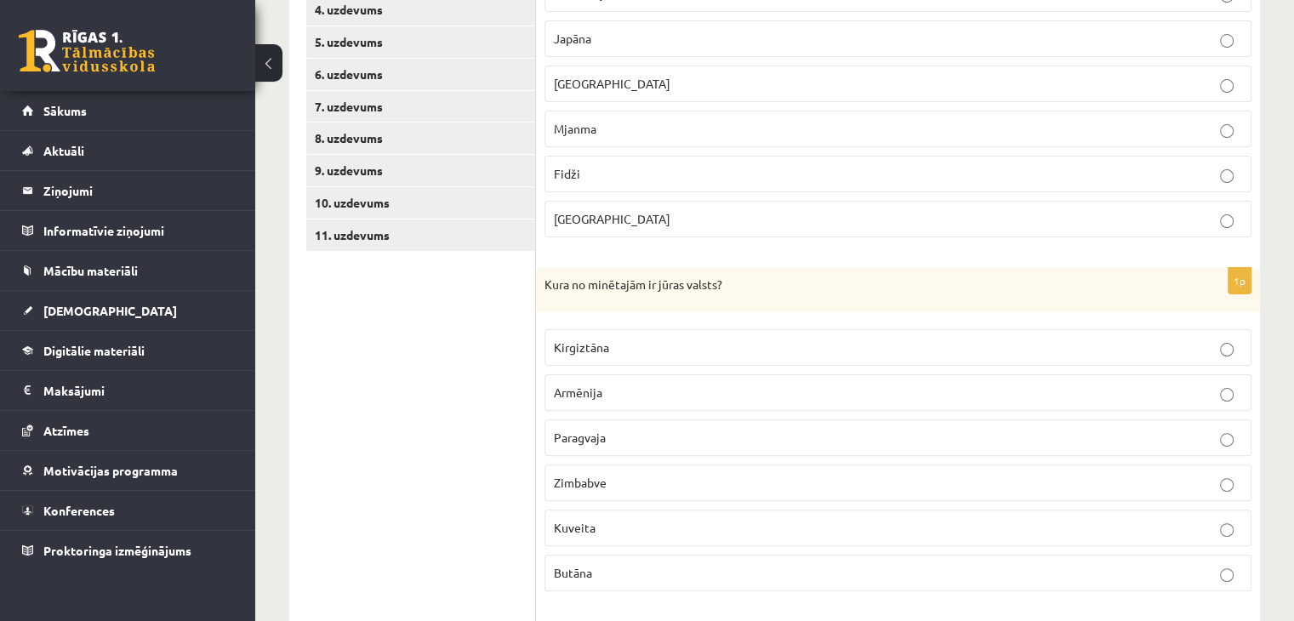
scroll to position [432, 0]
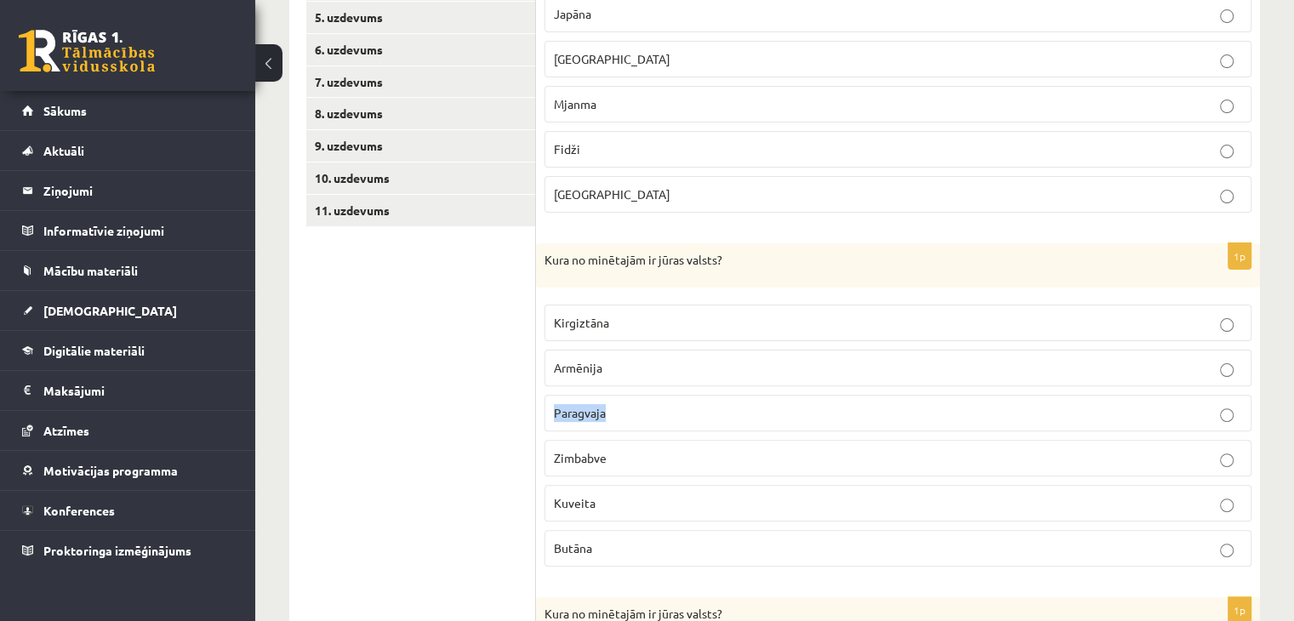
drag, startPoint x: 551, startPoint y: 413, endPoint x: 602, endPoint y: 413, distance: 51.0
click at [602, 413] on label "Paragvaja" at bounding box center [897, 413] width 707 height 37
copy span "Paragvaja"
drag, startPoint x: 620, startPoint y: 452, endPoint x: 553, endPoint y: 457, distance: 67.3
click at [554, 457] on p "Zimbabve" at bounding box center [898, 458] width 688 height 18
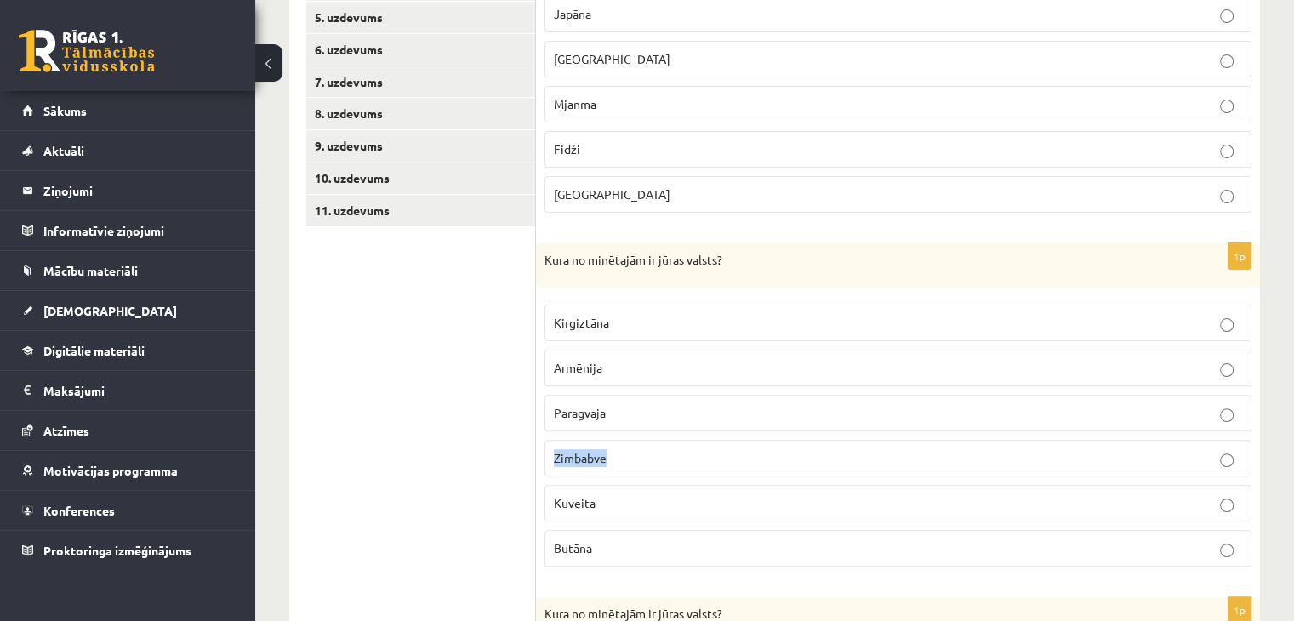
copy span "Zimbabve"
drag, startPoint x: 608, startPoint y: 500, endPoint x: 544, endPoint y: 503, distance: 64.7
click at [544, 503] on div "1p Kura no minētajām ir jūras valsts? Kirgiztāna Armēnija Paragvaja Zimbabve Ku…" at bounding box center [898, 411] width 724 height 337
copy span "Kuveita"
drag, startPoint x: 593, startPoint y: 542, endPoint x: 557, endPoint y: 542, distance: 35.7
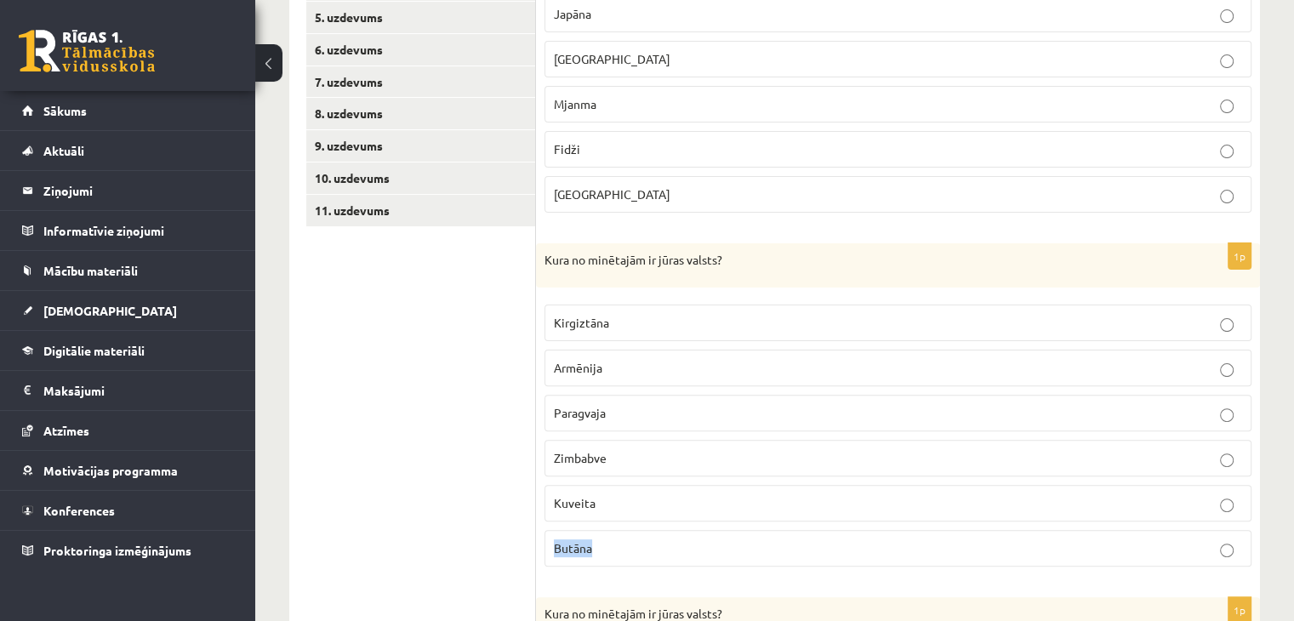
click at [557, 542] on p "Butāna" at bounding box center [898, 548] width 688 height 18
copy span "Butāna"
click at [592, 451] on span "Zimbabve" at bounding box center [580, 457] width 53 height 15
click at [590, 494] on p "Kuveita" at bounding box center [898, 503] width 688 height 18
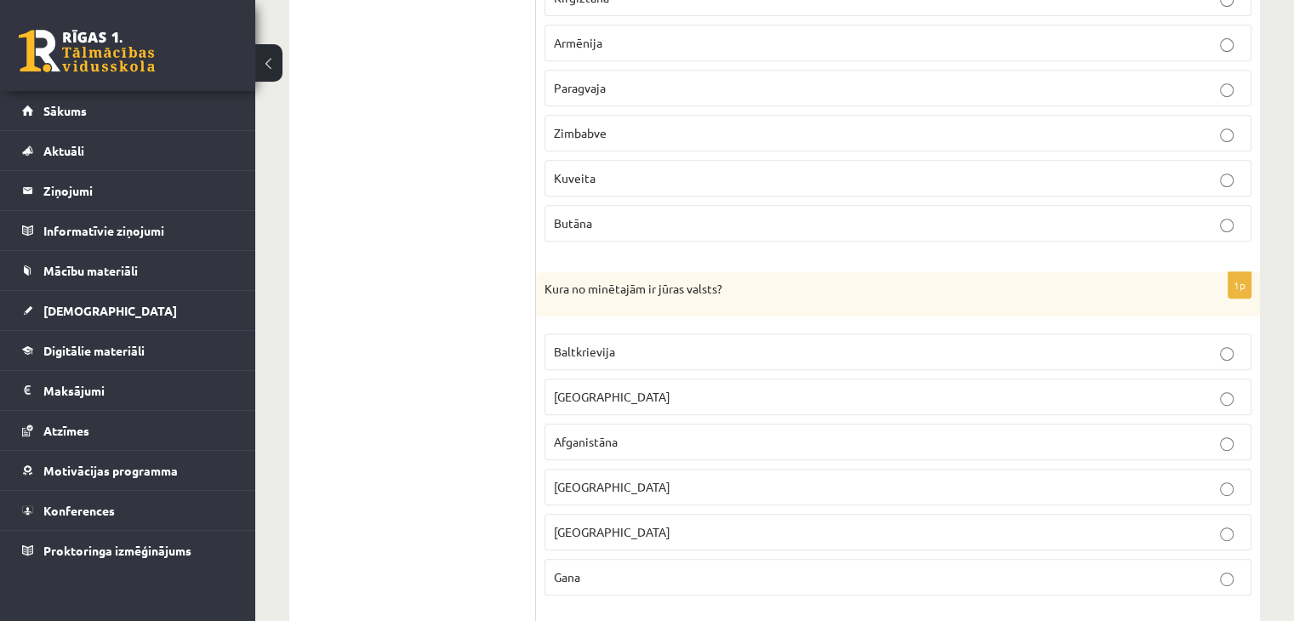
scroll to position [857, 0]
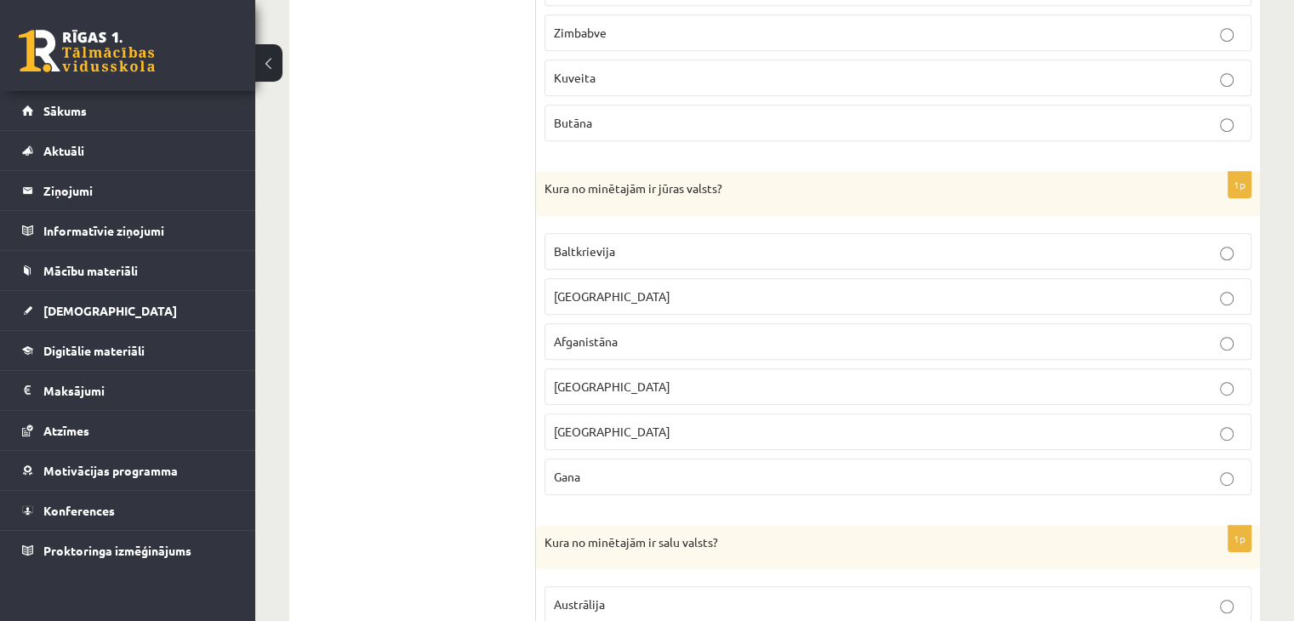
drag, startPoint x: 714, startPoint y: 421, endPoint x: 552, endPoint y: 424, distance: 161.6
click at [552, 424] on label "Centrālāfrikas republika" at bounding box center [897, 431] width 707 height 37
copy span "Centrālāfrikas republika"
drag, startPoint x: 595, startPoint y: 288, endPoint x: 549, endPoint y: 293, distance: 45.3
click at [549, 293] on label "Laosa" at bounding box center [897, 296] width 707 height 37
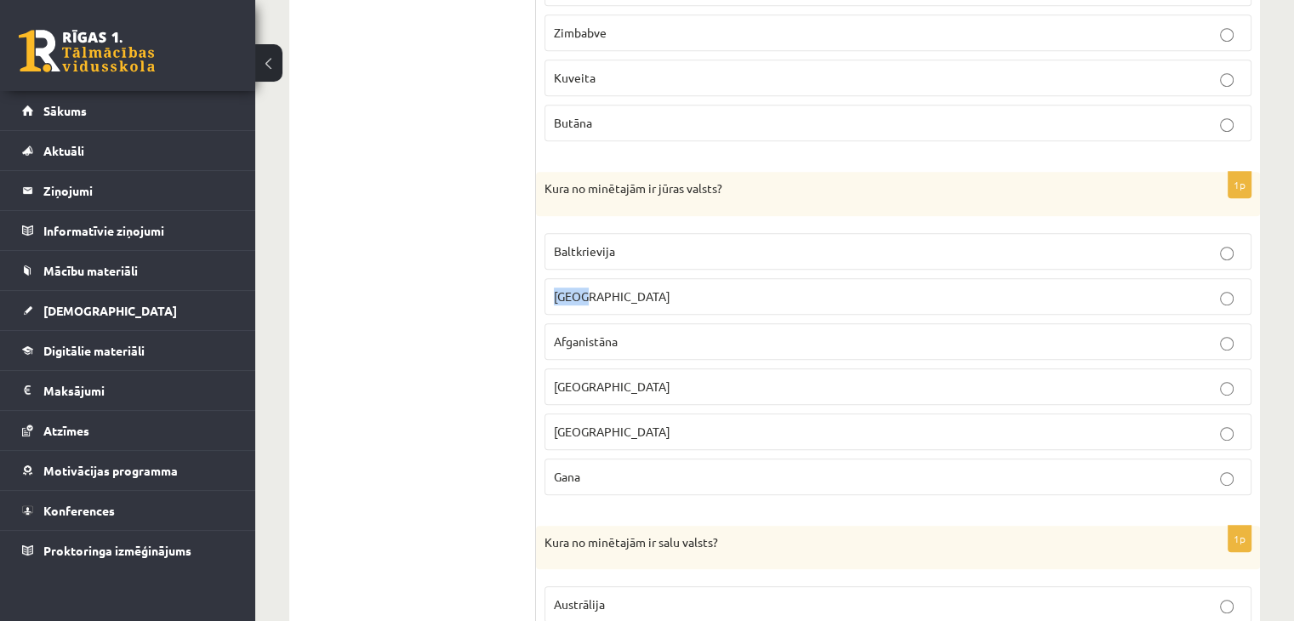
copy span "Laosa"
drag, startPoint x: 626, startPoint y: 338, endPoint x: 555, endPoint y: 339, distance: 71.5
click at [555, 339] on p "Afganistāna" at bounding box center [898, 342] width 688 height 18
drag, startPoint x: 629, startPoint y: 380, endPoint x: 555, endPoint y: 382, distance: 73.2
click at [555, 382] on p "Ruanda" at bounding box center [898, 387] width 688 height 18
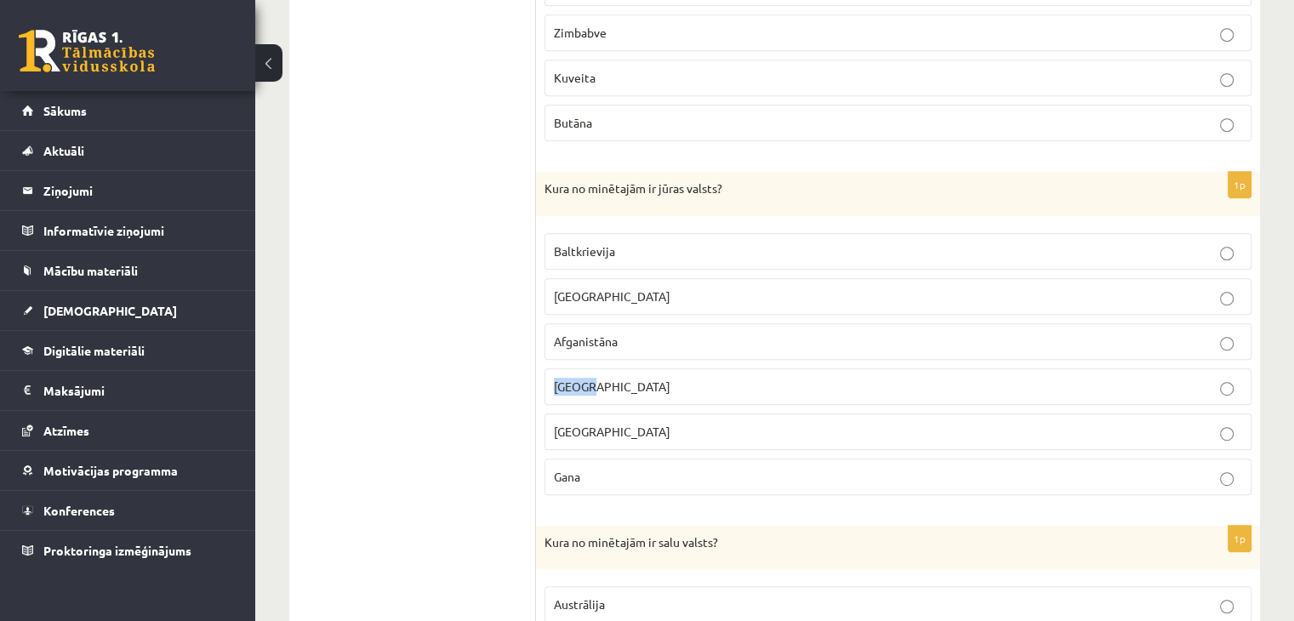
copy span "Ruanda"
drag, startPoint x: 595, startPoint y: 475, endPoint x: 540, endPoint y: 470, distance: 55.5
click at [540, 470] on div "1p Kura no minētajām ir jūras valsts? Baltkrievija Laosa Afganistāna Ruanda Cen…" at bounding box center [898, 340] width 724 height 337
drag, startPoint x: 607, startPoint y: 472, endPoint x: 551, endPoint y: 473, distance: 56.1
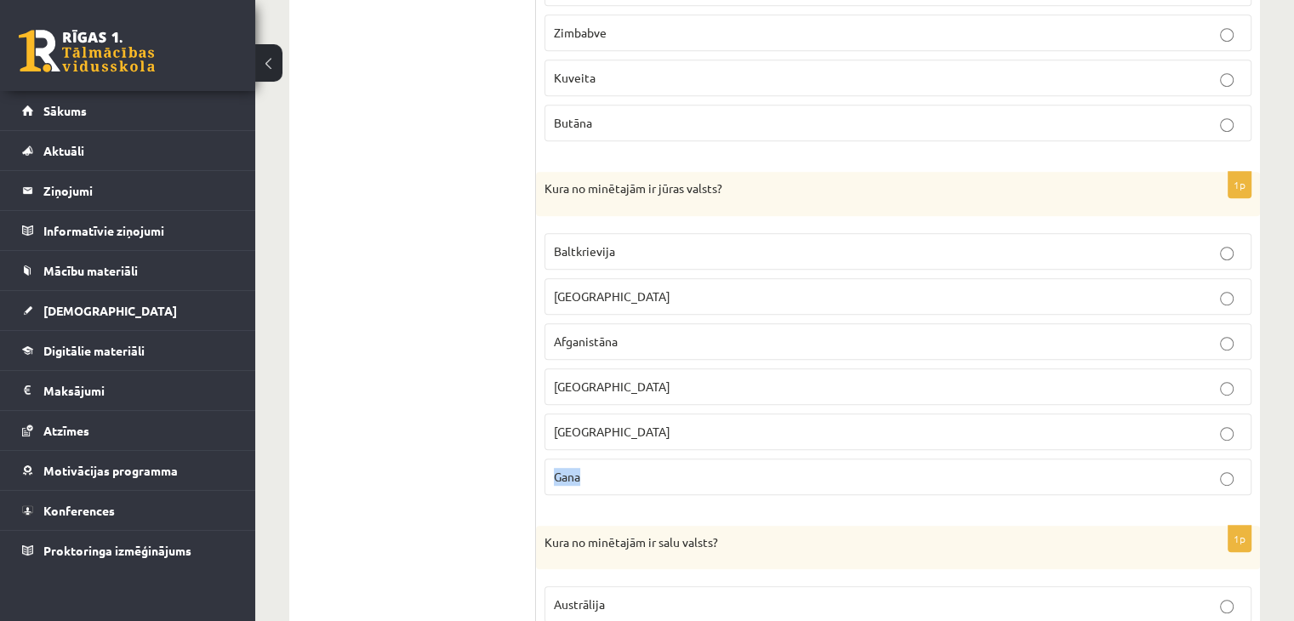
click at [551, 473] on label "Gana" at bounding box center [897, 476] width 707 height 37
copy span "Gana"
drag, startPoint x: 634, startPoint y: 336, endPoint x: 554, endPoint y: 336, distance: 80.0
click at [554, 336] on p "Afganistāna" at bounding box center [898, 342] width 688 height 18
copy span "Afganistāna"
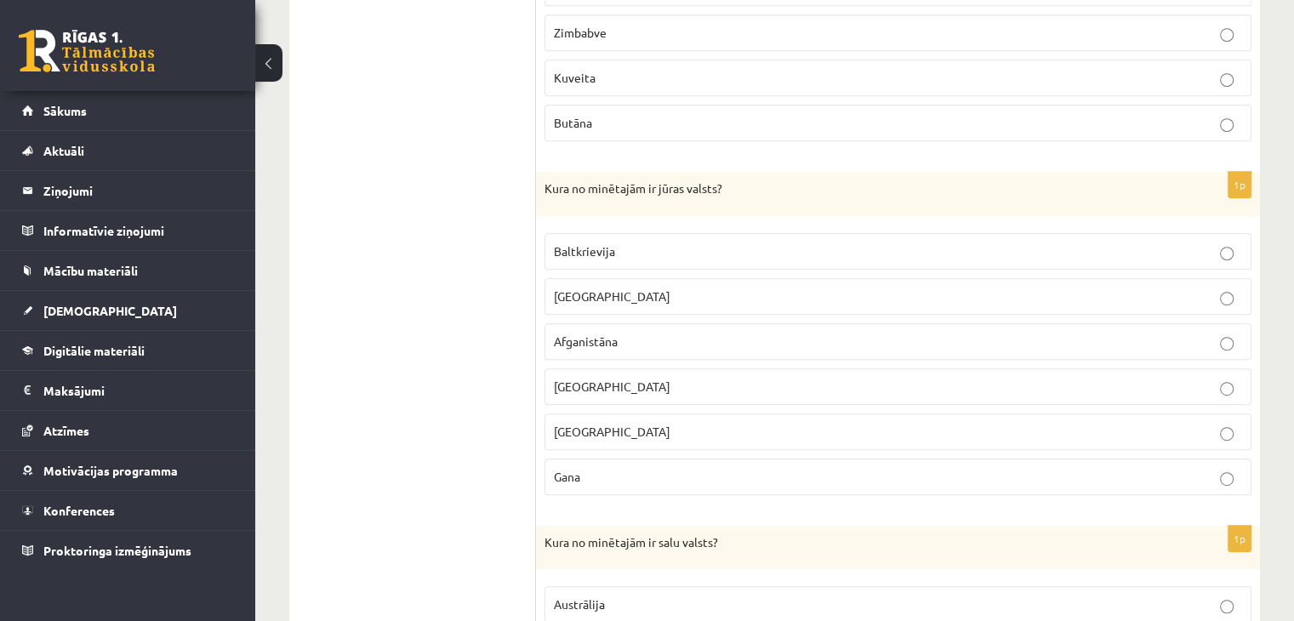
click at [626, 468] on p "Gana" at bounding box center [898, 477] width 688 height 18
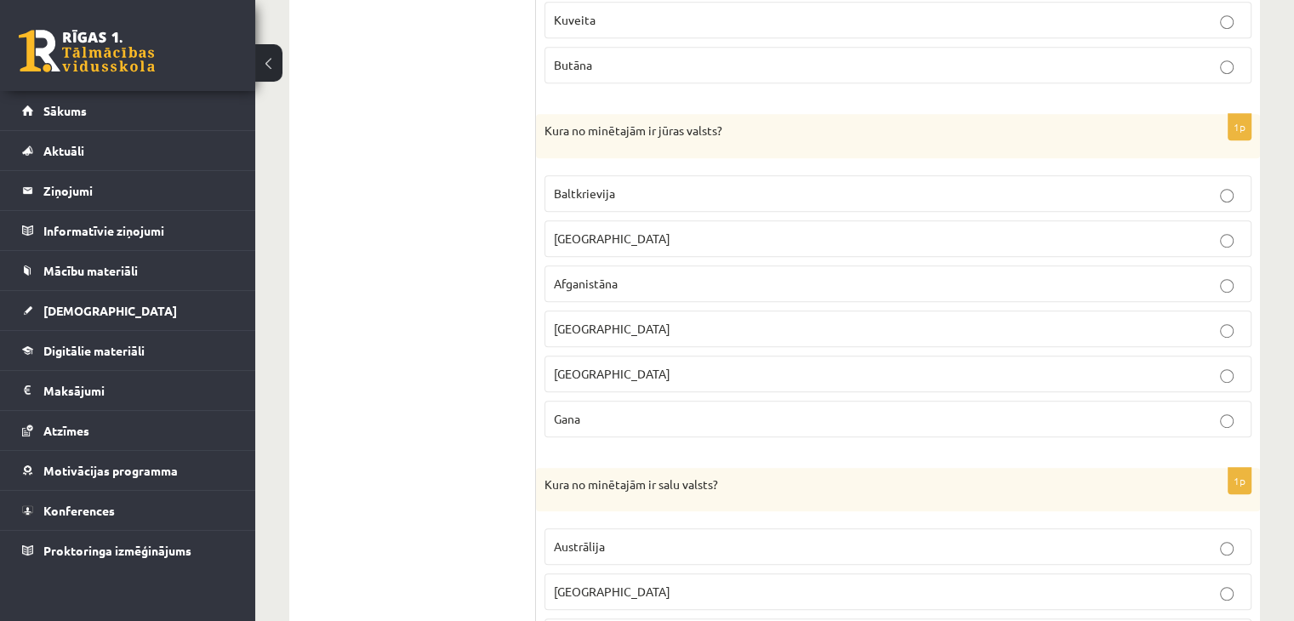
scroll to position [942, 0]
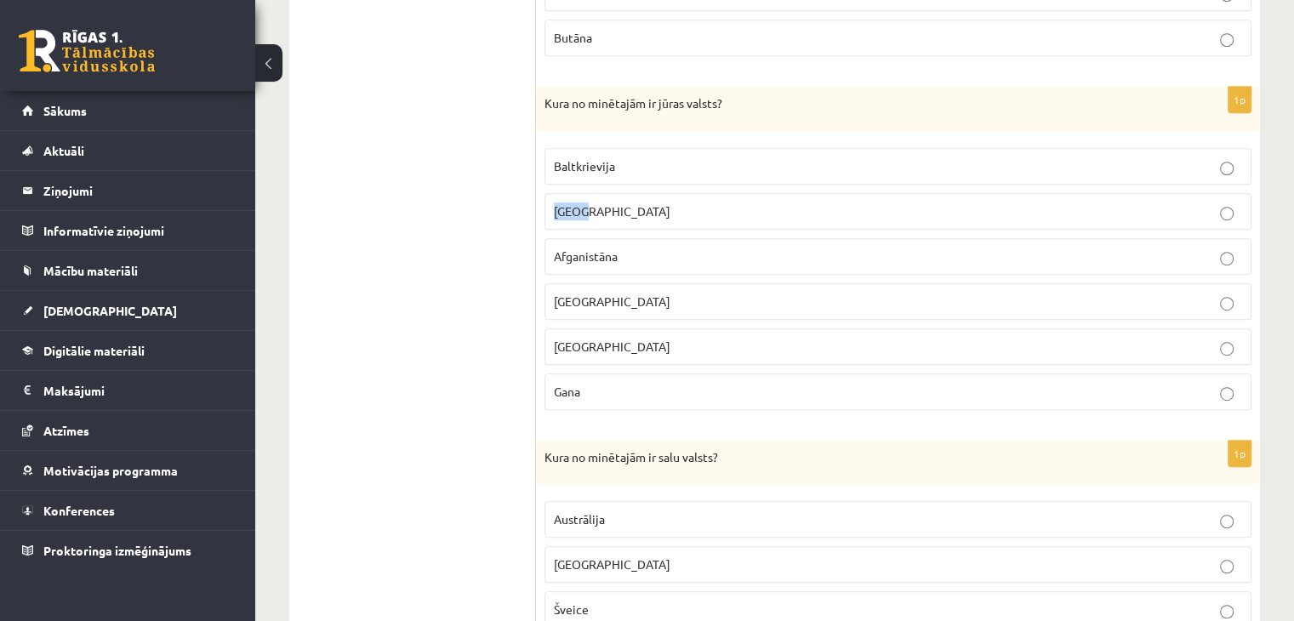
drag, startPoint x: 602, startPoint y: 207, endPoint x: 543, endPoint y: 203, distance: 59.6
click at [543, 203] on div "1p Kura no minētajām ir jūras valsts? Baltkrievija Laosa Afganistāna Ruanda Cen…" at bounding box center [898, 255] width 724 height 337
copy span "Laosa"
drag, startPoint x: 602, startPoint y: 293, endPoint x: 557, endPoint y: 303, distance: 46.2
click at [557, 303] on p "Ruanda" at bounding box center [898, 302] width 688 height 18
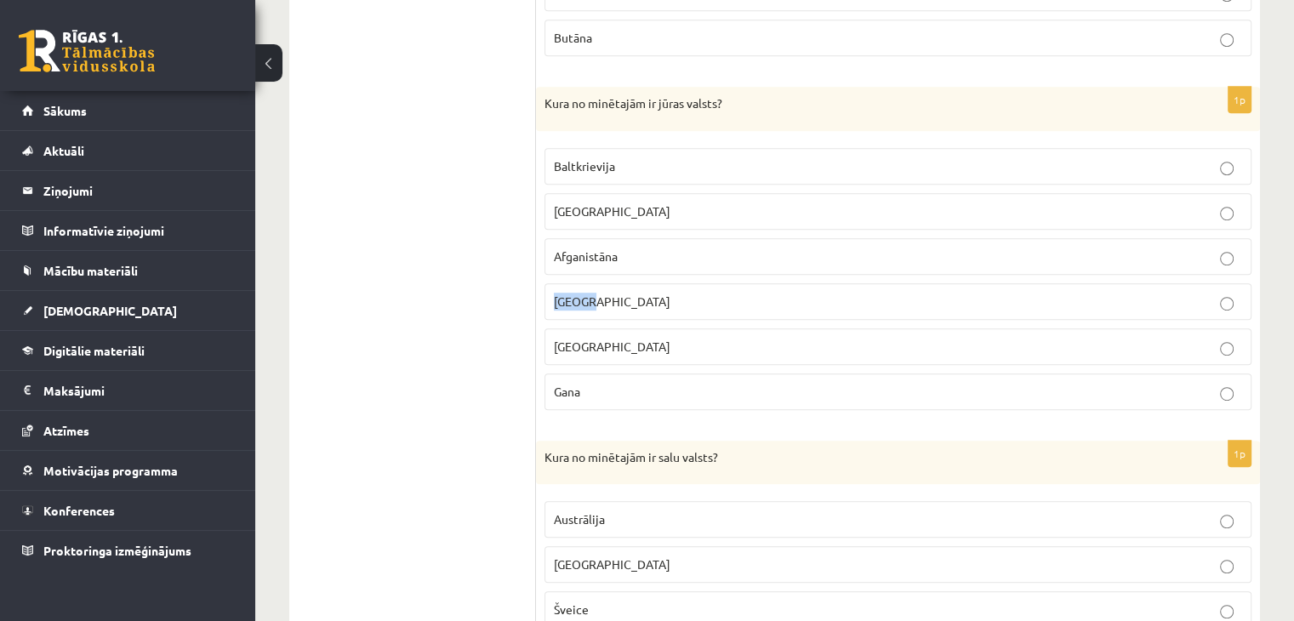
drag, startPoint x: 692, startPoint y: 339, endPoint x: 553, endPoint y: 343, distance: 138.7
click at [554, 343] on p "Centrālāfrikas republika" at bounding box center [898, 347] width 688 height 18
drag, startPoint x: 628, startPoint y: 390, endPoint x: 546, endPoint y: 394, distance: 81.8
click at [546, 394] on label "Gana" at bounding box center [897, 391] width 707 height 37
click at [680, 389] on p "Gana" at bounding box center [898, 392] width 688 height 18
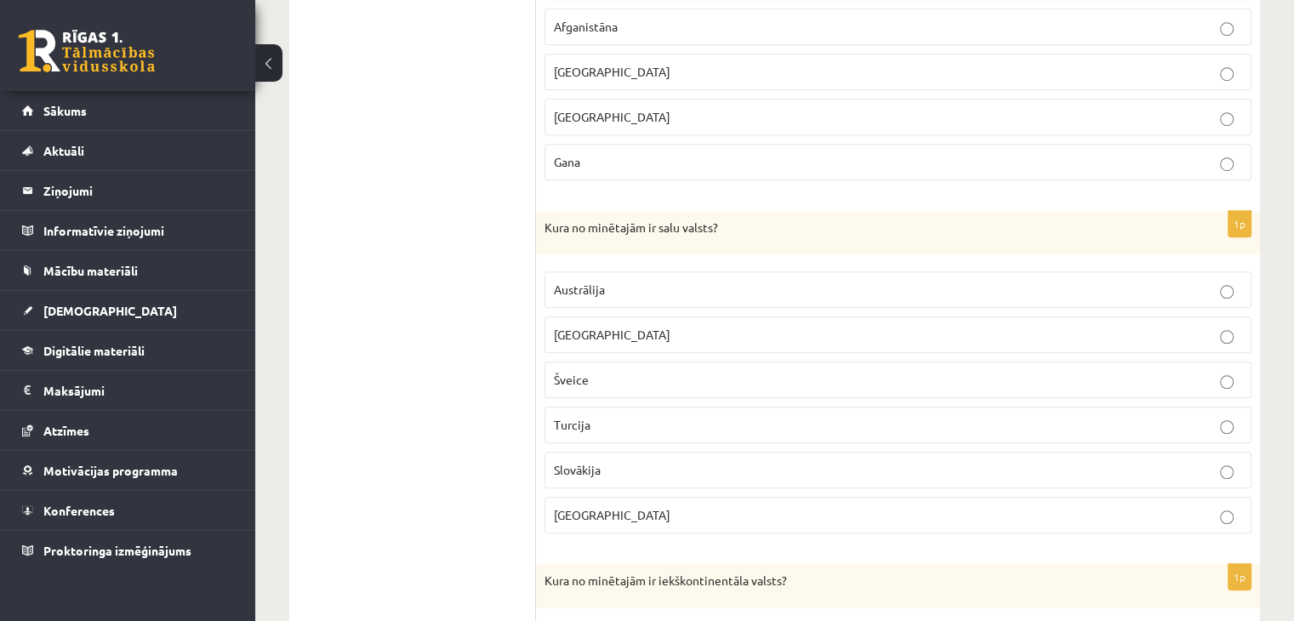
scroll to position [1198, 0]
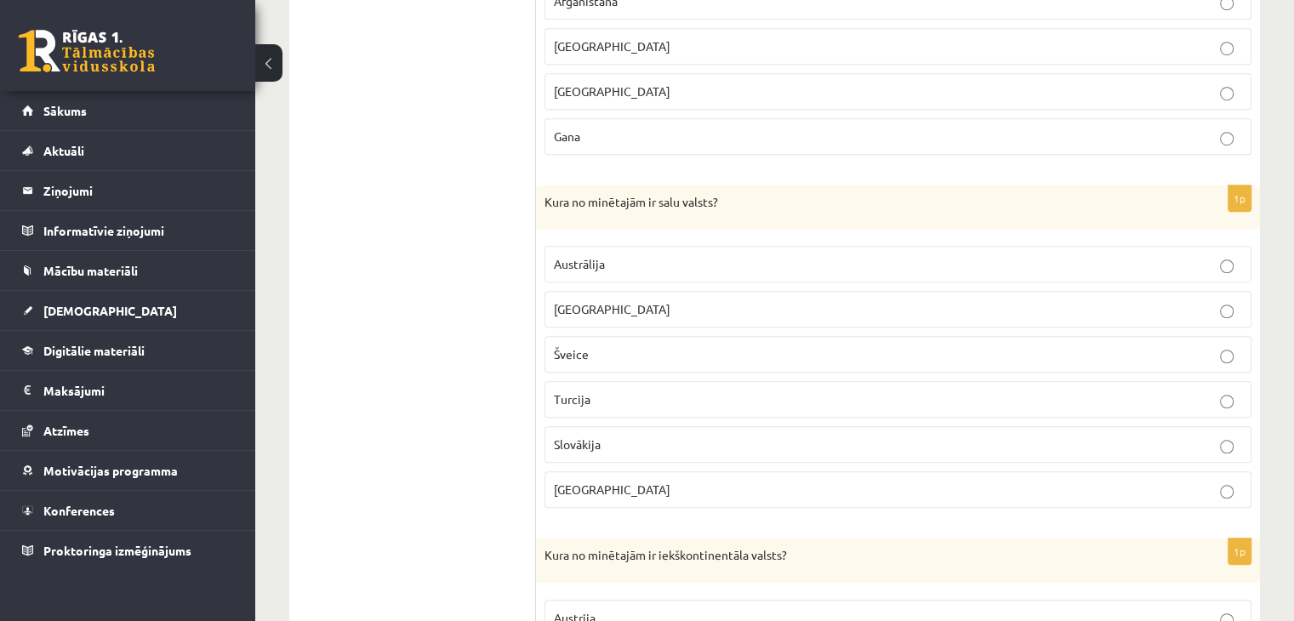
click at [643, 255] on p "Austrālija" at bounding box center [898, 264] width 688 height 18
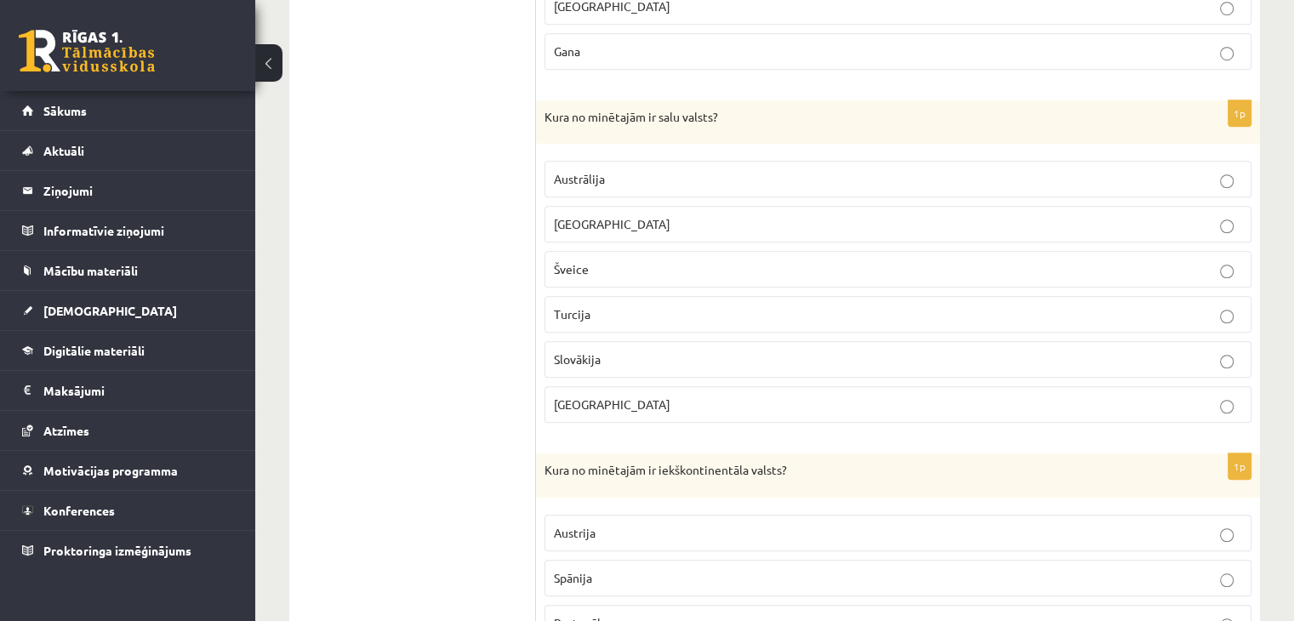
click at [651, 215] on p "Madagaskara" at bounding box center [898, 224] width 688 height 18
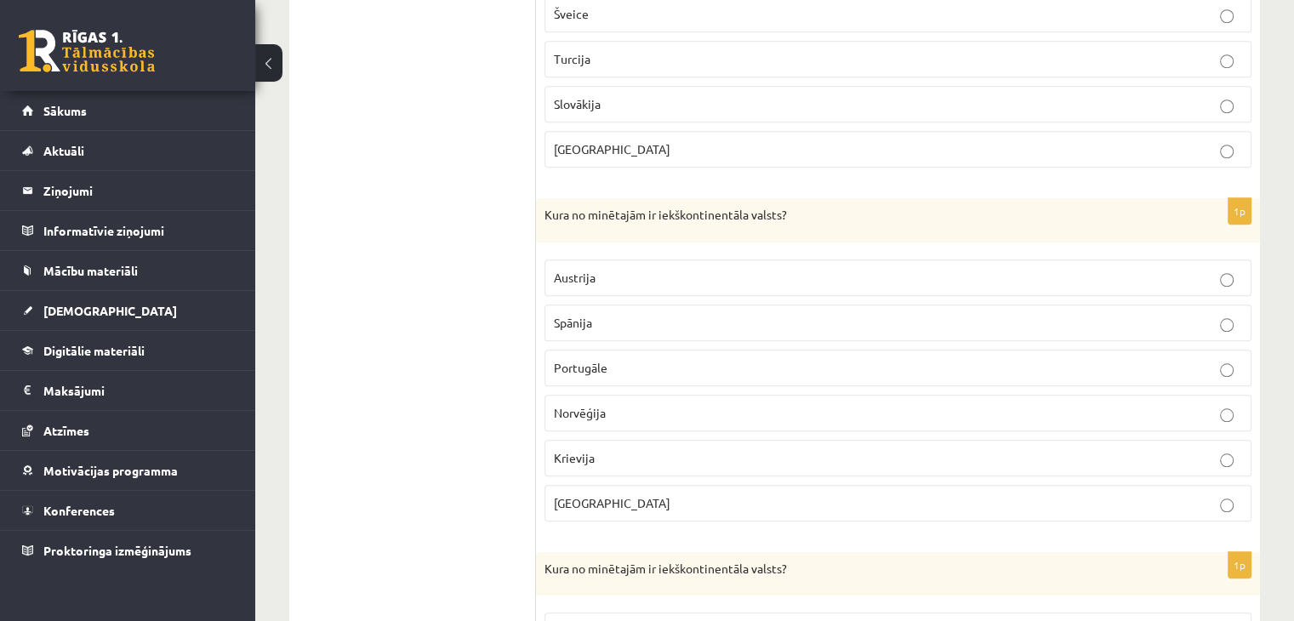
scroll to position [1623, 0]
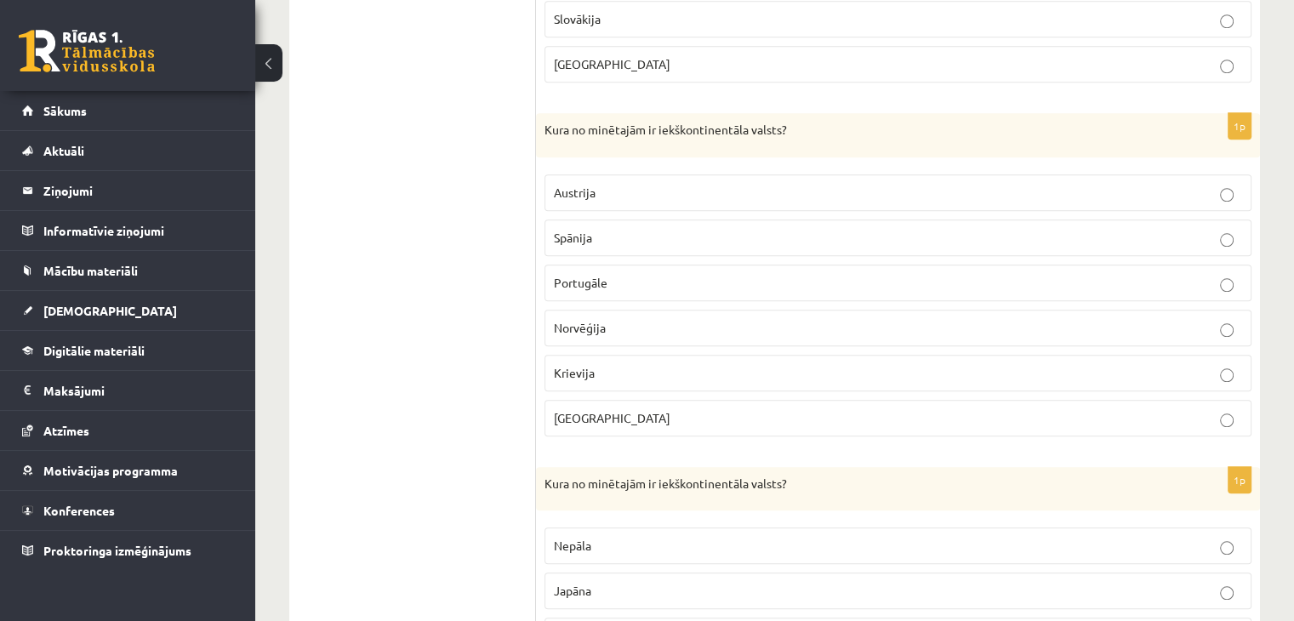
click at [631, 409] on p "Angola" at bounding box center [898, 418] width 688 height 18
drag, startPoint x: 607, startPoint y: 402, endPoint x: 555, endPoint y: 412, distance: 52.7
click at [555, 412] on p "Angola" at bounding box center [898, 418] width 688 height 18
drag, startPoint x: 601, startPoint y: 175, endPoint x: 552, endPoint y: 178, distance: 49.4
click at [552, 178] on label "Austrija" at bounding box center [897, 192] width 707 height 37
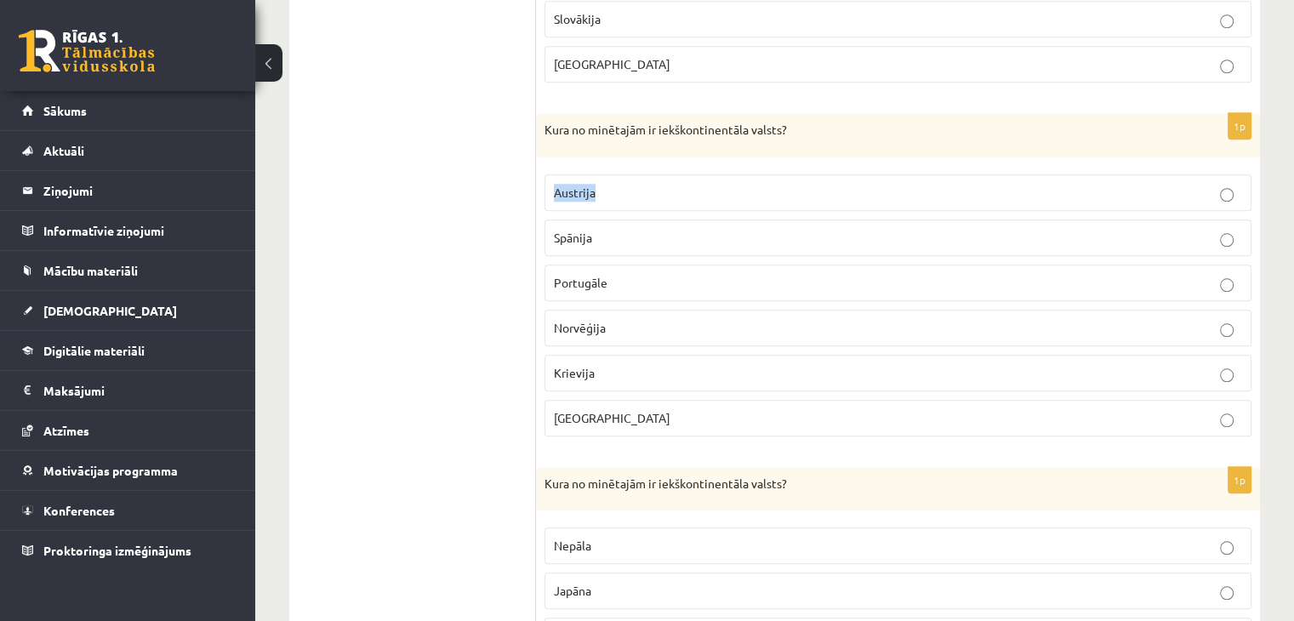
click at [715, 191] on p "Austrija" at bounding box center [898, 193] width 688 height 18
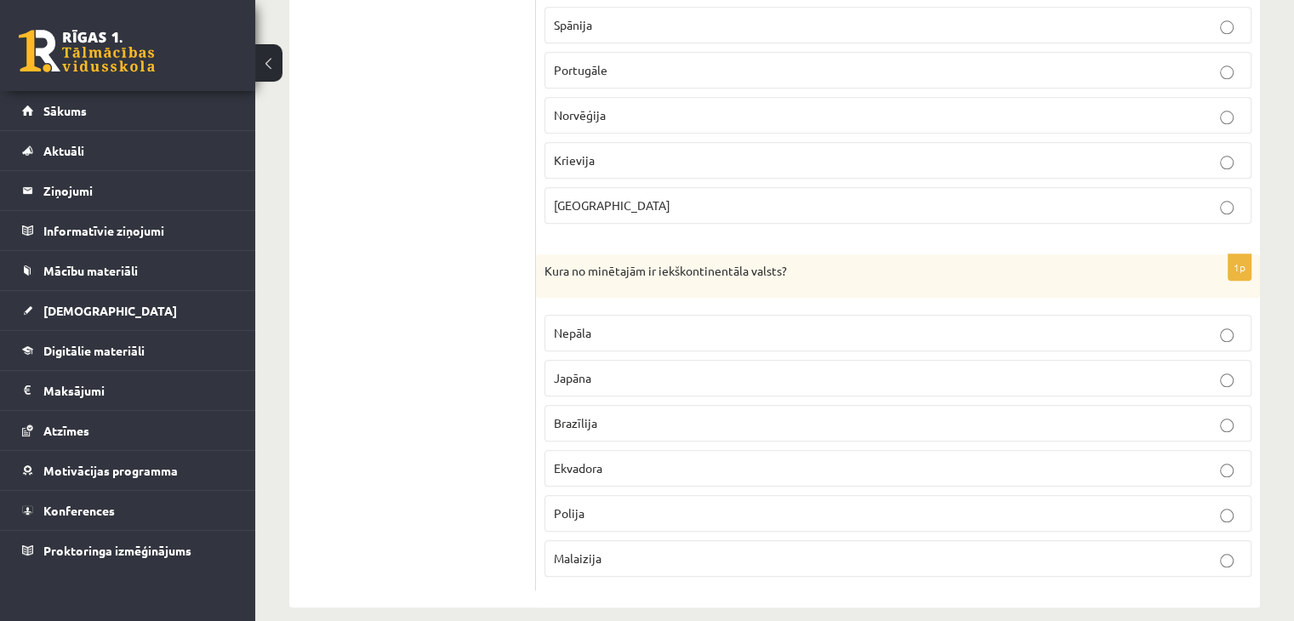
scroll to position [1844, 0]
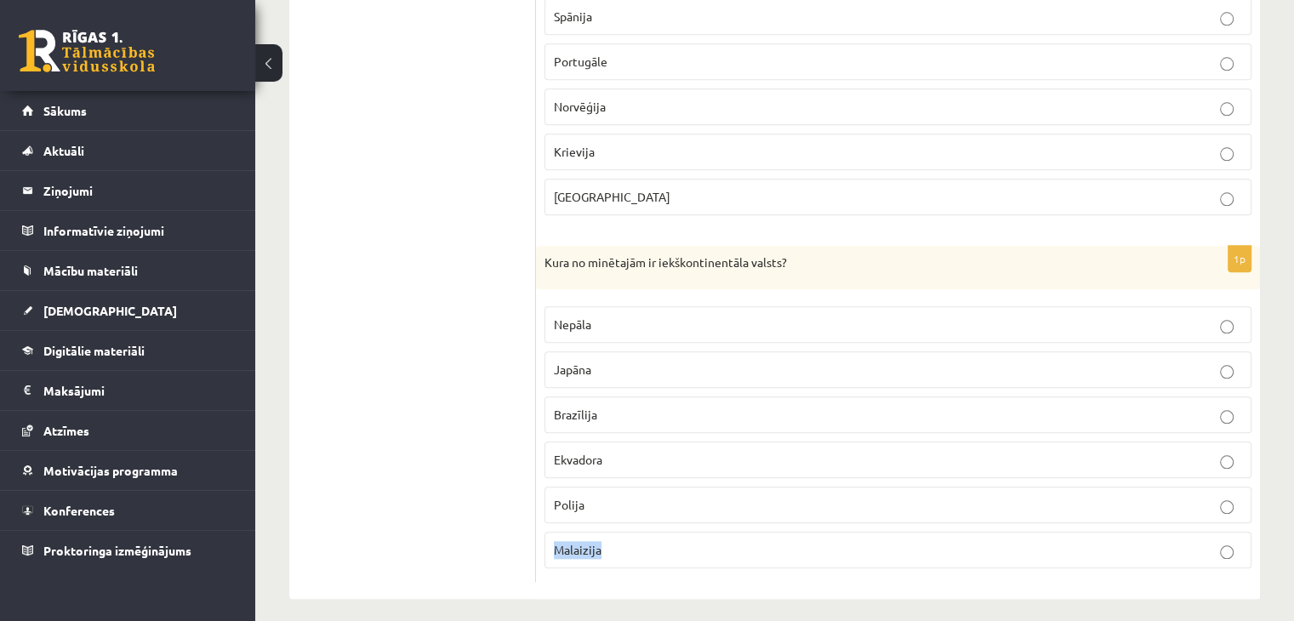
drag, startPoint x: 657, startPoint y: 544, endPoint x: 550, endPoint y: 544, distance: 106.3
click at [550, 544] on label "Malaizija" at bounding box center [897, 550] width 707 height 37
drag, startPoint x: 616, startPoint y: 319, endPoint x: 556, endPoint y: 317, distance: 59.6
click at [556, 317] on p "Nepāla" at bounding box center [898, 325] width 688 height 18
click at [616, 306] on label "Nepāla" at bounding box center [897, 324] width 707 height 37
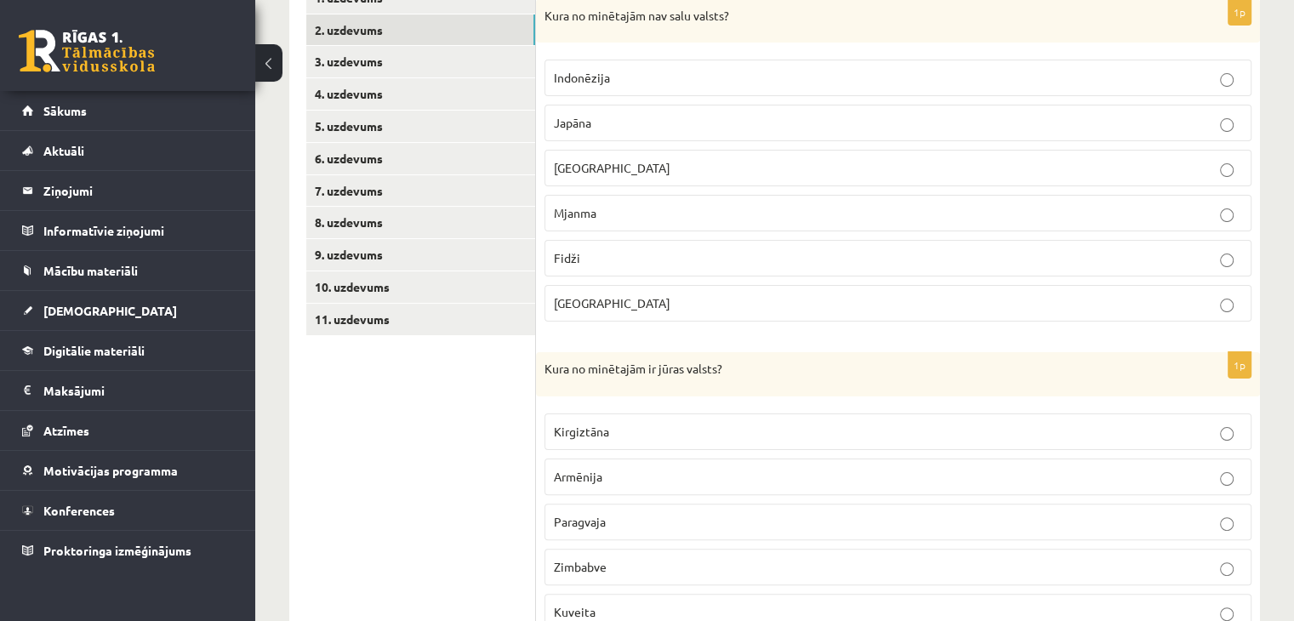
scroll to position [228, 0]
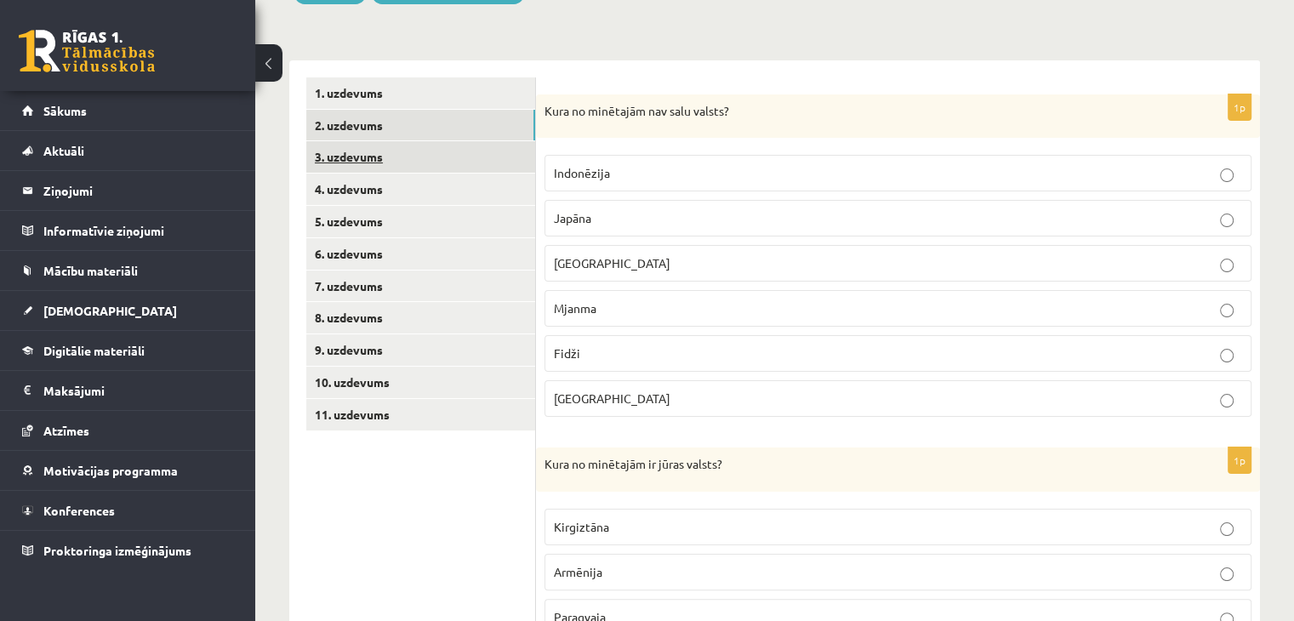
click at [416, 156] on link "3. uzdevums" at bounding box center [420, 156] width 229 height 31
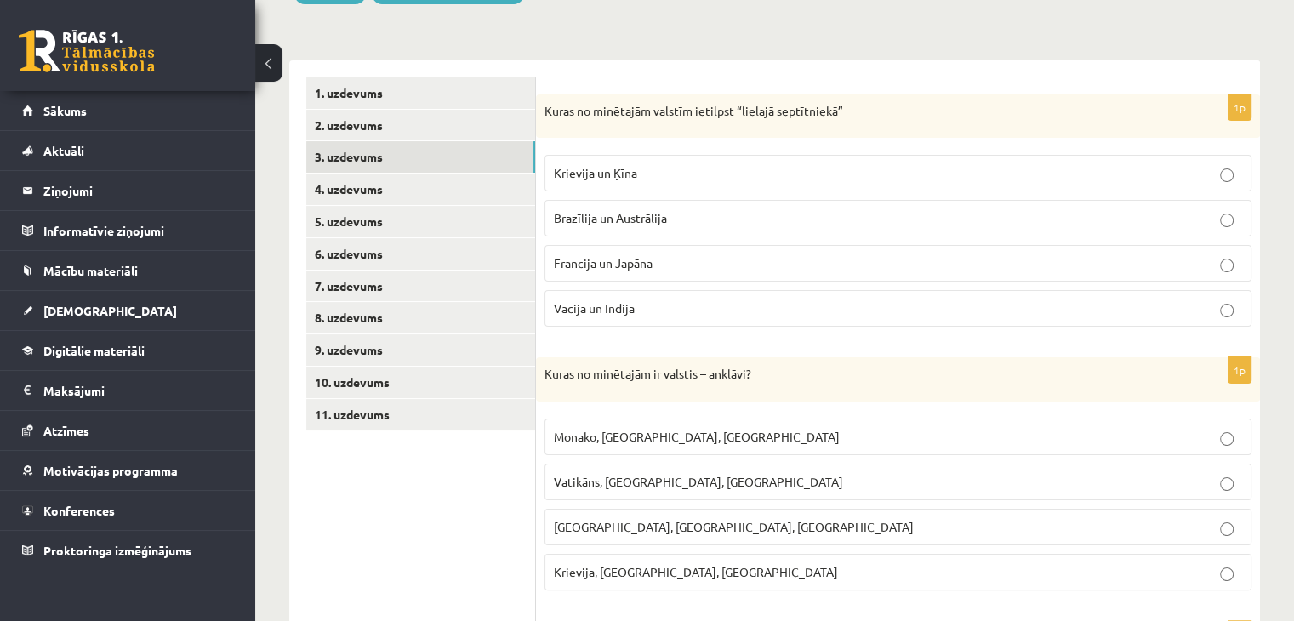
click at [627, 258] on span "Francija un Japāna" at bounding box center [603, 262] width 99 height 15
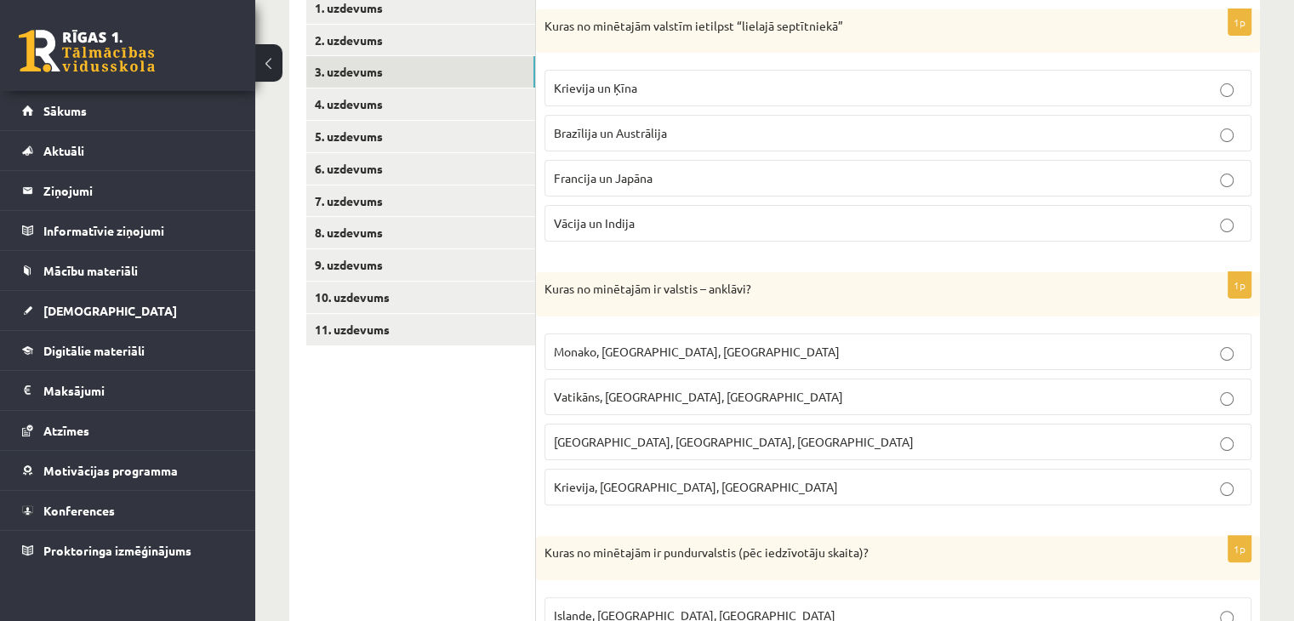
scroll to position [398, 0]
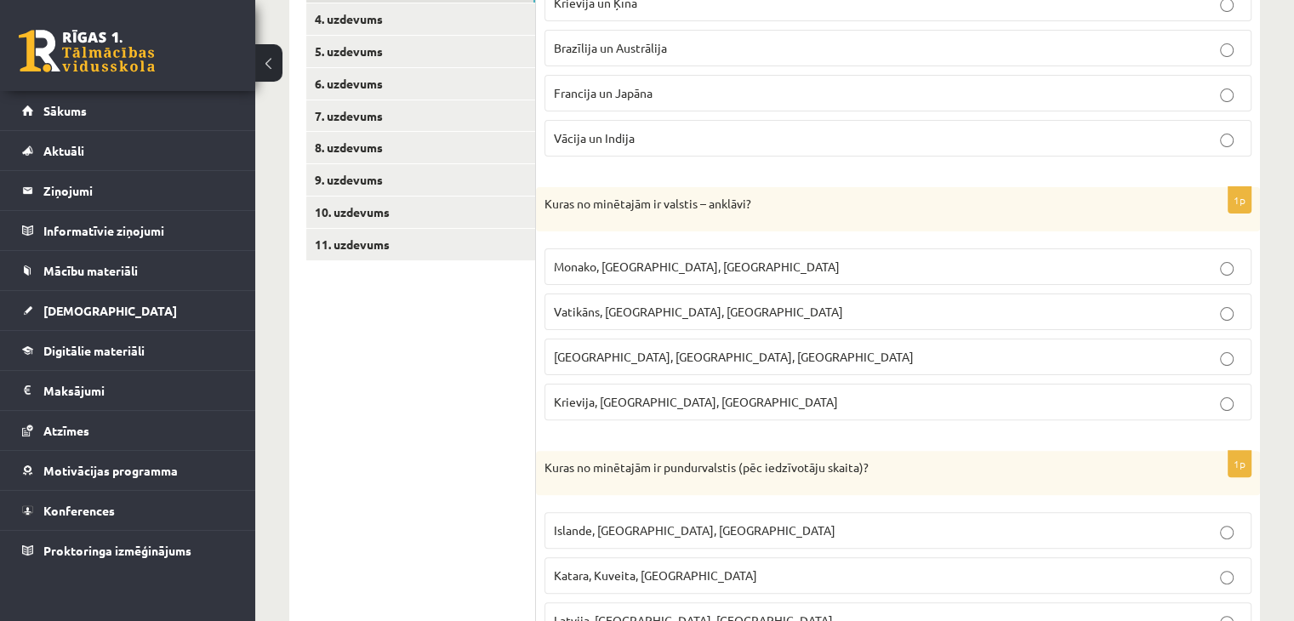
click at [726, 310] on p "Vatikāns, Lesoto, Sanmarīno" at bounding box center [898, 312] width 688 height 18
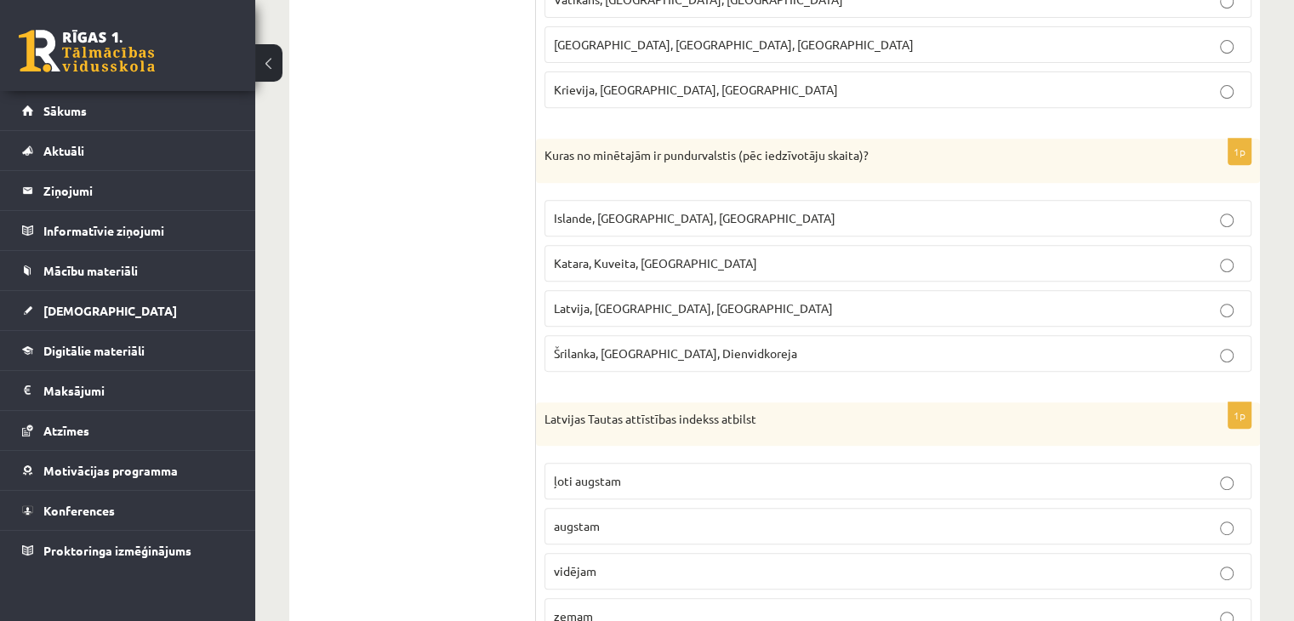
scroll to position [738, 0]
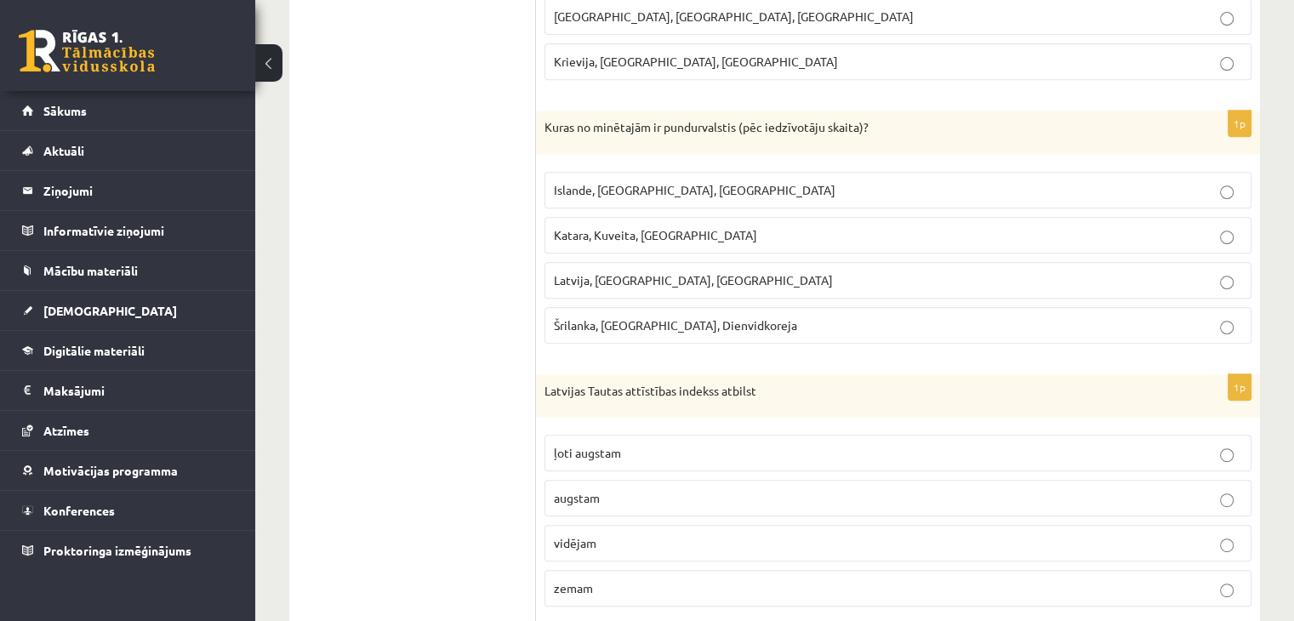
click at [596, 233] on span "Katara, Kuveita, Singapūra" at bounding box center [655, 234] width 203 height 15
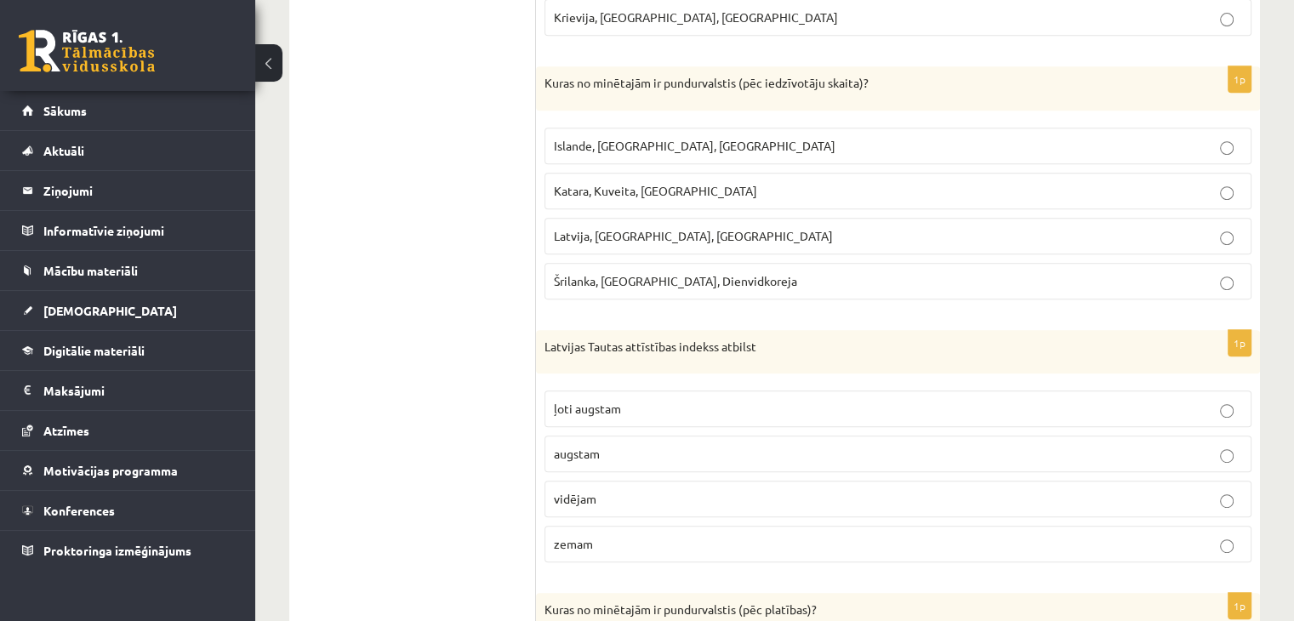
scroll to position [823, 0]
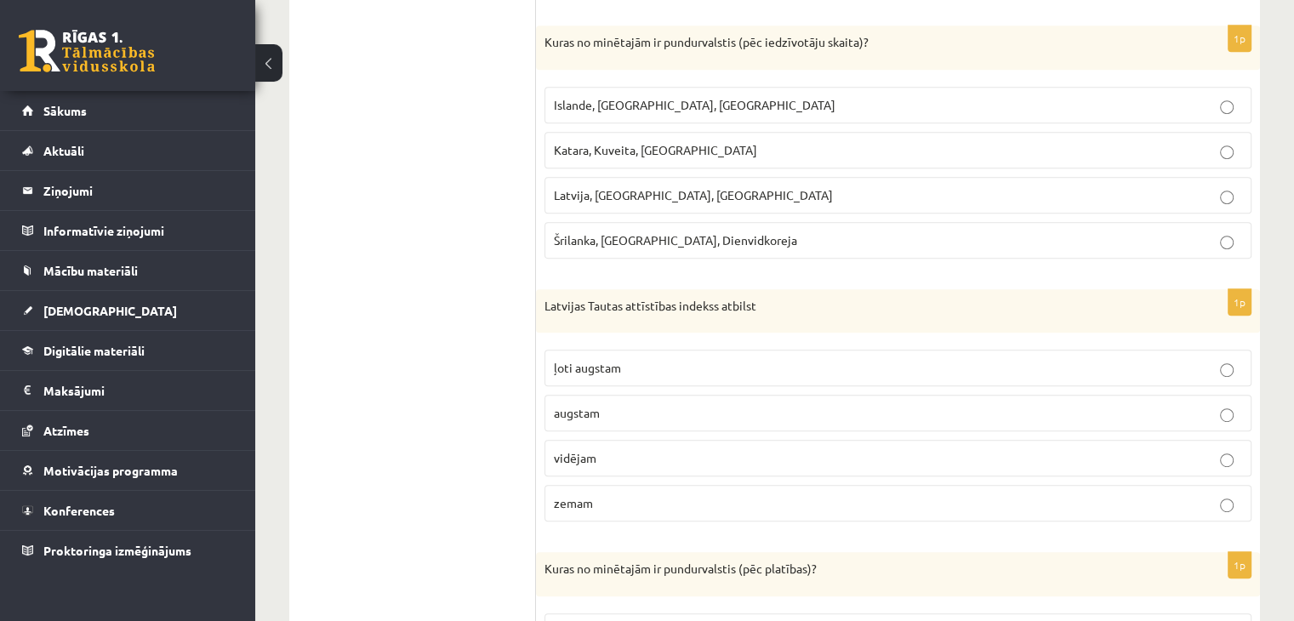
click at [636, 103] on span "Islande, Malta, Surinama" at bounding box center [695, 104] width 282 height 15
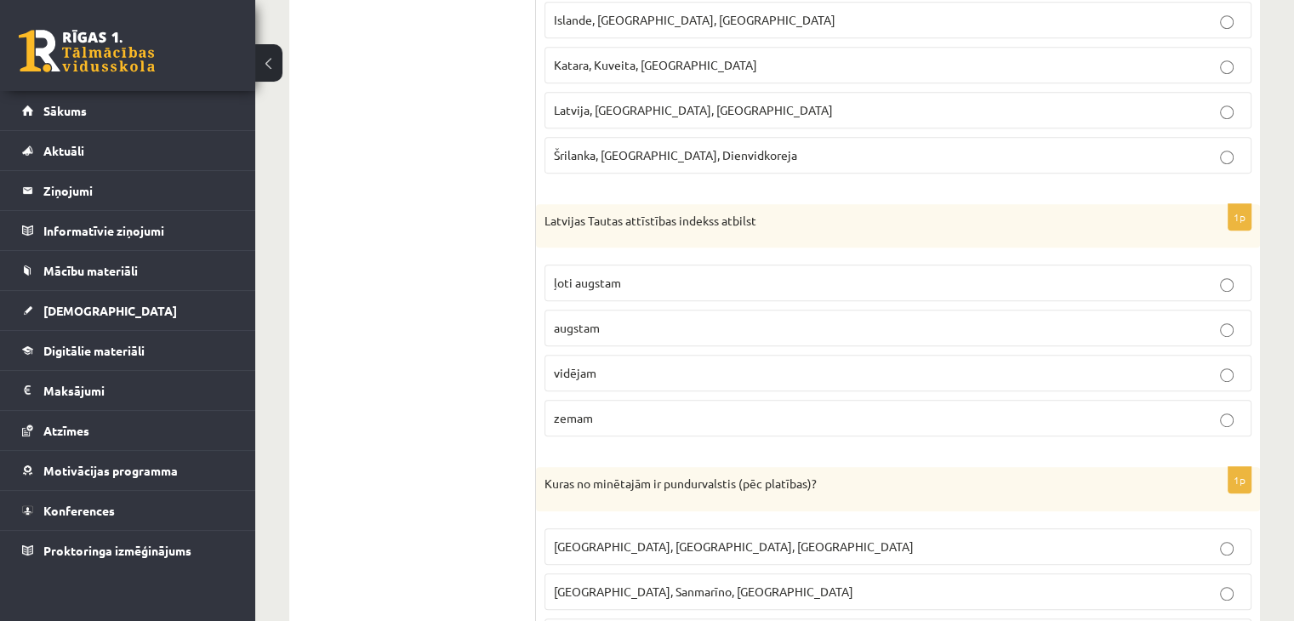
click at [633, 327] on p "augstam" at bounding box center [898, 328] width 688 height 18
click at [639, 364] on p "vidējam" at bounding box center [898, 373] width 688 height 18
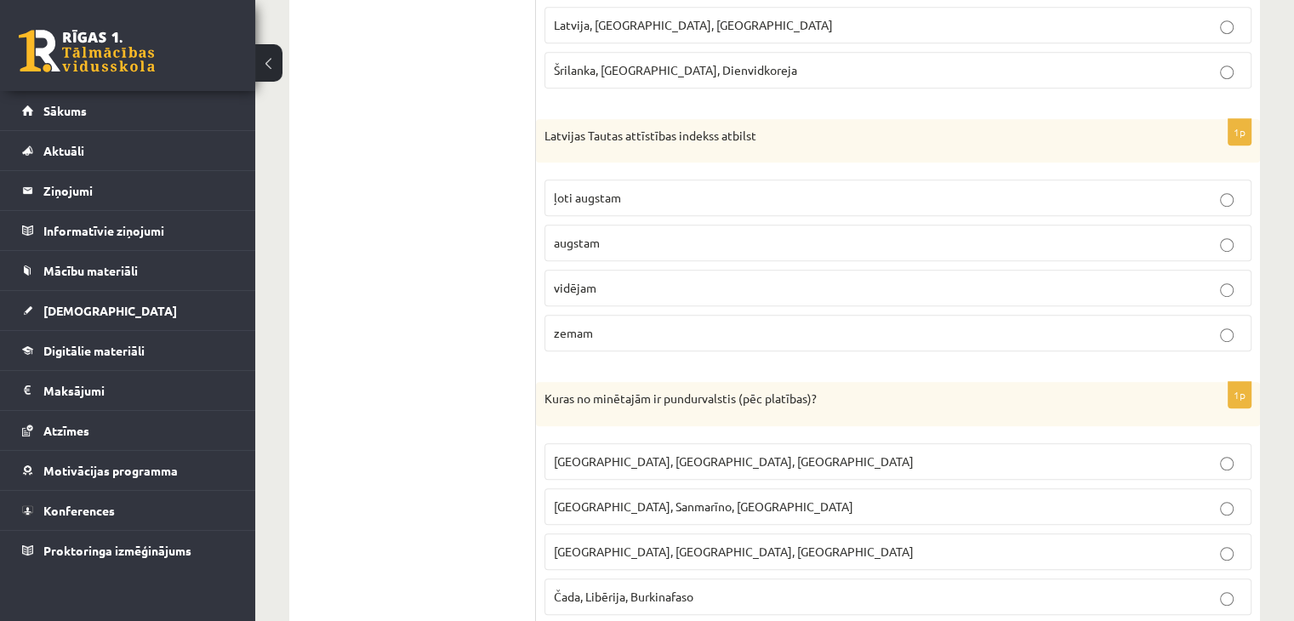
scroll to position [1045, 0]
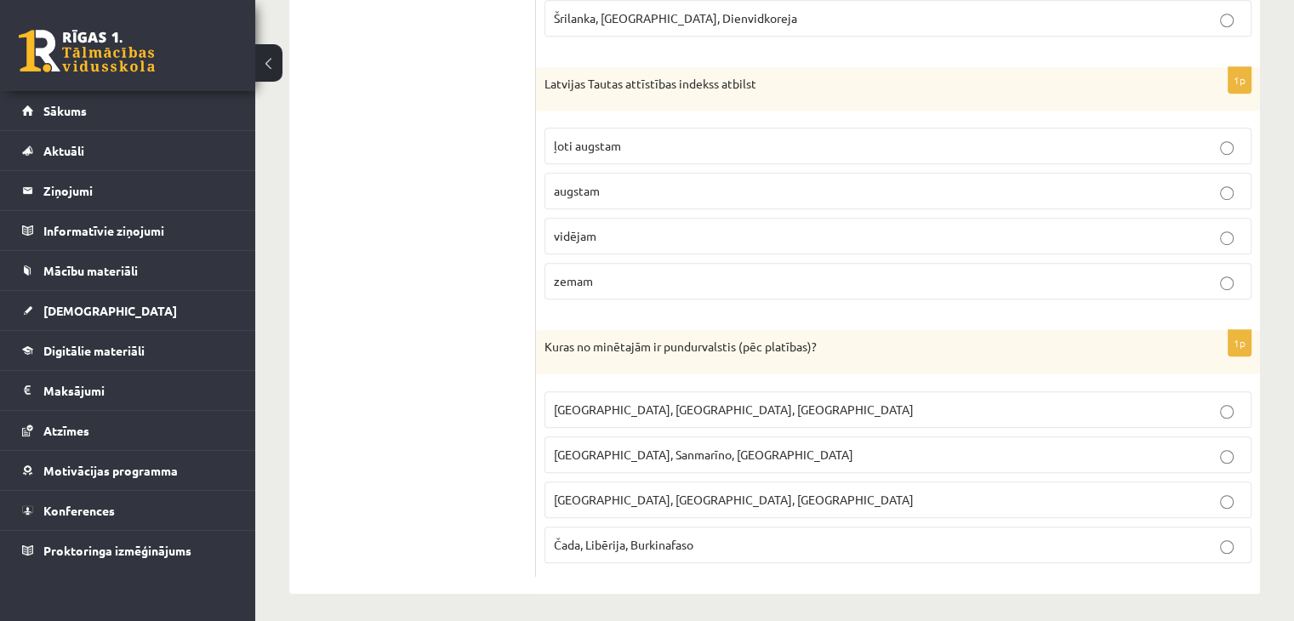
click at [610, 447] on span "Monako, Sanmarīno, Luksemburga" at bounding box center [703, 454] width 299 height 15
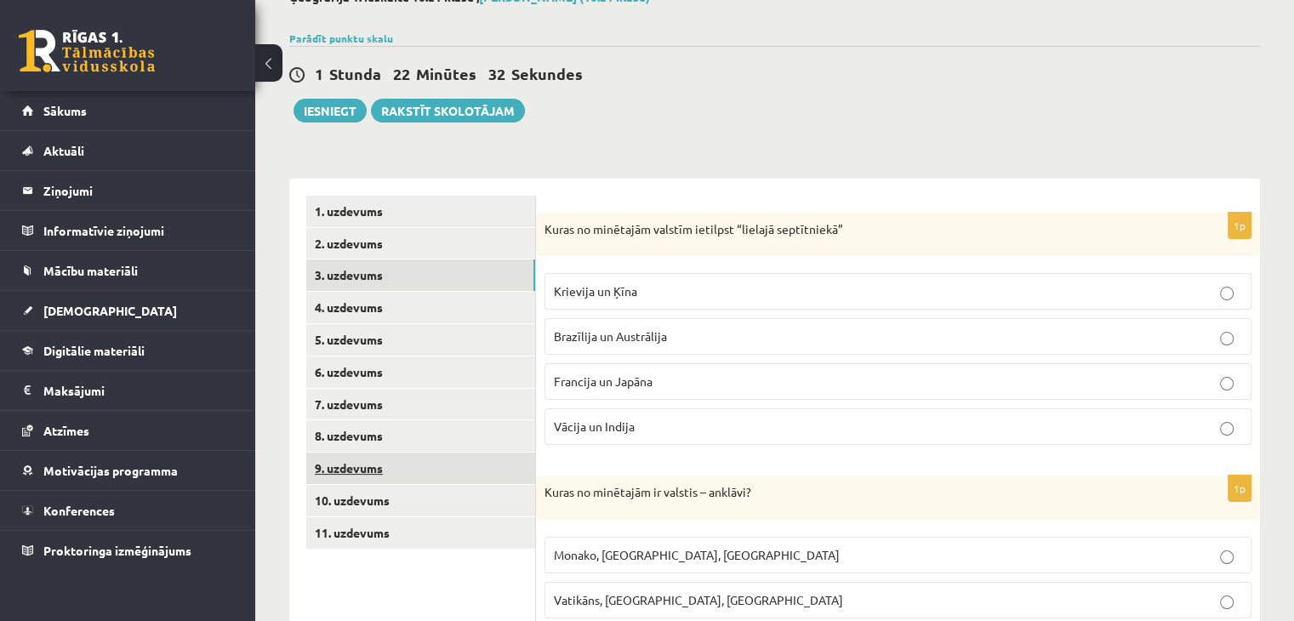
scroll to position [0, 0]
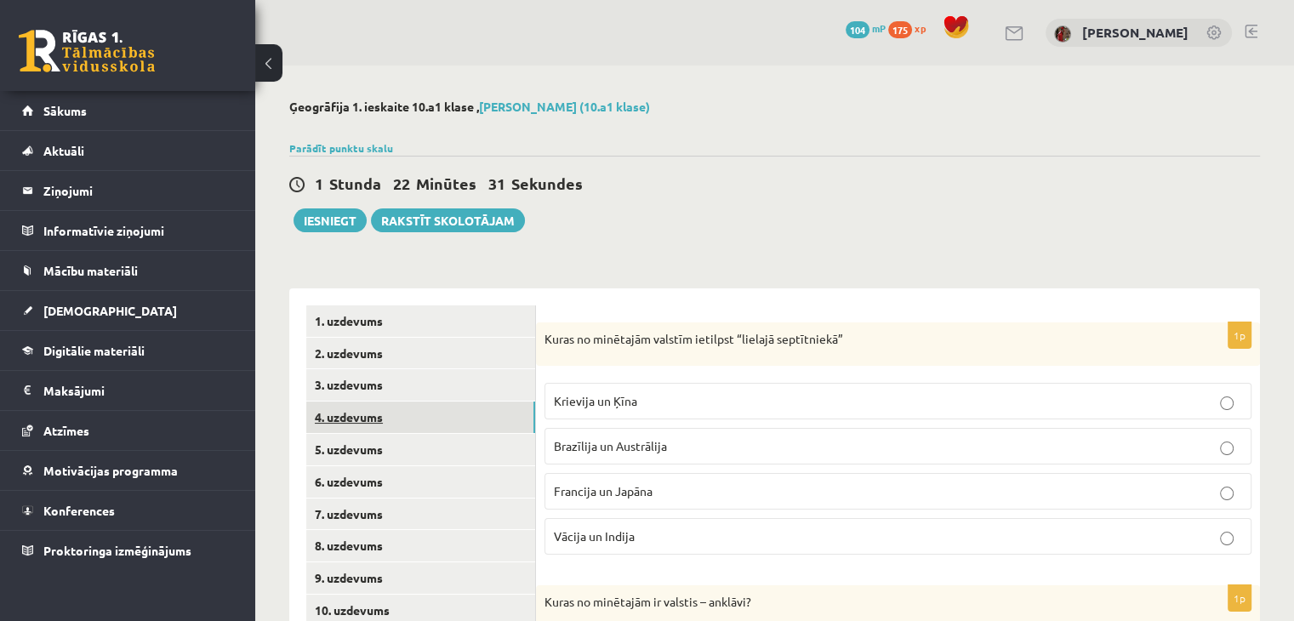
click at [483, 410] on link "4. uzdevums" at bounding box center [420, 416] width 229 height 31
click at [647, 399] on p "Indija" at bounding box center [898, 401] width 688 height 18
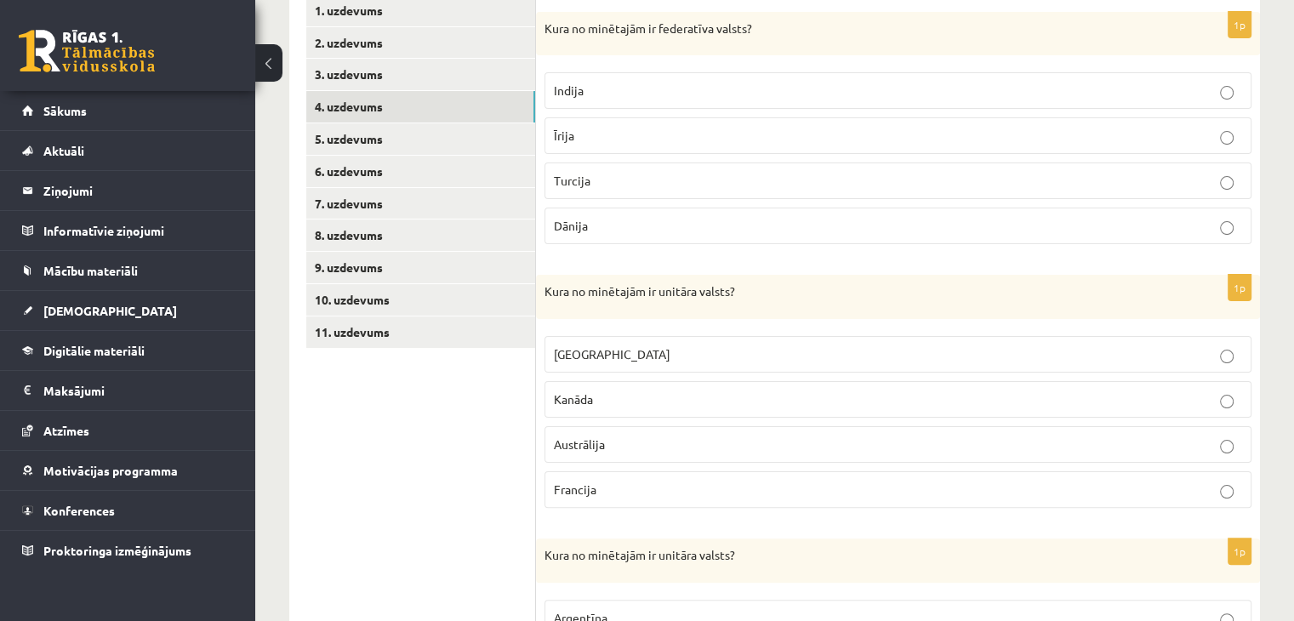
scroll to position [340, 0]
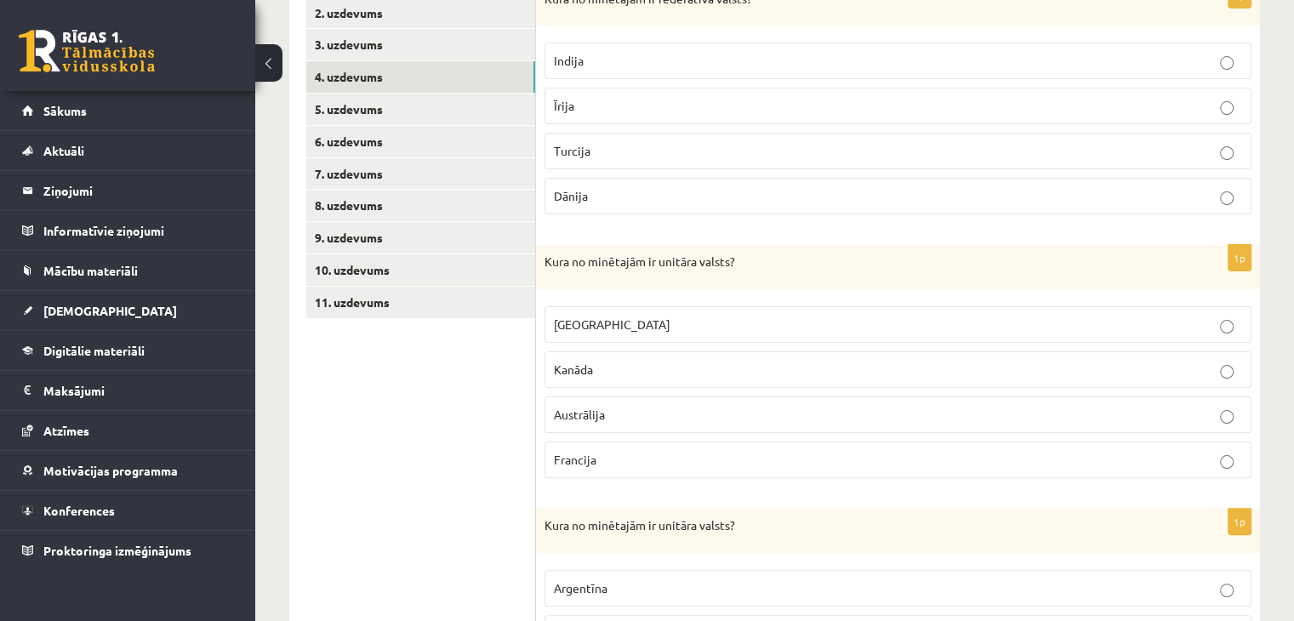
click at [694, 361] on p "Kanāda" at bounding box center [898, 370] width 688 height 18
click at [692, 418] on p "Austrālija" at bounding box center [898, 415] width 688 height 18
click at [686, 455] on p "Francija" at bounding box center [898, 460] width 688 height 18
click at [690, 407] on p "Austrālija" at bounding box center [898, 415] width 688 height 18
click at [691, 374] on p "Kanāda" at bounding box center [898, 370] width 688 height 18
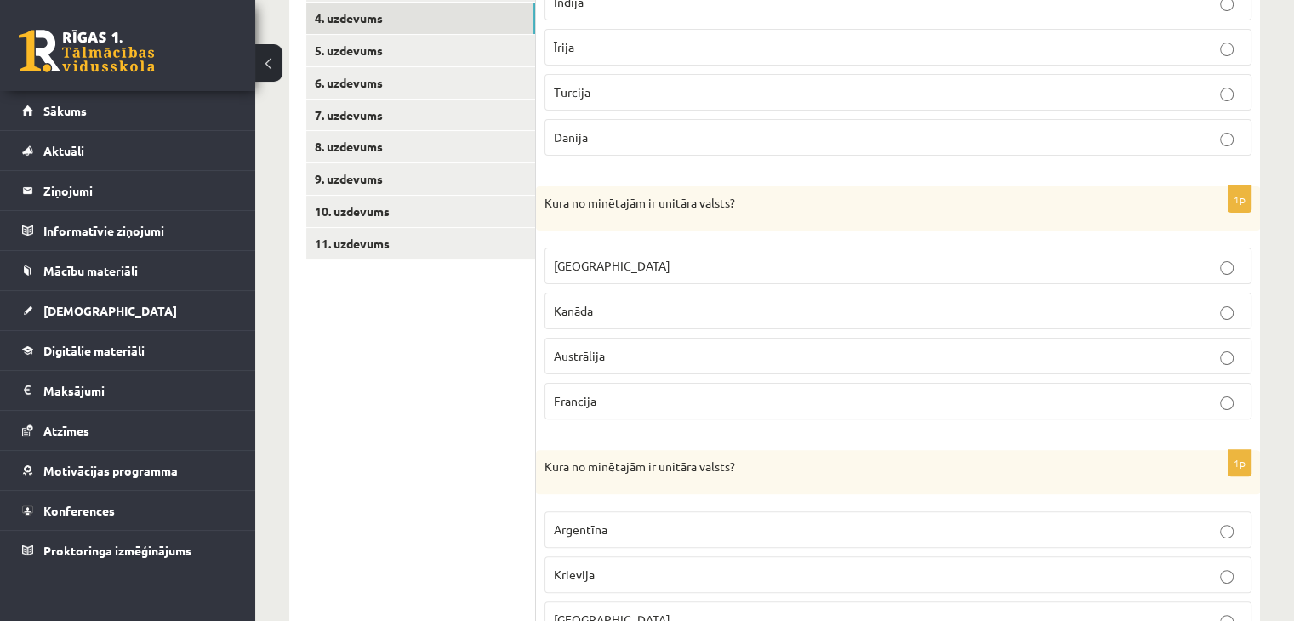
scroll to position [510, 0]
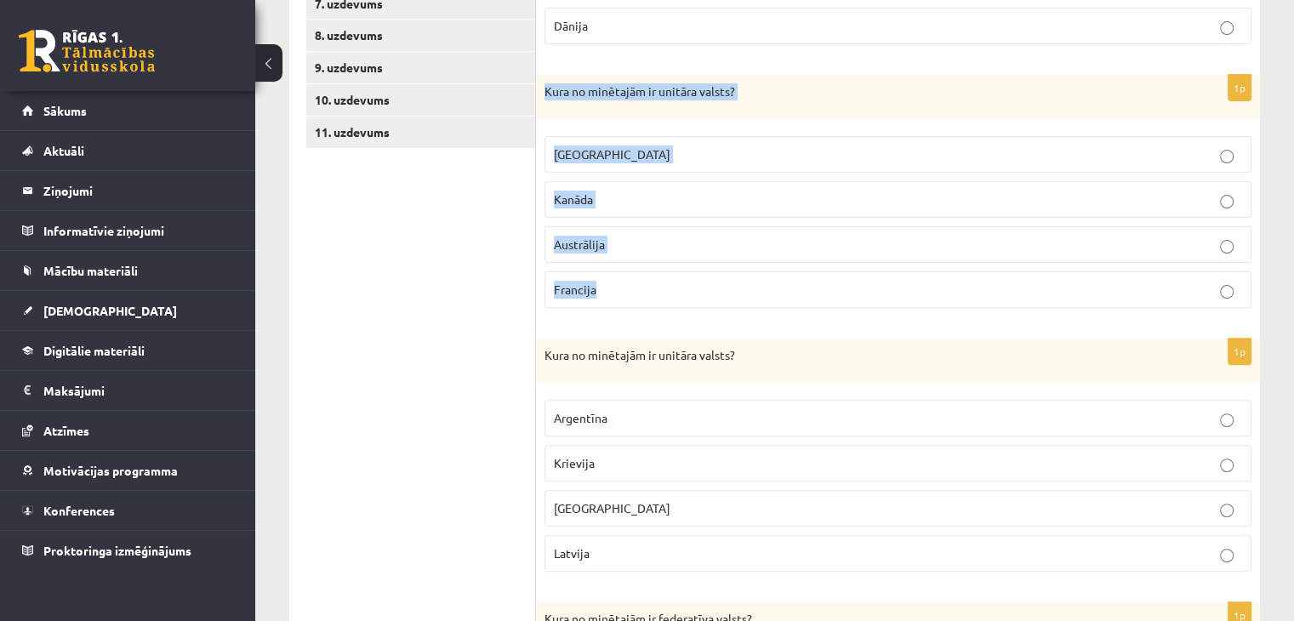
drag, startPoint x: 542, startPoint y: 83, endPoint x: 640, endPoint y: 285, distance: 224.4
click at [640, 285] on div "1p Kura no minētajām ir unitāra valsts? ASV Kanāda Austrālija Francija" at bounding box center [898, 198] width 724 height 247
click at [596, 307] on fieldset "ASV Kanāda Austrālija Francija" at bounding box center [897, 220] width 707 height 185
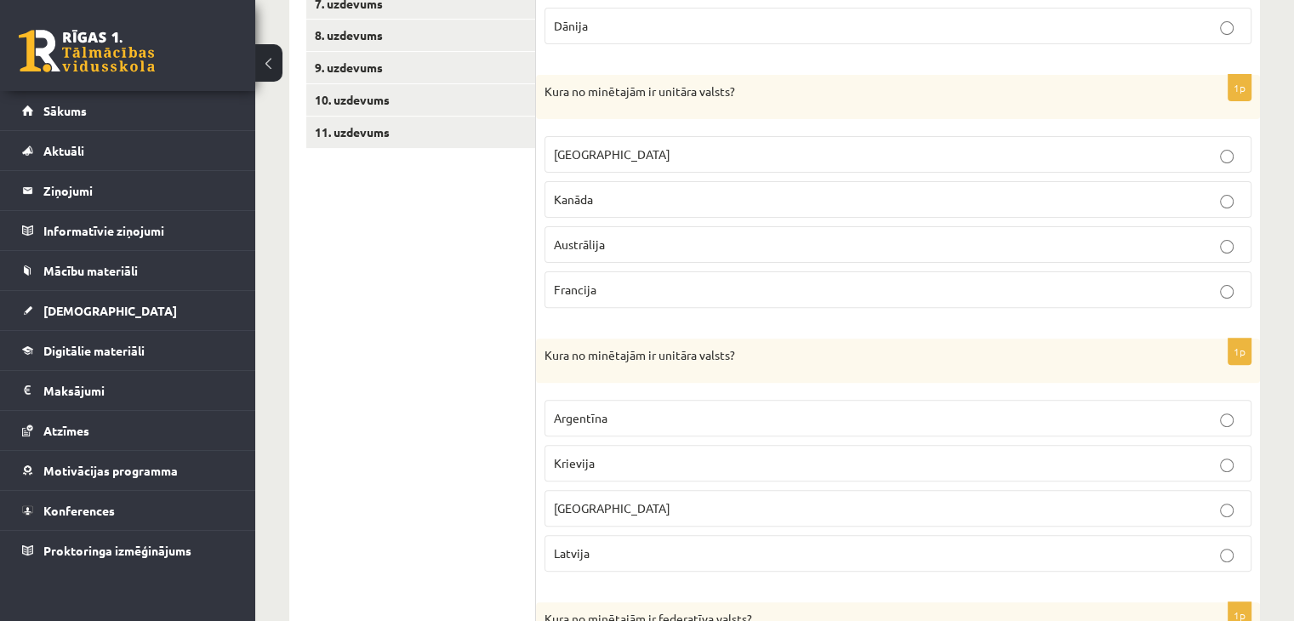
click at [612, 287] on p "Francija" at bounding box center [898, 290] width 688 height 18
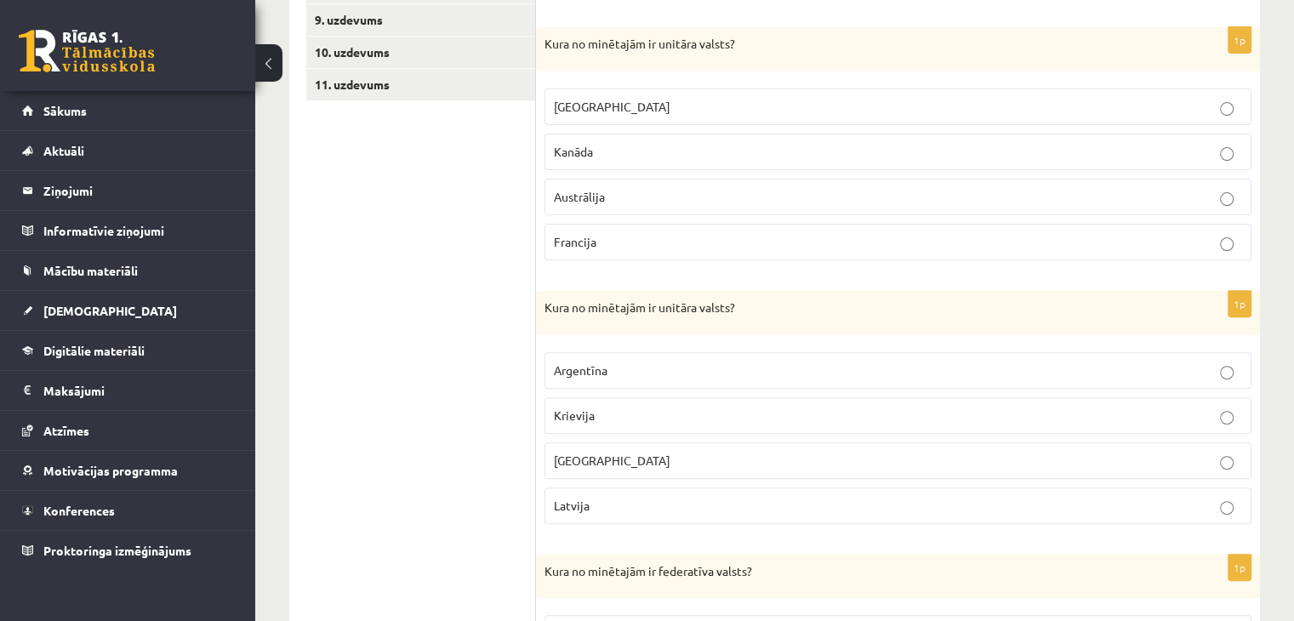
scroll to position [595, 0]
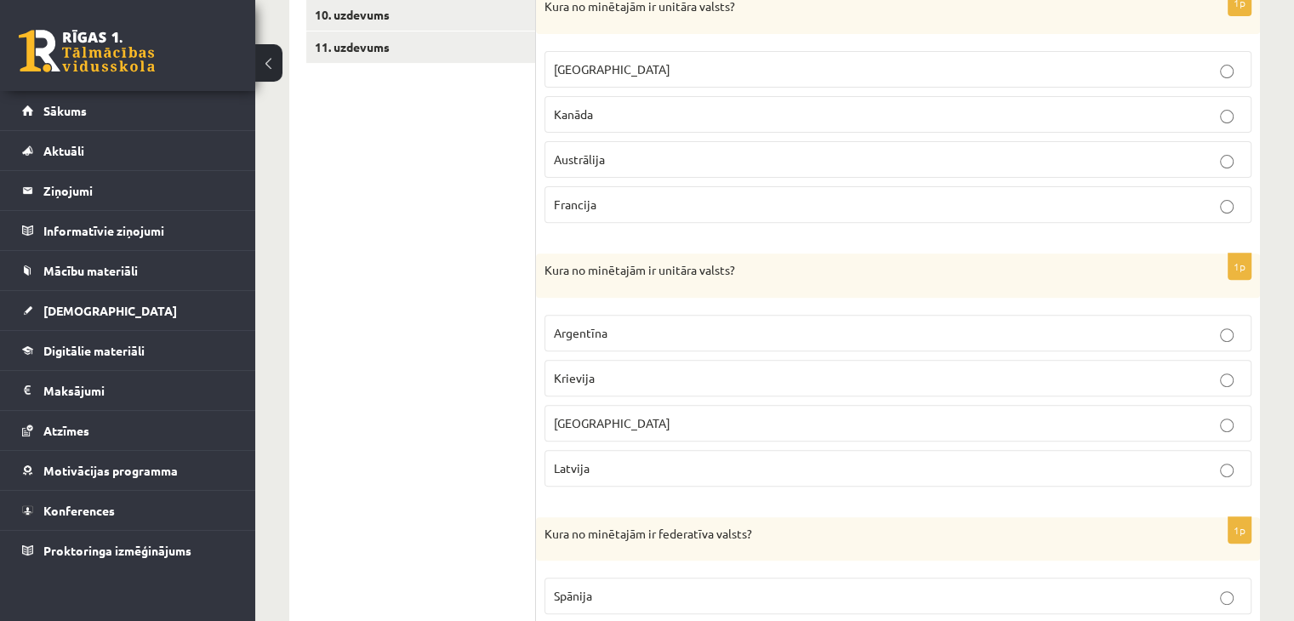
click at [623, 467] on p "Latvija" at bounding box center [898, 468] width 688 height 18
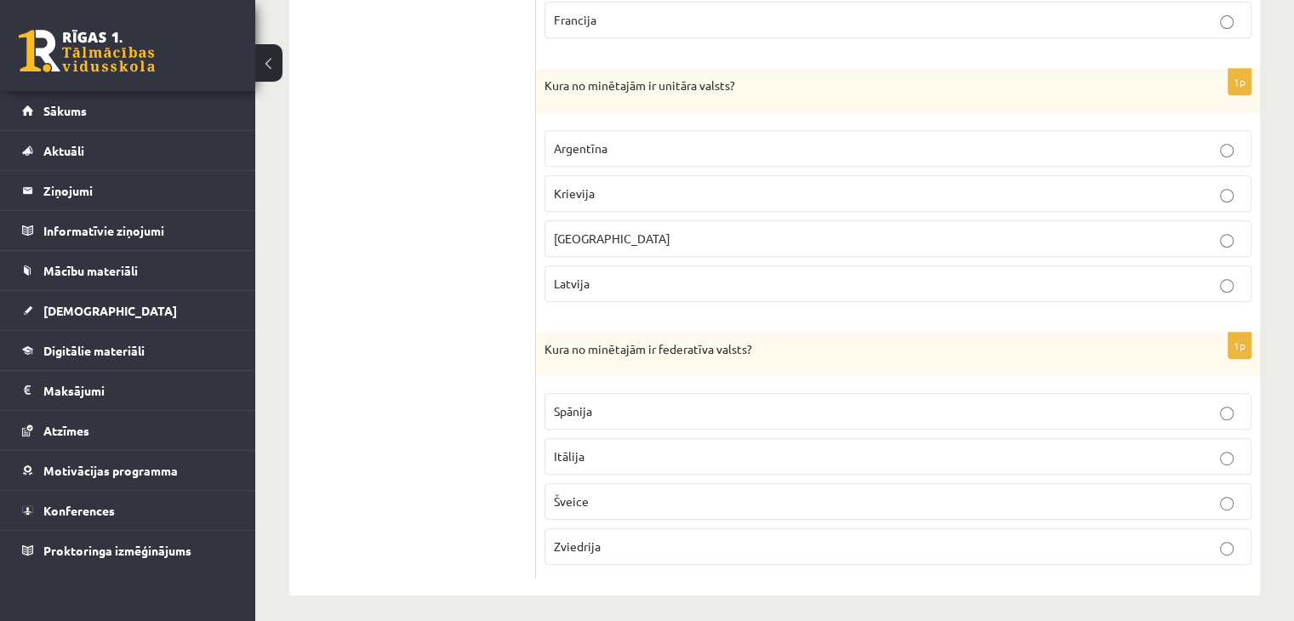
scroll to position [783, 0]
click at [635, 538] on p "Zviedrija" at bounding box center [898, 543] width 688 height 18
click at [636, 498] on p "Šveice" at bounding box center [898, 498] width 688 height 18
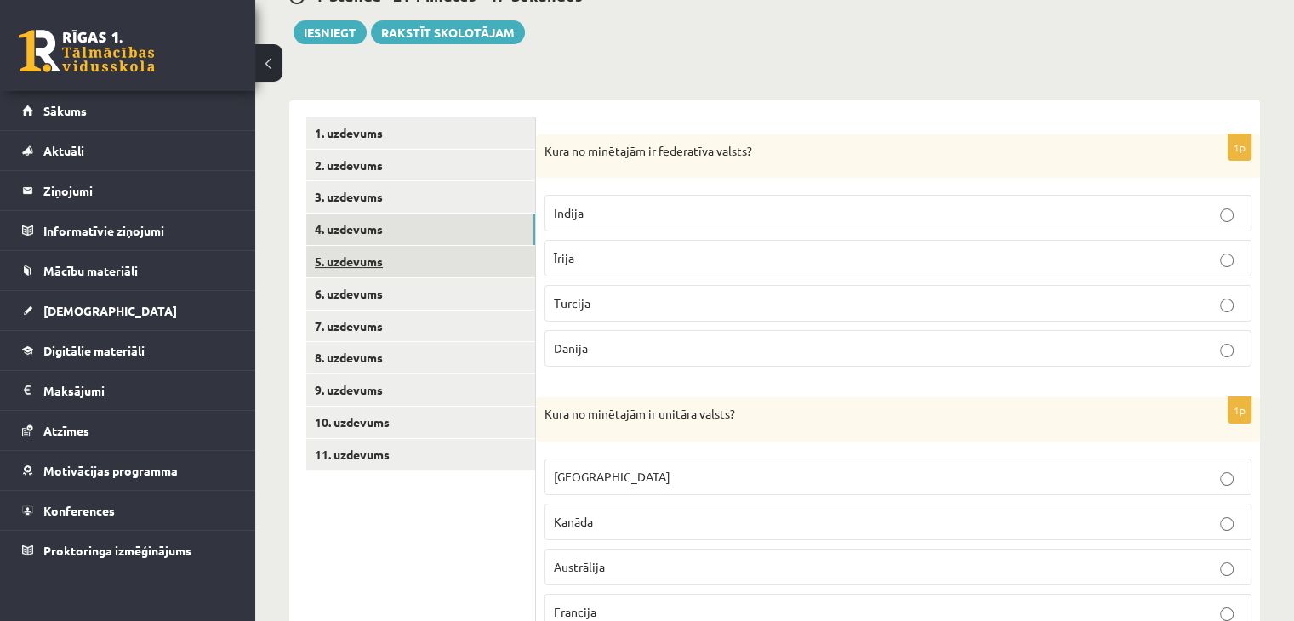
click at [438, 259] on link "5. uzdevums" at bounding box center [420, 261] width 229 height 31
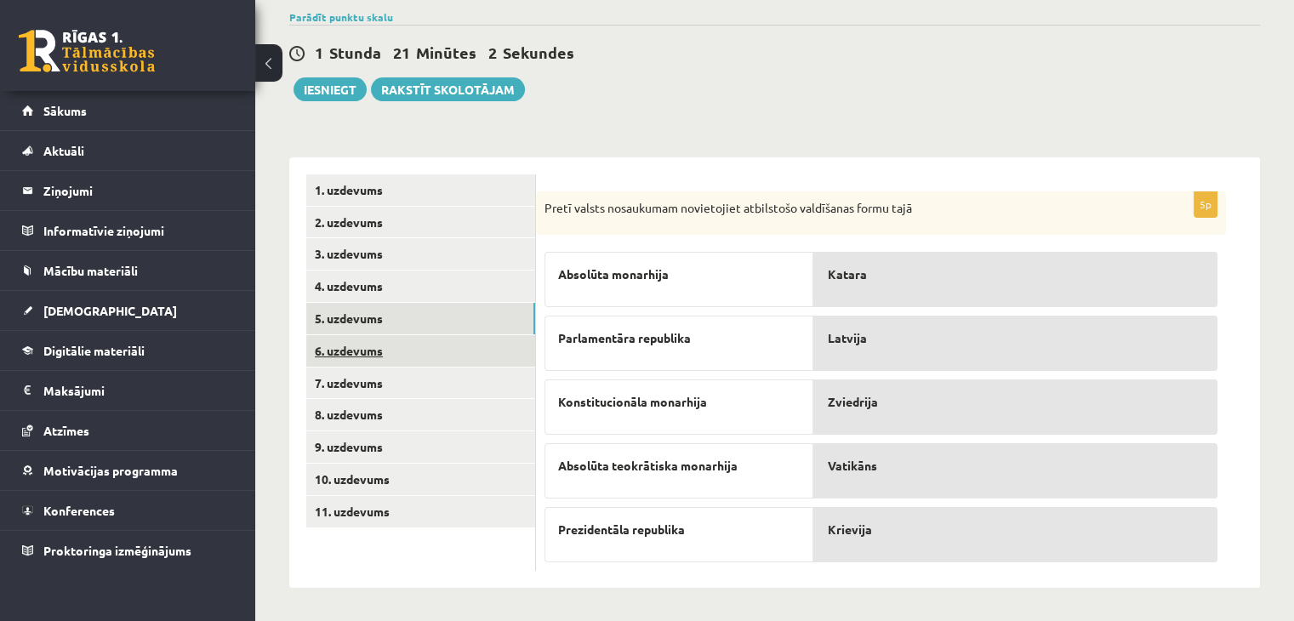
click at [448, 355] on link "6. uzdevums" at bounding box center [420, 350] width 229 height 31
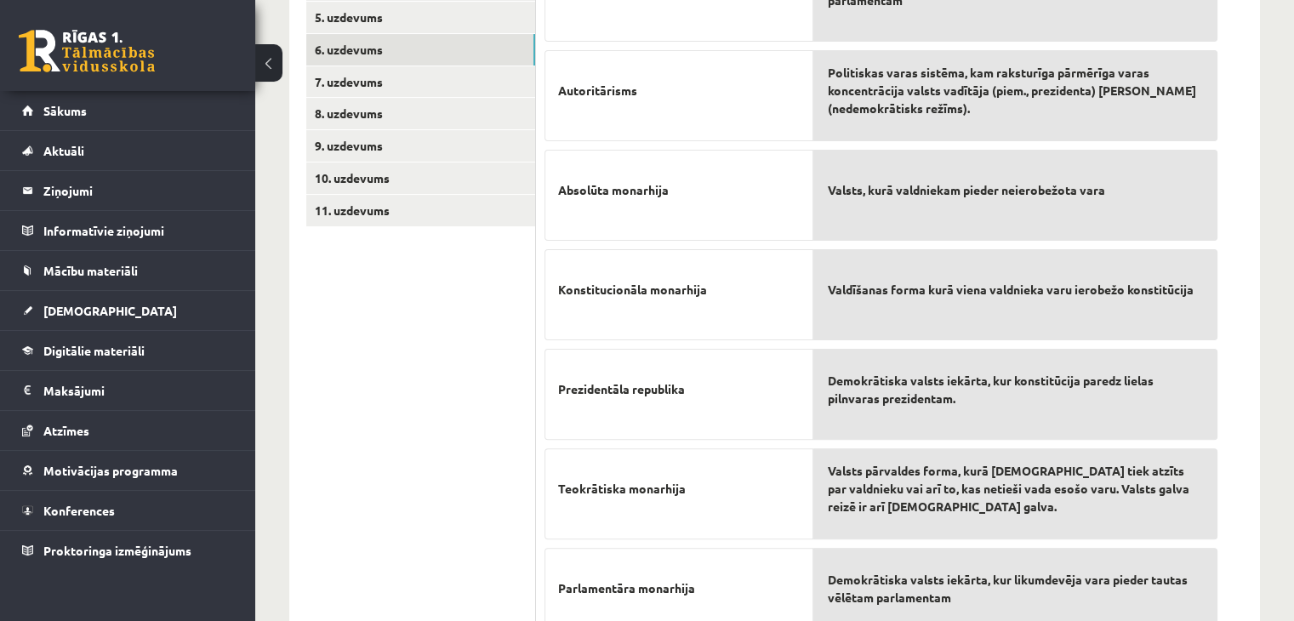
scroll to position [253, 0]
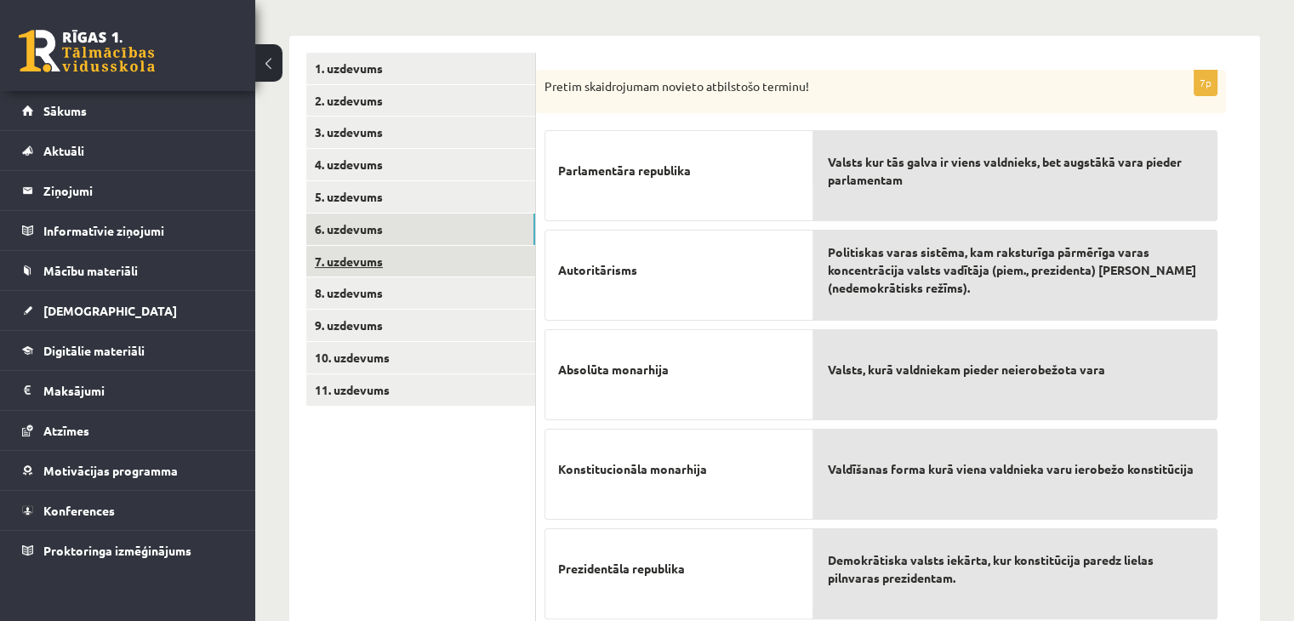
click at [447, 272] on link "7. uzdevums" at bounding box center [420, 261] width 229 height 31
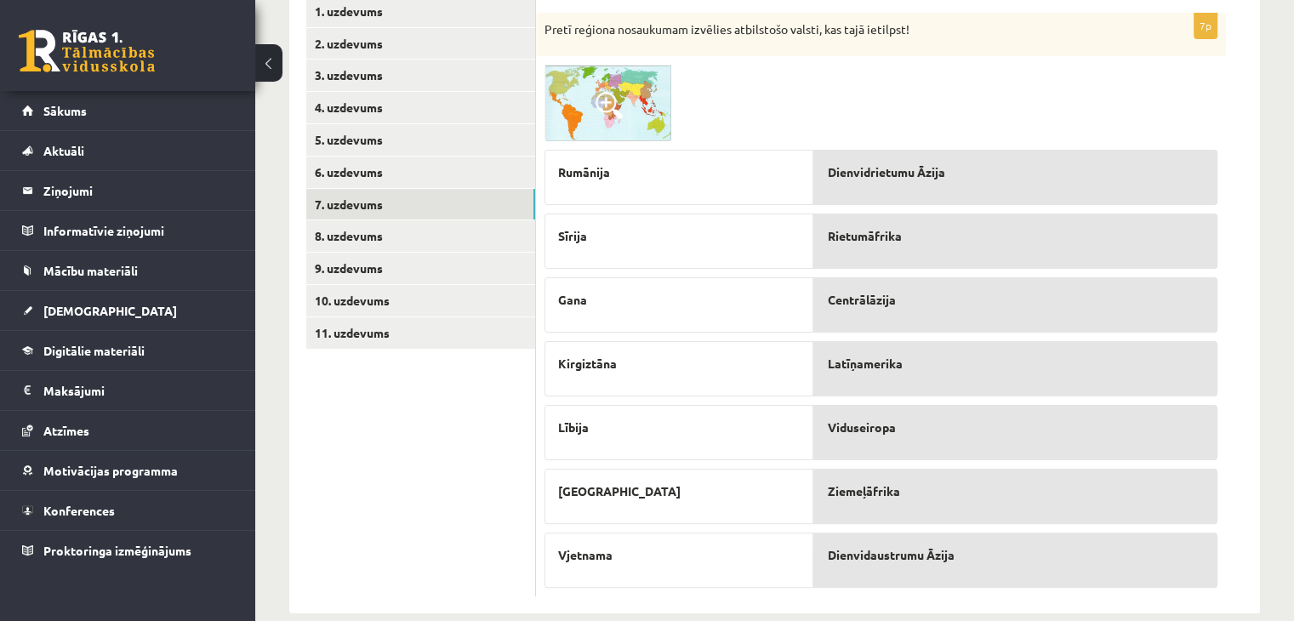
scroll to position [333, 0]
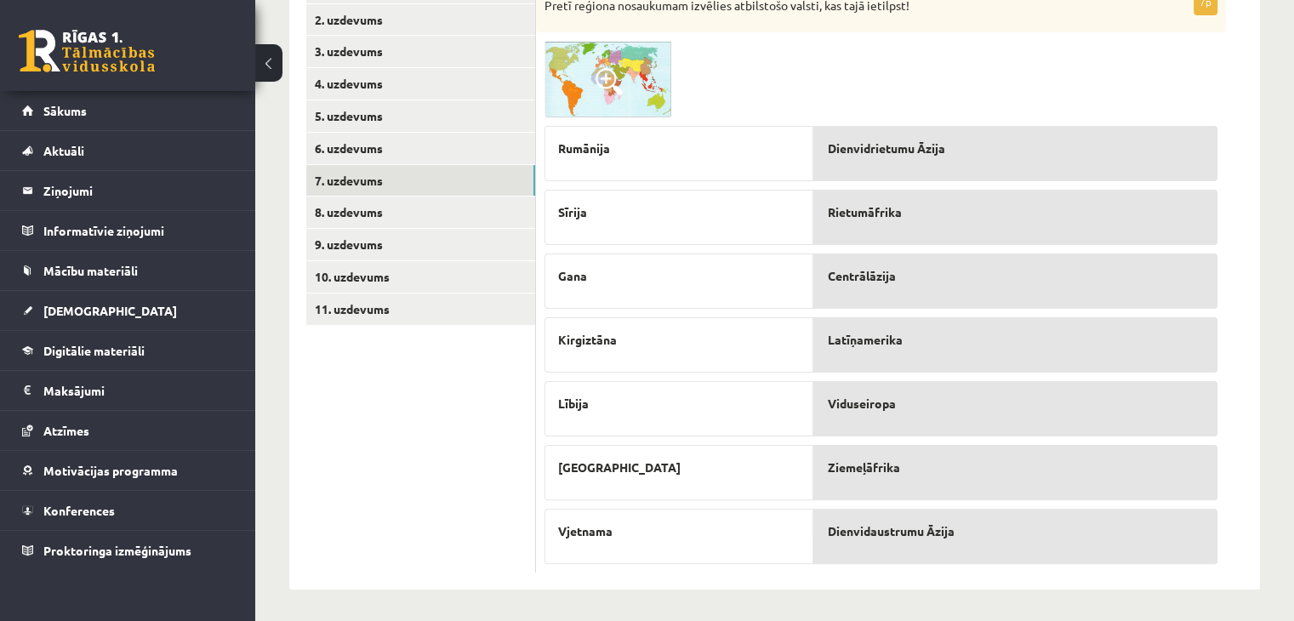
click at [611, 83] on span at bounding box center [608, 81] width 27 height 27
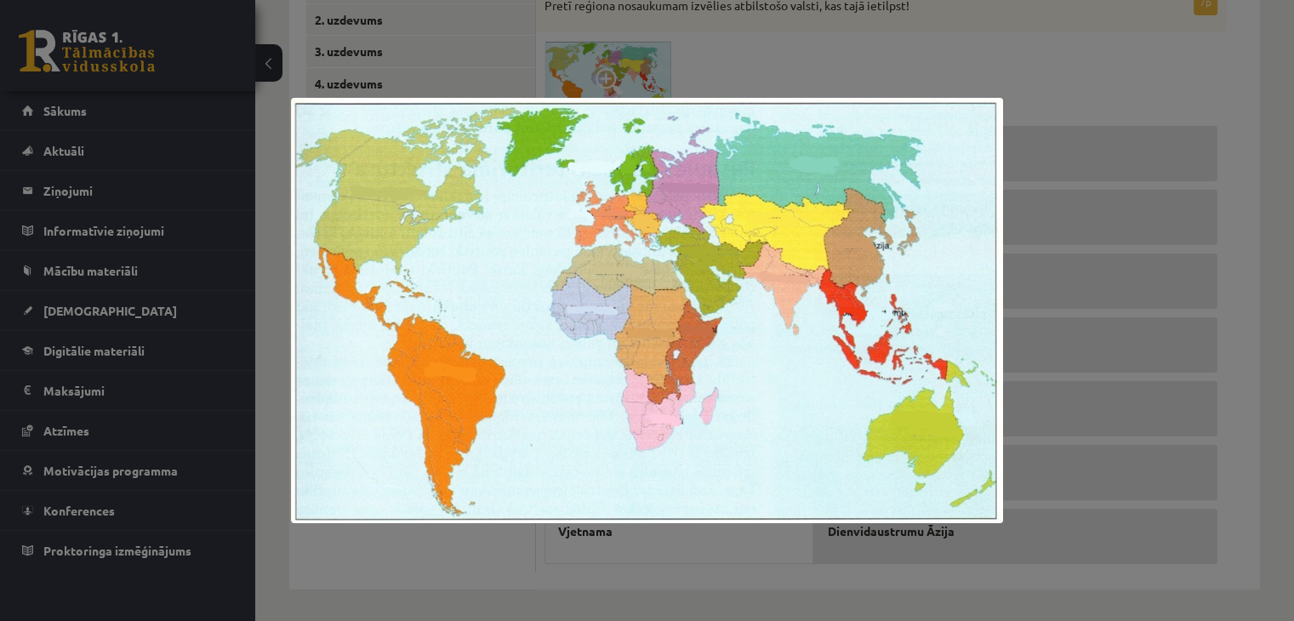
click at [1098, 181] on div at bounding box center [647, 310] width 1294 height 621
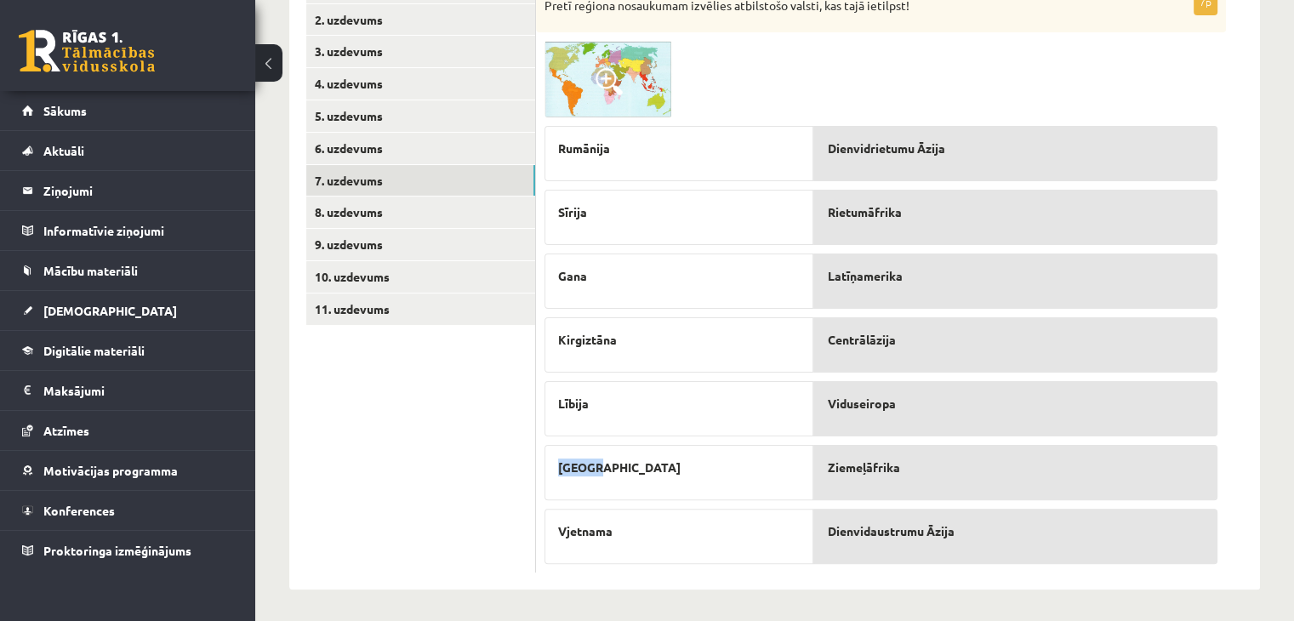
drag, startPoint x: 613, startPoint y: 464, endPoint x: 560, endPoint y: 470, distance: 53.8
click at [560, 470] on p "Panama" at bounding box center [679, 467] width 242 height 18
click at [758, 454] on div "Panama" at bounding box center [678, 472] width 269 height 55
drag, startPoint x: 597, startPoint y: 401, endPoint x: 558, endPoint y: 404, distance: 39.3
click at [558, 404] on p "Lībija" at bounding box center [679, 404] width 242 height 18
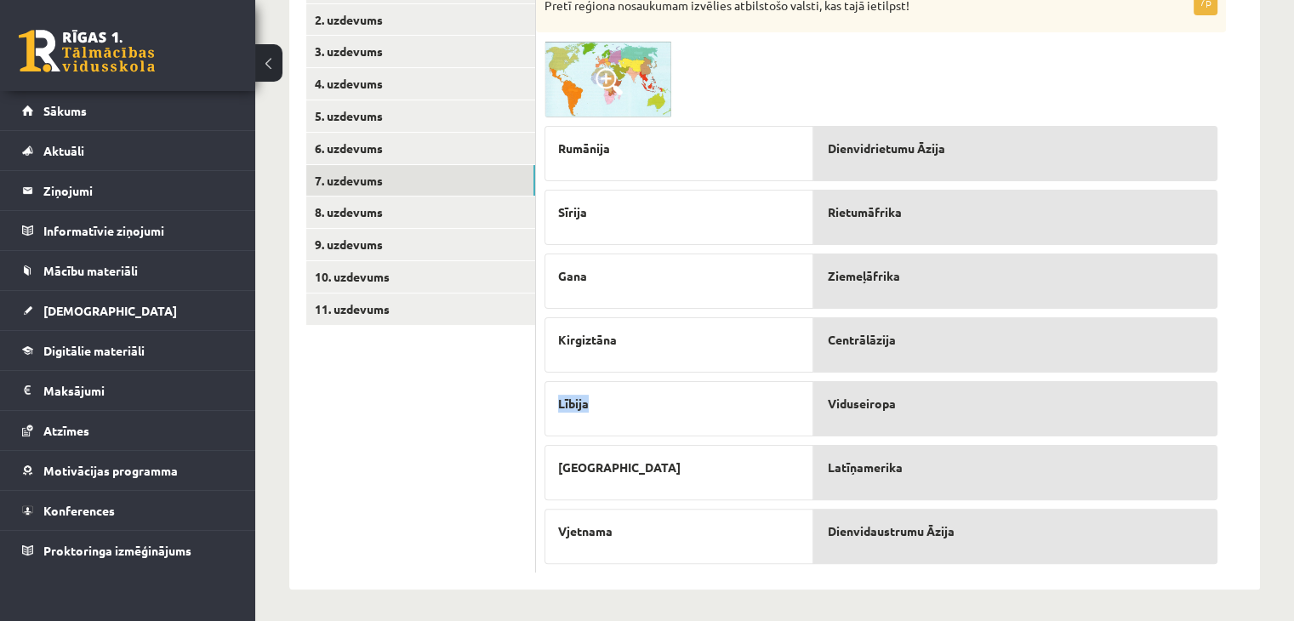
click at [660, 423] on div "Lībija" at bounding box center [678, 408] width 269 height 55
drag, startPoint x: 589, startPoint y: 399, endPoint x: 560, endPoint y: 406, distance: 29.7
click at [560, 406] on span "Lībija" at bounding box center [573, 404] width 31 height 18
click at [763, 423] on div "Lībija" at bounding box center [678, 408] width 269 height 55
click at [414, 217] on link "8. uzdevums" at bounding box center [420, 211] width 229 height 31
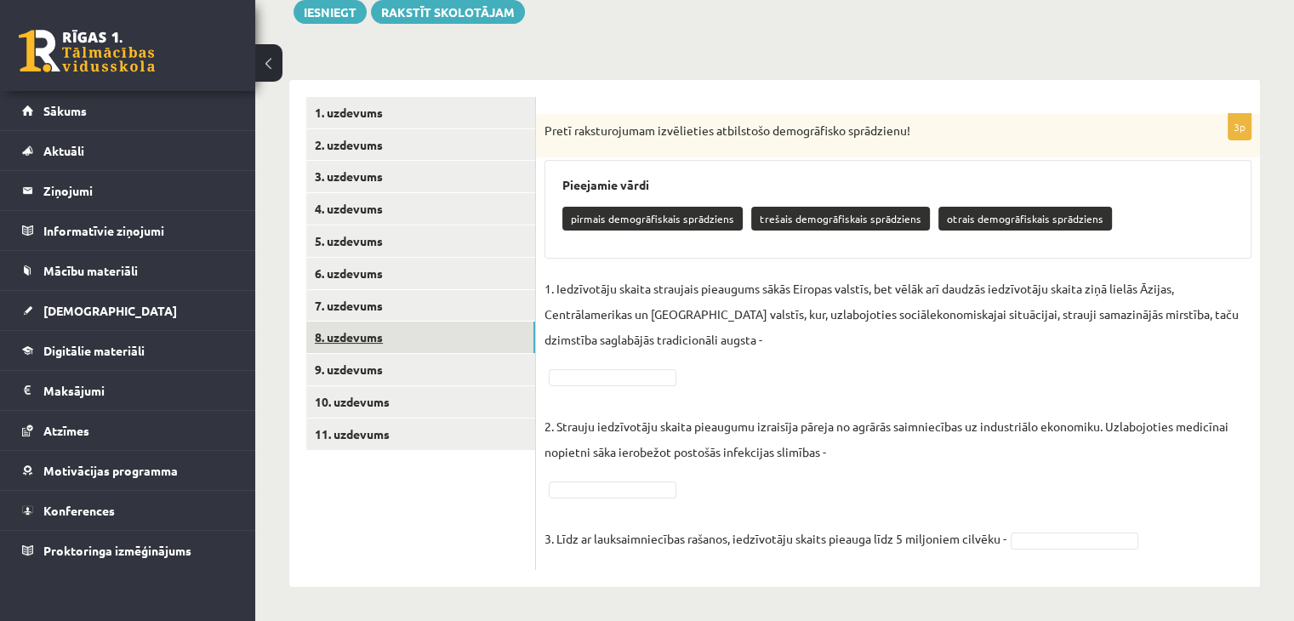
scroll to position [208, 0]
click at [794, 219] on p "trešais demogrāfiskais sprādziens" at bounding box center [840, 219] width 179 height 24
drag, startPoint x: 794, startPoint y: 232, endPoint x: 794, endPoint y: 242, distance: 10.2
click at [794, 242] on div "Pieejamie vārdi pirmais demogrāfiskais sprādziens trešais demogrāfiskais sprādz…" at bounding box center [897, 209] width 707 height 99
click at [722, 376] on fieldset "1. Iedzīvotāju skaita straujais pieaugums sākās Eiropas valstīs, bet vēlāk arī …" at bounding box center [897, 419] width 707 height 286
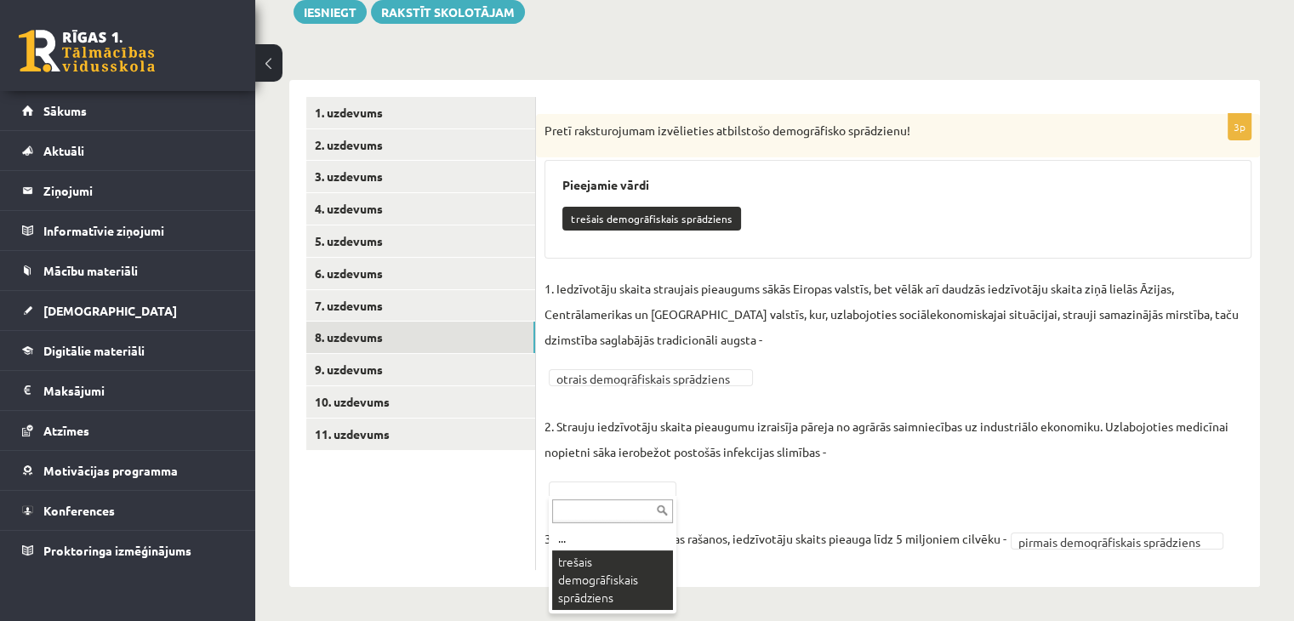
scroll to position [168, 0]
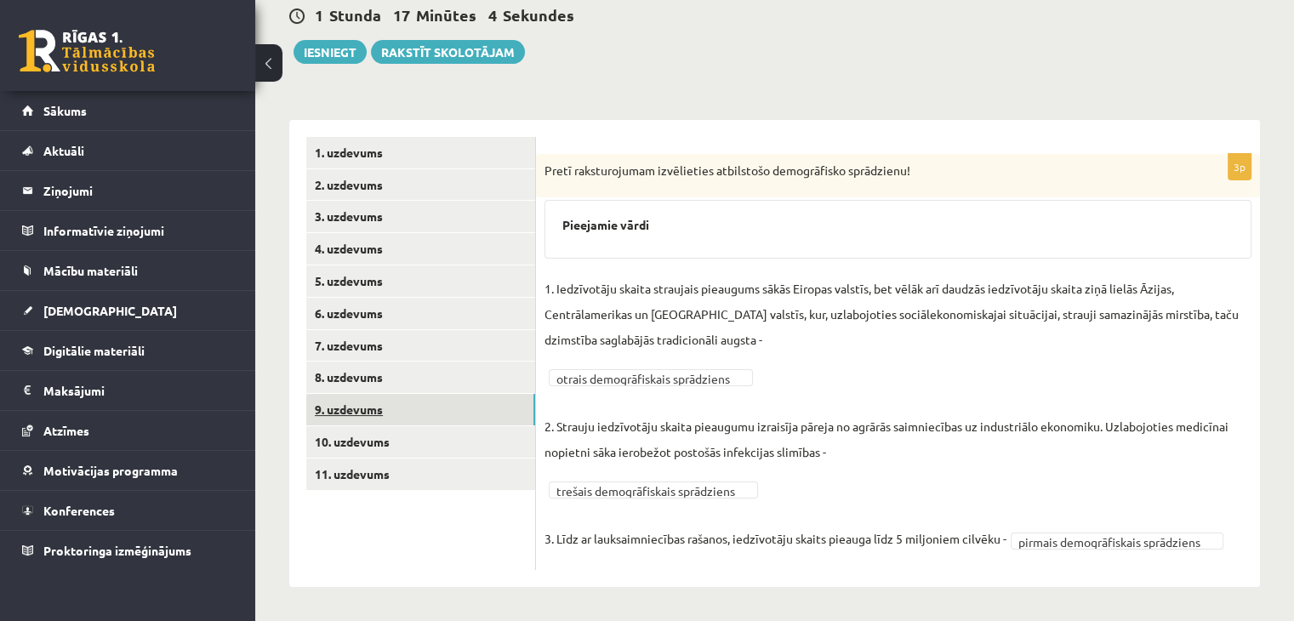
click at [446, 416] on link "9. uzdevums" at bounding box center [420, 409] width 229 height 31
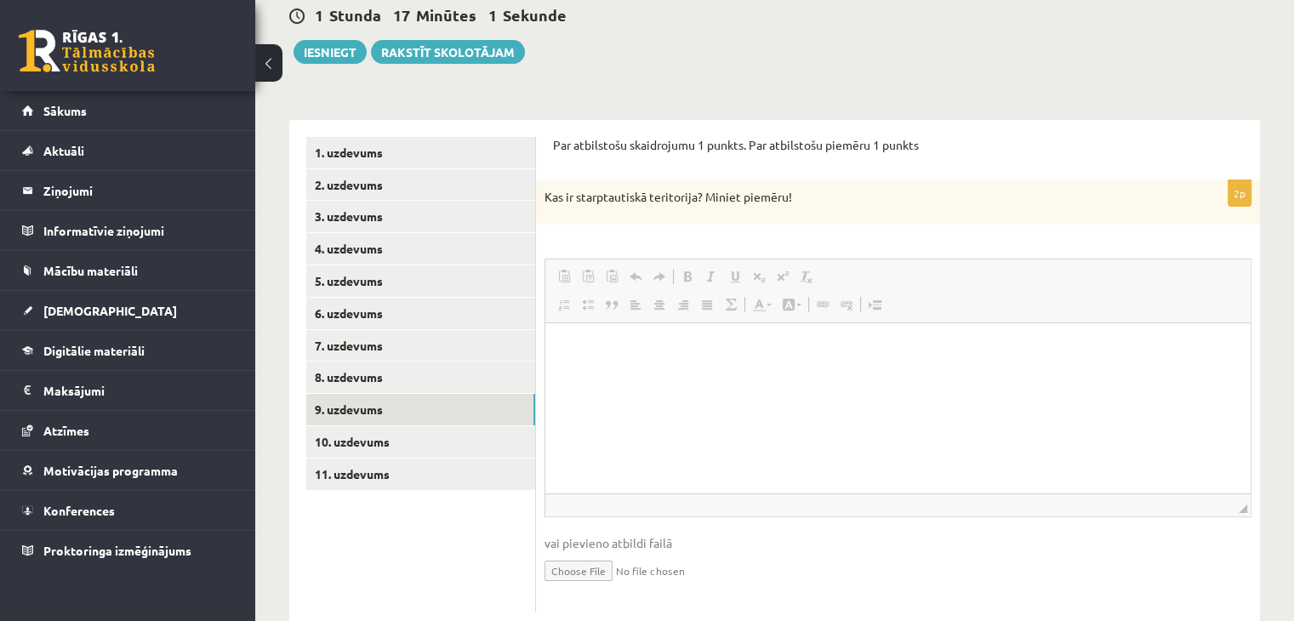
scroll to position [0, 0]
drag, startPoint x: 545, startPoint y: 195, endPoint x: 813, endPoint y: 196, distance: 267.9
click at [813, 196] on p "Kas ir starptautiskā teritorija? Miniet piemēru!" at bounding box center [855, 197] width 622 height 17
click at [601, 367] on html at bounding box center [897, 349] width 705 height 52
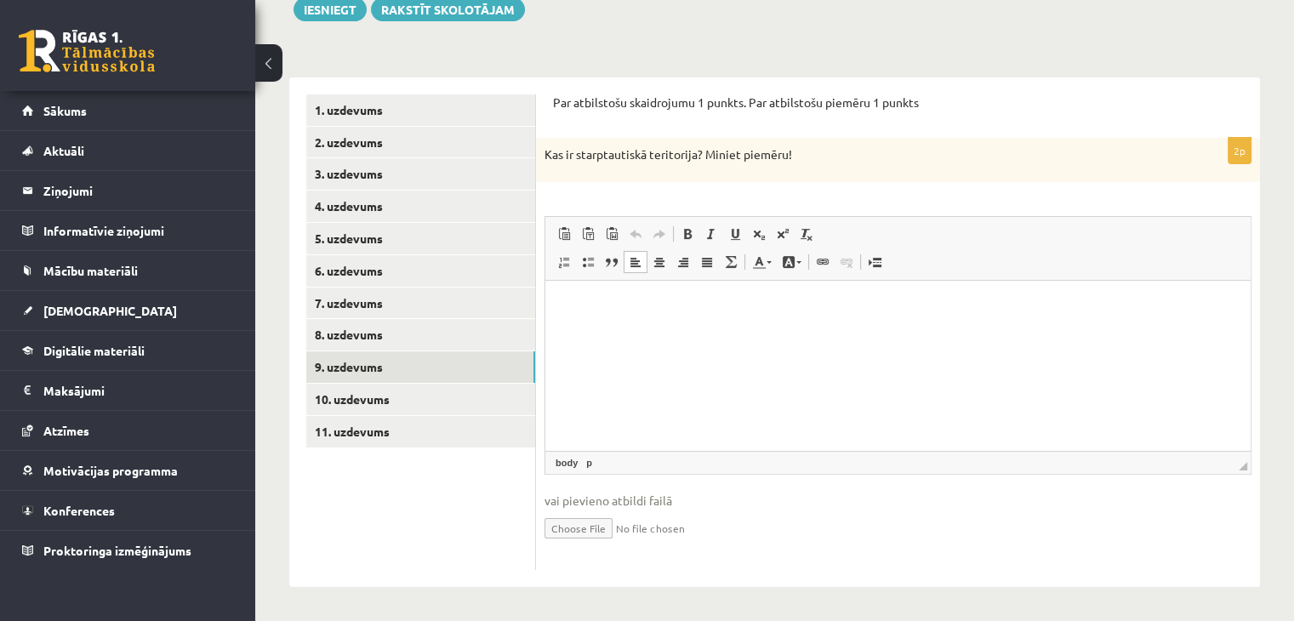
click at [758, 333] on html at bounding box center [897, 307] width 705 height 52
click at [644, 333] on html at bounding box center [897, 307] width 705 height 52
click at [756, 333] on html "**********" at bounding box center [897, 307] width 705 height 52
click at [1052, 316] on html "**********" at bounding box center [897, 307] width 705 height 52
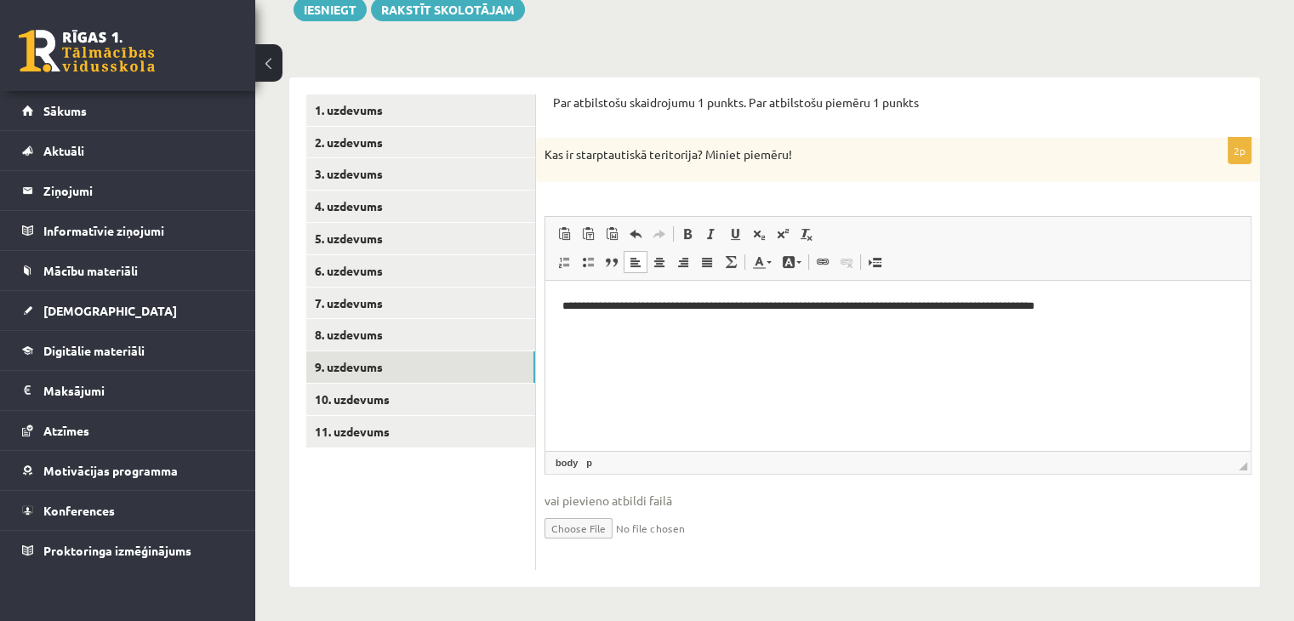
click at [1079, 311] on p "**********" at bounding box center [898, 307] width 672 height 18
drag, startPoint x: 725, startPoint y: 324, endPoint x: 565, endPoint y: 316, distance: 160.1
click at [565, 316] on p "**********" at bounding box center [898, 316] width 672 height 36
drag, startPoint x: 709, startPoint y: 306, endPoint x: 562, endPoint y: 309, distance: 146.3
click at [562, 309] on p "**********" at bounding box center [898, 316] width 672 height 36
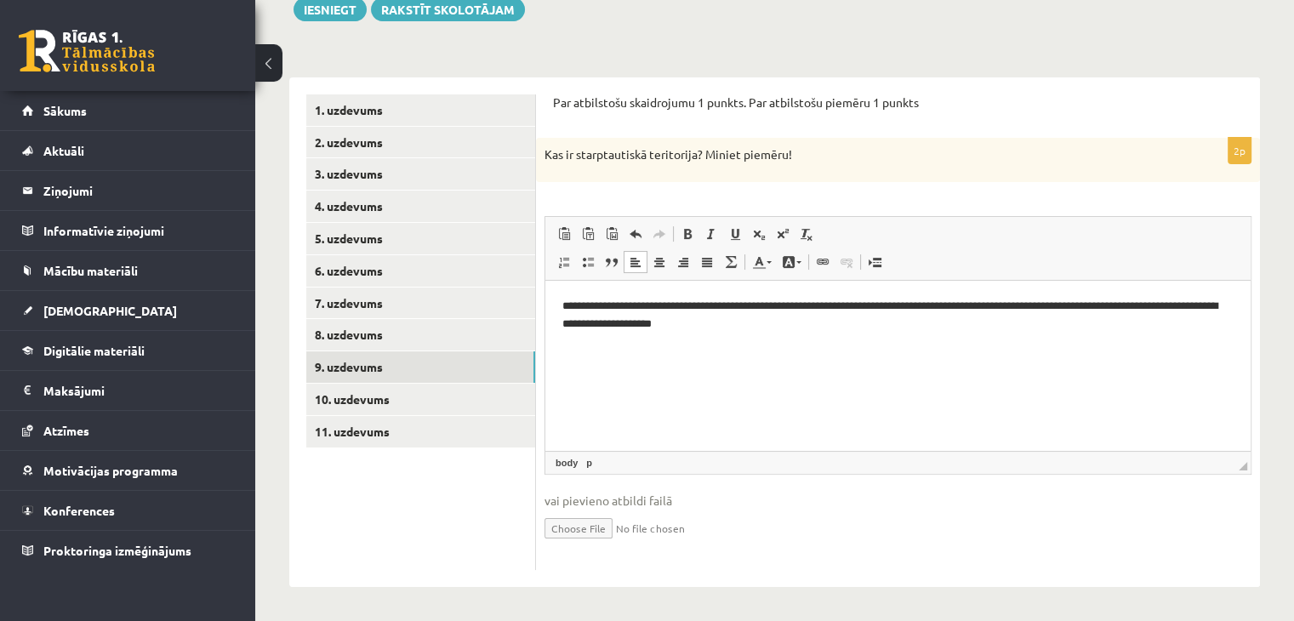
click at [742, 327] on p "**********" at bounding box center [898, 316] width 672 height 36
click at [566, 315] on p "**********" at bounding box center [898, 316] width 672 height 36
click at [731, 332] on p "**********" at bounding box center [898, 316] width 672 height 36
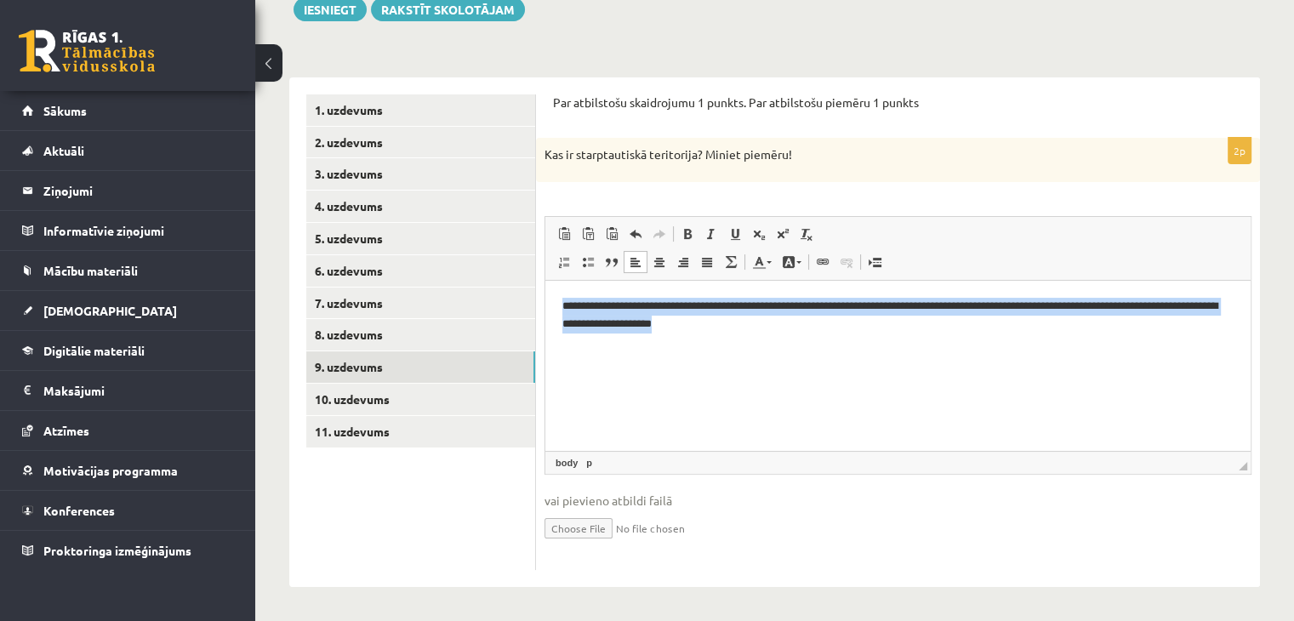
drag, startPoint x: 732, startPoint y: 329, endPoint x: 562, endPoint y: 310, distance: 171.1
click at [562, 310] on p "**********" at bounding box center [898, 316] width 672 height 36
click at [754, 325] on p "**********" at bounding box center [898, 316] width 672 height 36
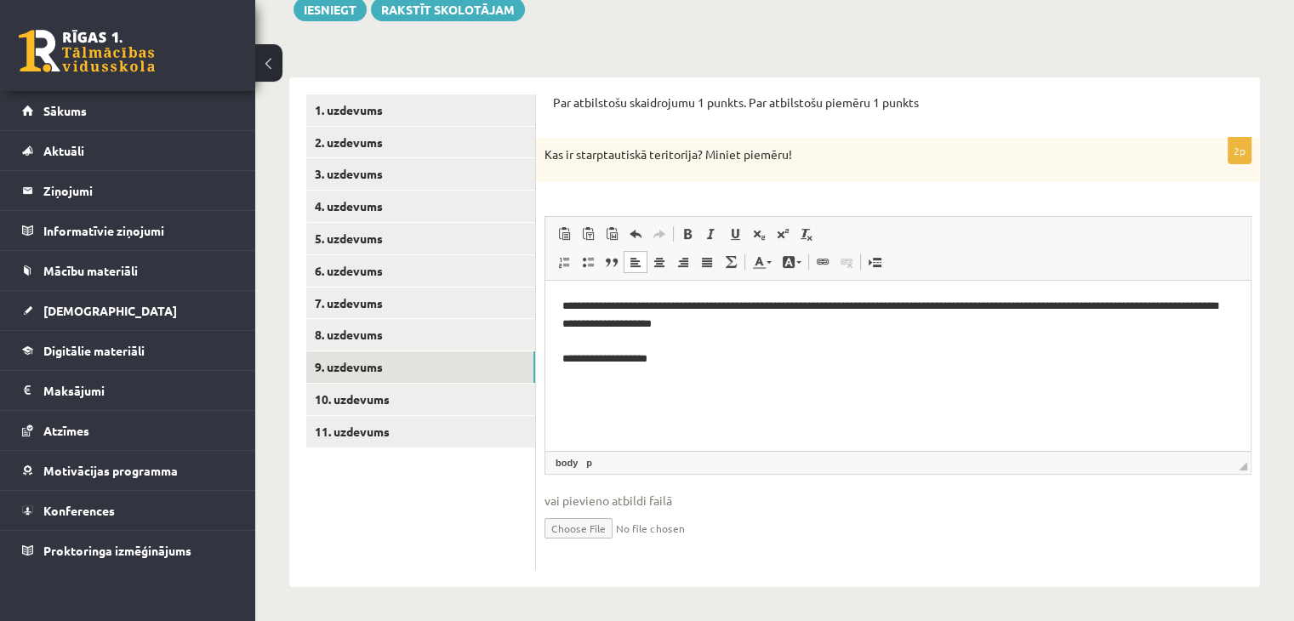
click at [679, 362] on p "**********" at bounding box center [898, 333] width 672 height 71
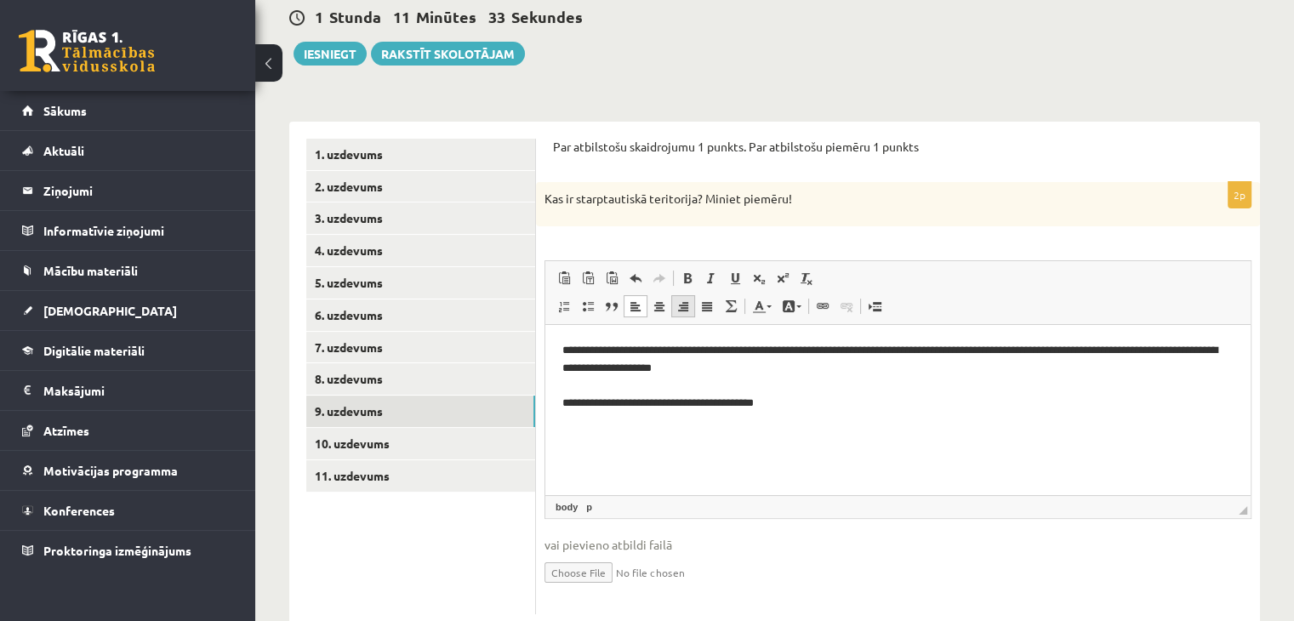
scroll to position [126, 0]
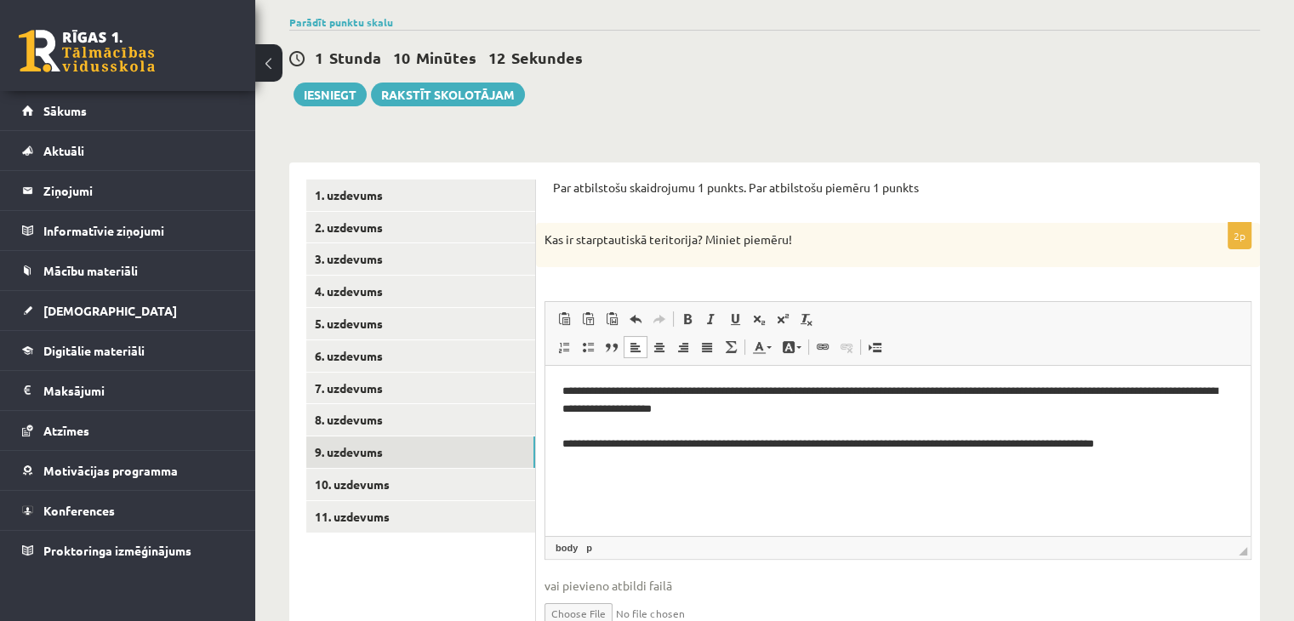
click at [1181, 444] on p "**********" at bounding box center [898, 418] width 672 height 71
click at [885, 467] on p "**********" at bounding box center [898, 427] width 672 height 88
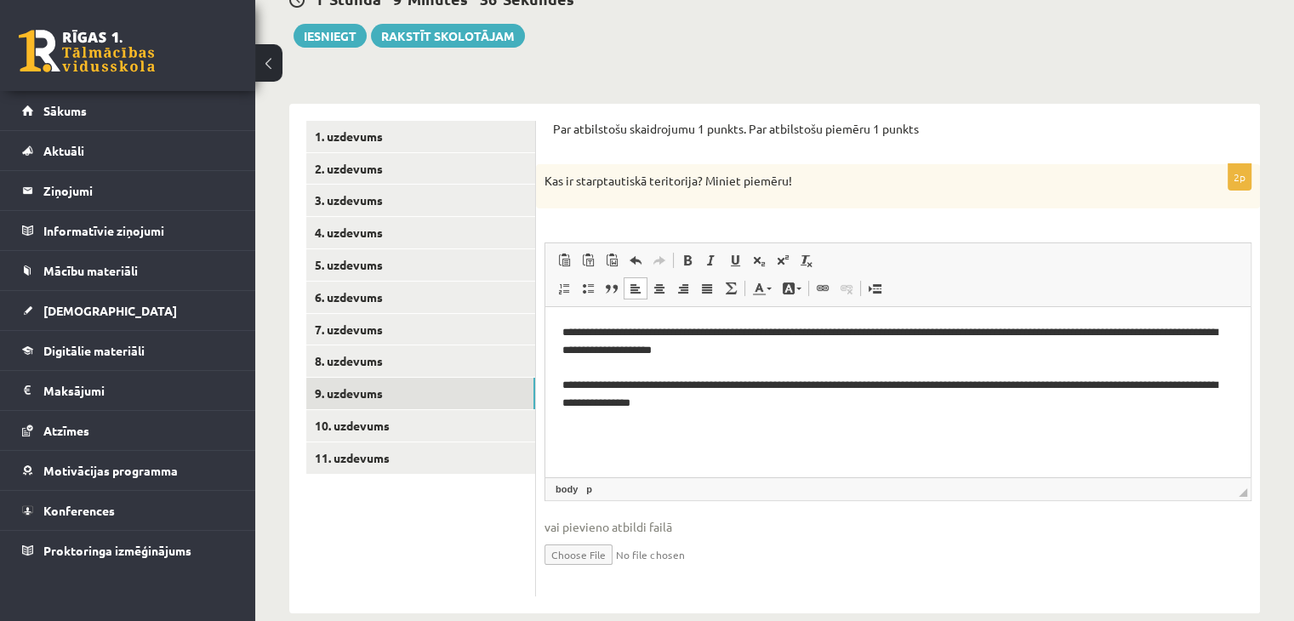
scroll to position [211, 0]
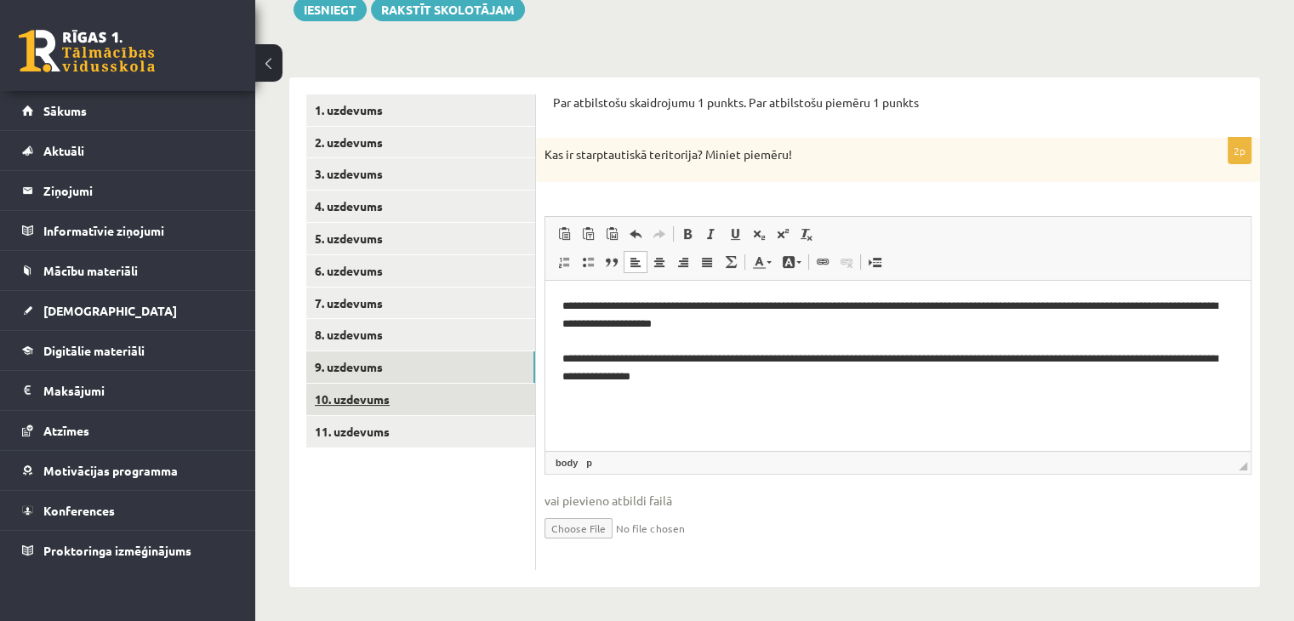
click at [439, 393] on link "10. uzdevums" at bounding box center [420, 399] width 229 height 31
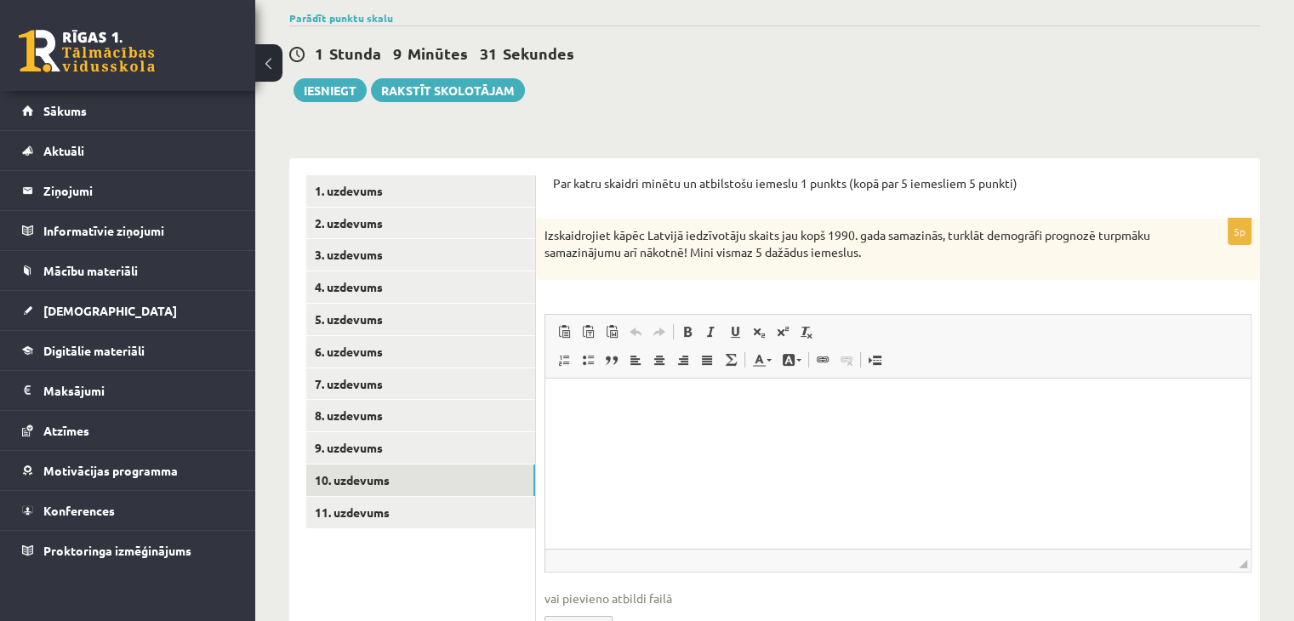
scroll to position [41, 0]
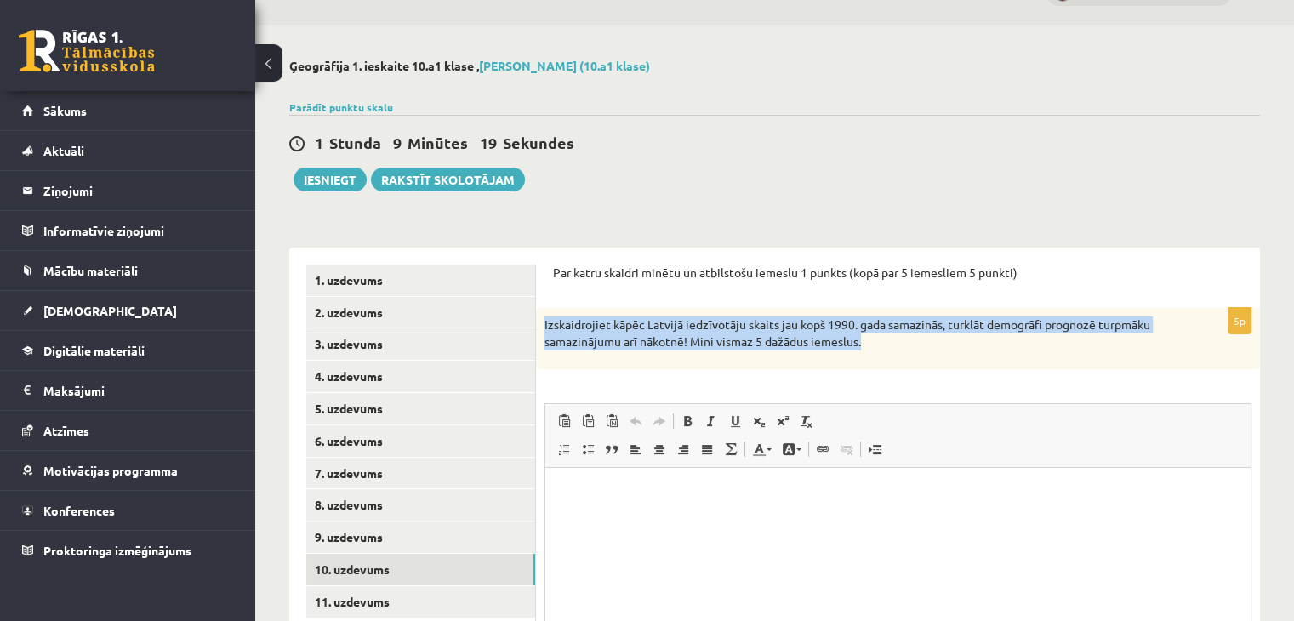
drag, startPoint x: 871, startPoint y: 342, endPoint x: 544, endPoint y: 323, distance: 327.2
click at [544, 323] on p "Izskaidrojiet kāpēc Latvijā iedzīvotāju skaits jau kopš 1990. gada samazinās, t…" at bounding box center [855, 332] width 622 height 33
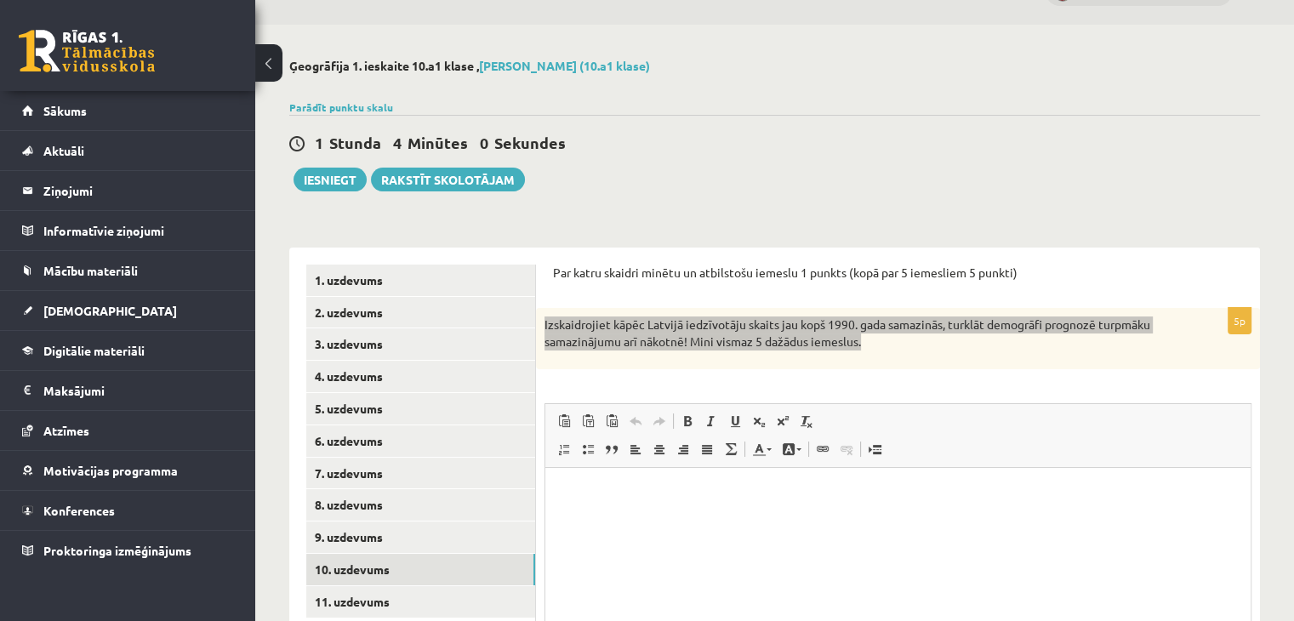
click at [637, 519] on html at bounding box center [897, 493] width 705 height 52
click at [1077, 485] on p "Bagātinātā teksta redaktors, wiswyg-editor-user-answer-47024839017440" at bounding box center [897, 493] width 671 height 18
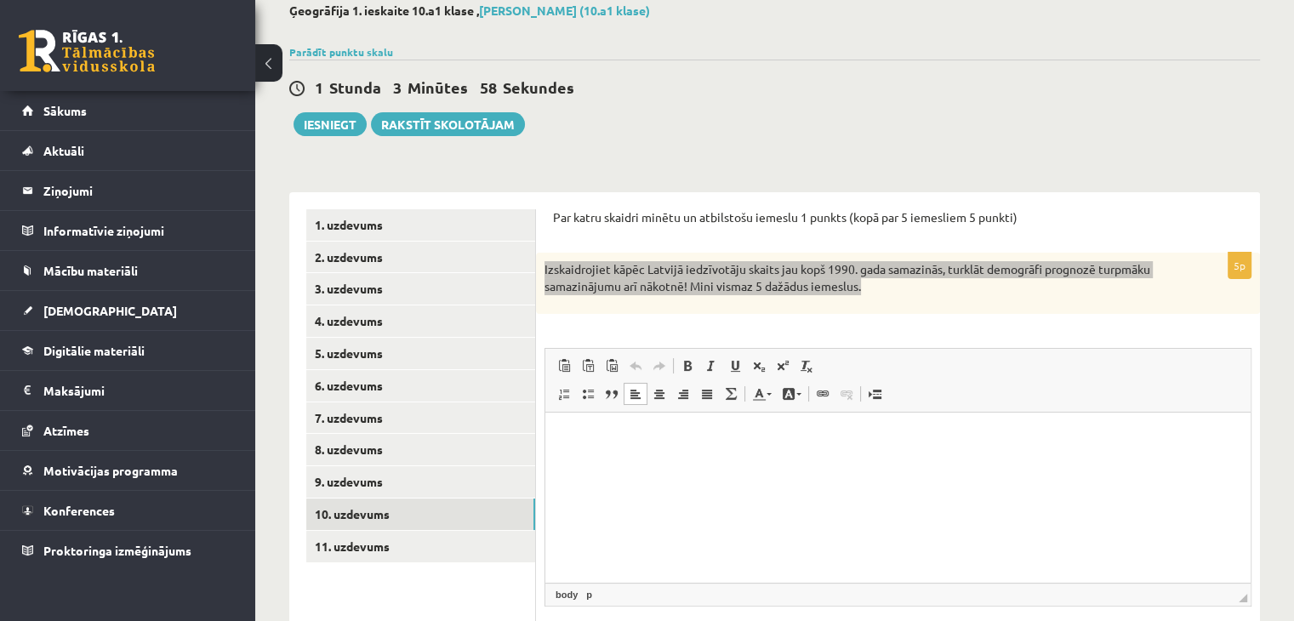
scroll to position [126, 0]
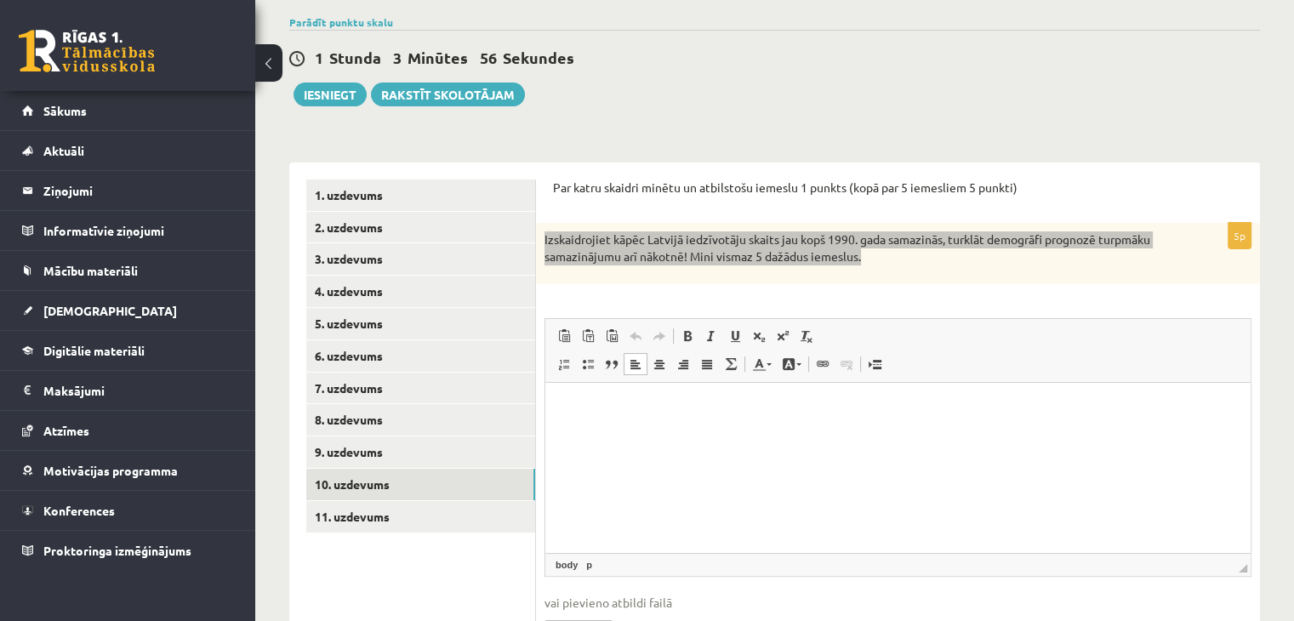
click at [735, 428] on html at bounding box center [897, 408] width 705 height 52
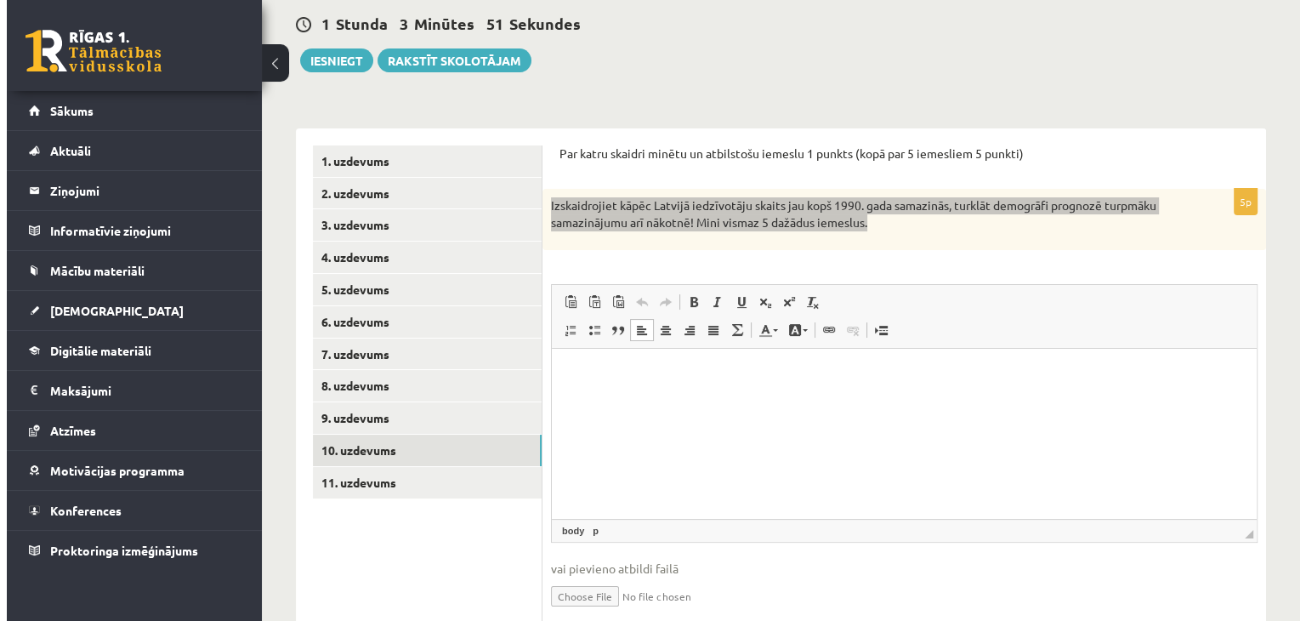
scroll to position [211, 0]
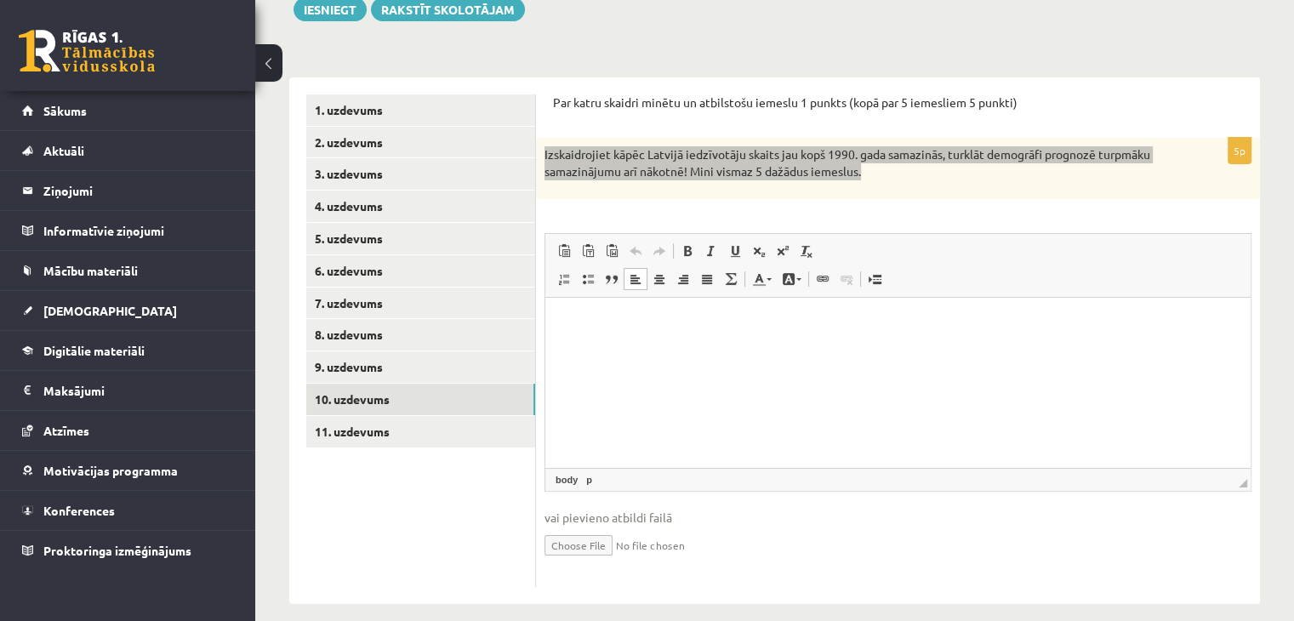
click at [740, 349] on html at bounding box center [897, 323] width 705 height 52
click at [920, 326] on p "**********" at bounding box center [898, 323] width 672 height 18
click at [828, 348] on p "**********" at bounding box center [898, 332] width 672 height 36
click at [933, 345] on p "**********" at bounding box center [898, 332] width 672 height 36
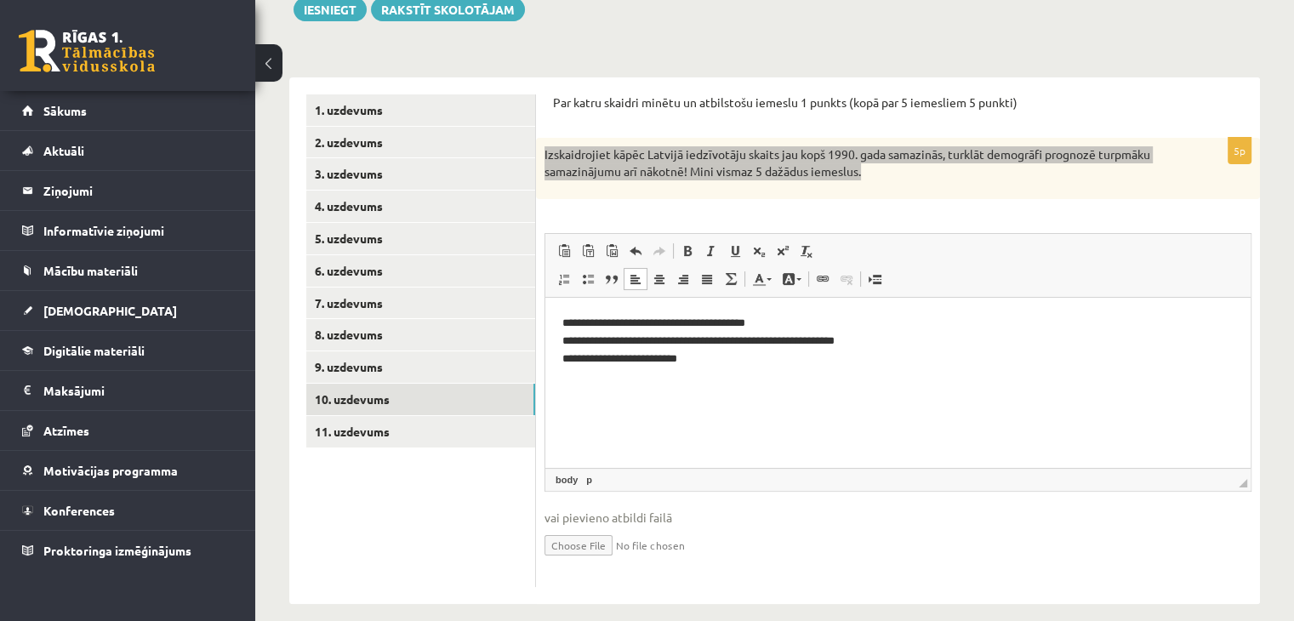
click at [719, 367] on html "**********" at bounding box center [897, 340] width 705 height 87
click at [730, 277] on span at bounding box center [731, 279] width 14 height 14
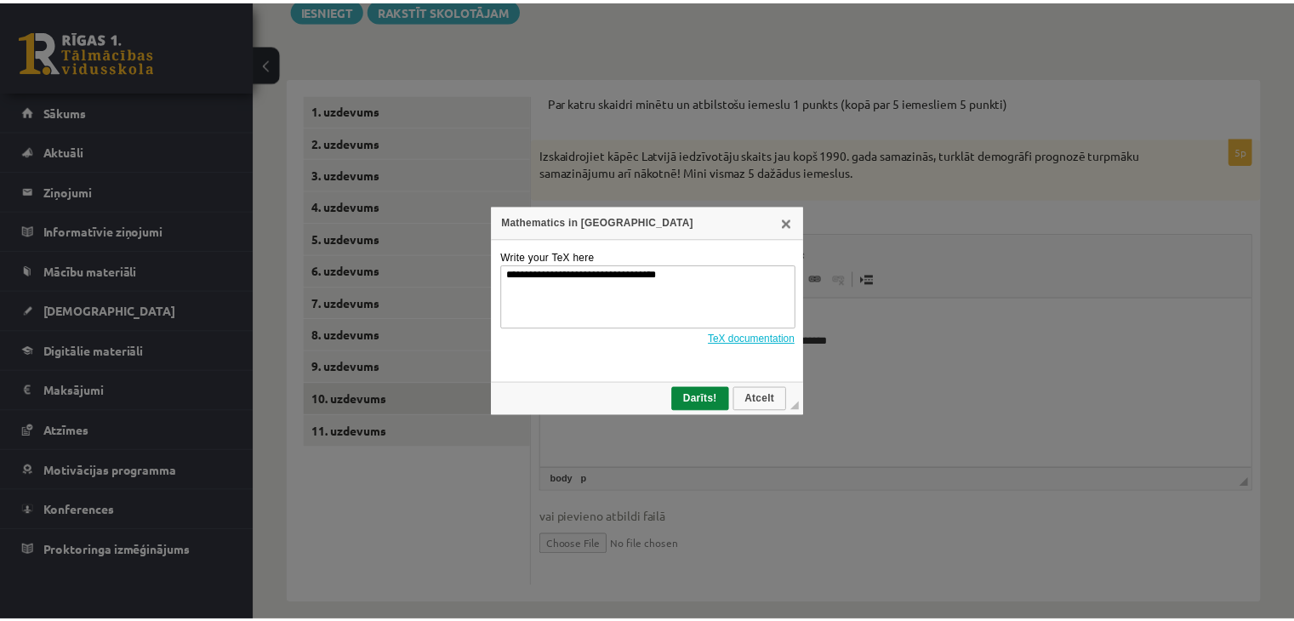
scroll to position [0, 0]
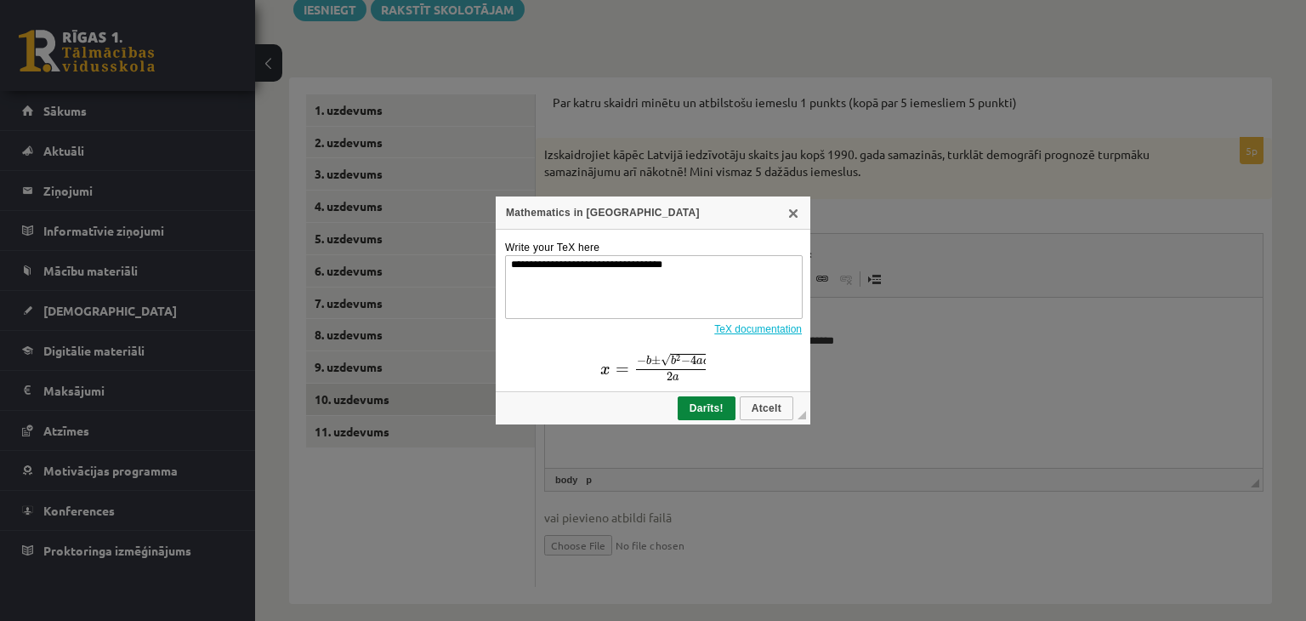
click at [800, 209] on link "X" at bounding box center [794, 213] width 14 height 14
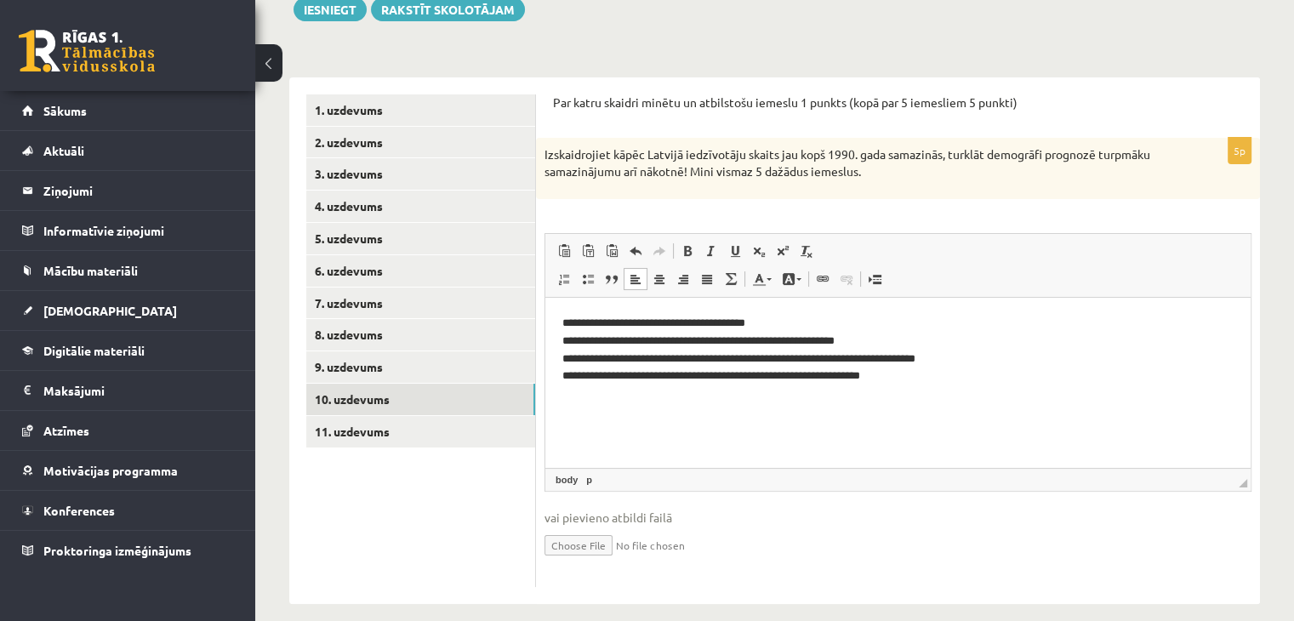
click at [636, 397] on html "**********" at bounding box center [897, 349] width 705 height 105
click at [959, 378] on p "**********" at bounding box center [898, 349] width 672 height 71
click at [612, 424] on html "**********" at bounding box center [897, 367] width 705 height 140
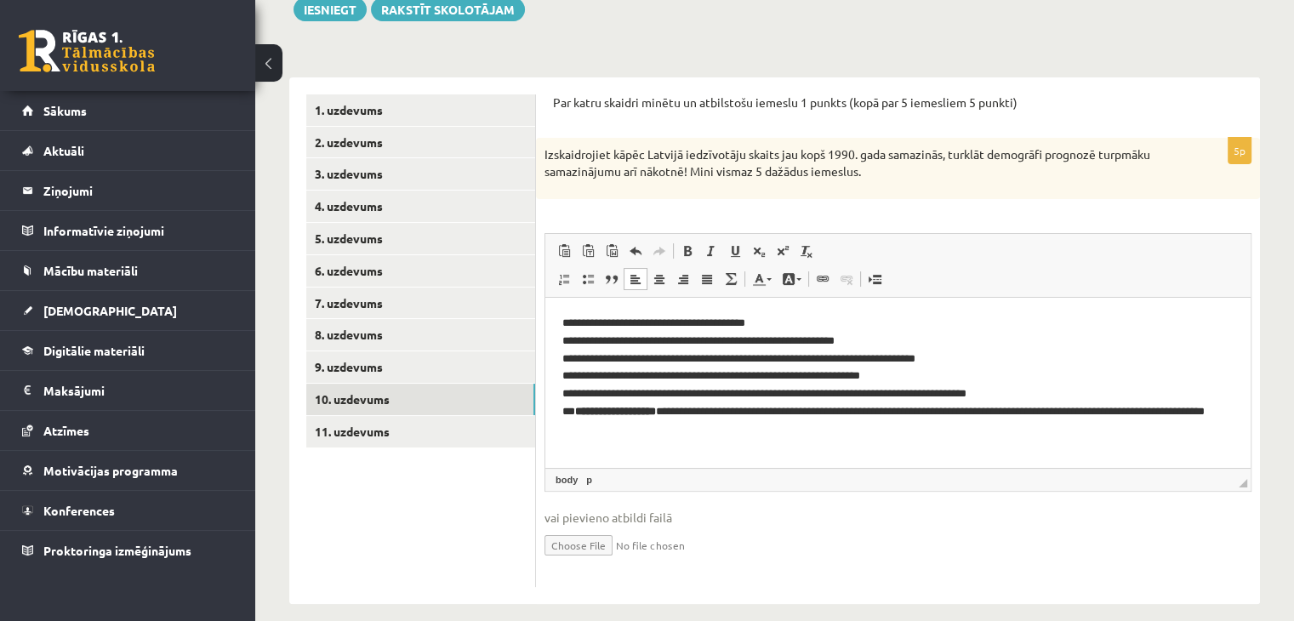
click at [689, 413] on p "**********" at bounding box center [898, 376] width 672 height 124
click at [688, 413] on p "**********" at bounding box center [898, 376] width 672 height 124
click at [688, 256] on span at bounding box center [687, 251] width 14 height 14
click at [828, 414] on p "**********" at bounding box center [898, 376] width 672 height 124
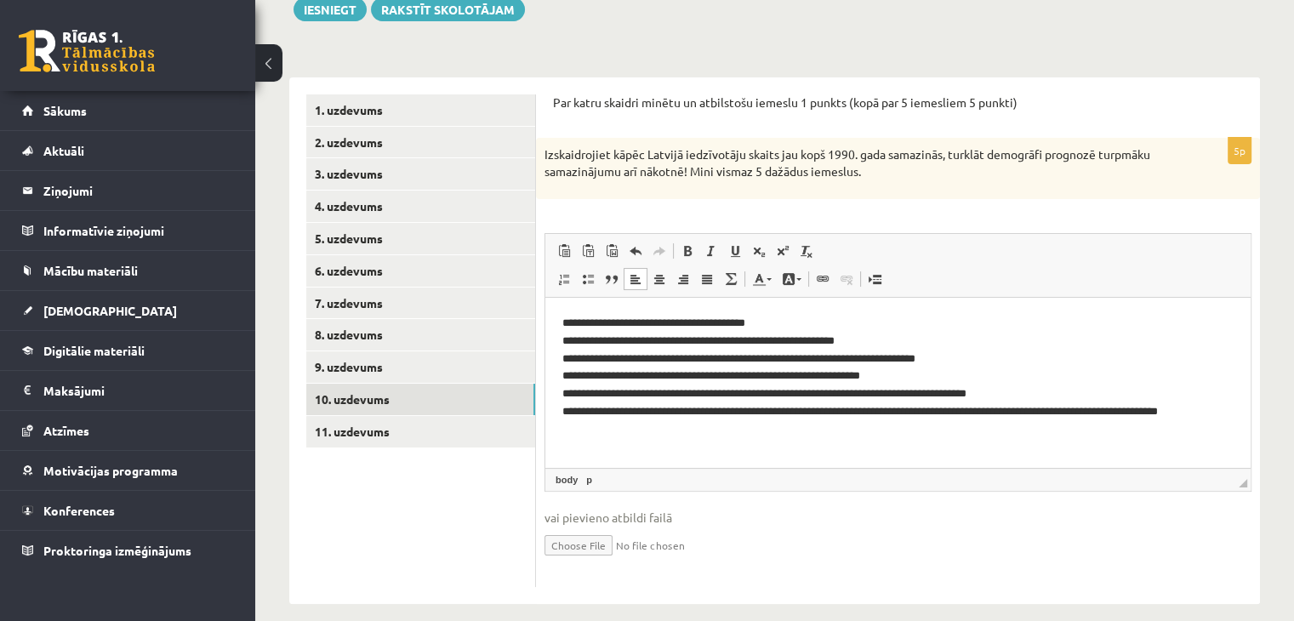
click at [964, 411] on p "**********" at bounding box center [898, 376] width 672 height 124
click at [481, 436] on link "11. uzdevums" at bounding box center [420, 431] width 229 height 31
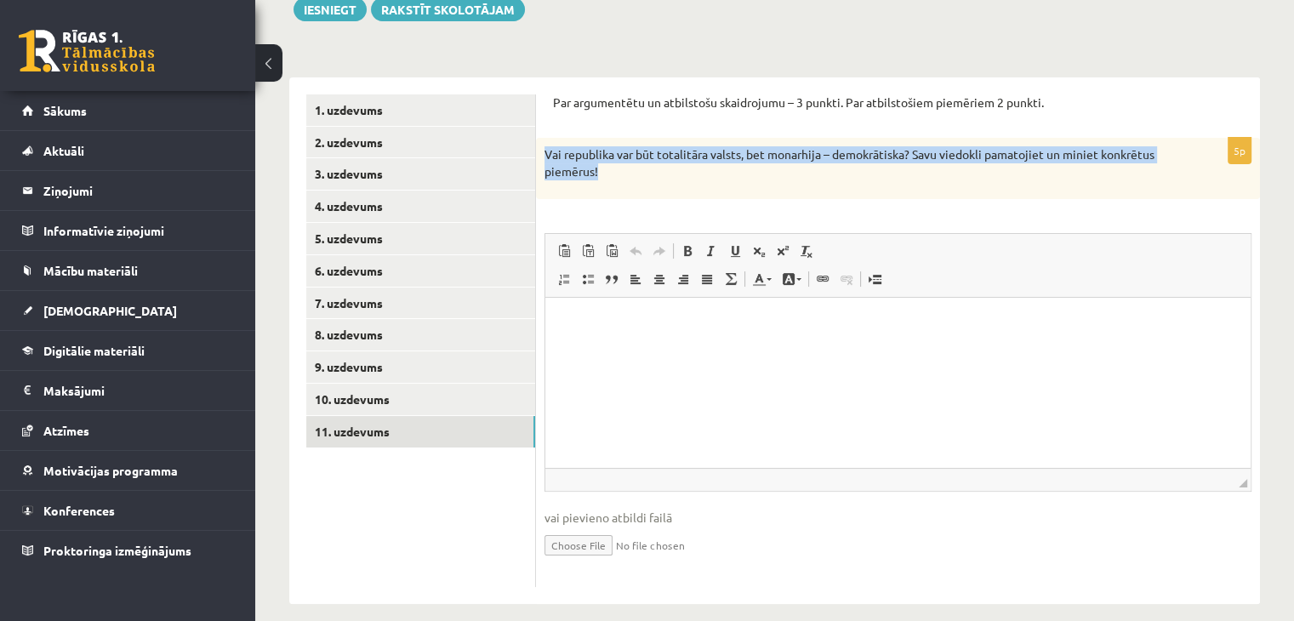
drag, startPoint x: 629, startPoint y: 176, endPoint x: 545, endPoint y: 154, distance: 87.1
click at [545, 154] on p "Vai republika var būt totalitāra valsts, bet monarhija – demokrātiska? Savu vie…" at bounding box center [855, 162] width 622 height 33
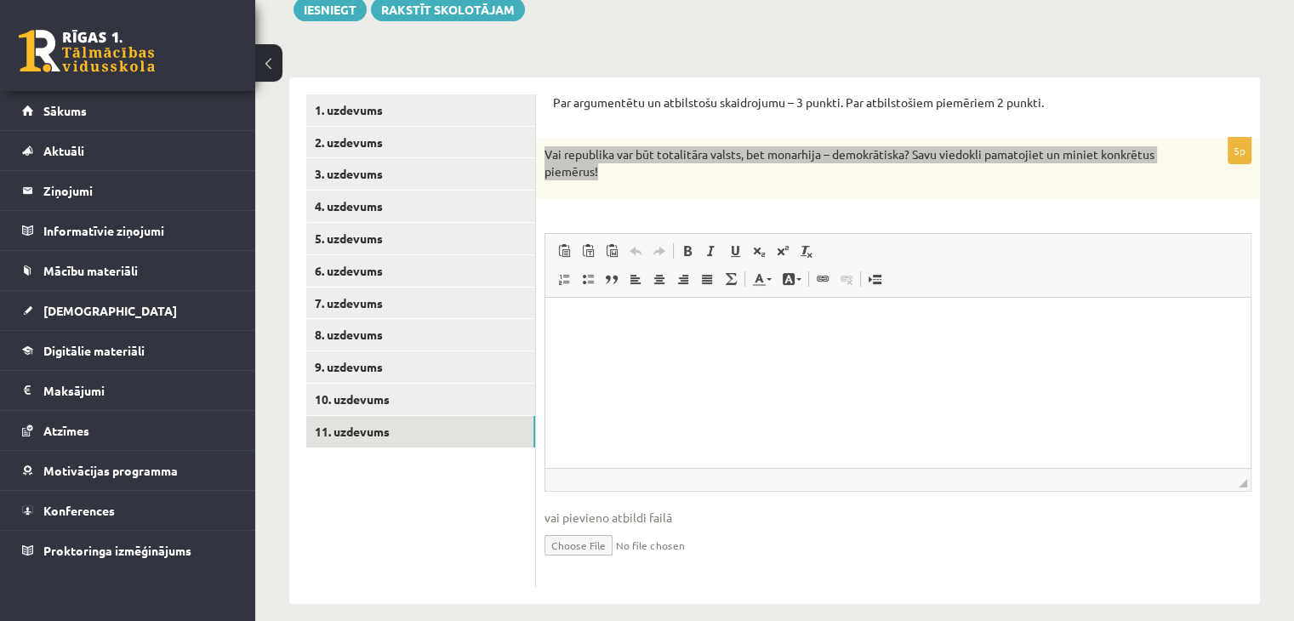
click at [674, 349] on html at bounding box center [897, 323] width 705 height 52
click at [633, 355] on html "**********" at bounding box center [897, 332] width 705 height 70
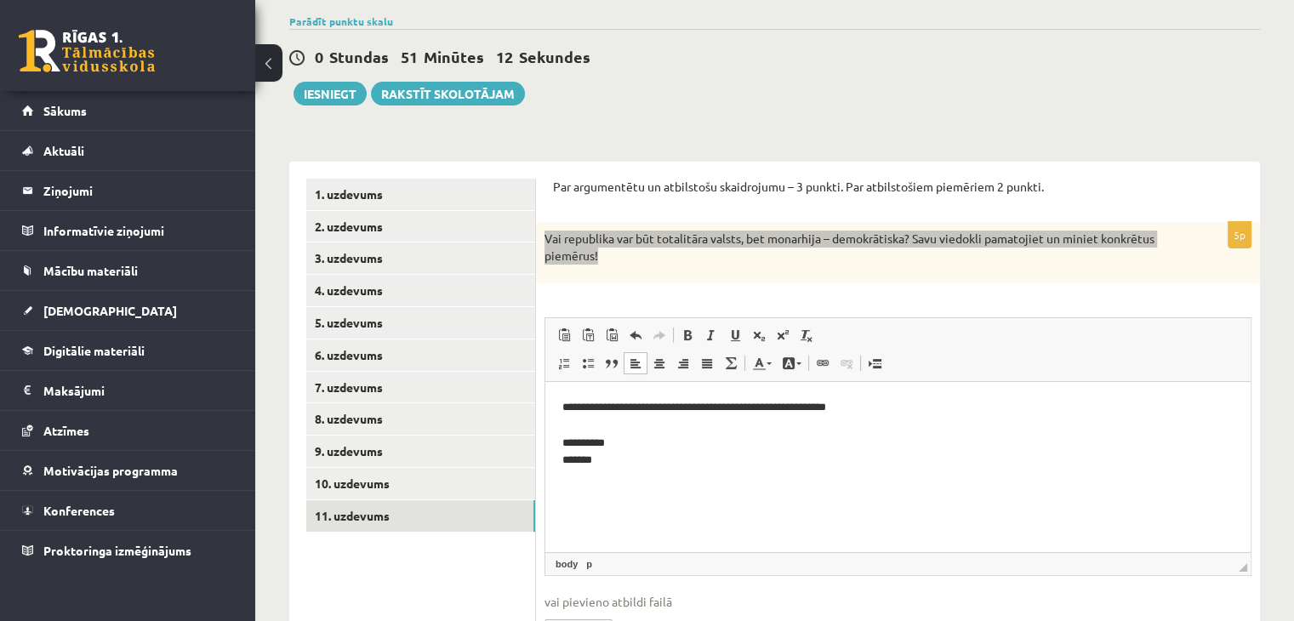
scroll to position [170, 0]
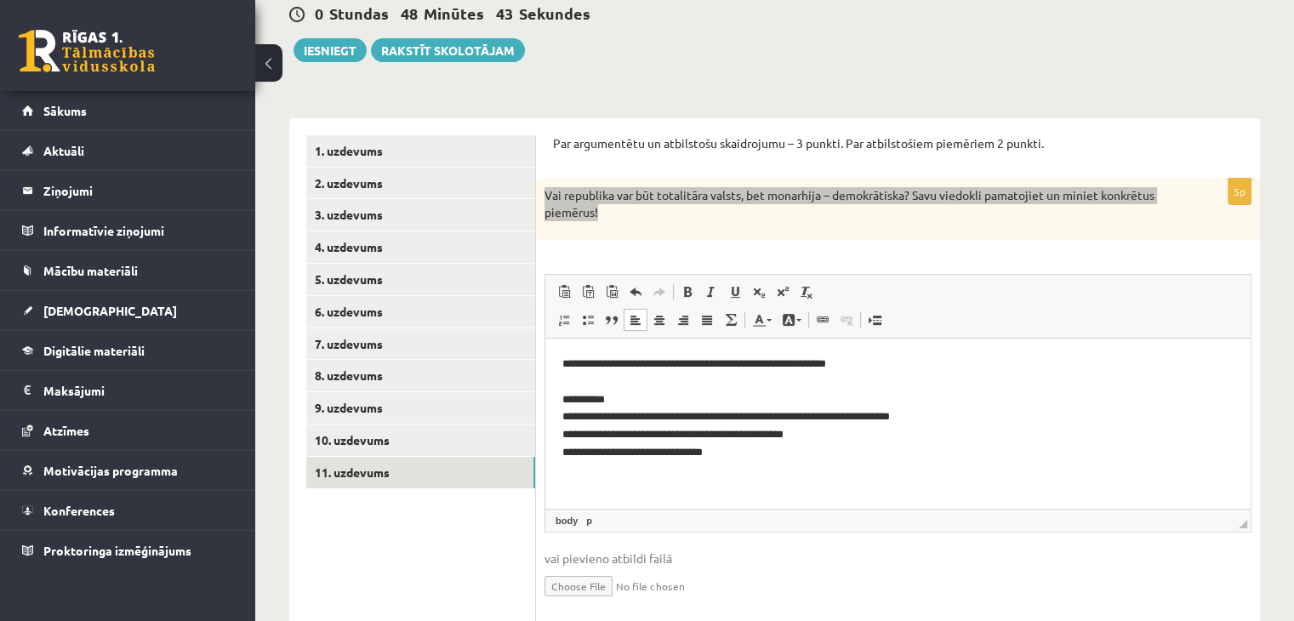
click at [720, 452] on p "**********" at bounding box center [898, 408] width 672 height 106
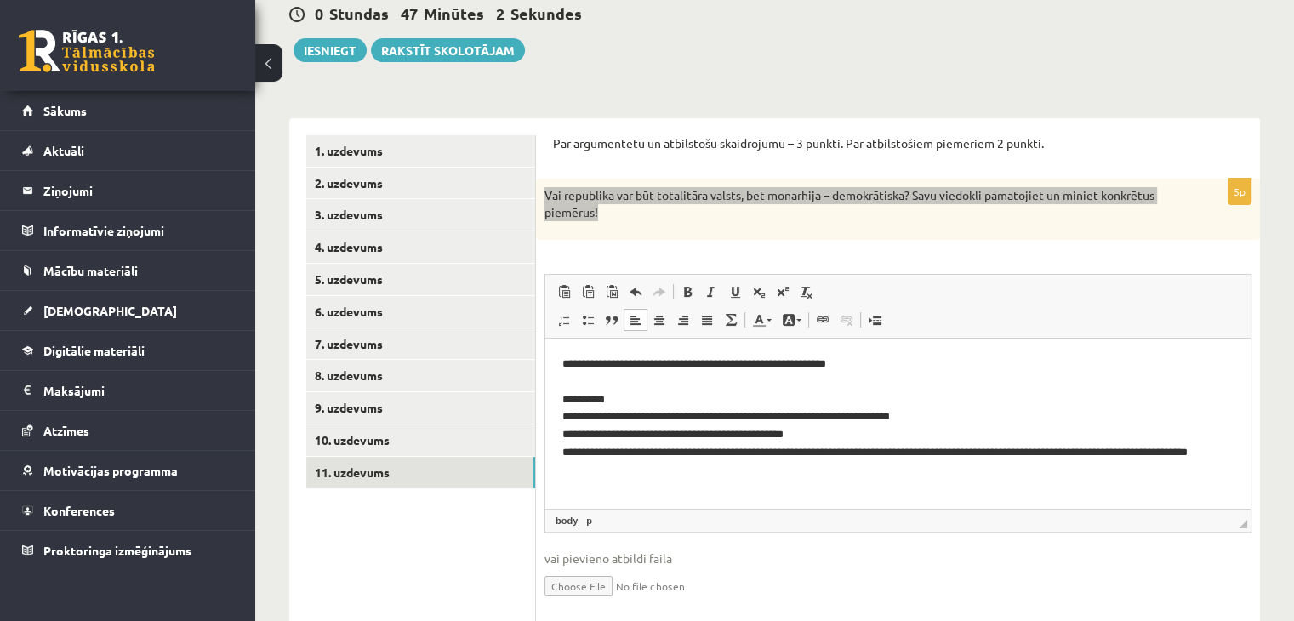
click at [672, 481] on html "**********" at bounding box center [897, 417] width 705 height 158
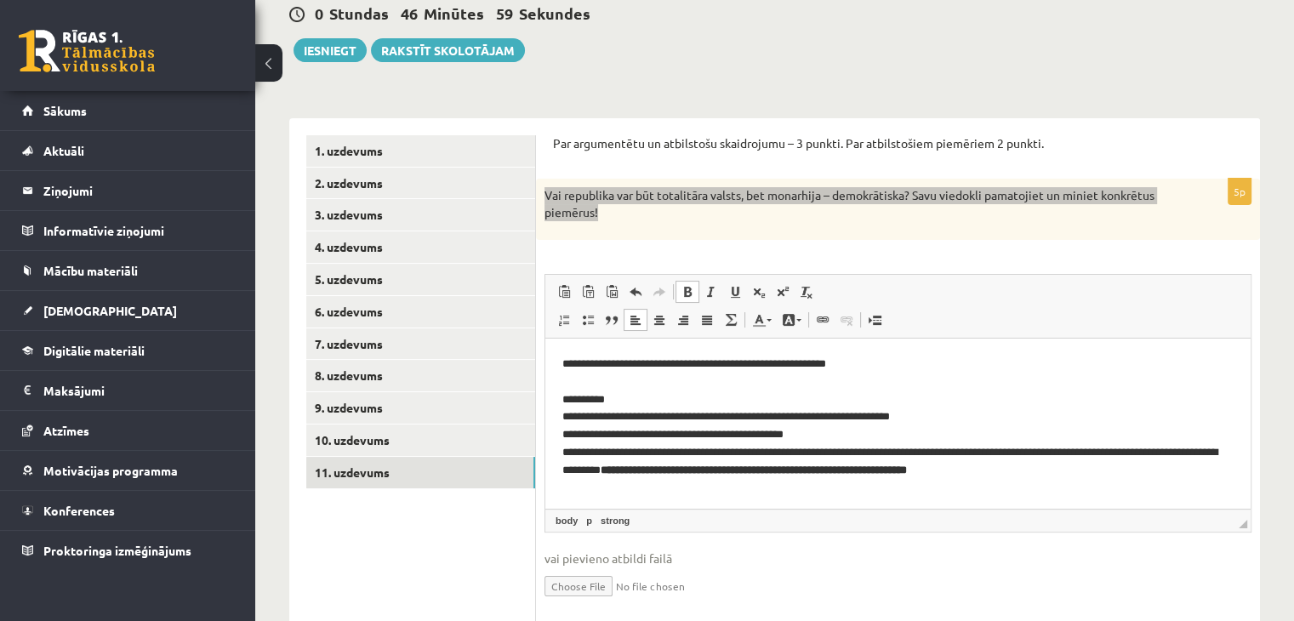
click at [704, 472] on strong "**********" at bounding box center [753, 469] width 306 height 11
drag, startPoint x: 702, startPoint y: 470, endPoint x: 1084, endPoint y: 480, distance: 382.9
click at [1084, 480] on html "**********" at bounding box center [897, 417] width 705 height 158
click at [686, 293] on span at bounding box center [687, 292] width 14 height 14
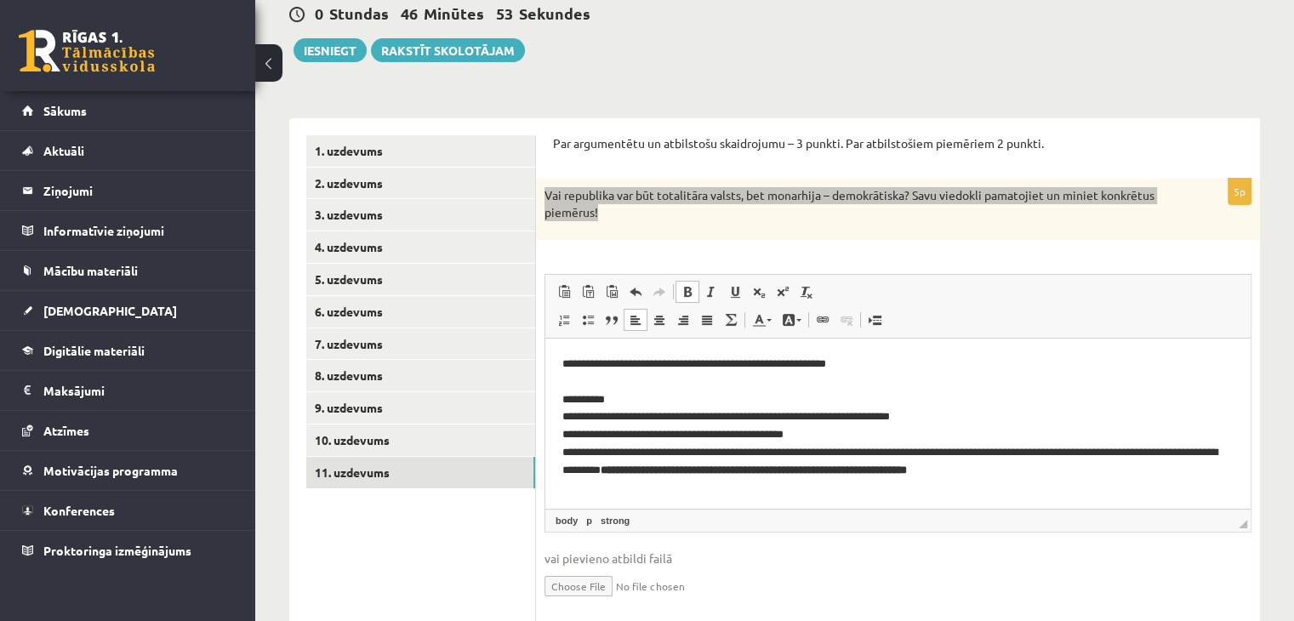
click at [686, 293] on span at bounding box center [687, 292] width 14 height 14
click at [687, 290] on span at bounding box center [687, 292] width 14 height 14
click at [1107, 477] on p "**********" at bounding box center [898, 417] width 672 height 124
drag, startPoint x: 1105, startPoint y: 468, endPoint x: 778, endPoint y: 462, distance: 326.7
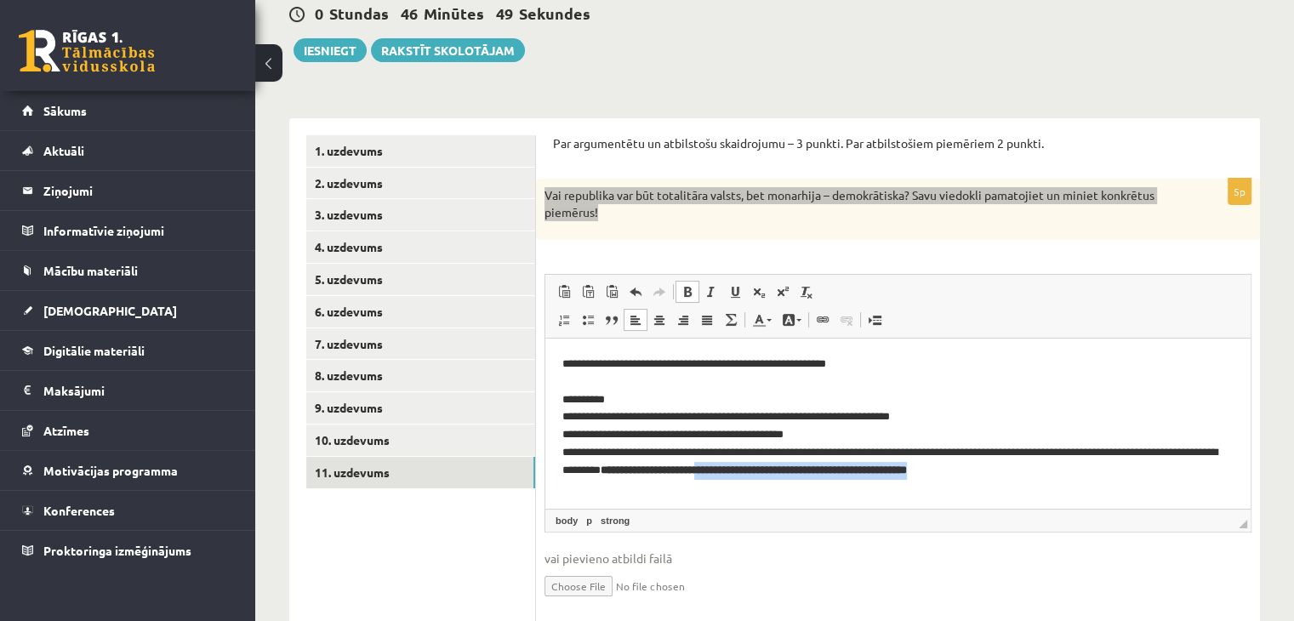
click at [797, 462] on p "**********" at bounding box center [898, 417] width 672 height 124
drag, startPoint x: 778, startPoint y: 462, endPoint x: 718, endPoint y: 465, distance: 60.5
click at [718, 465] on p "**********" at bounding box center [898, 417] width 672 height 124
drag, startPoint x: 702, startPoint y: 470, endPoint x: 1088, endPoint y: 482, distance: 386.3
click at [1088, 482] on html "**********" at bounding box center [897, 417] width 705 height 158
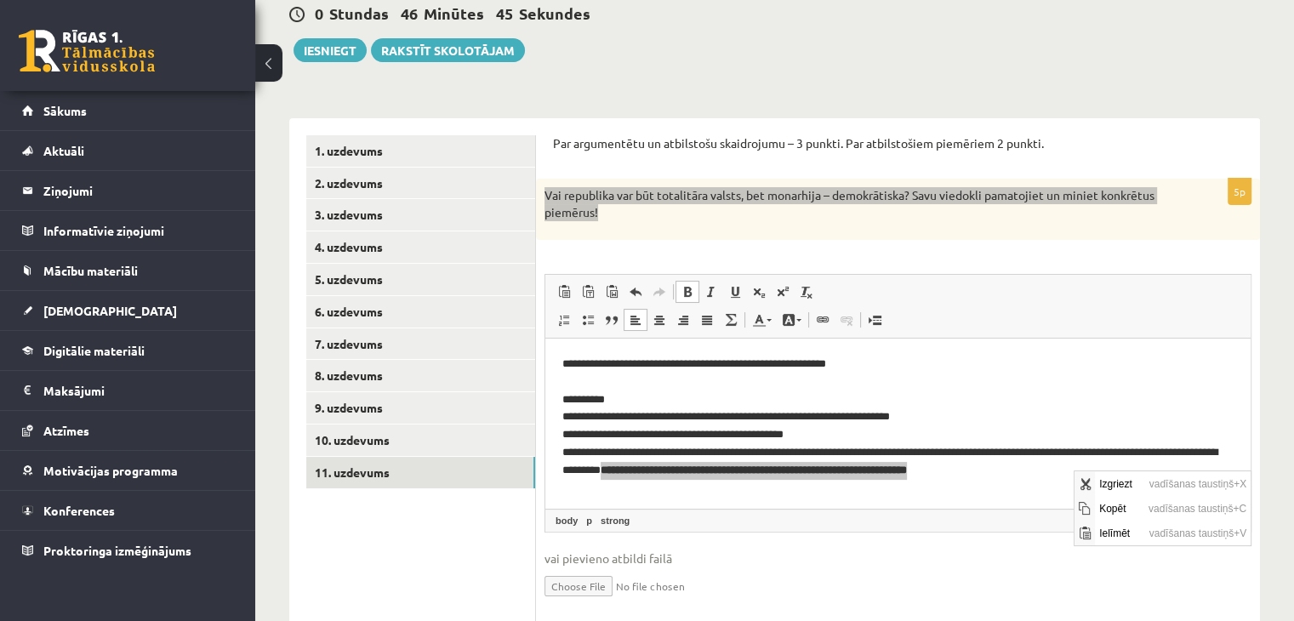
scroll to position [0, 0]
click at [1118, 462] on p "**********" at bounding box center [898, 417] width 672 height 124
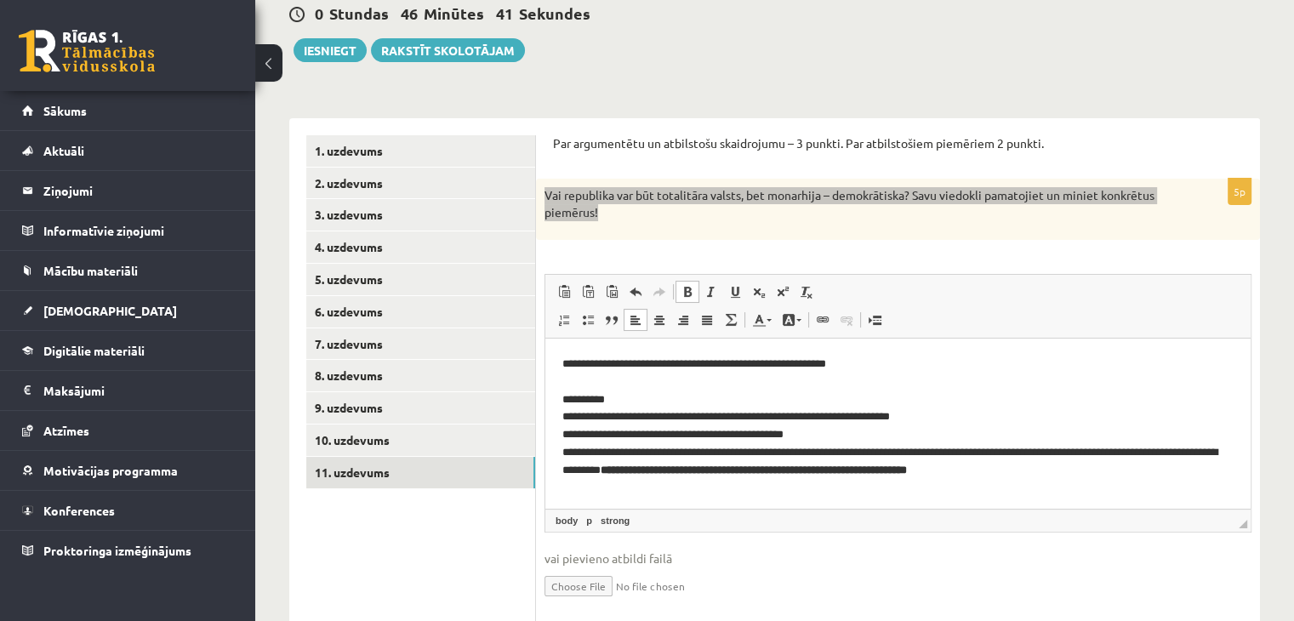
click at [1115, 470] on p "**********" at bounding box center [898, 417] width 672 height 124
click at [851, 473] on strong "**********" at bounding box center [753, 469] width 306 height 11
click at [907, 469] on strong "**********" at bounding box center [813, 469] width 187 height 11
click at [1096, 469] on p "**********" at bounding box center [898, 417] width 672 height 124
click at [687, 295] on span at bounding box center [687, 292] width 14 height 14
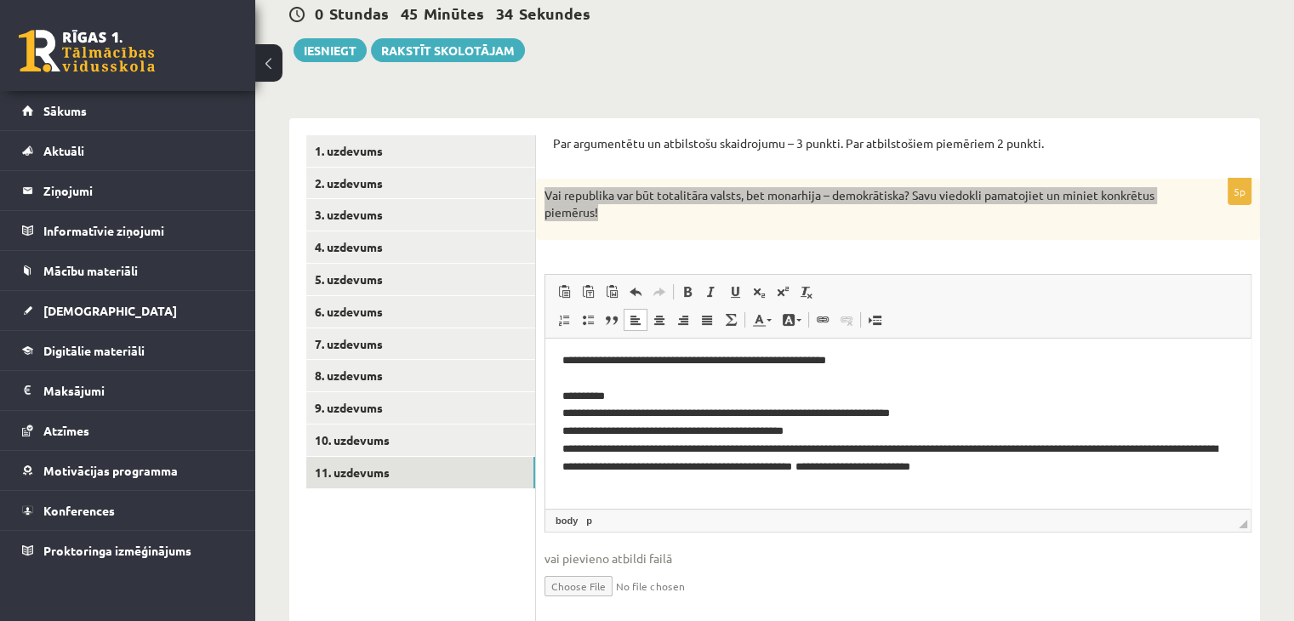
scroll to position [20, 0]
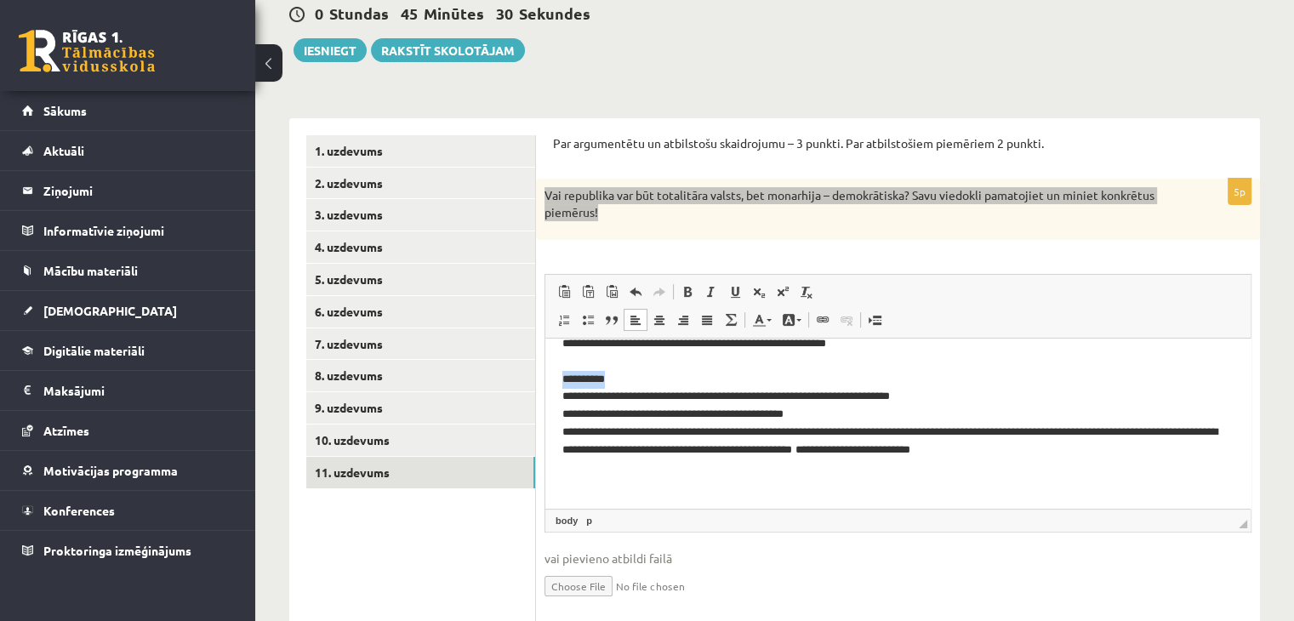
drag, startPoint x: 625, startPoint y: 379, endPoint x: 562, endPoint y: 379, distance: 62.9
click at [562, 379] on p "**********" at bounding box center [891, 413] width 658 height 159
click at [686, 292] on span at bounding box center [687, 292] width 14 height 14
click at [652, 480] on p "**********" at bounding box center [891, 413] width 658 height 159
click at [678, 290] on link "Treknraksts Klaviatūras saīsne vadīšanas taustiņš+B" at bounding box center [687, 292] width 24 height 22
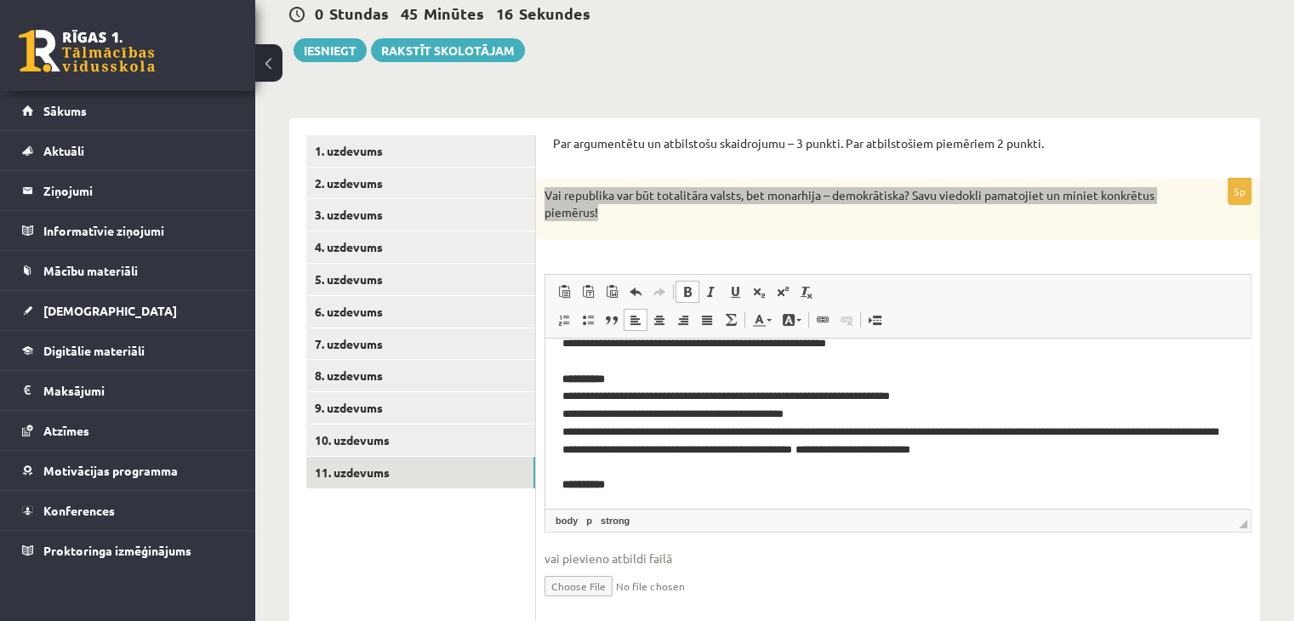
click at [687, 293] on span at bounding box center [687, 292] width 14 height 14
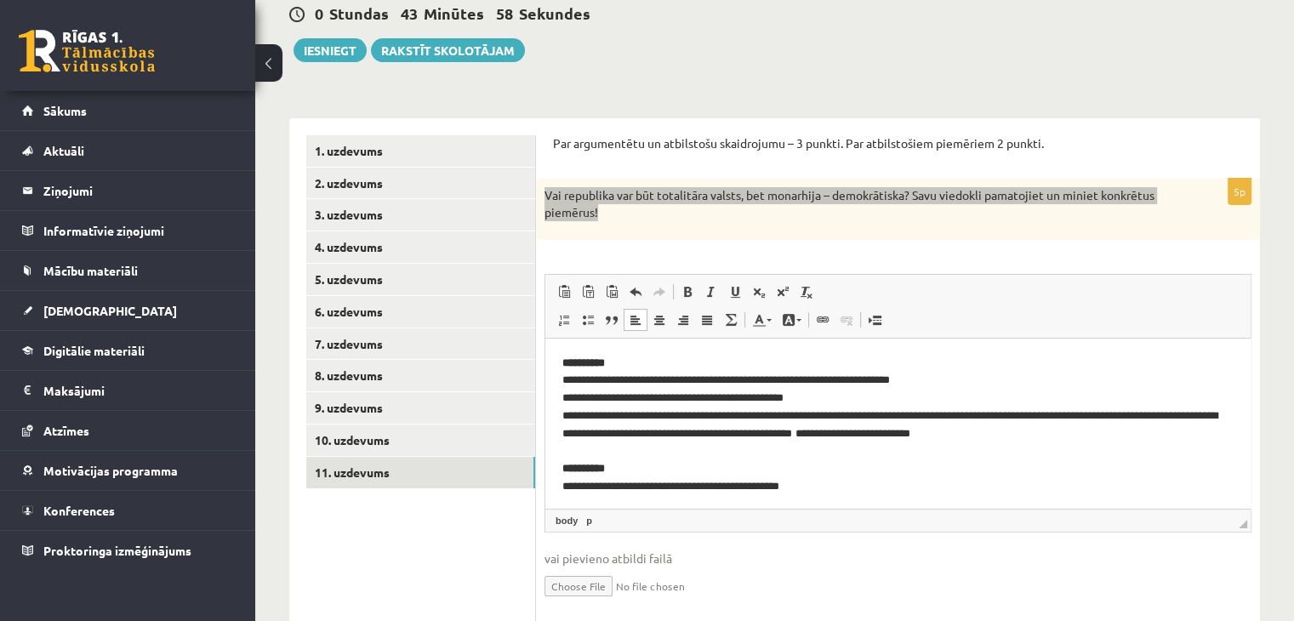
scroll to position [41, 0]
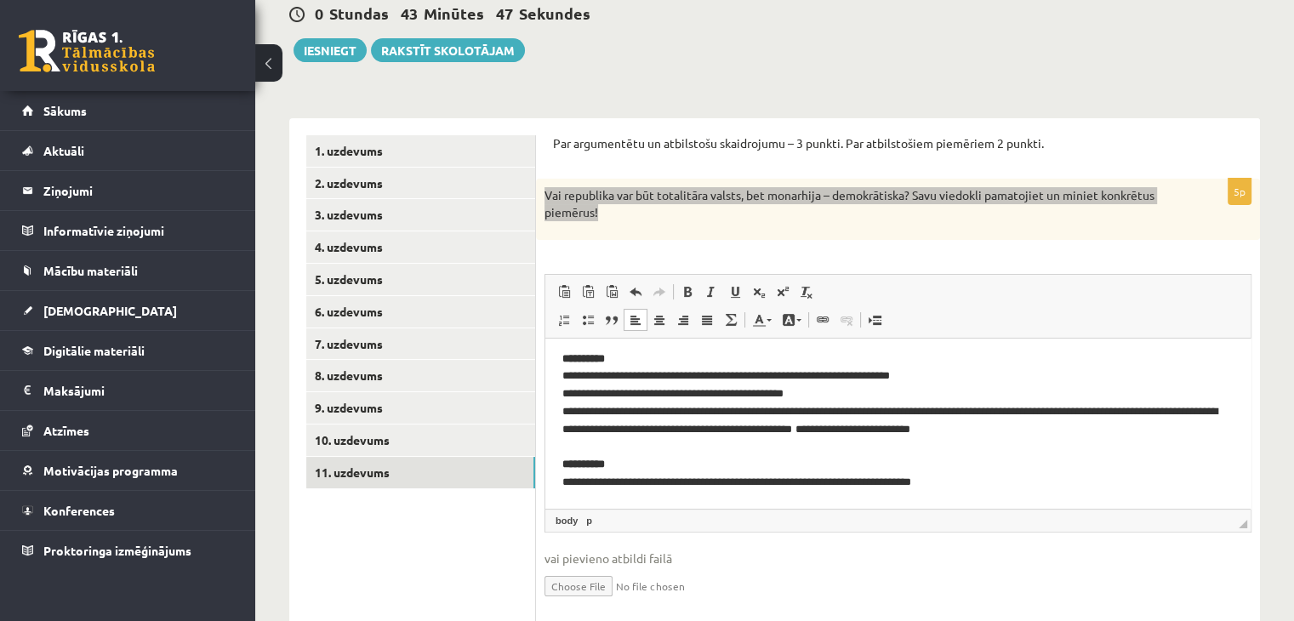
click at [771, 486] on p "**********" at bounding box center [891, 402] width 658 height 177
click at [964, 487] on p "**********" at bounding box center [891, 402] width 658 height 177
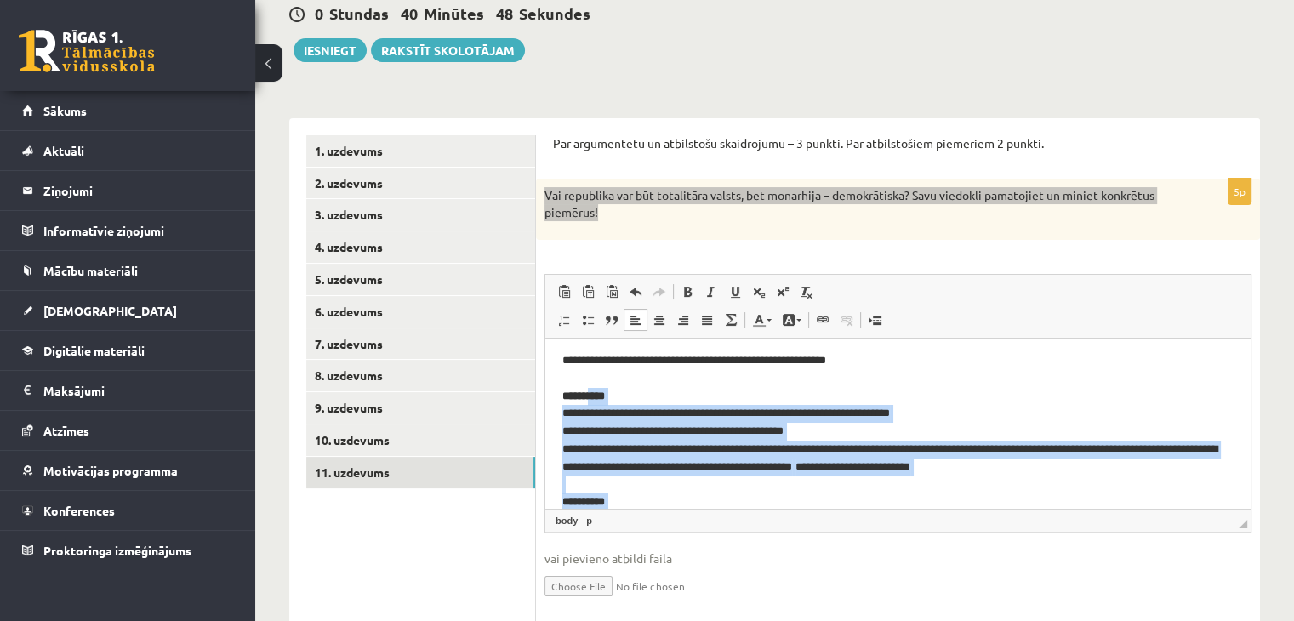
scroll to position [0, 0]
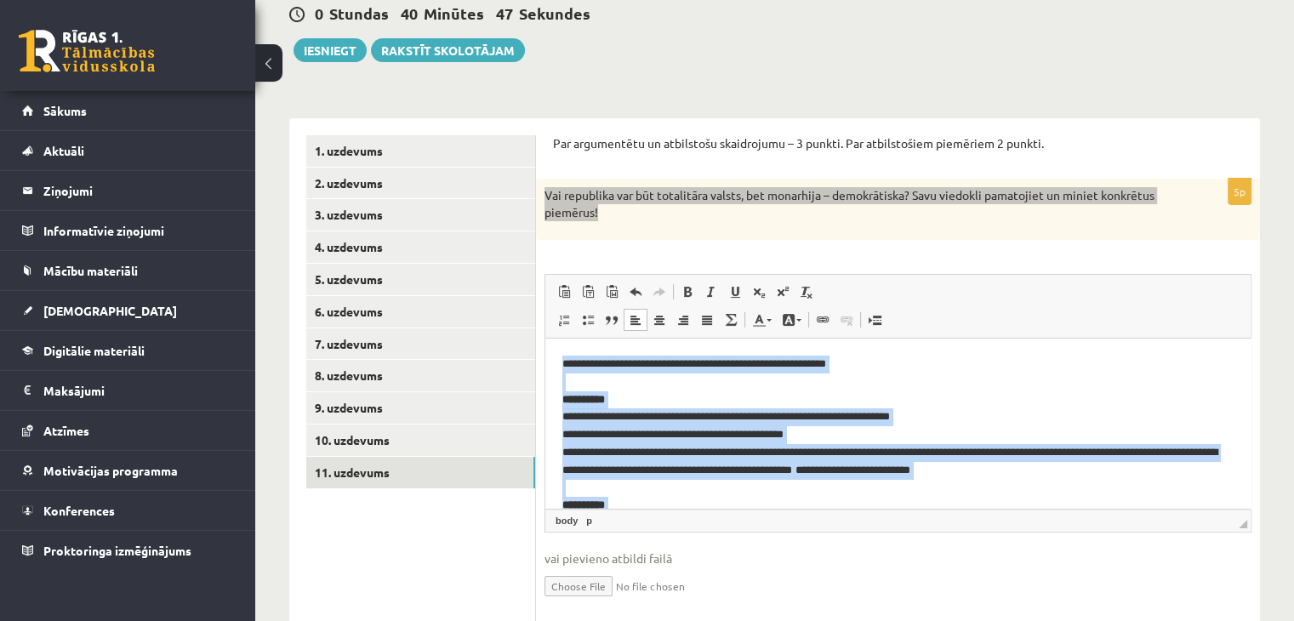
drag, startPoint x: 778, startPoint y: 482, endPoint x: 564, endPoint y: 366, distance: 244.0
click at [564, 366] on p "**********" at bounding box center [891, 470] width 658 height 230
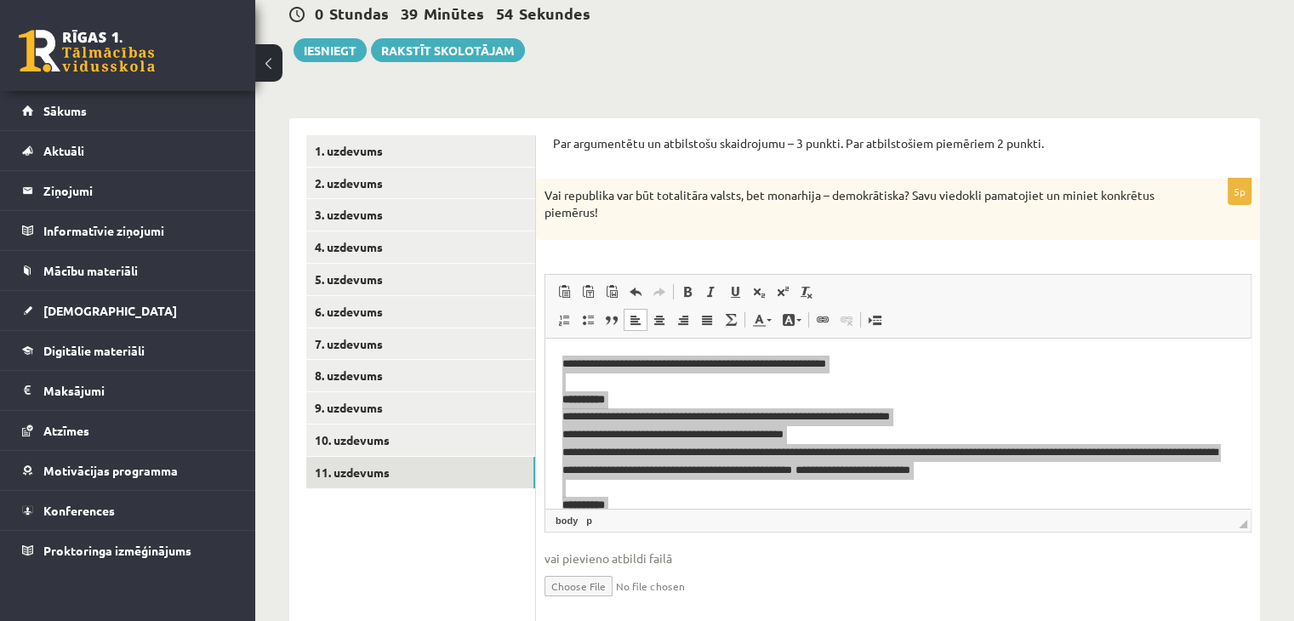
click at [498, 539] on ul "1. uzdevums 2. uzdevums 3. uzdevums 4. uzdevums 5. uzdevums 6. uzdevums 7. uzde…" at bounding box center [421, 381] width 230 height 492
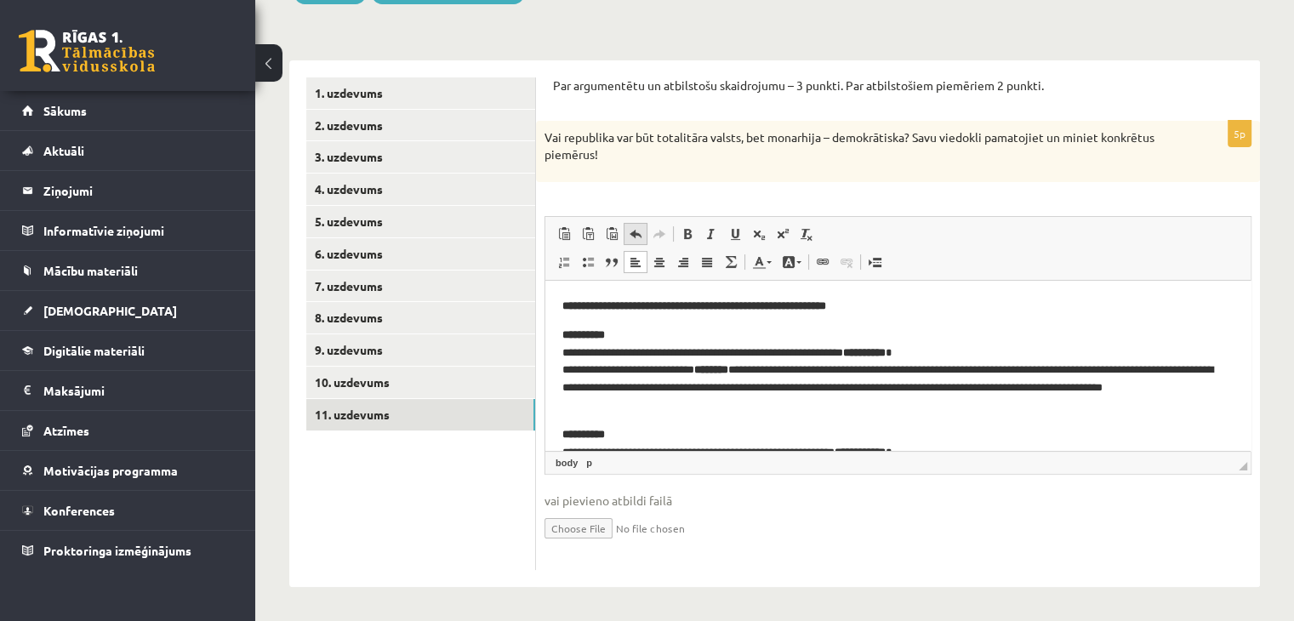
click at [635, 236] on span at bounding box center [636, 234] width 14 height 14
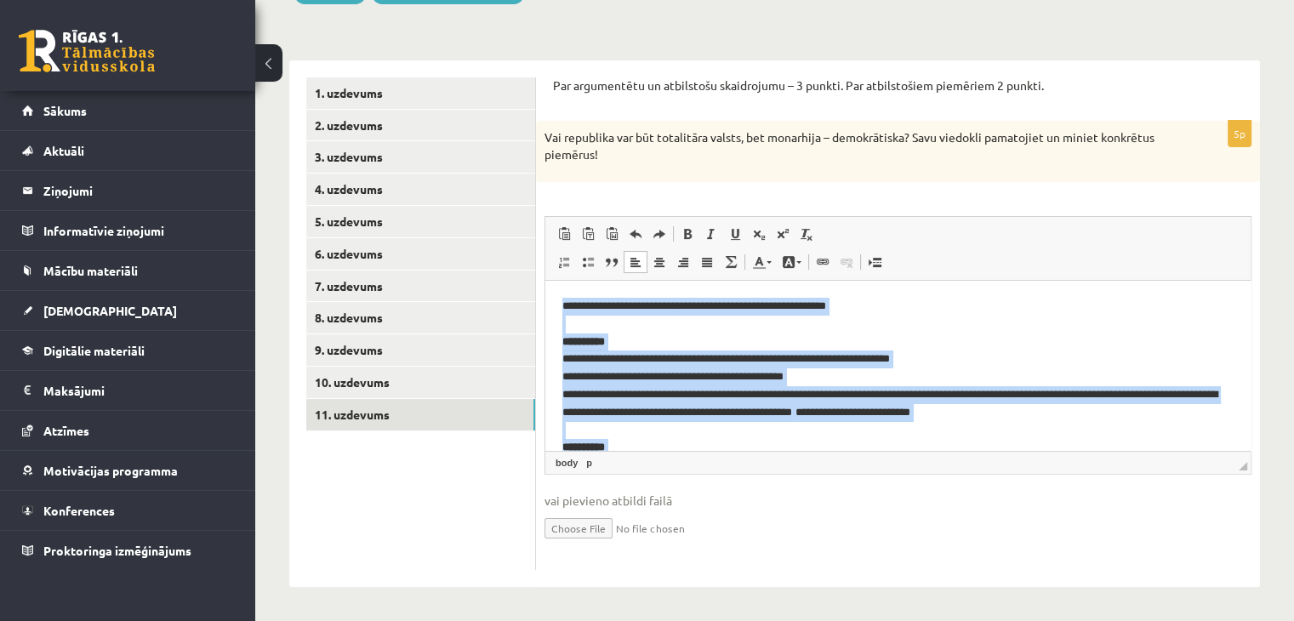
click at [921, 304] on p "**********" at bounding box center [891, 412] width 658 height 230
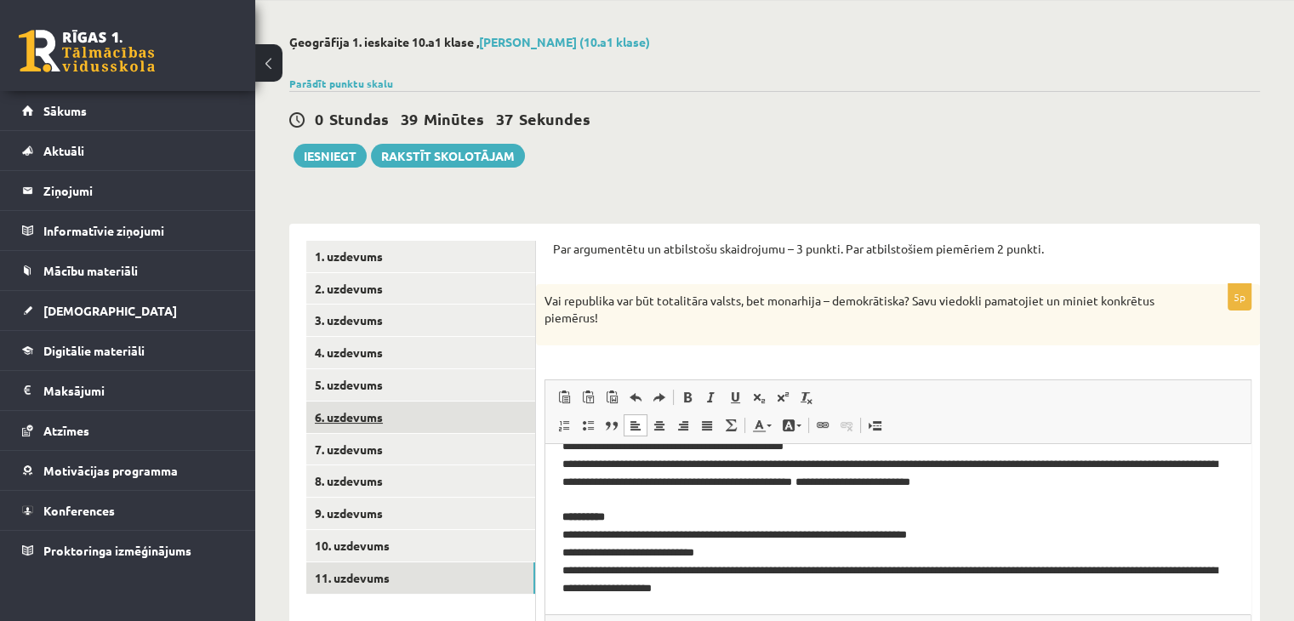
scroll to position [58, 0]
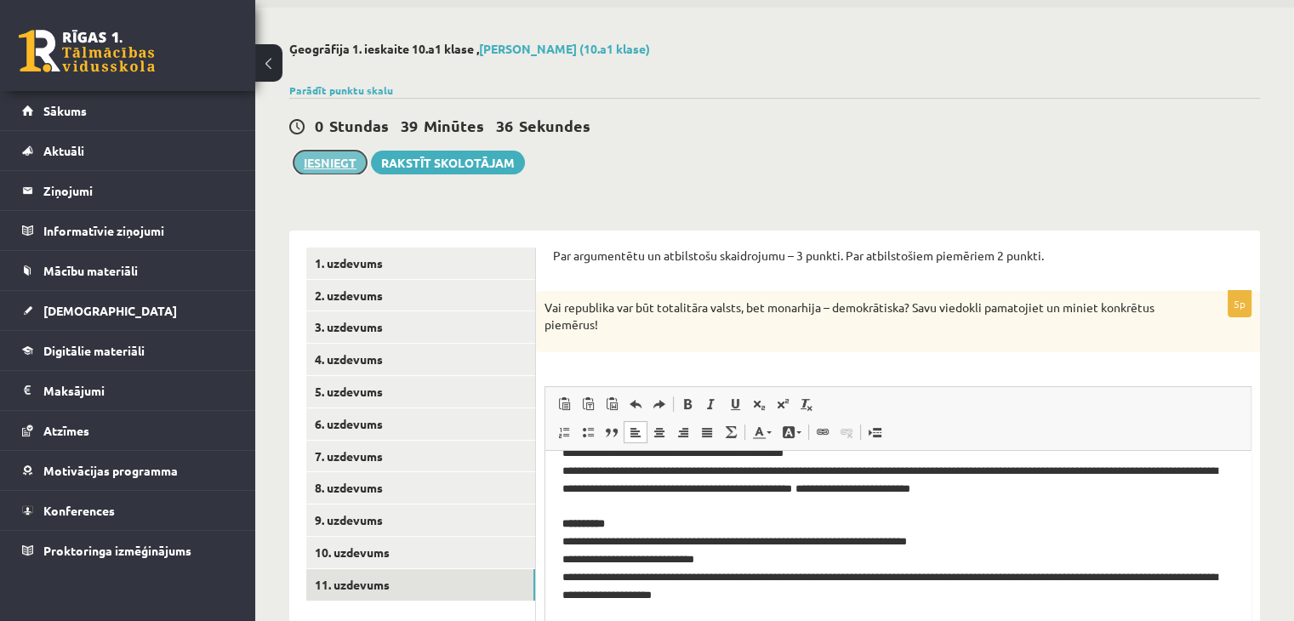
click at [305, 168] on button "Iesniegt" at bounding box center [329, 163] width 73 height 24
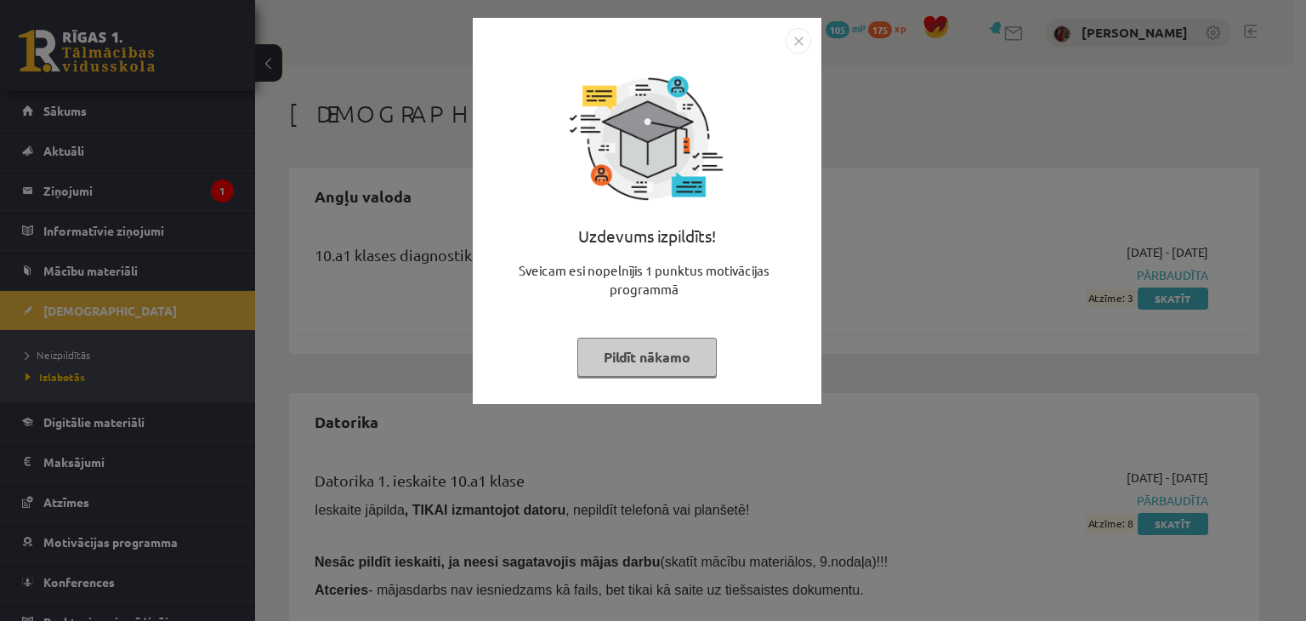
click at [691, 354] on button "Pildīt nākamo" at bounding box center [647, 357] width 139 height 39
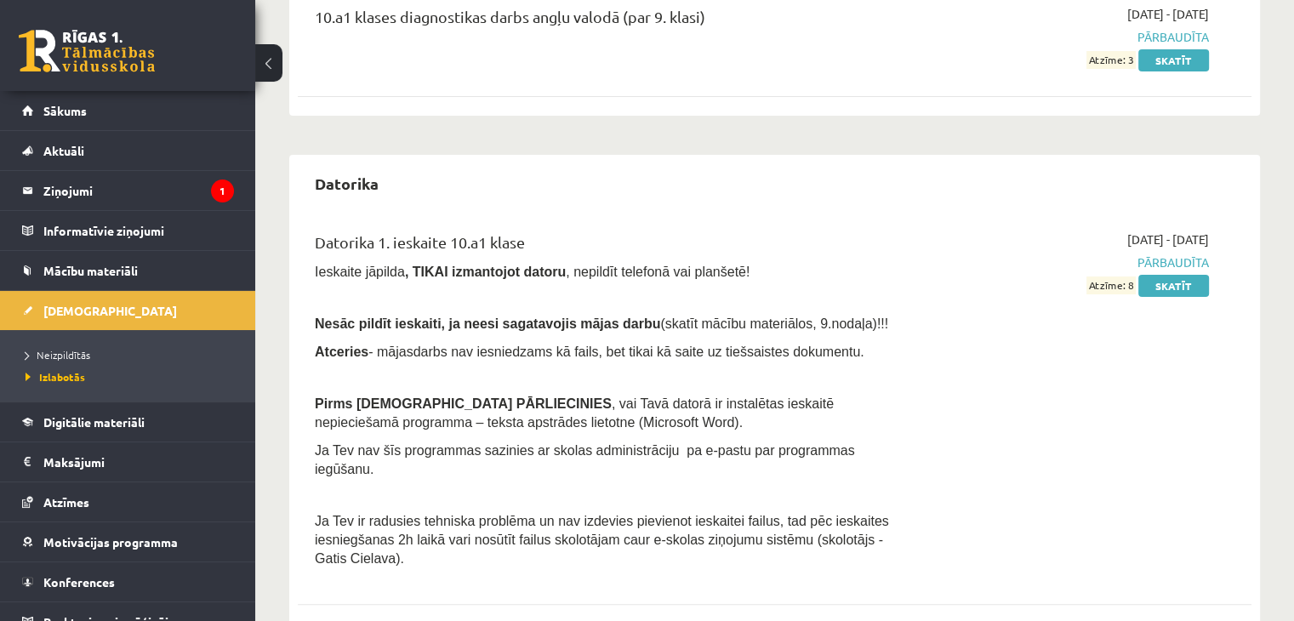
scroll to position [425, 0]
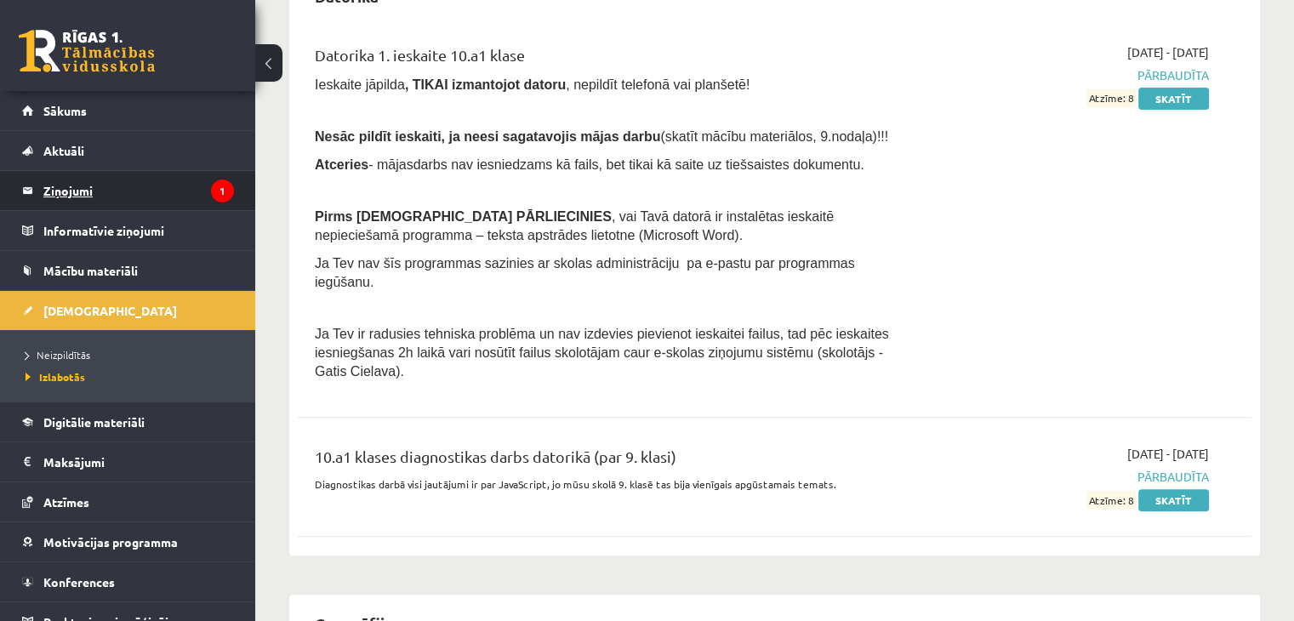
click at [91, 189] on legend "Ziņojumi 1" at bounding box center [138, 190] width 191 height 39
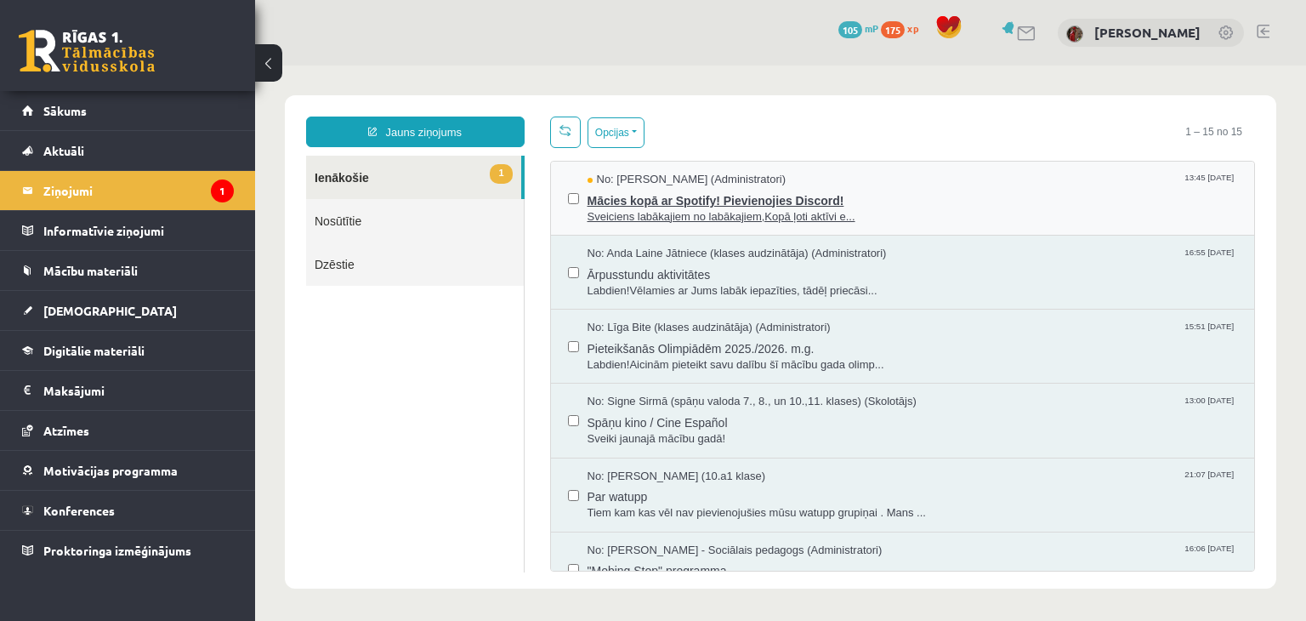
click at [695, 199] on span "Mācies kopā ar Spotify! Pievienojies Discord!" at bounding box center [913, 198] width 651 height 21
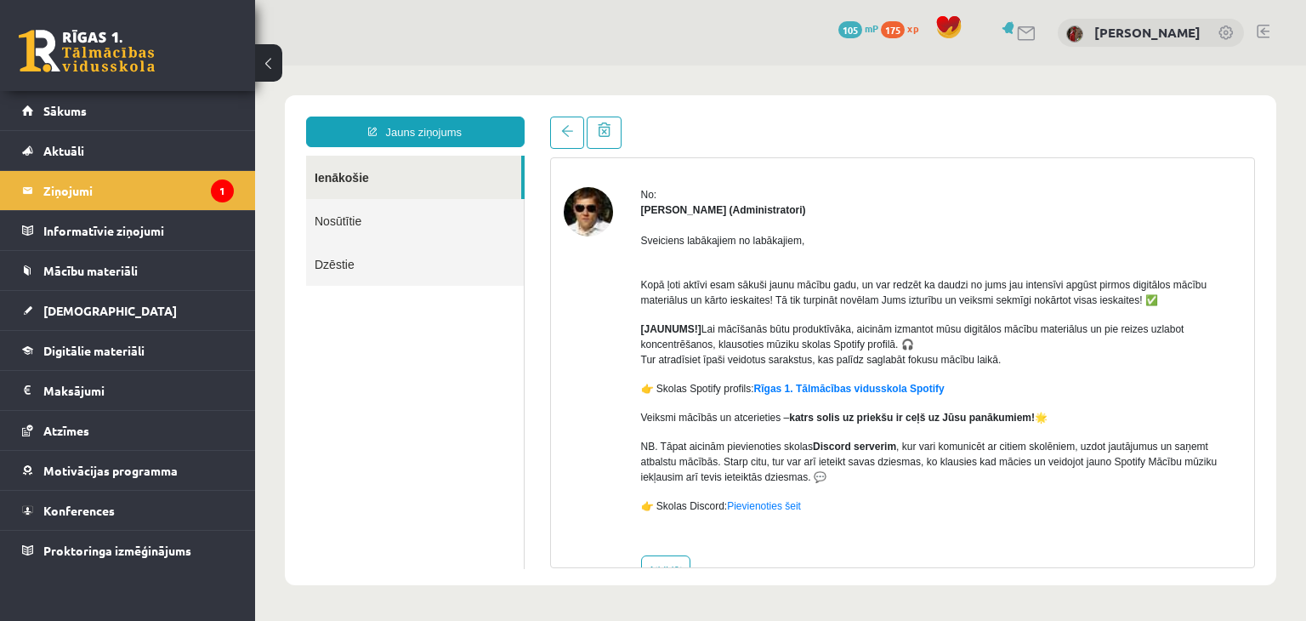
scroll to position [85, 0]
